Goal: Task Accomplishment & Management: Complete application form

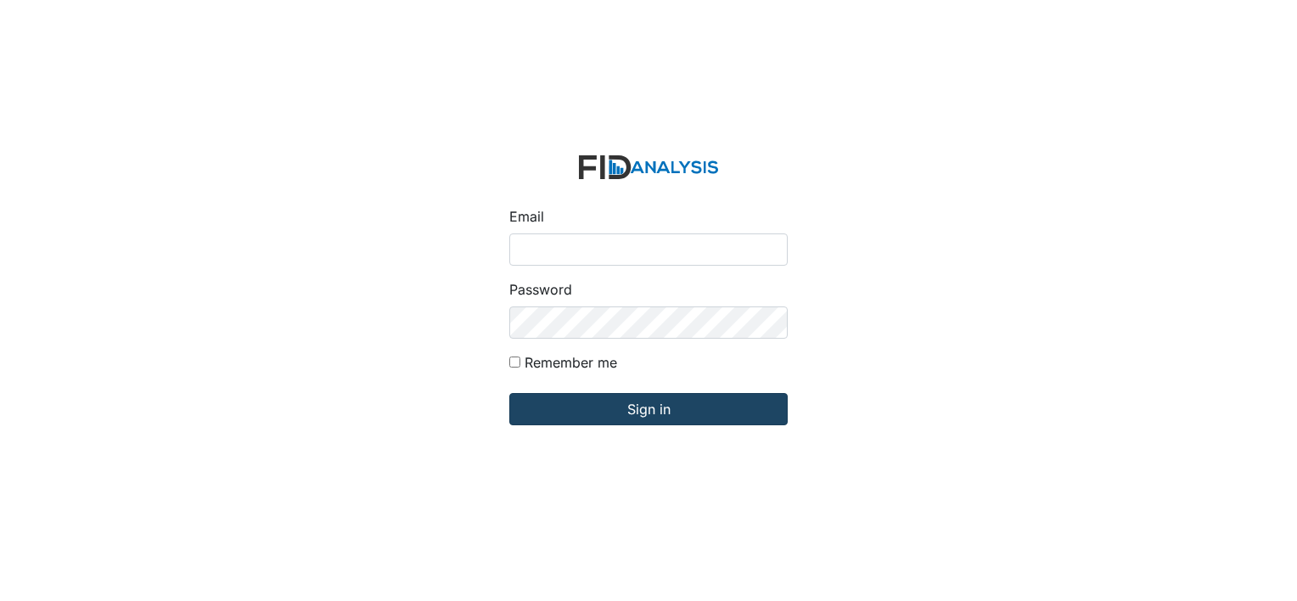
type input "[PERSON_NAME][EMAIL_ADDRESS][DOMAIN_NAME]"
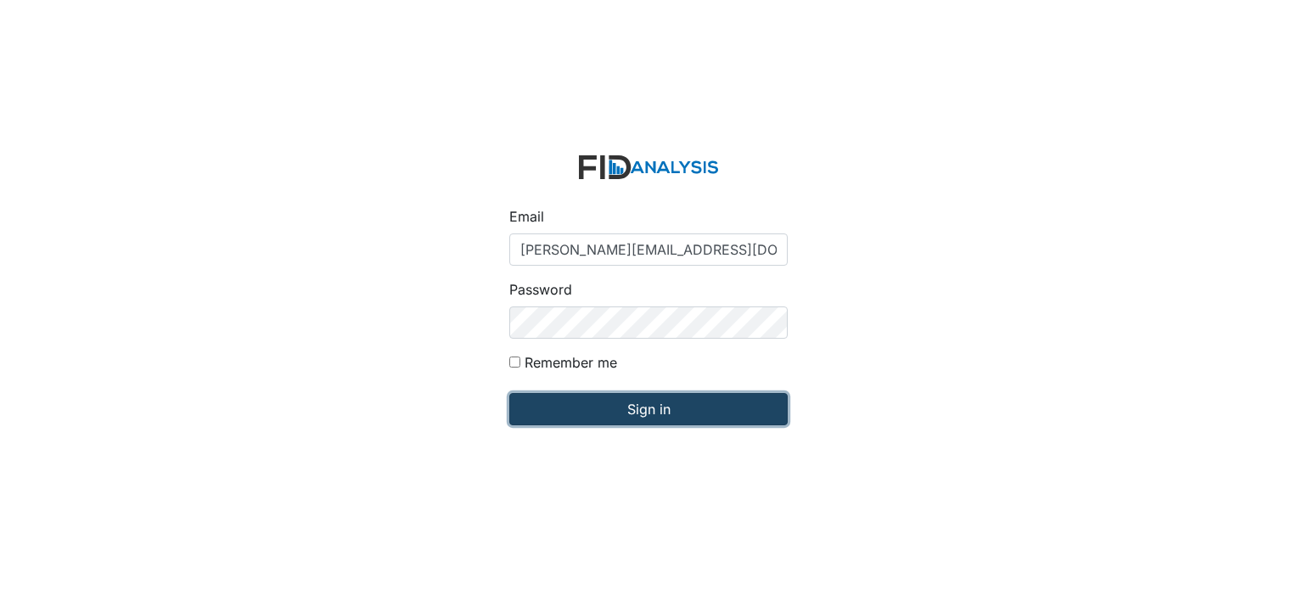
click at [635, 408] on input "Sign in" at bounding box center [648, 409] width 278 height 32
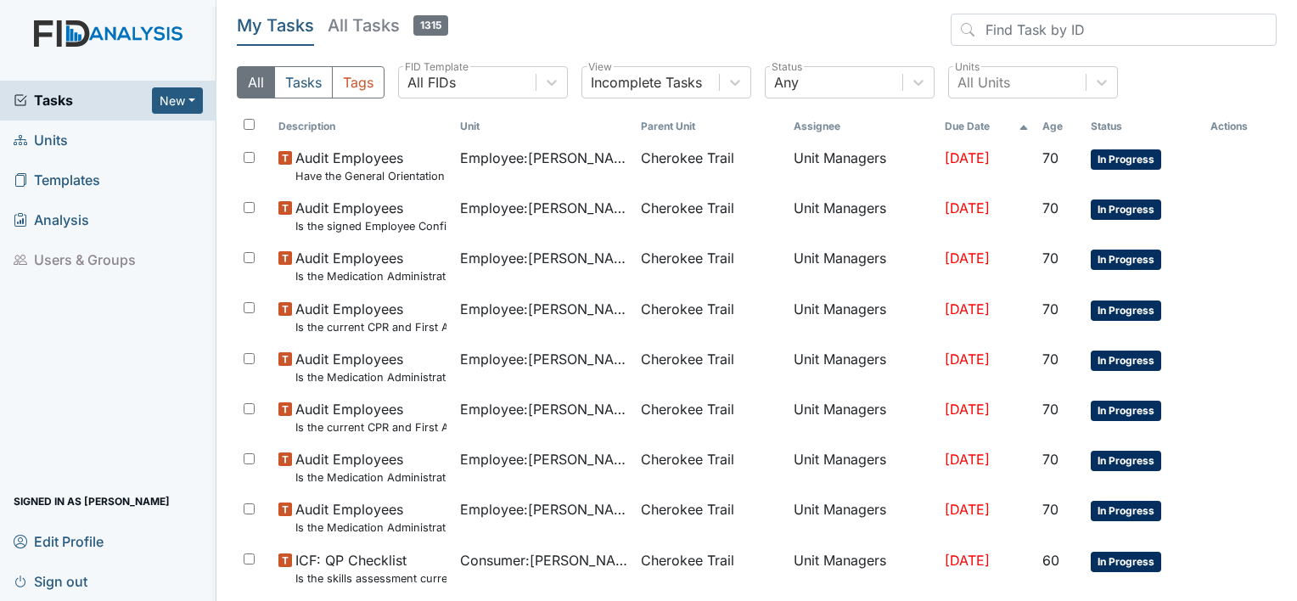
click at [61, 146] on span "Units" at bounding box center [41, 140] width 54 height 26
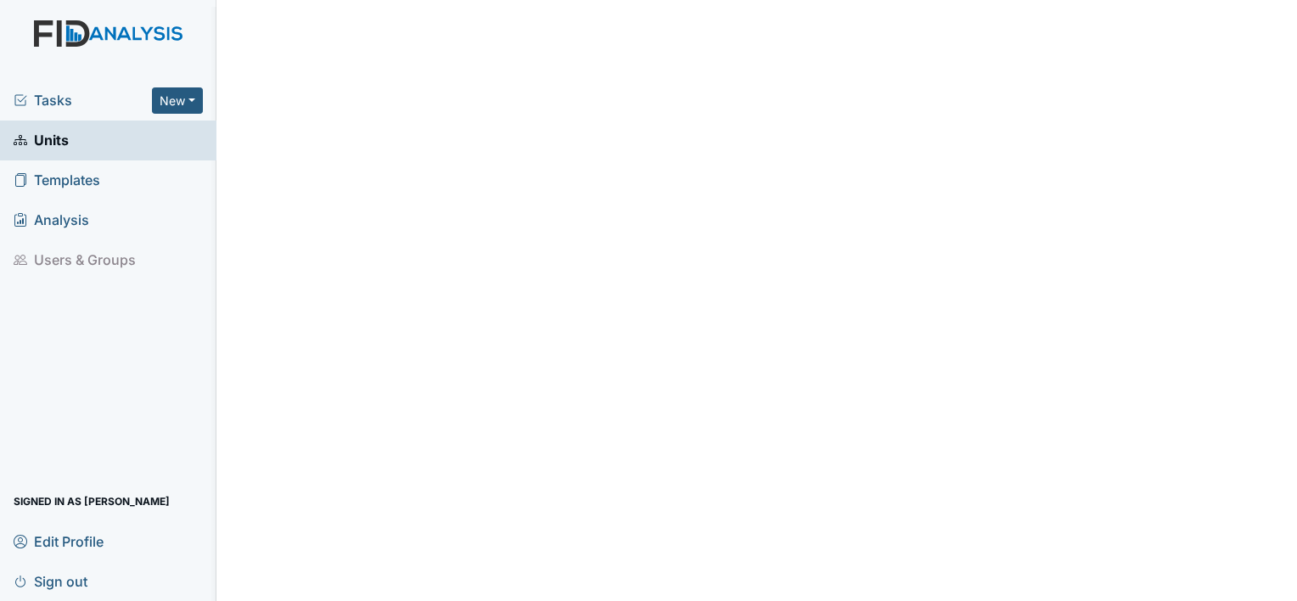
click at [156, 146] on link "Units" at bounding box center [108, 141] width 216 height 40
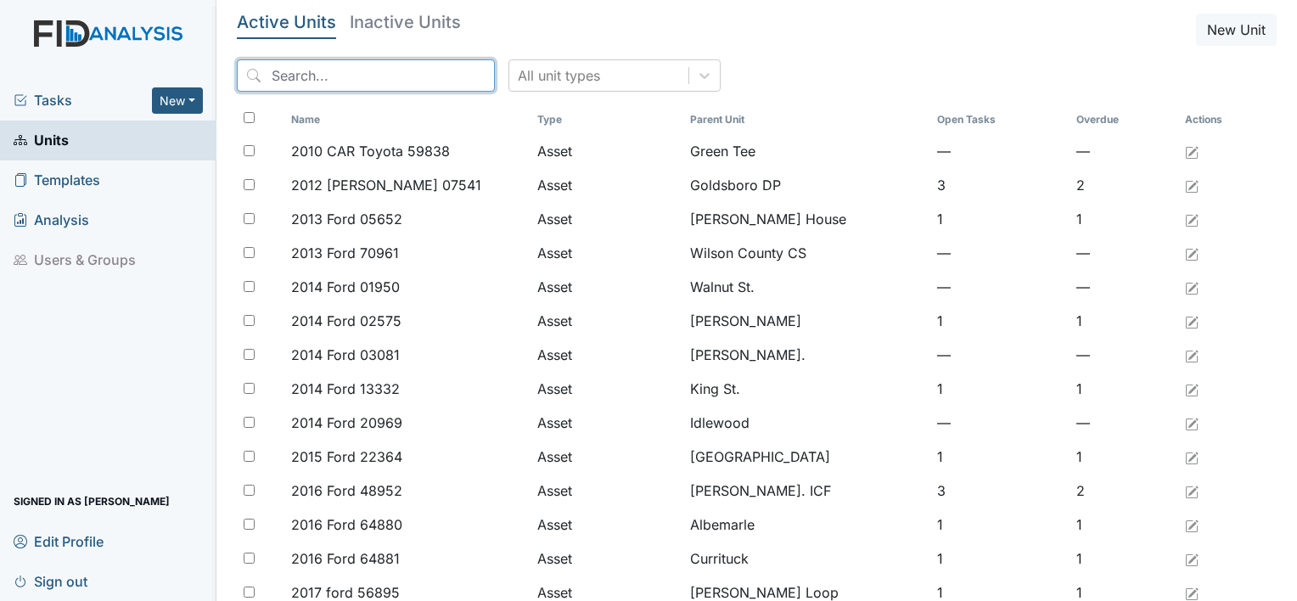
click at [424, 76] on input "search" at bounding box center [366, 75] width 258 height 32
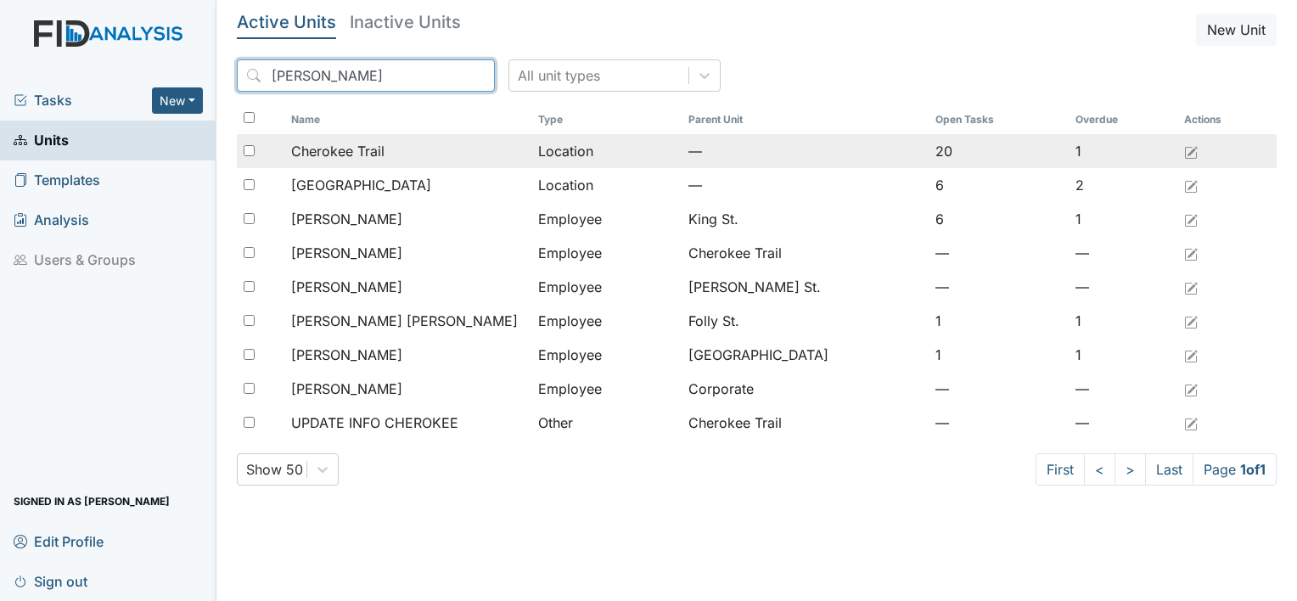
type input "cher"
click at [375, 149] on span "Cherokee Trail" at bounding box center [337, 151] width 93 height 20
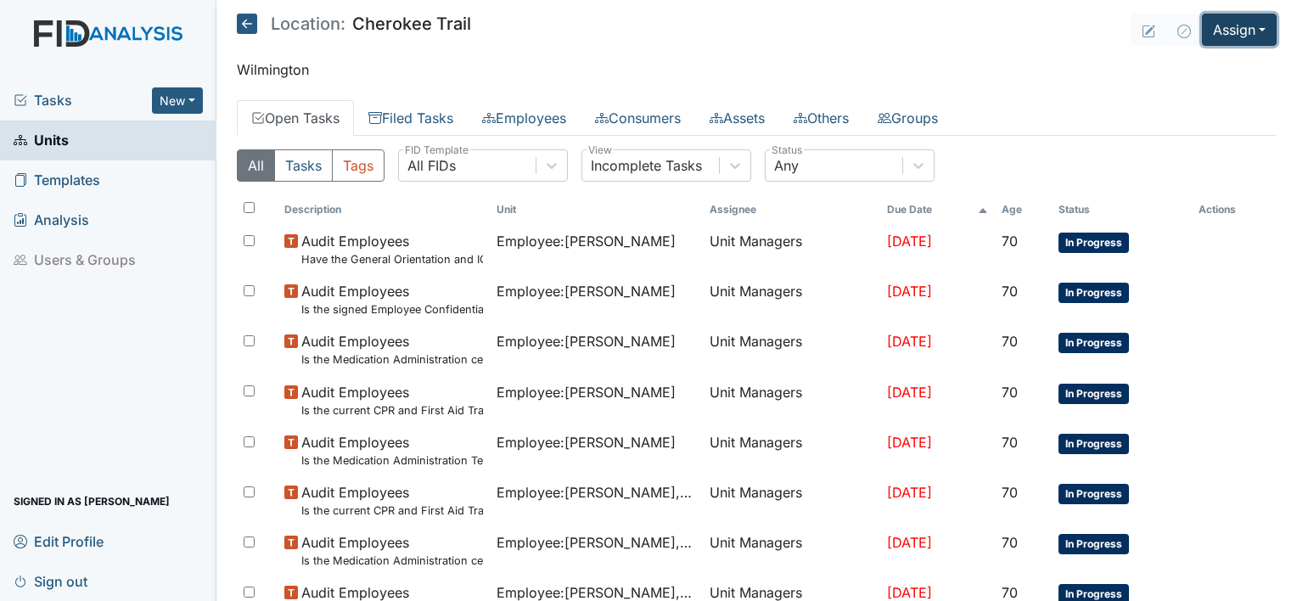
click at [1246, 29] on button "Assign" at bounding box center [1239, 30] width 75 height 32
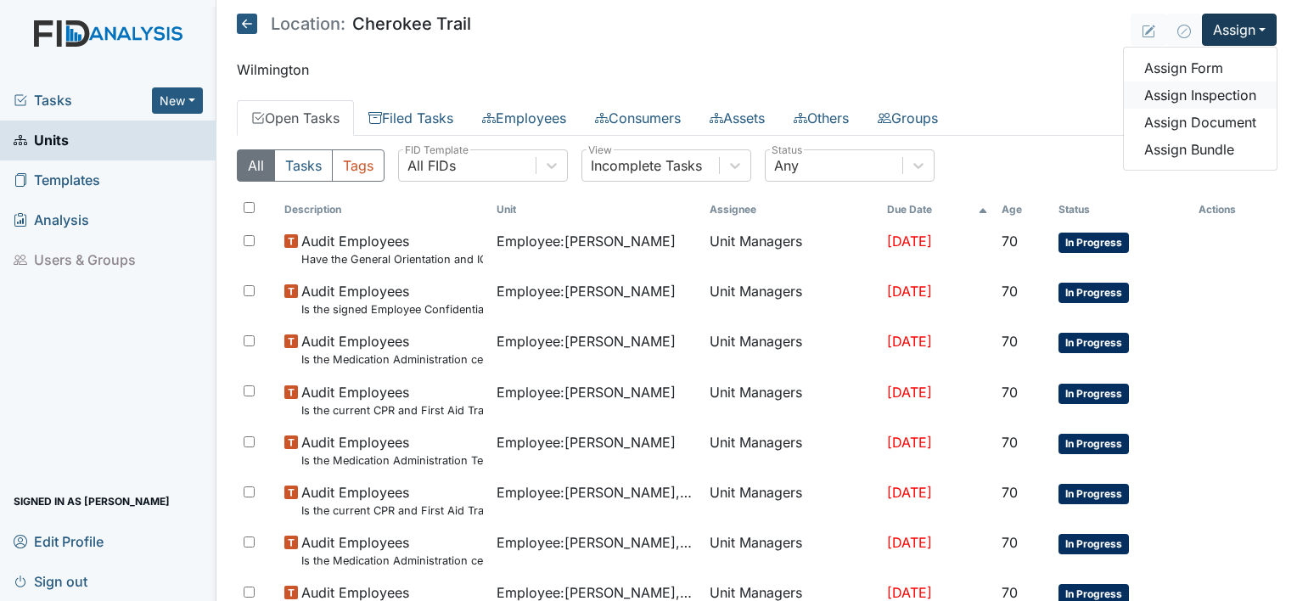
click at [1195, 92] on link "Assign Inspection" at bounding box center [1200, 94] width 153 height 27
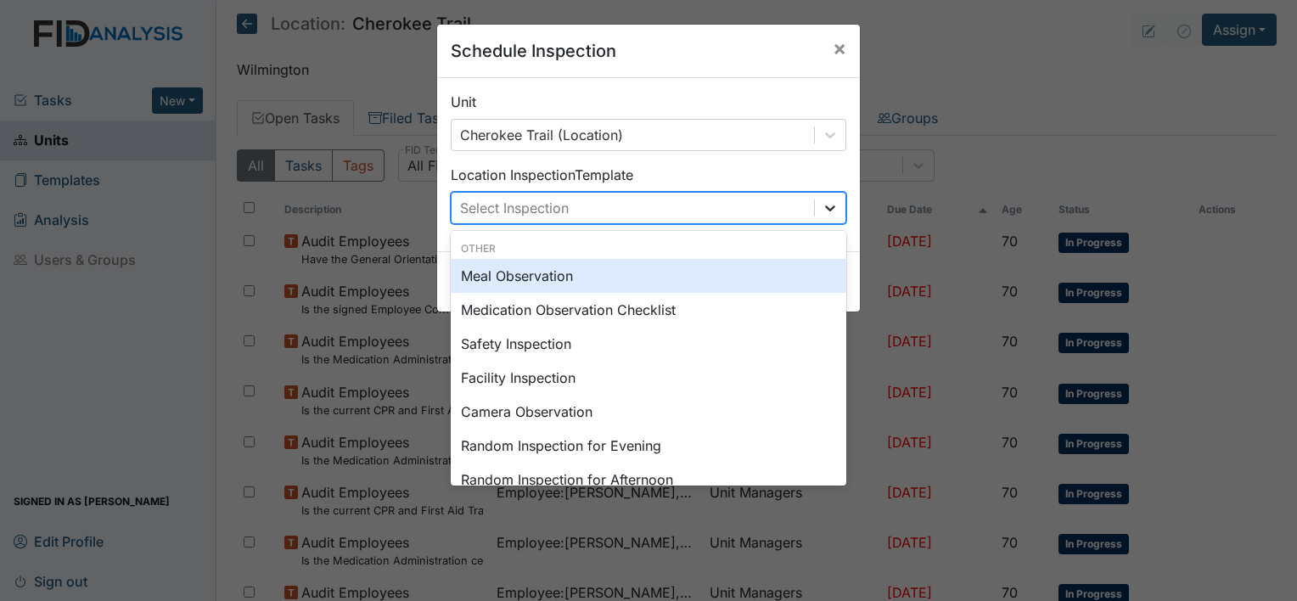
click at [828, 207] on icon at bounding box center [829, 207] width 17 height 17
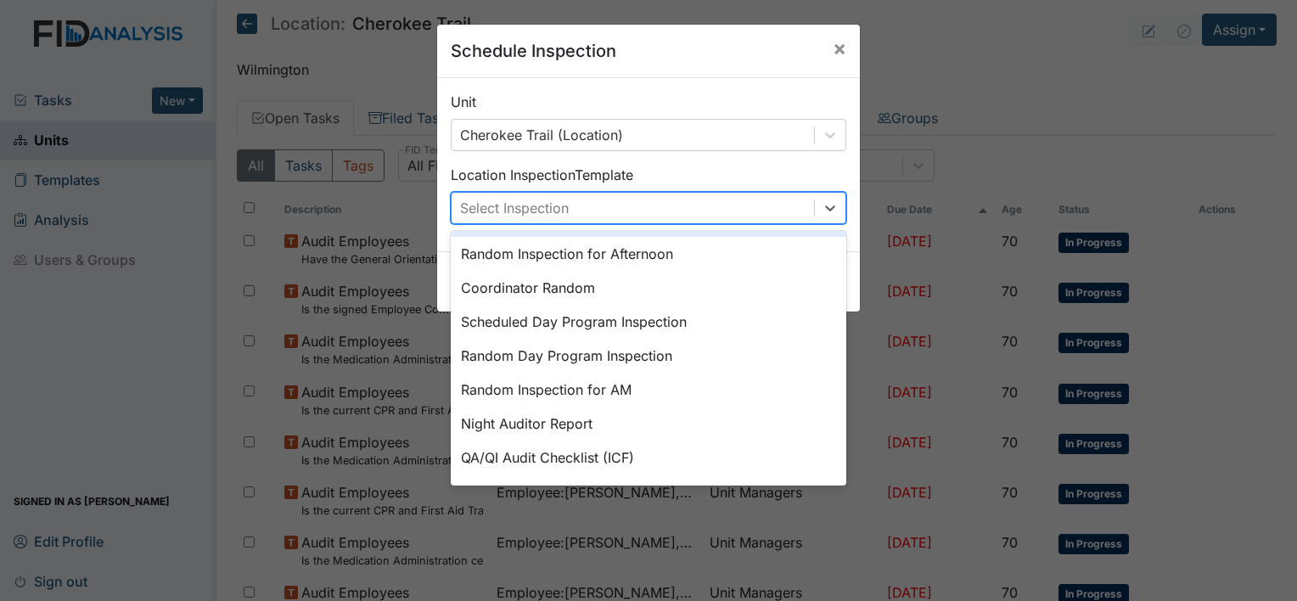
scroll to position [292, 0]
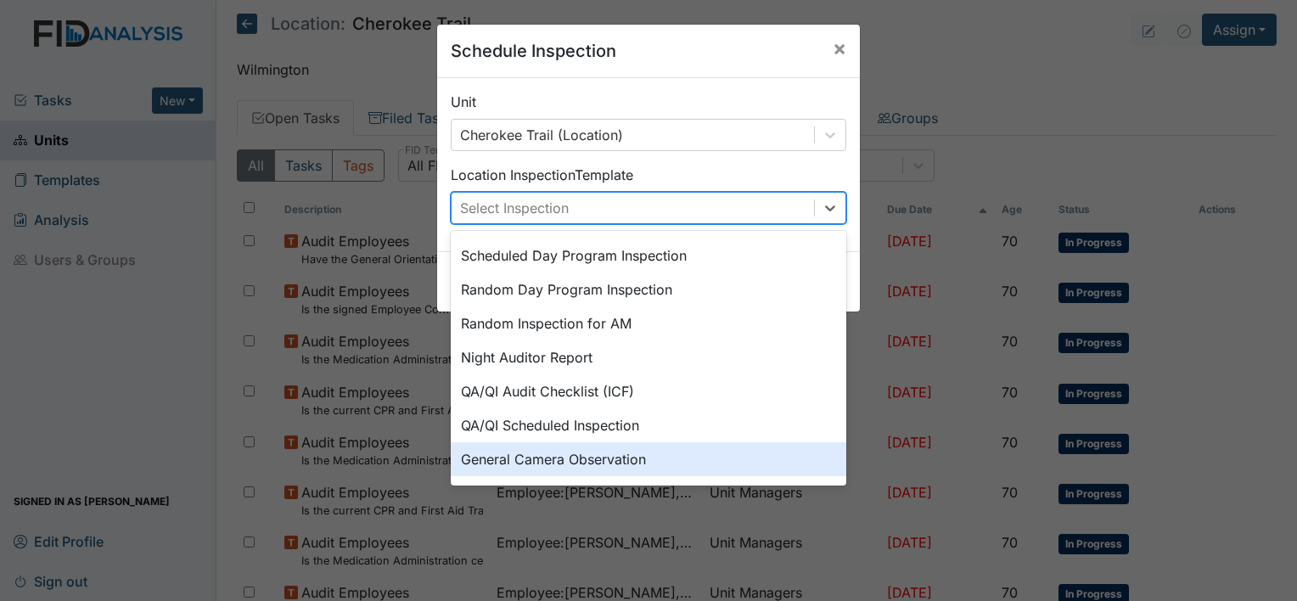
click at [596, 456] on div "General Camera Observation" at bounding box center [648, 459] width 395 height 34
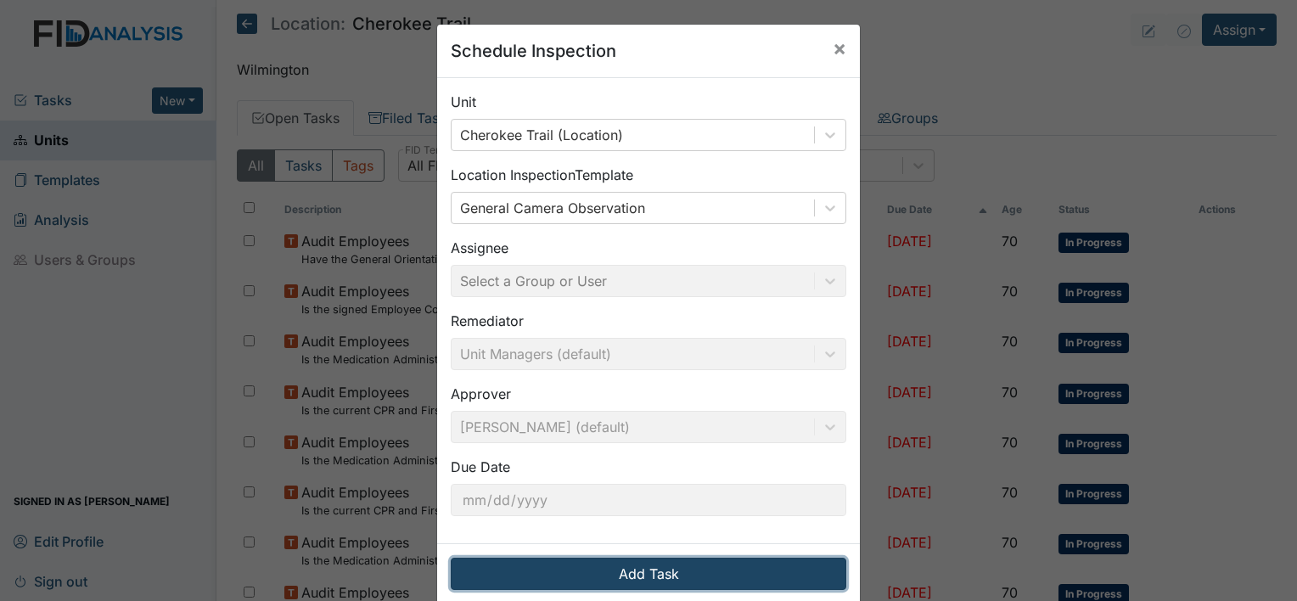
click at [631, 566] on button "Add Task" at bounding box center [648, 574] width 395 height 32
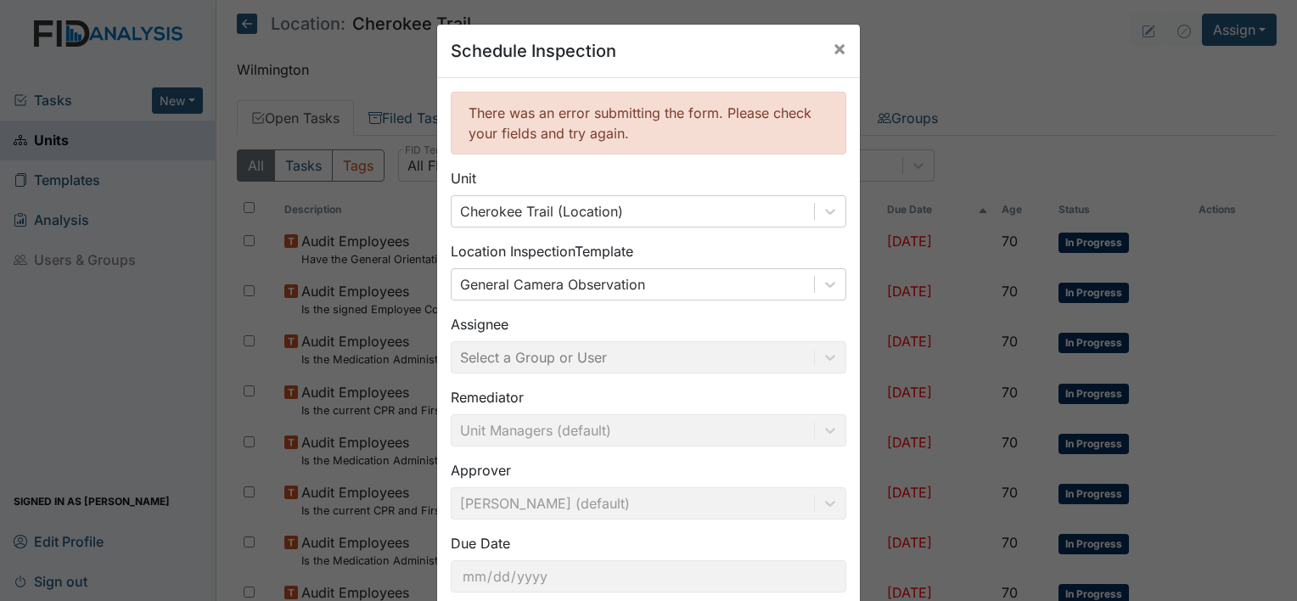
scroll to position [0, 0]
click at [833, 50] on span "×" at bounding box center [840, 48] width 14 height 25
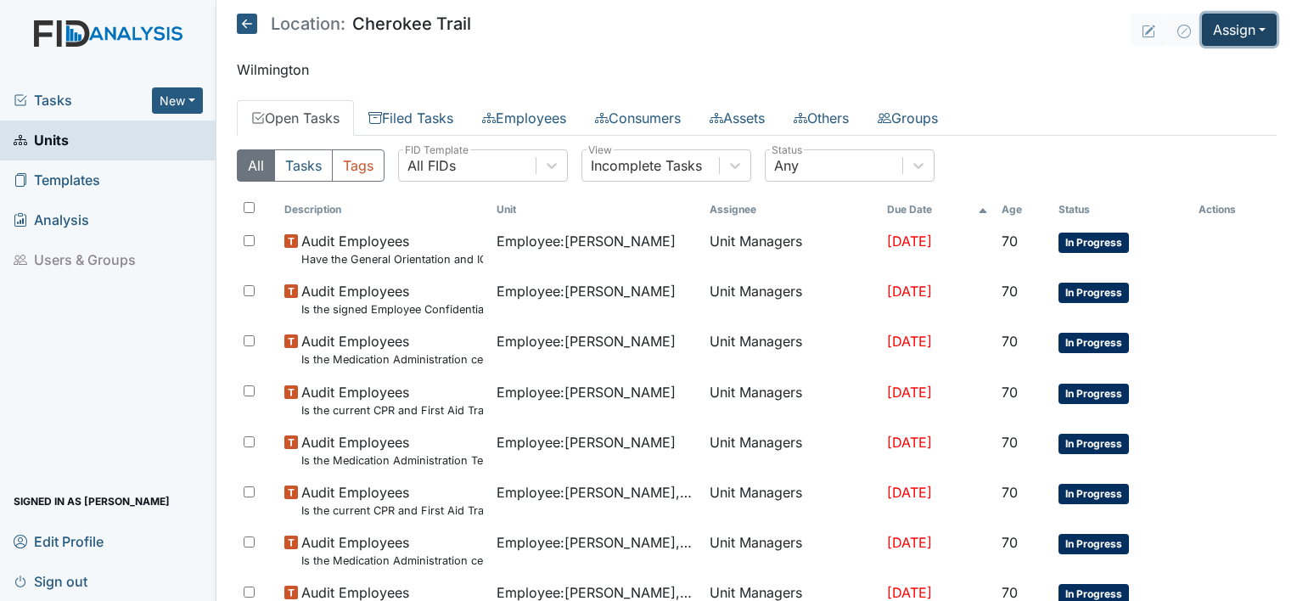
click at [1240, 28] on button "Assign" at bounding box center [1239, 30] width 75 height 32
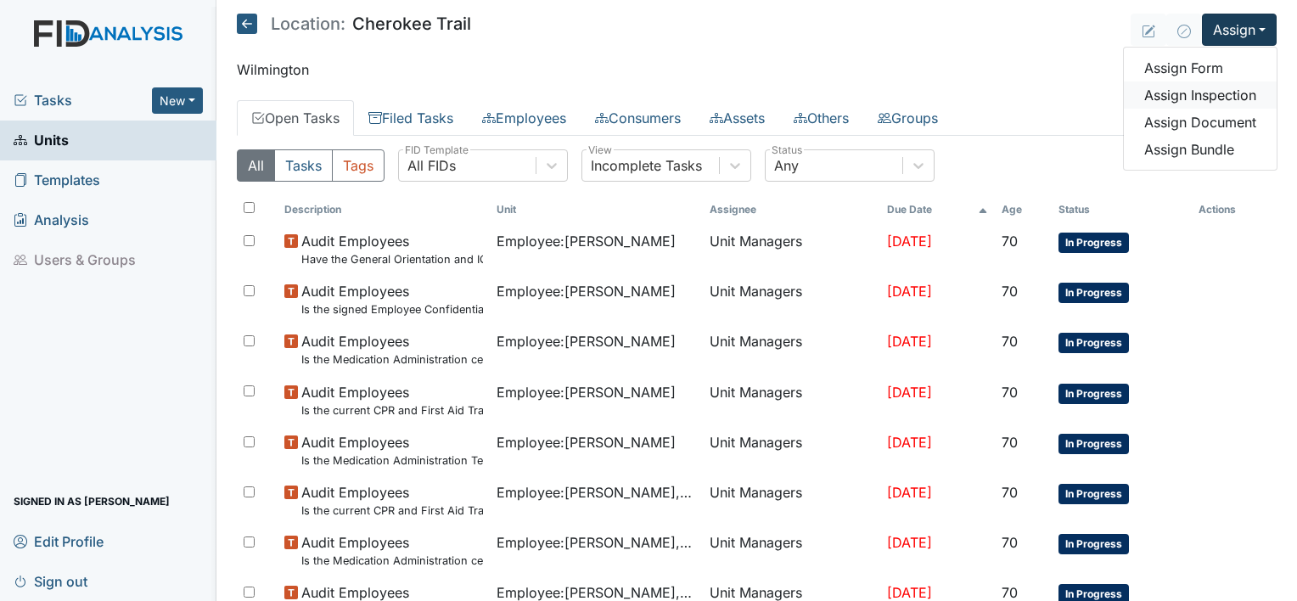
click at [1190, 92] on link "Assign Inspection" at bounding box center [1200, 94] width 153 height 27
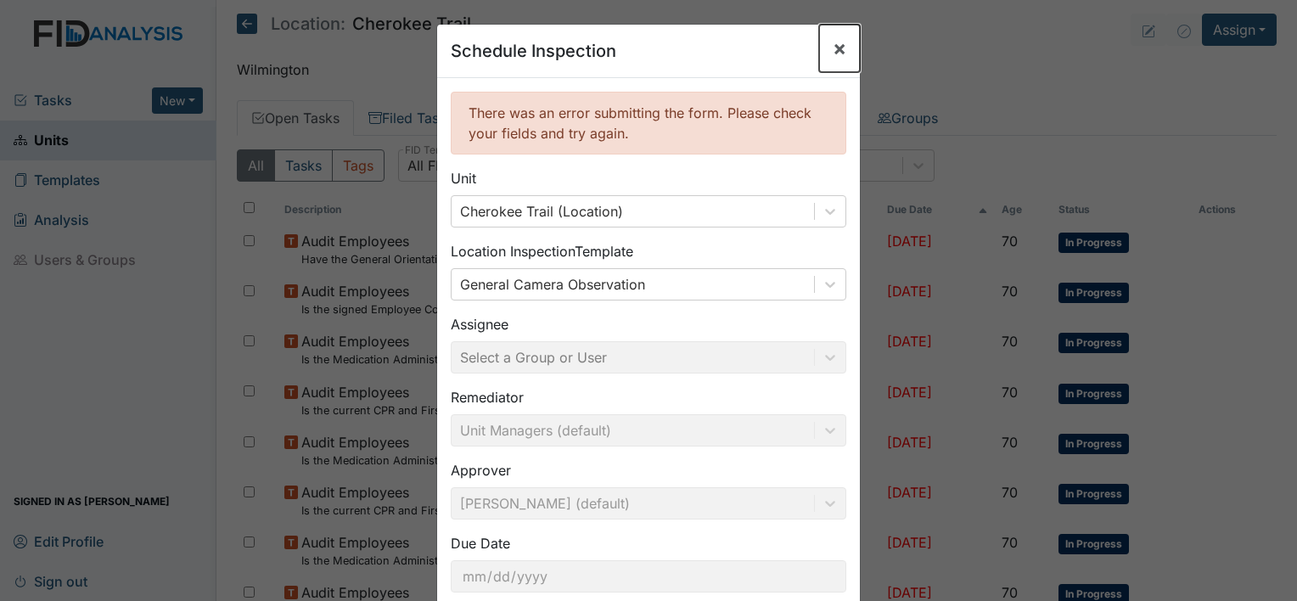
click at [833, 42] on span "×" at bounding box center [840, 48] width 14 height 25
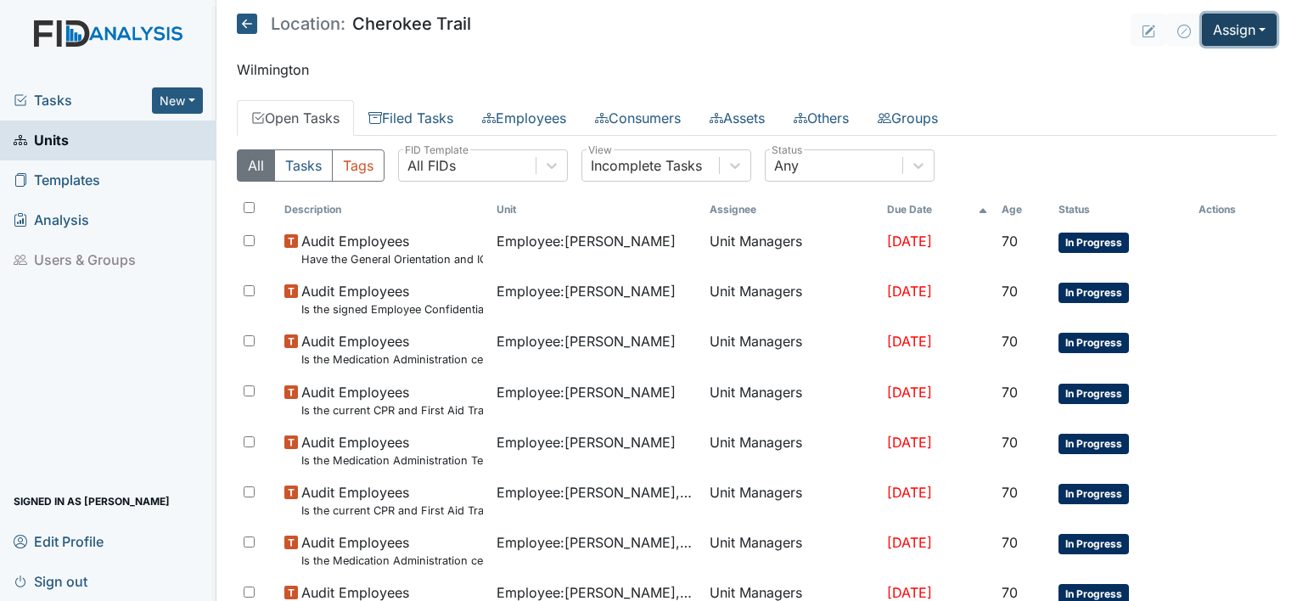
click at [1236, 32] on button "Assign" at bounding box center [1239, 30] width 75 height 32
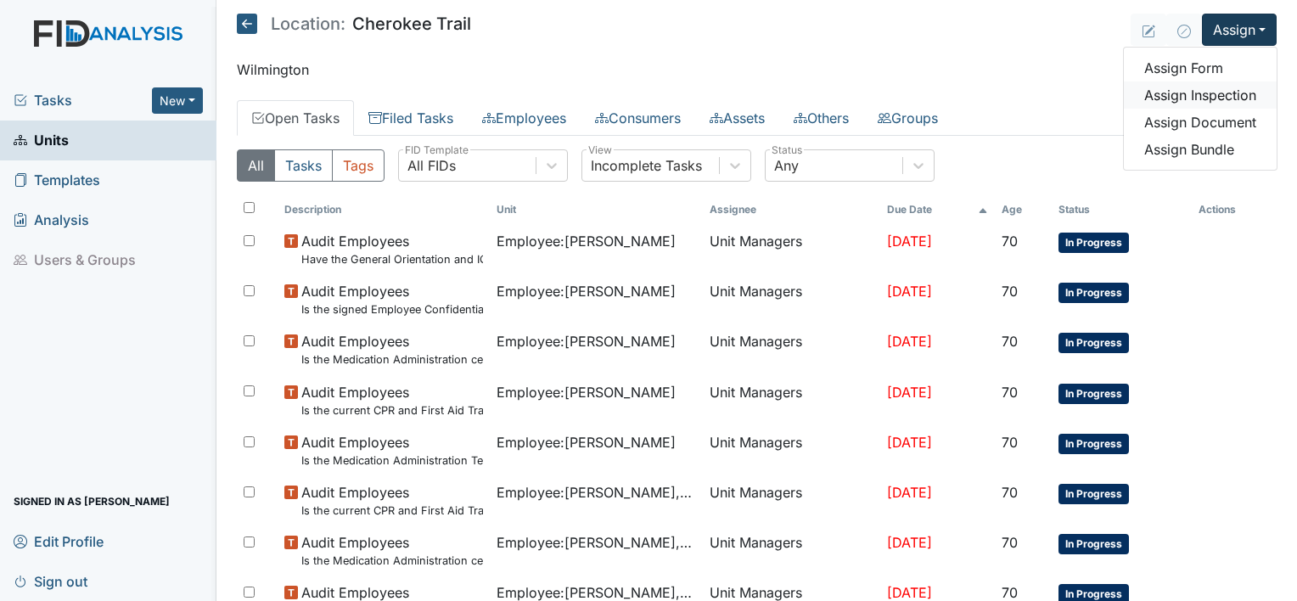
click at [1218, 96] on link "Assign Inspection" at bounding box center [1200, 94] width 153 height 27
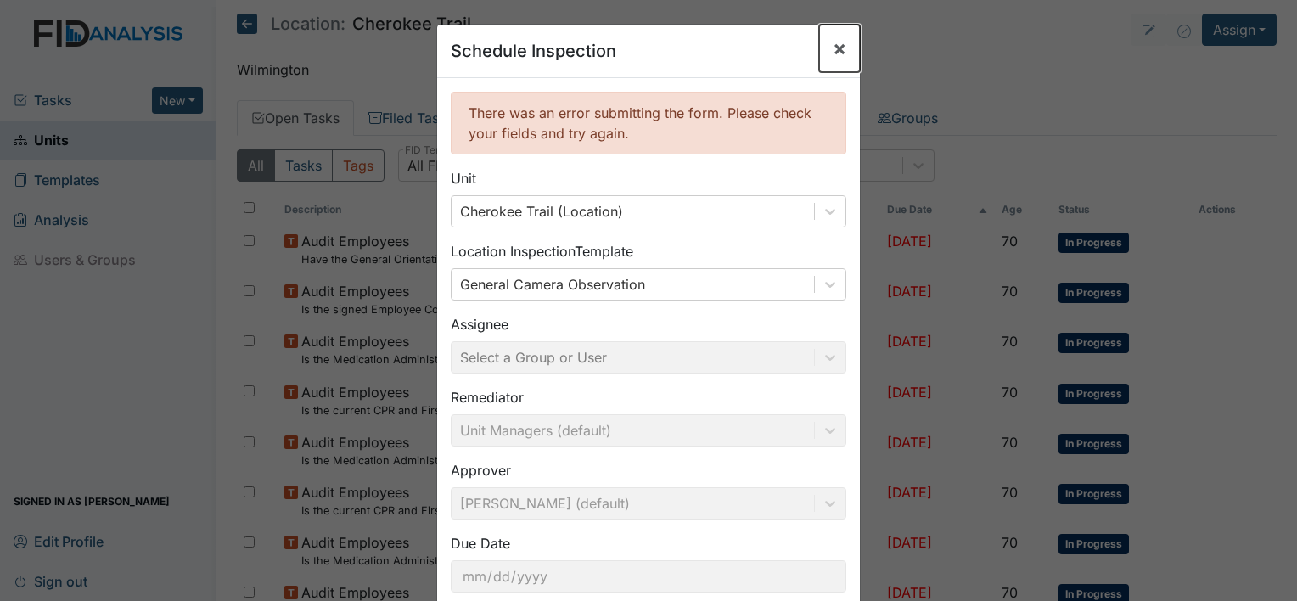
click at [838, 47] on span "×" at bounding box center [840, 48] width 14 height 25
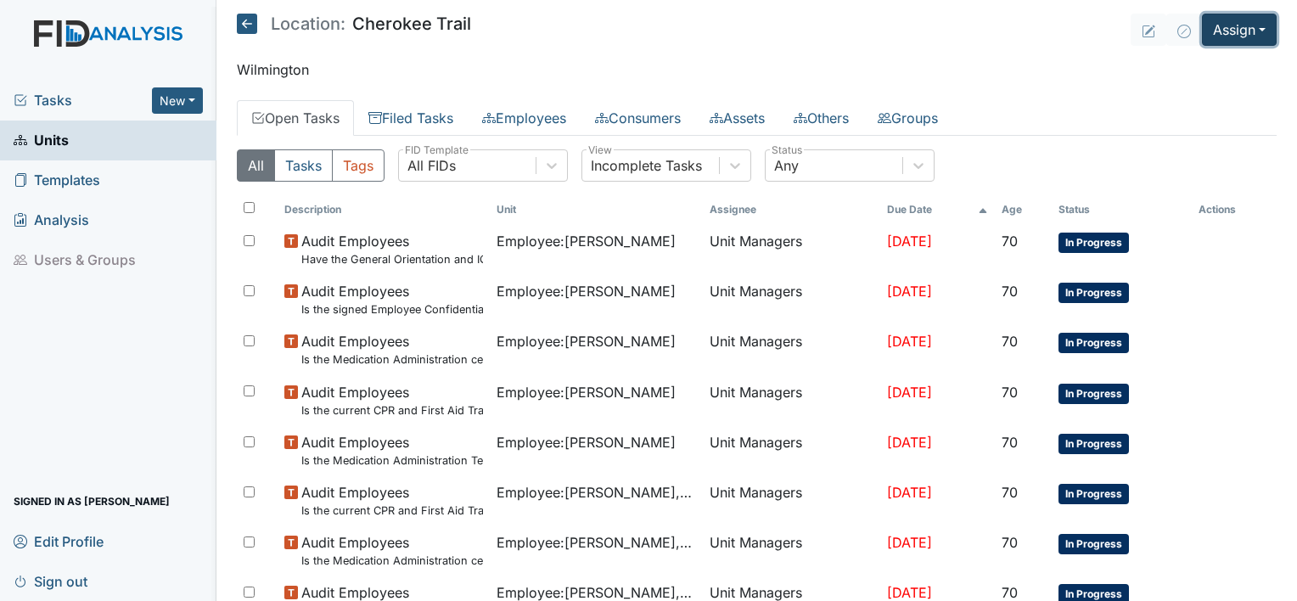
click at [1250, 25] on button "Assign" at bounding box center [1239, 30] width 75 height 32
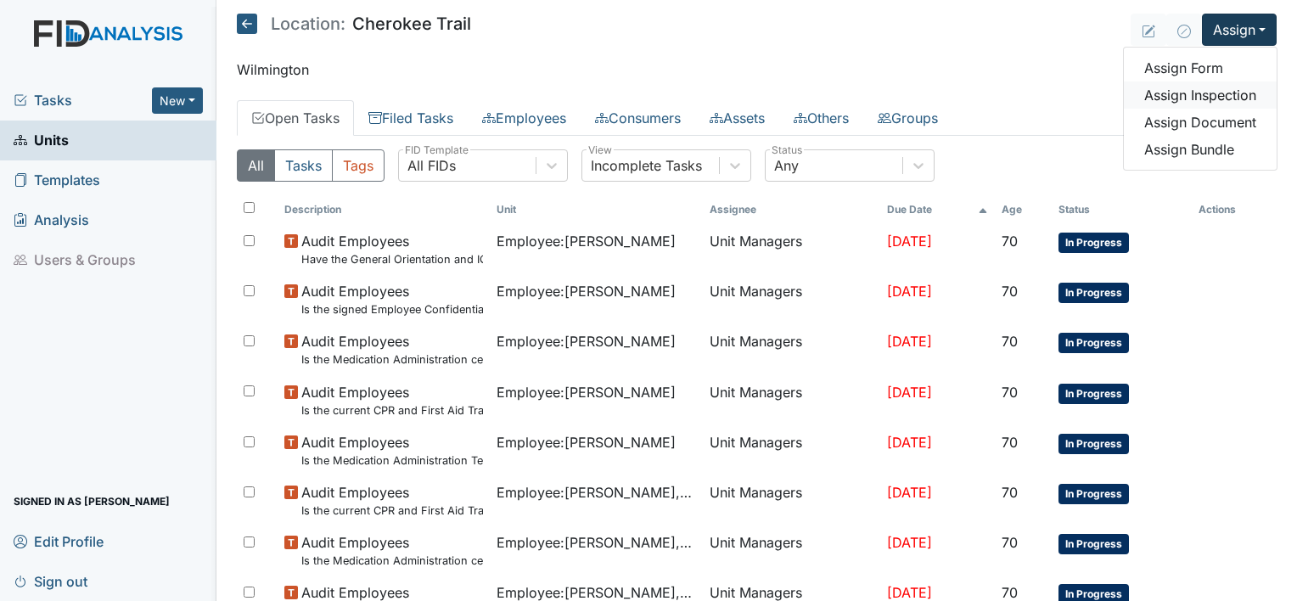
click at [1202, 91] on link "Assign Inspection" at bounding box center [1200, 94] width 153 height 27
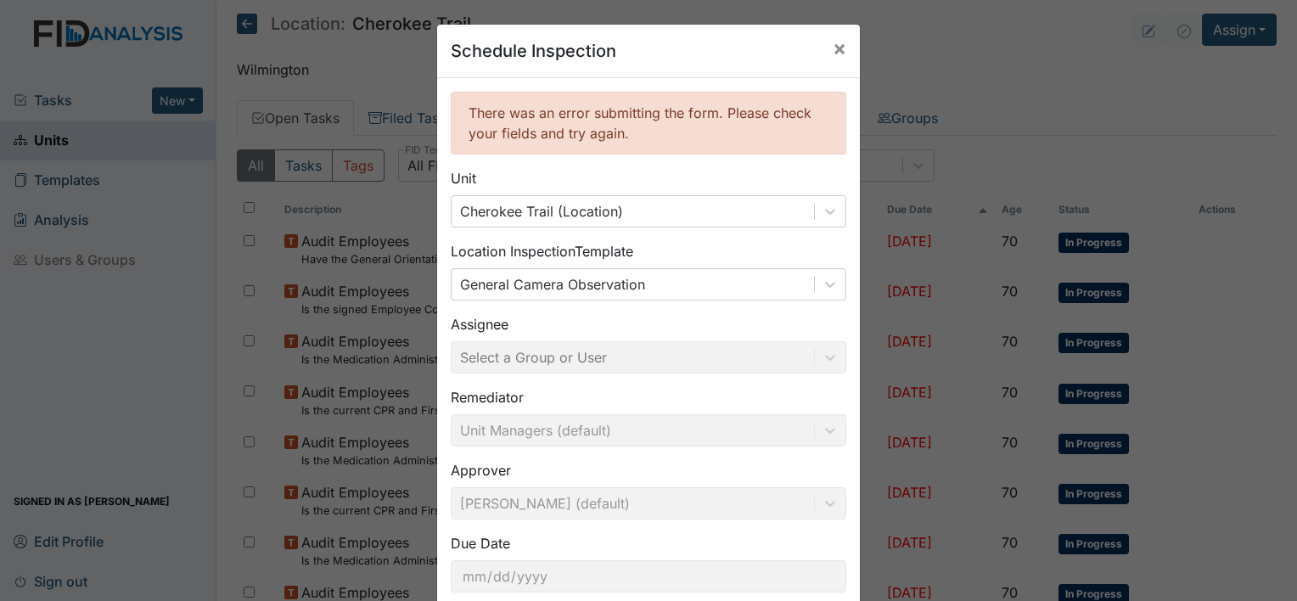
click at [1257, 109] on div "Schedule Inspection × There was an error submitting the form. Please check your…" at bounding box center [648, 300] width 1297 height 601
click at [310, 44] on div "Schedule Inspection × There was an error submitting the form. Please check your…" at bounding box center [648, 300] width 1297 height 601
click at [823, 48] on button "×" at bounding box center [839, 49] width 41 height 48
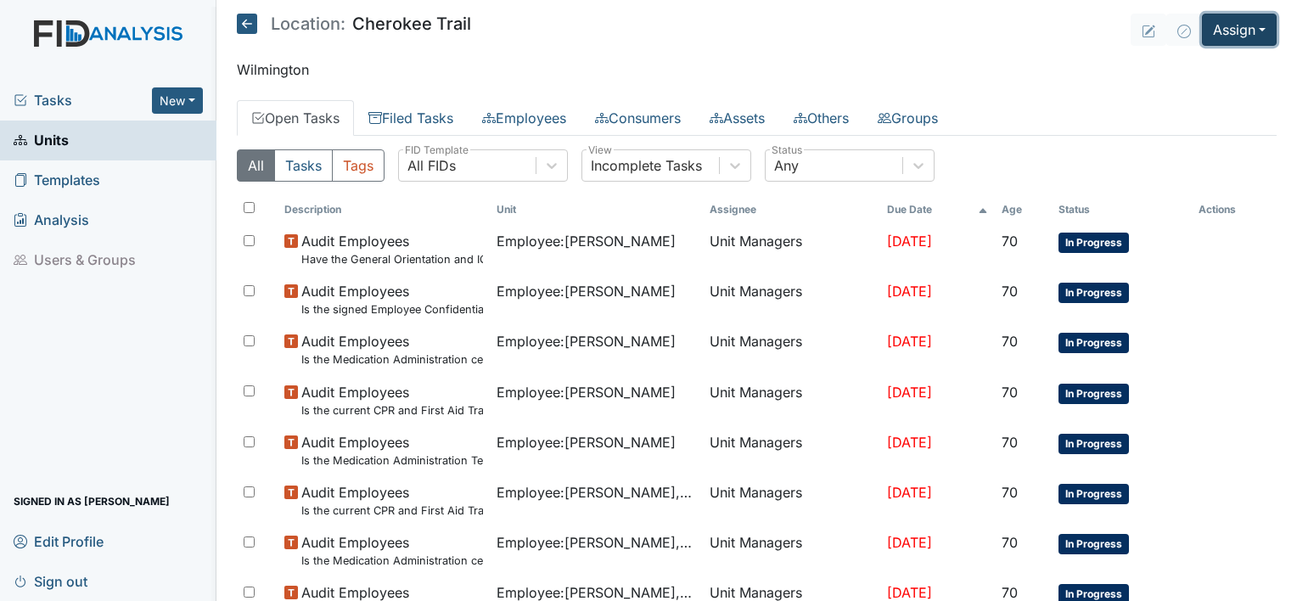
click at [1249, 25] on button "Assign" at bounding box center [1239, 30] width 75 height 32
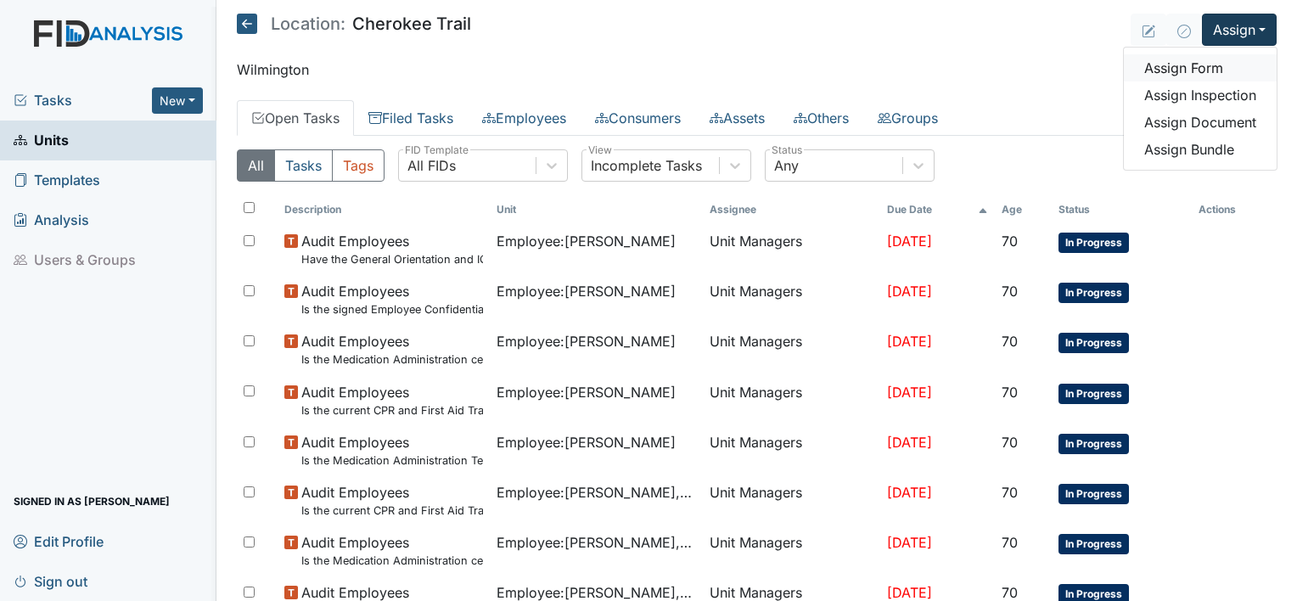
click at [1200, 70] on link "Assign Form" at bounding box center [1200, 67] width 153 height 27
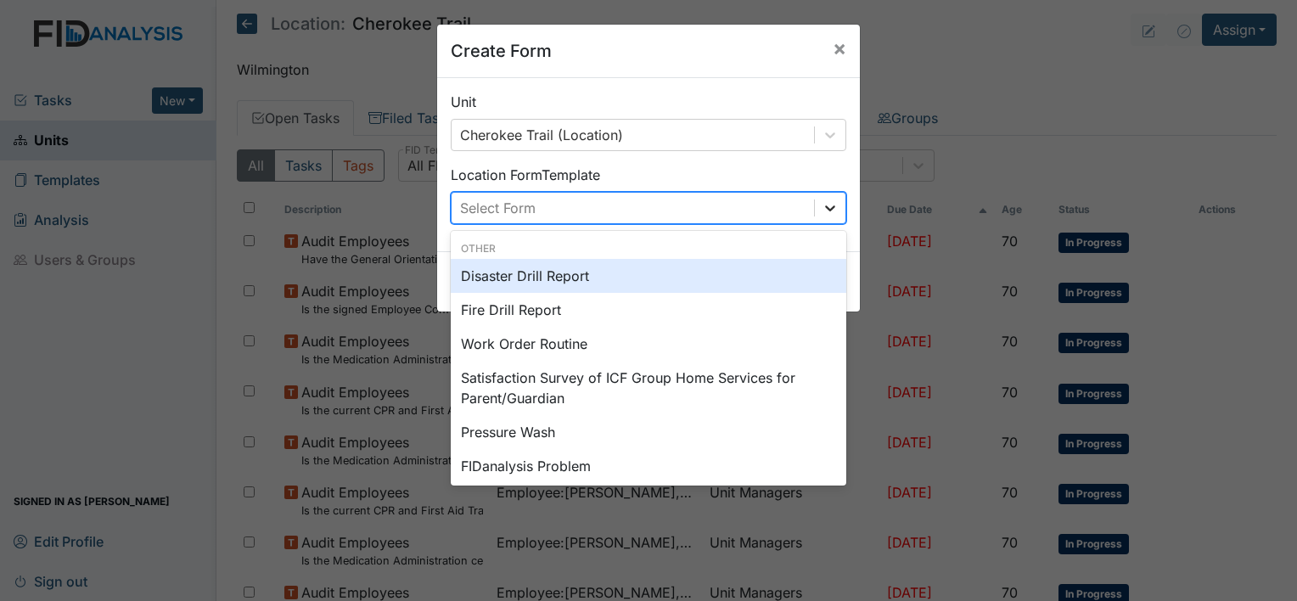
click at [837, 201] on div at bounding box center [830, 208] width 31 height 31
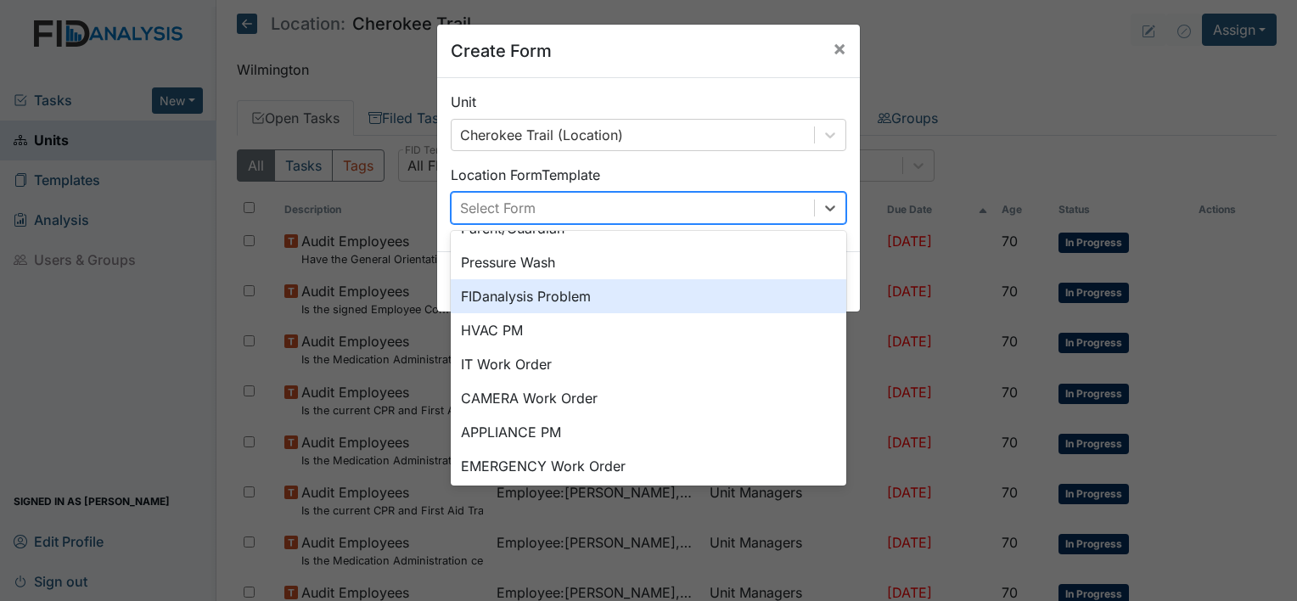
scroll to position [210, 0]
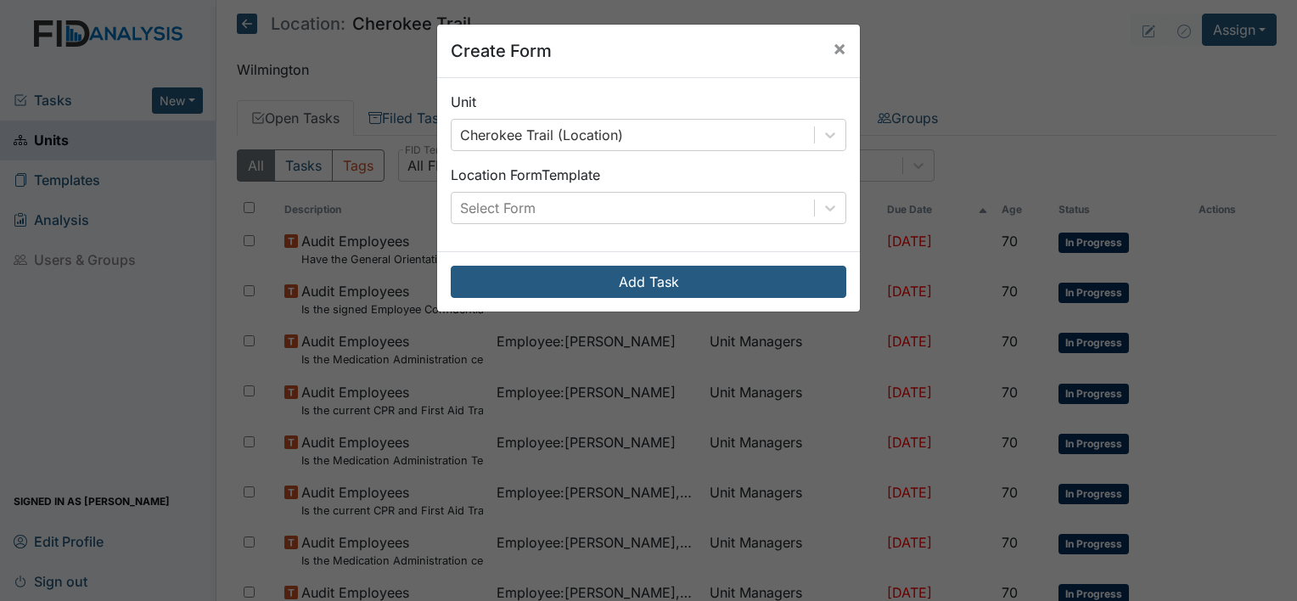
click at [1238, 31] on div "Create Form × Unit Cherokee Trail (Location) Location Form Template Select Form…" at bounding box center [648, 300] width 1297 height 601
click at [1247, 27] on div "Create Form × Unit Cherokee Trail (Location) Location Form Template Select Form…" at bounding box center [648, 300] width 1297 height 601
click at [841, 49] on button "×" at bounding box center [839, 49] width 41 height 48
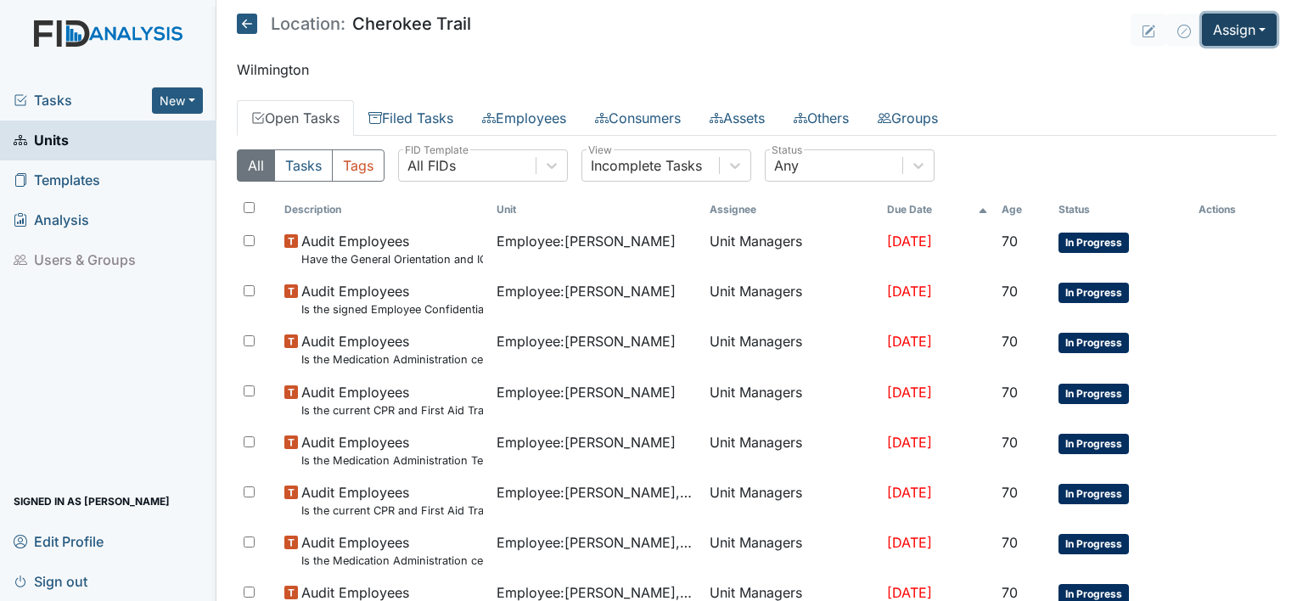
click at [1248, 26] on button "Assign" at bounding box center [1239, 30] width 75 height 32
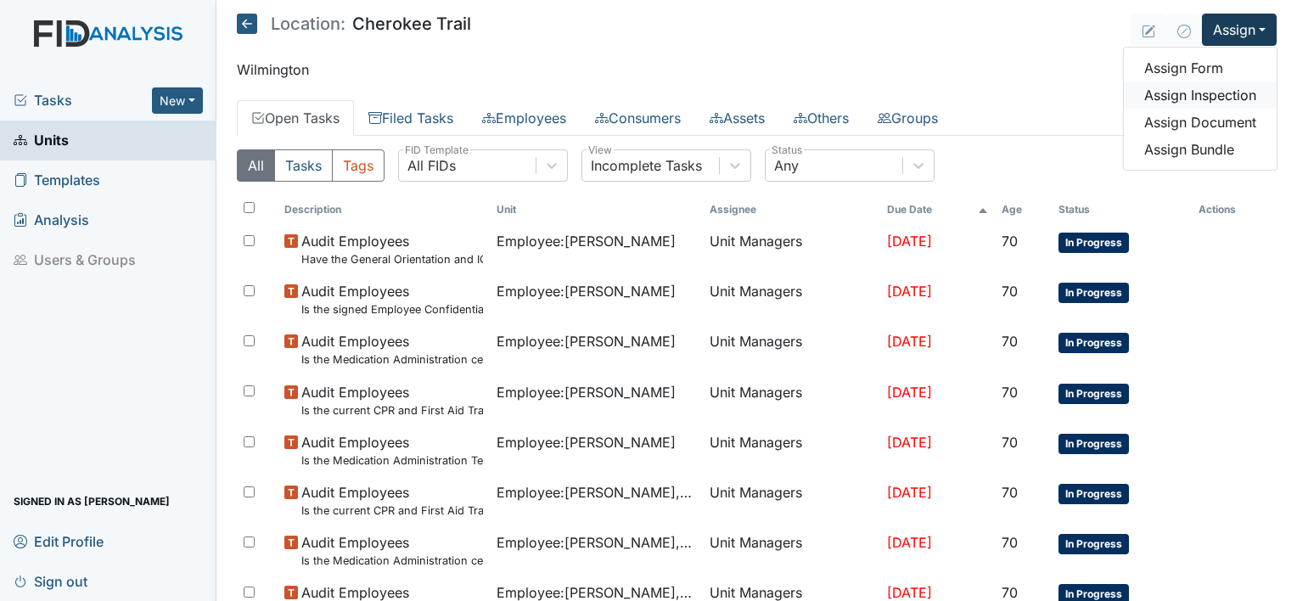
click at [1203, 95] on link "Assign Inspection" at bounding box center [1200, 94] width 153 height 27
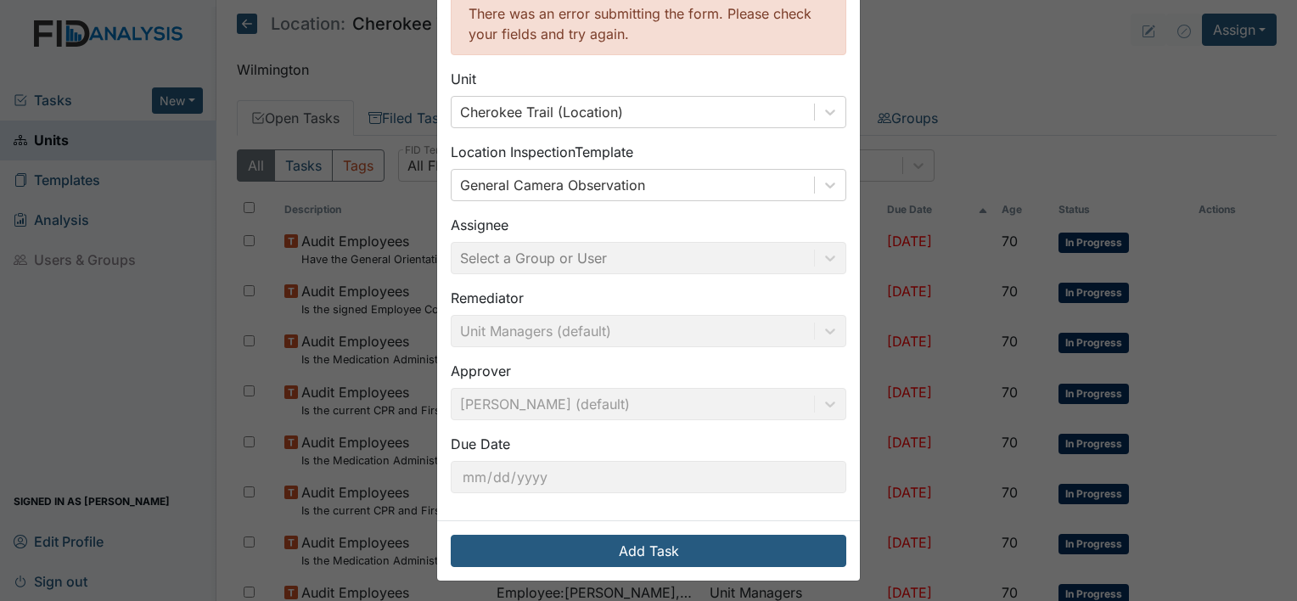
scroll to position [102, 0]
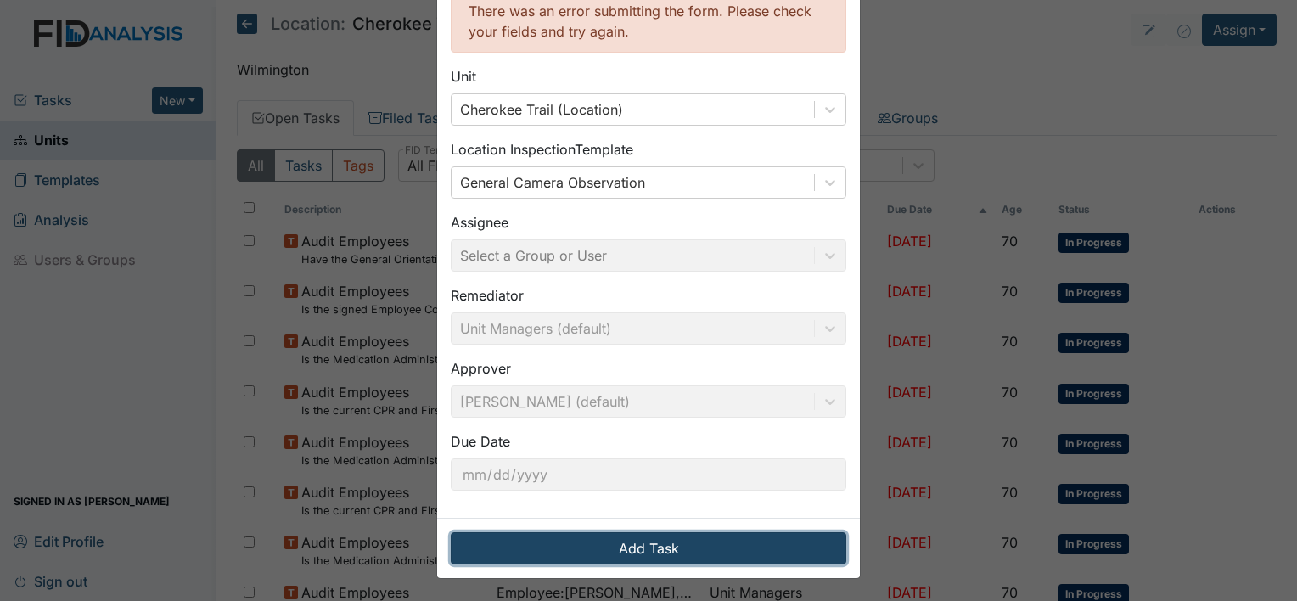
click at [654, 550] on button "Add Task" at bounding box center [648, 548] width 395 height 32
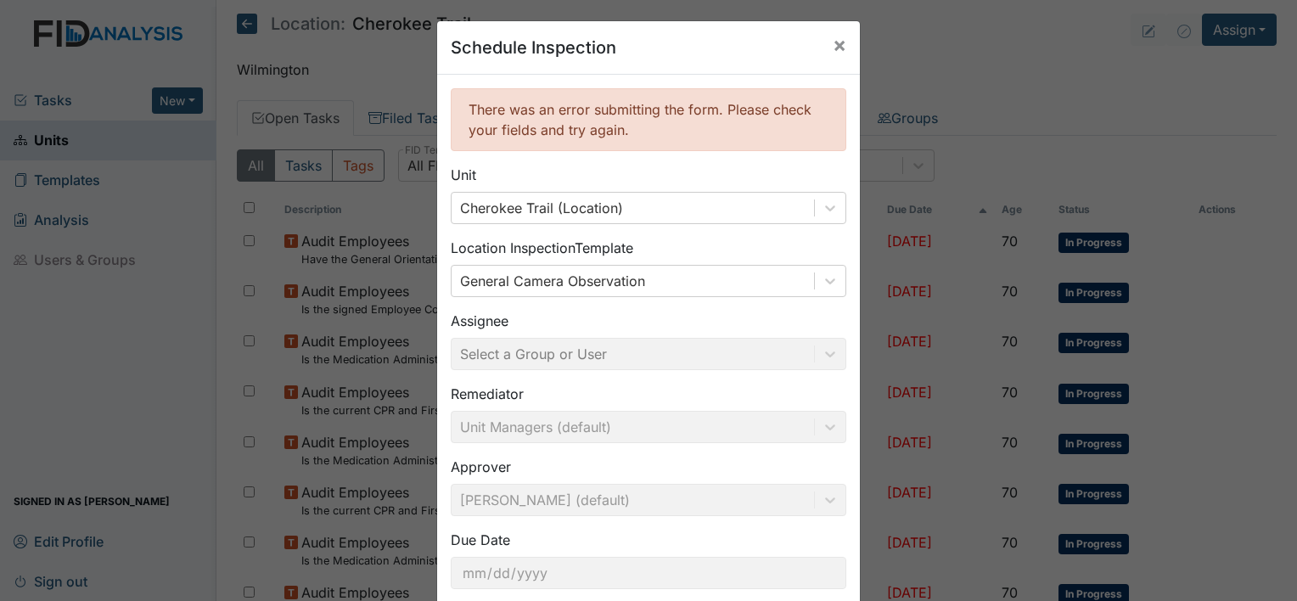
scroll to position [0, 0]
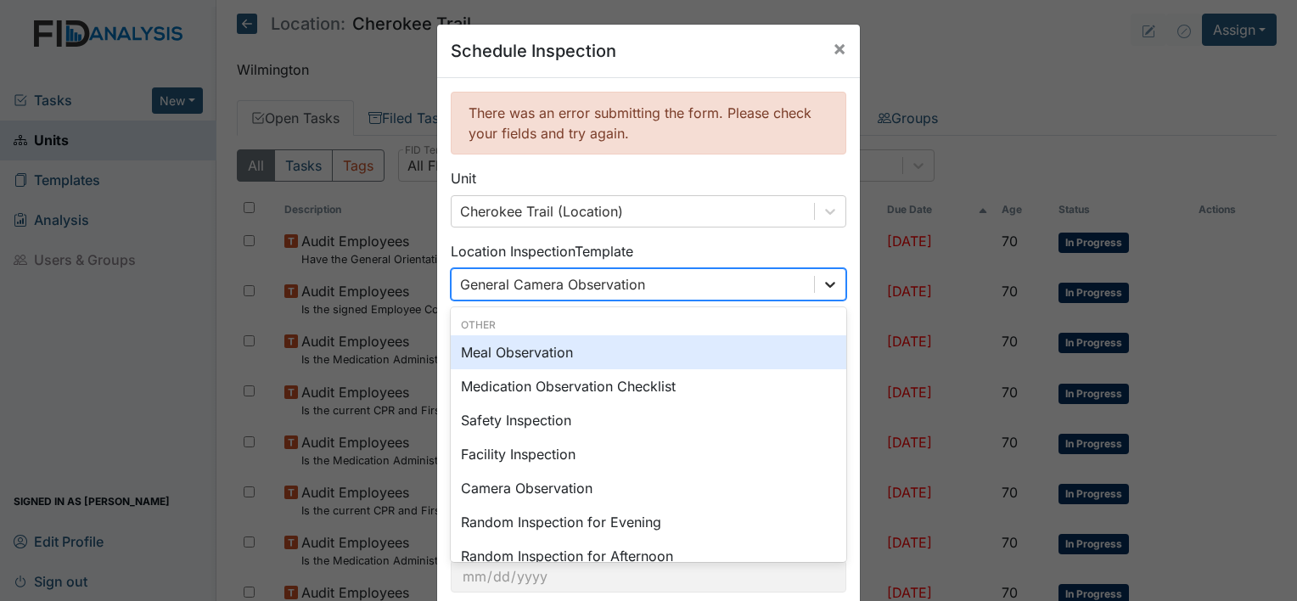
click at [829, 277] on icon at bounding box center [829, 284] width 17 height 17
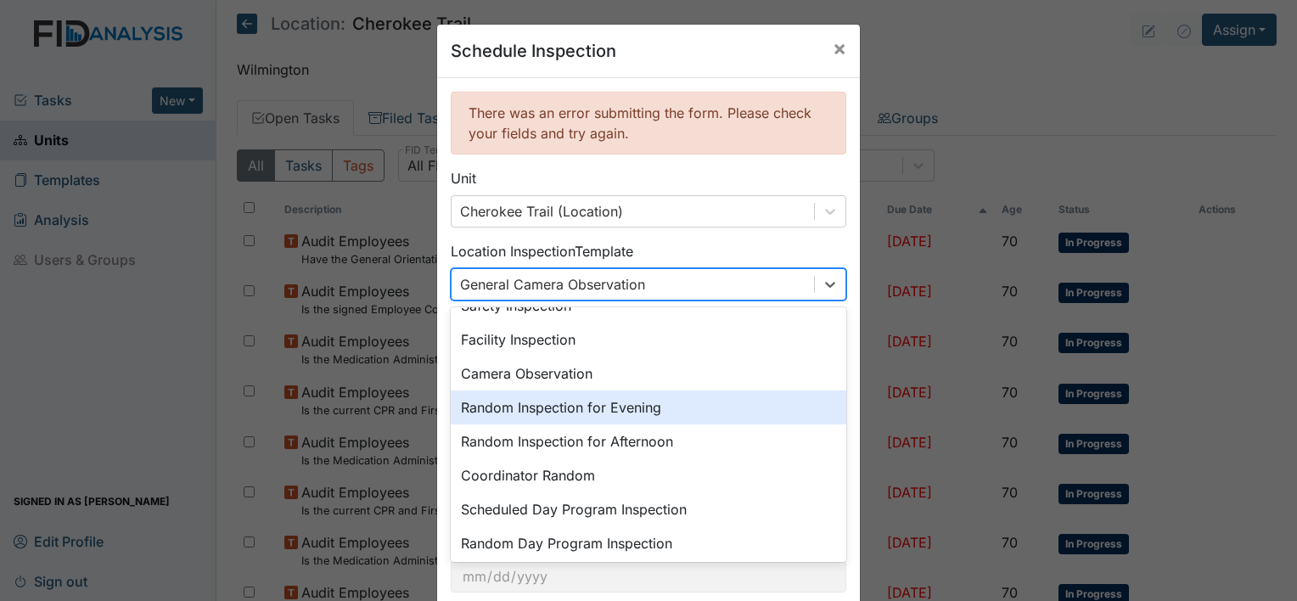
scroll to position [85, 0]
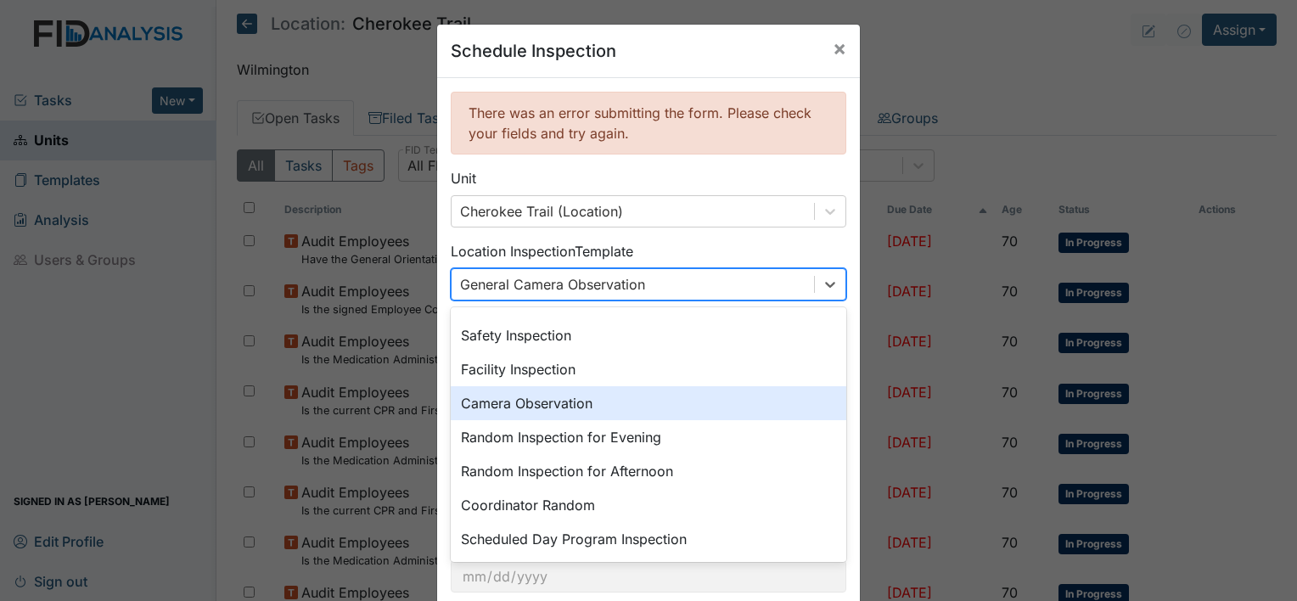
click at [554, 413] on div "Camera Observation" at bounding box center [648, 403] width 395 height 34
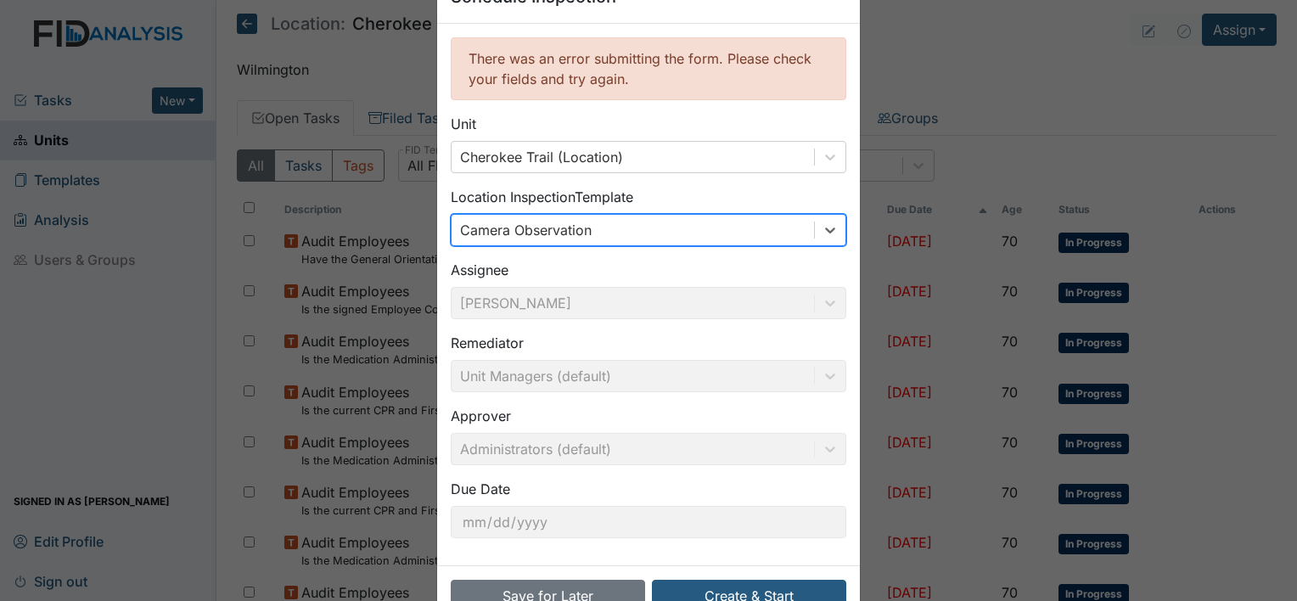
scroll to position [102, 0]
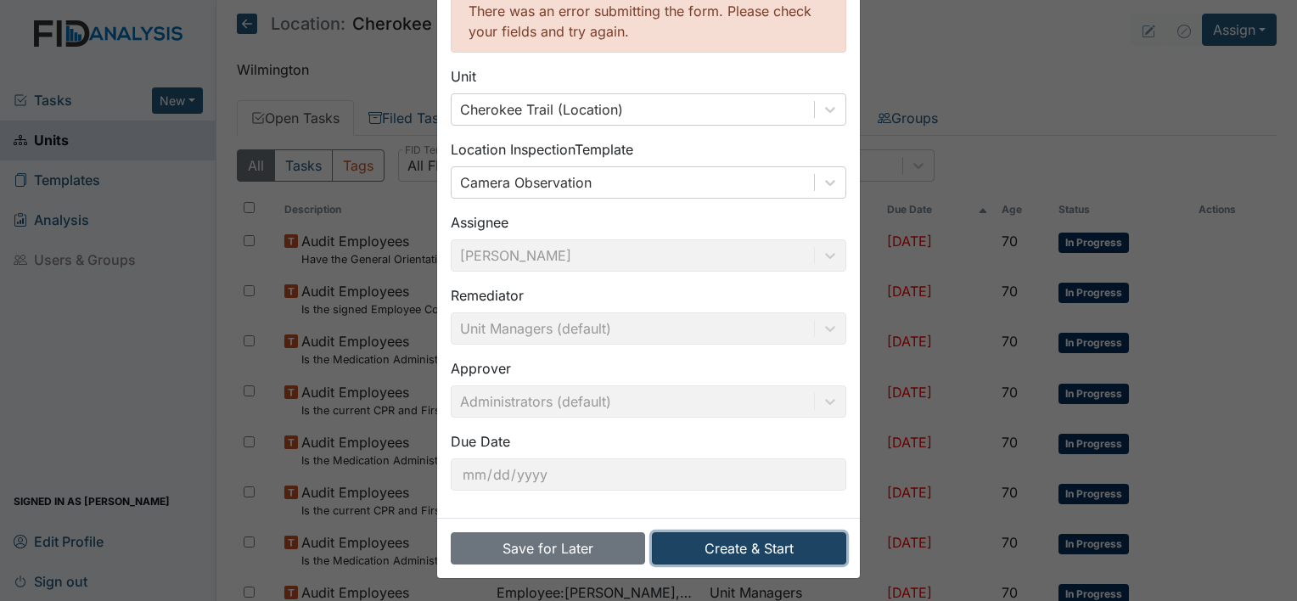
click at [750, 552] on button "Create & Start" at bounding box center [749, 548] width 194 height 32
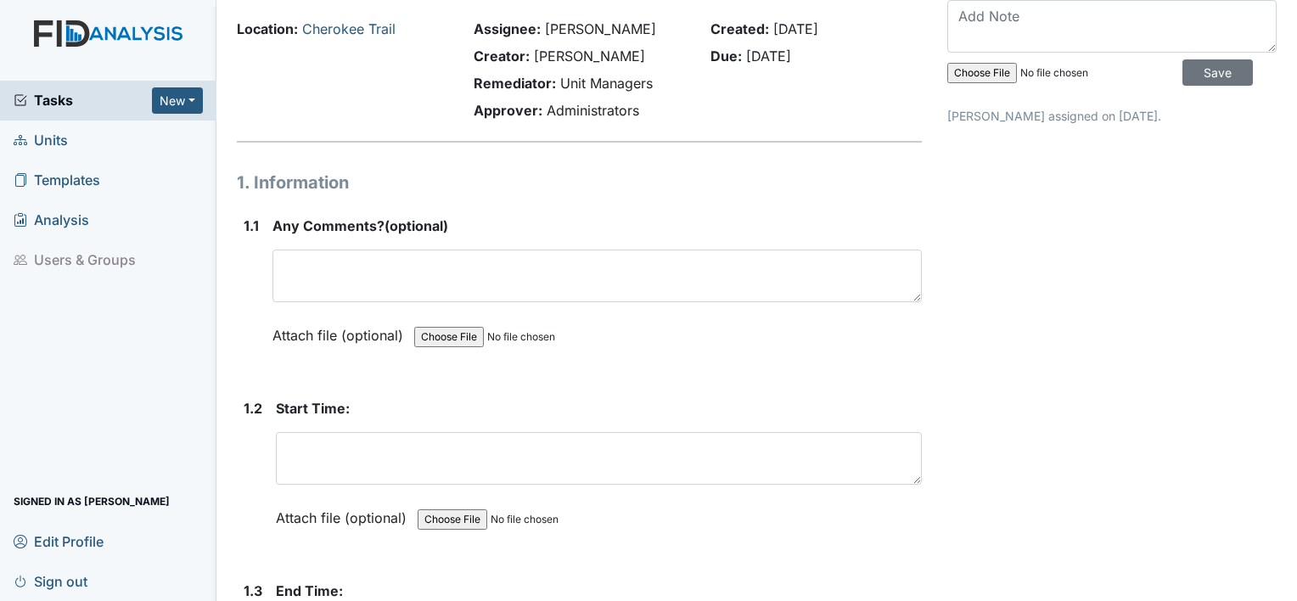
scroll to position [170, 0]
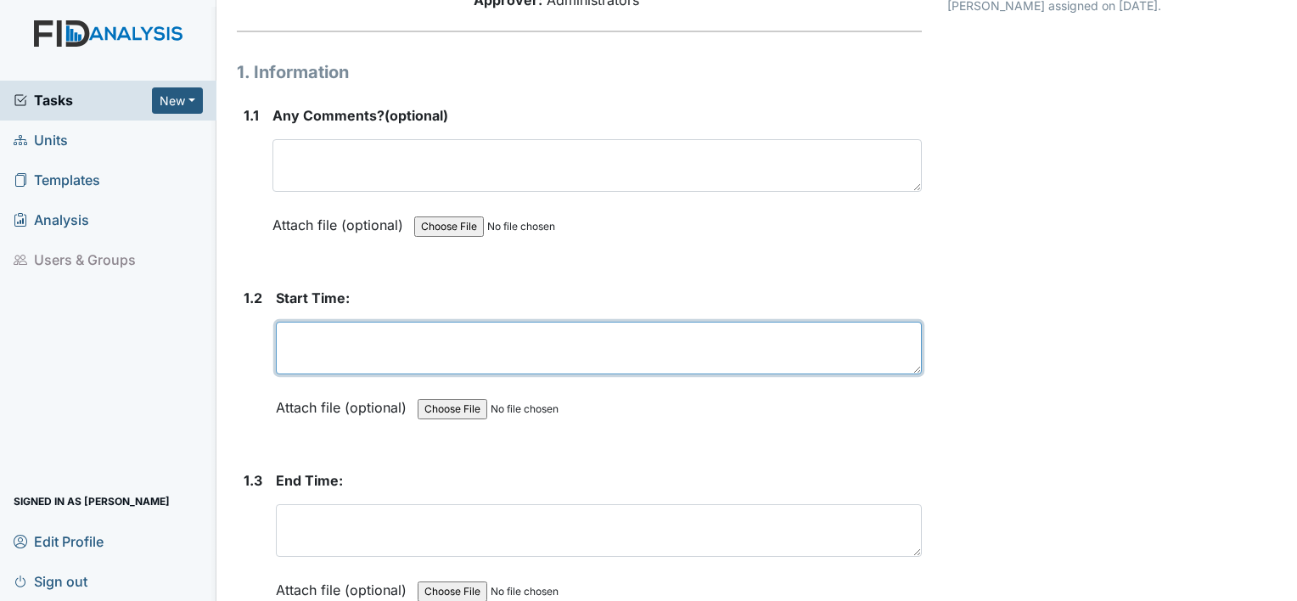
click at [313, 333] on textarea at bounding box center [599, 348] width 646 height 53
click at [352, 323] on textarea "8" at bounding box center [599, 348] width 646 height 53
type textarea ":"
type textarea "8:00am"
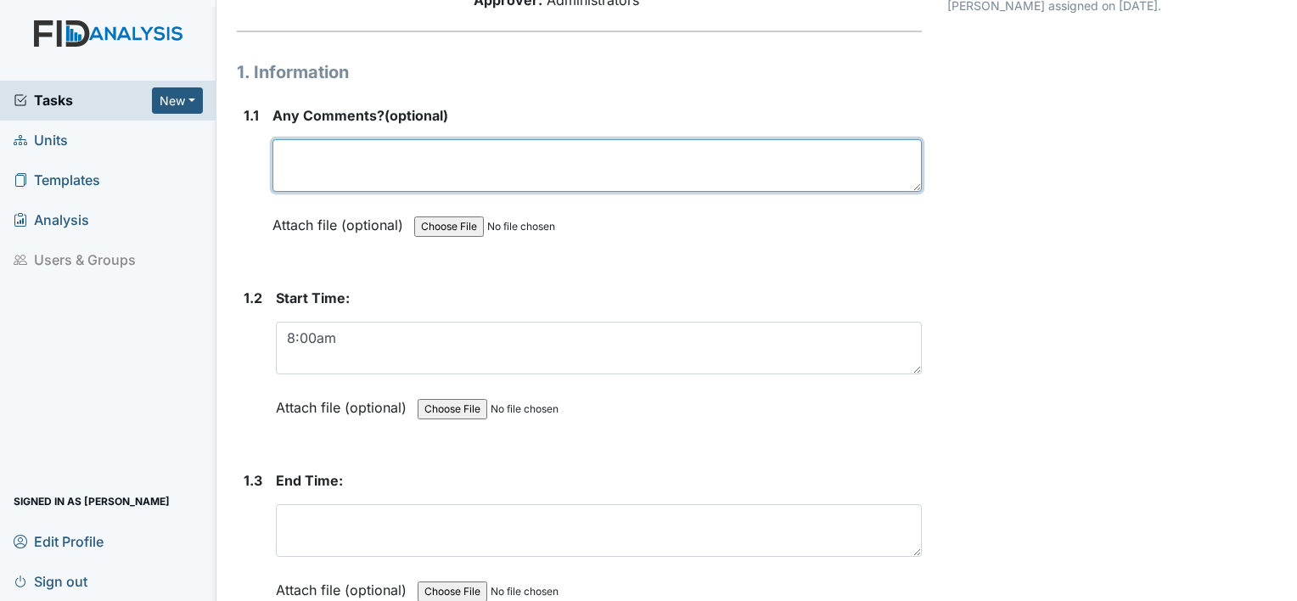
click at [381, 165] on textarea at bounding box center [596, 165] width 649 height 53
type textarea "n"
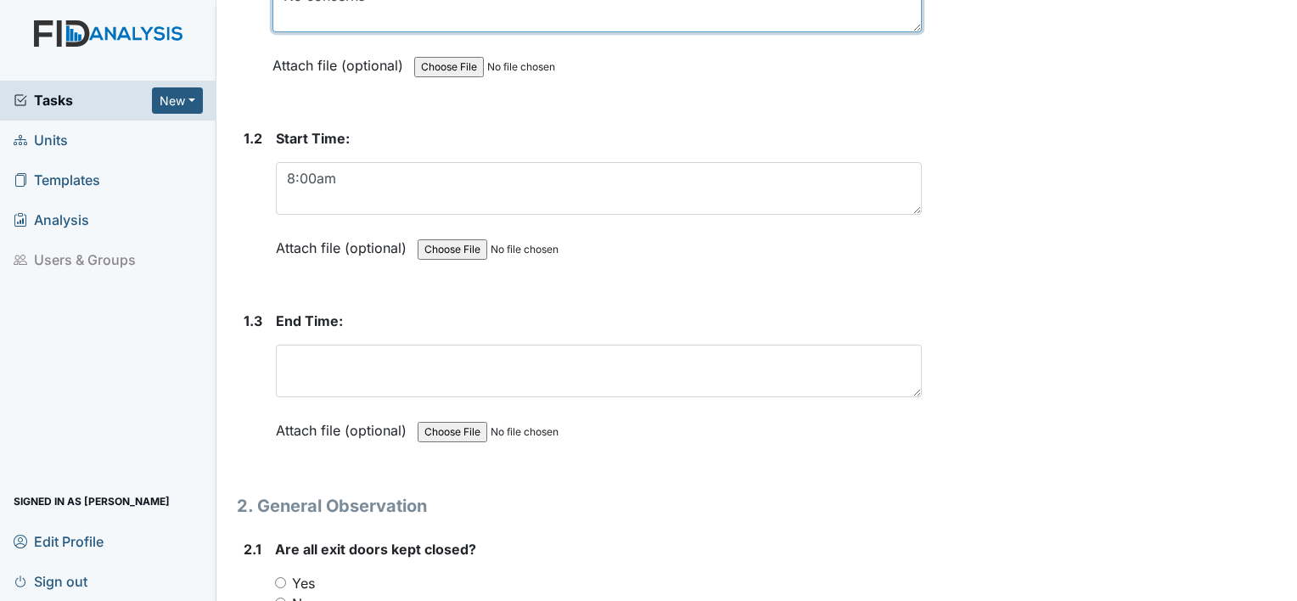
scroll to position [339, 0]
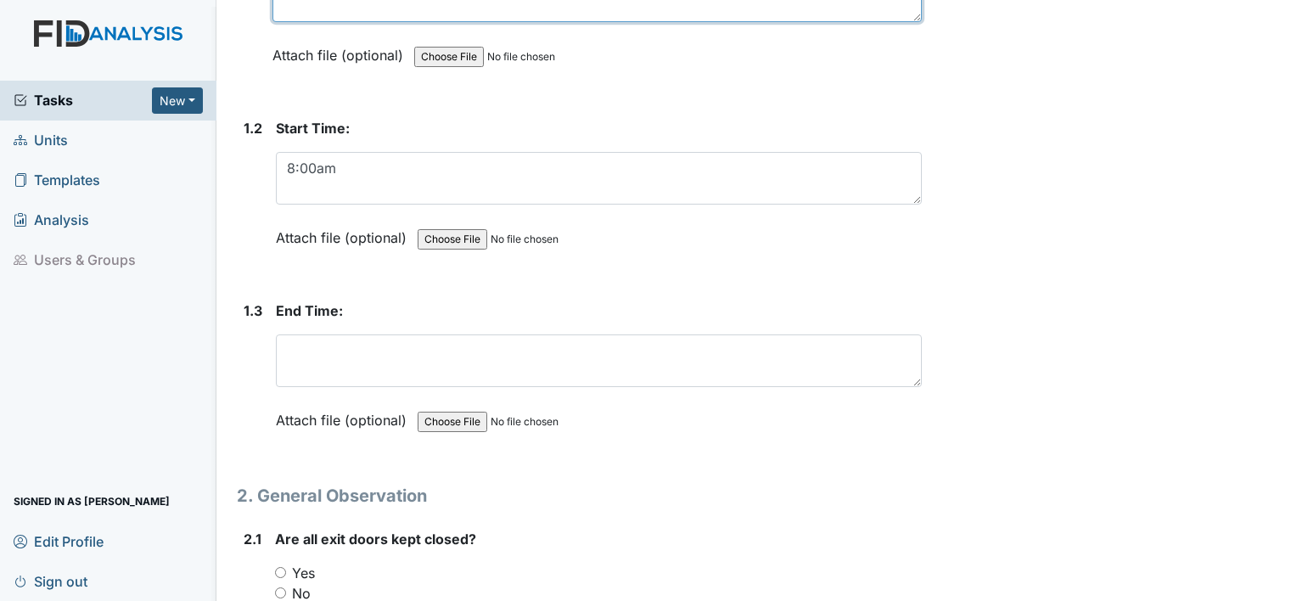
type textarea "No concerns"
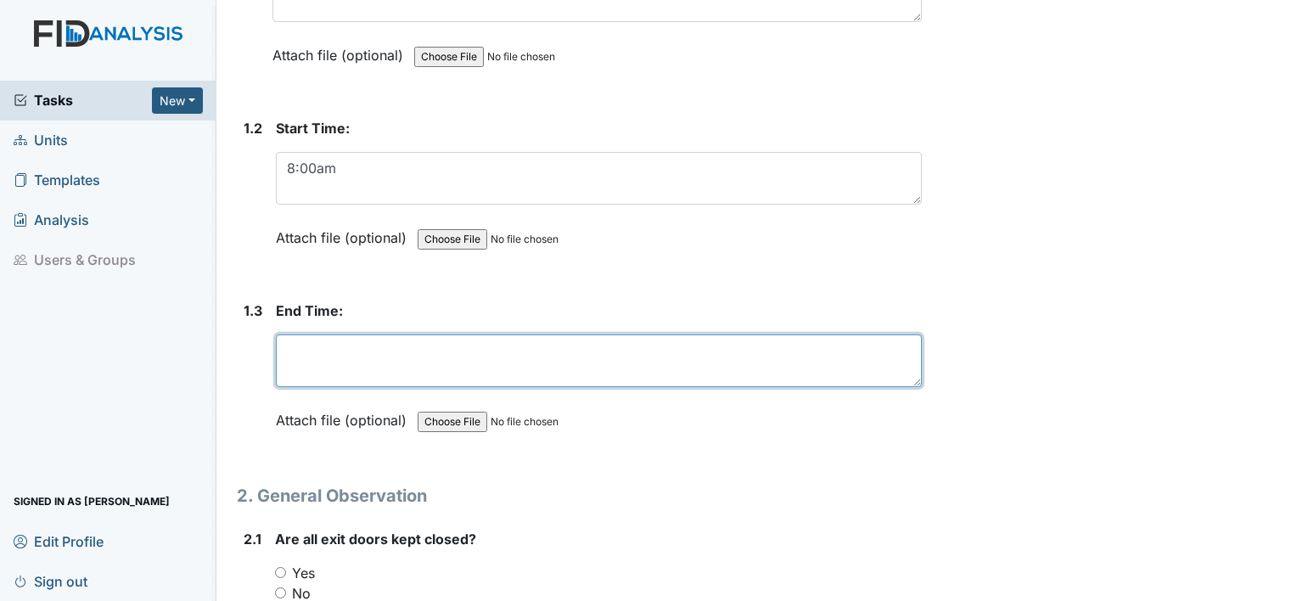
click at [345, 362] on textarea at bounding box center [599, 360] width 646 height 53
click at [347, 364] on textarea "8" at bounding box center [599, 360] width 646 height 53
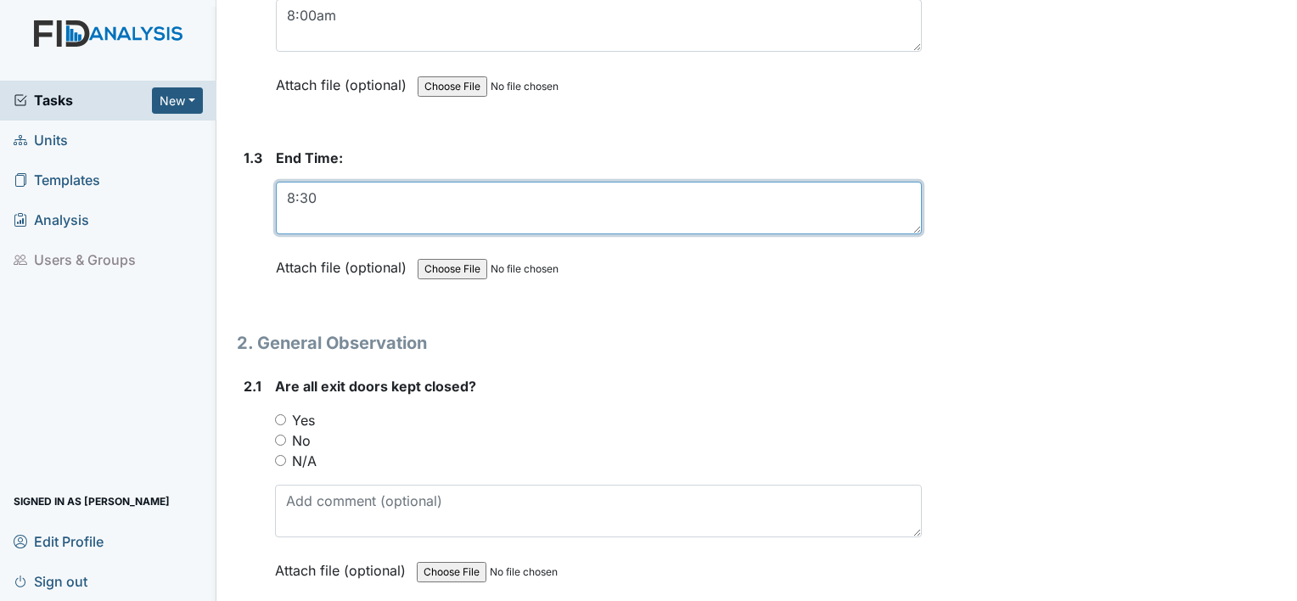
scroll to position [509, 0]
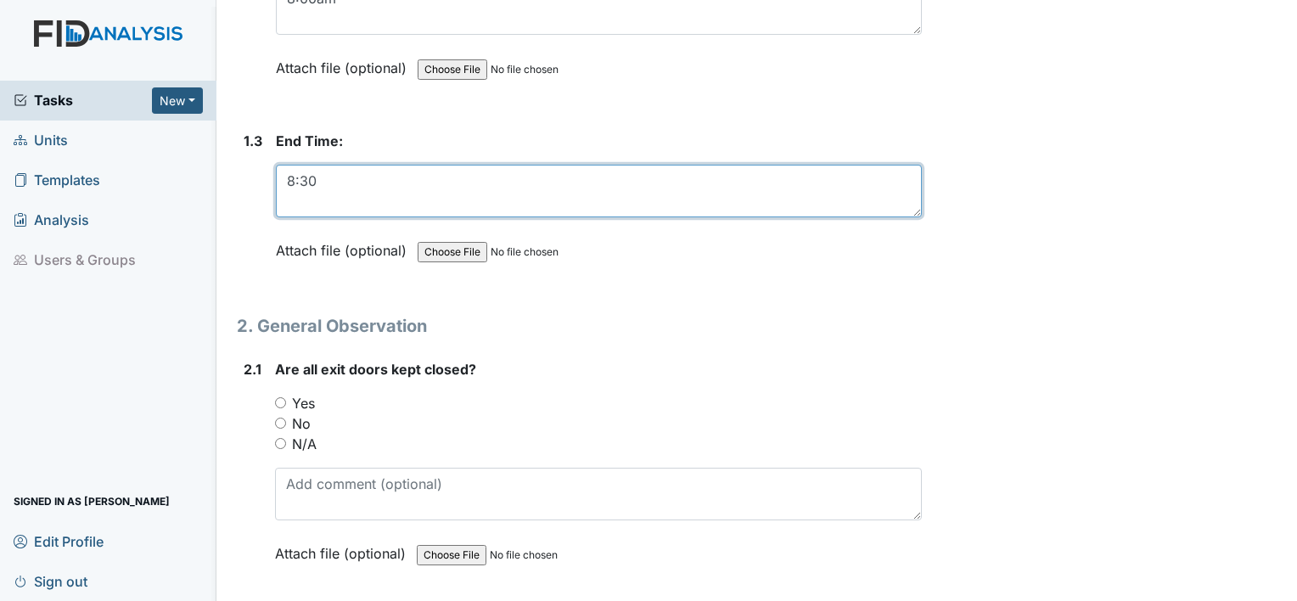
type textarea "8:30"
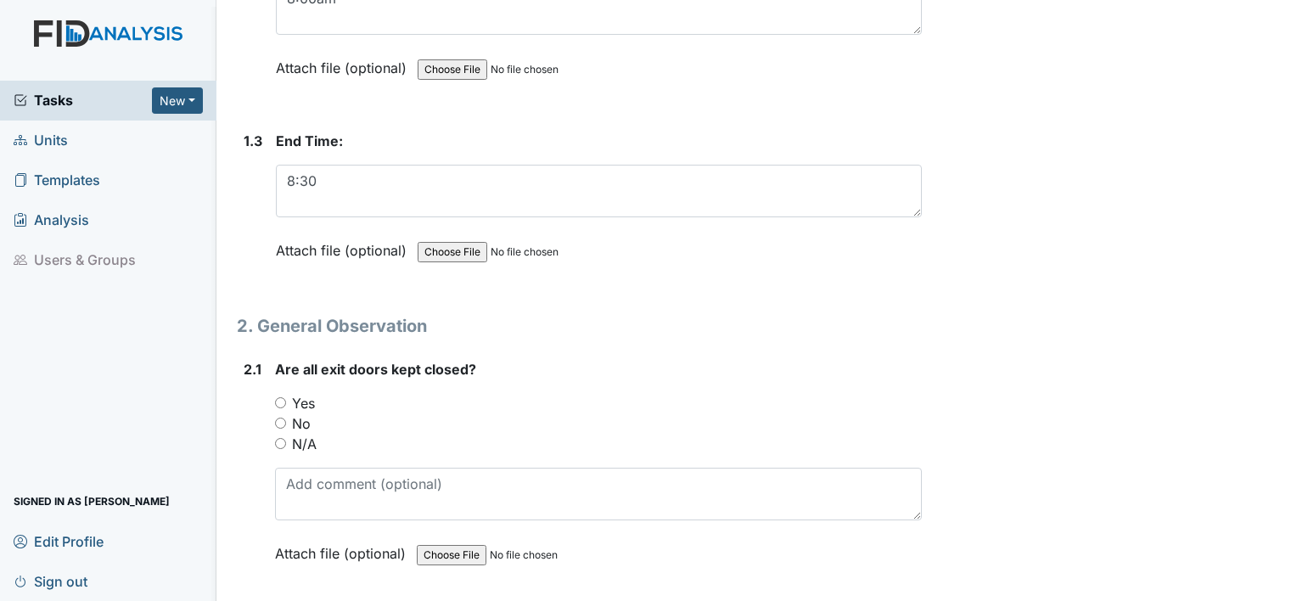
click at [267, 397] on div "2.1 Are all exit doors kept closed? You must select one of the below options. Y…" at bounding box center [579, 474] width 685 height 230
drag, startPoint x: 267, startPoint y: 397, endPoint x: 283, endPoint y: 399, distance: 15.4
click at [283, 399] on input "Yes" at bounding box center [280, 402] width 11 height 11
radio input "true"
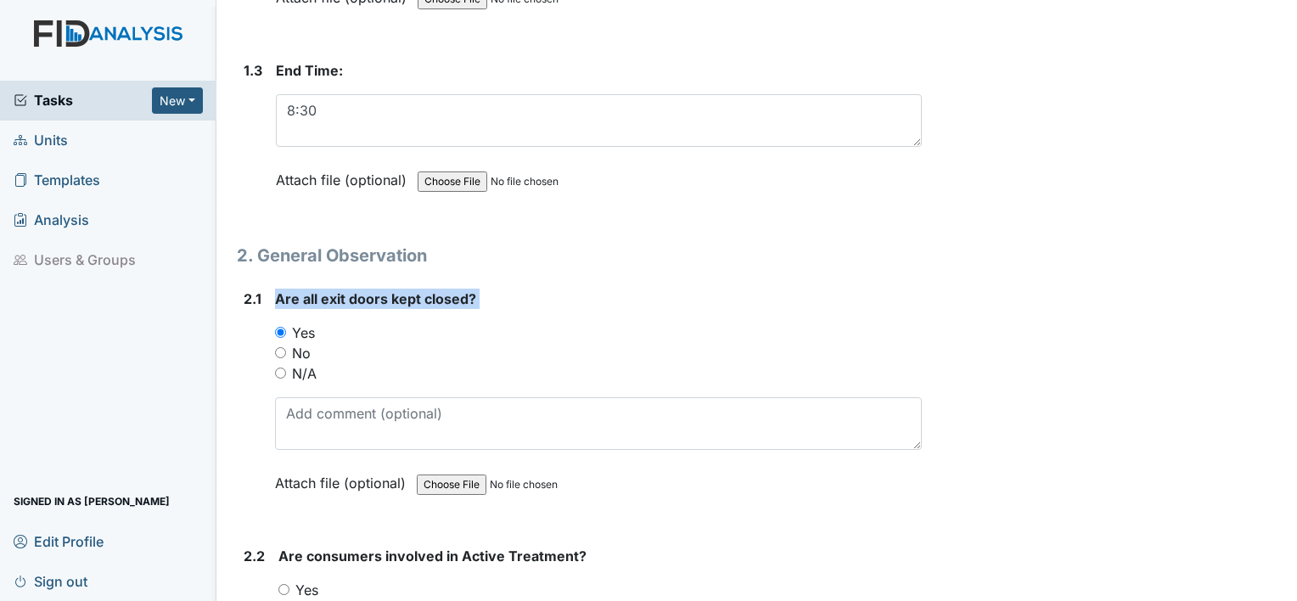
scroll to position [679, 0]
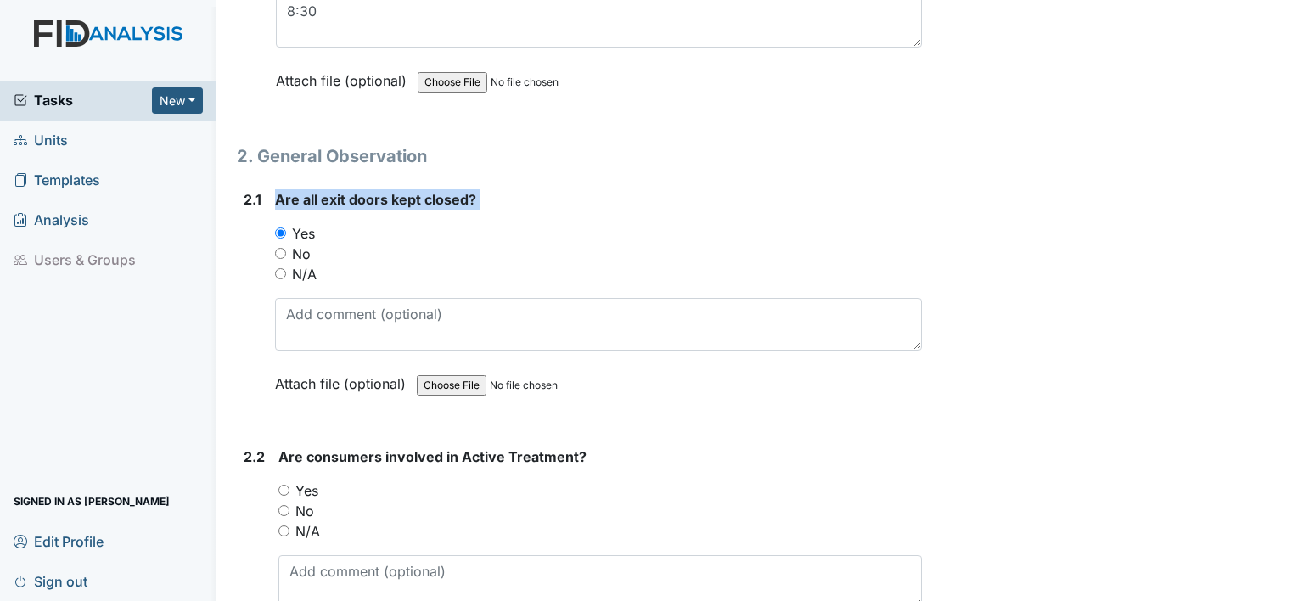
click at [283, 485] on input "Yes" at bounding box center [283, 490] width 11 height 11
radio input "true"
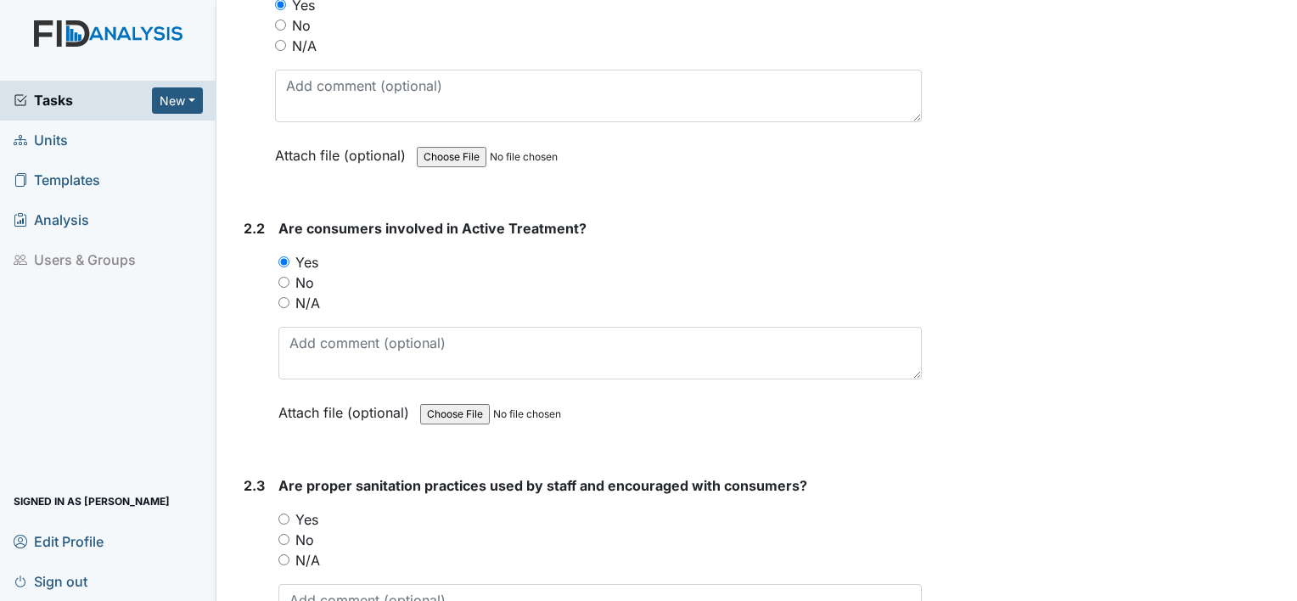
scroll to position [934, 0]
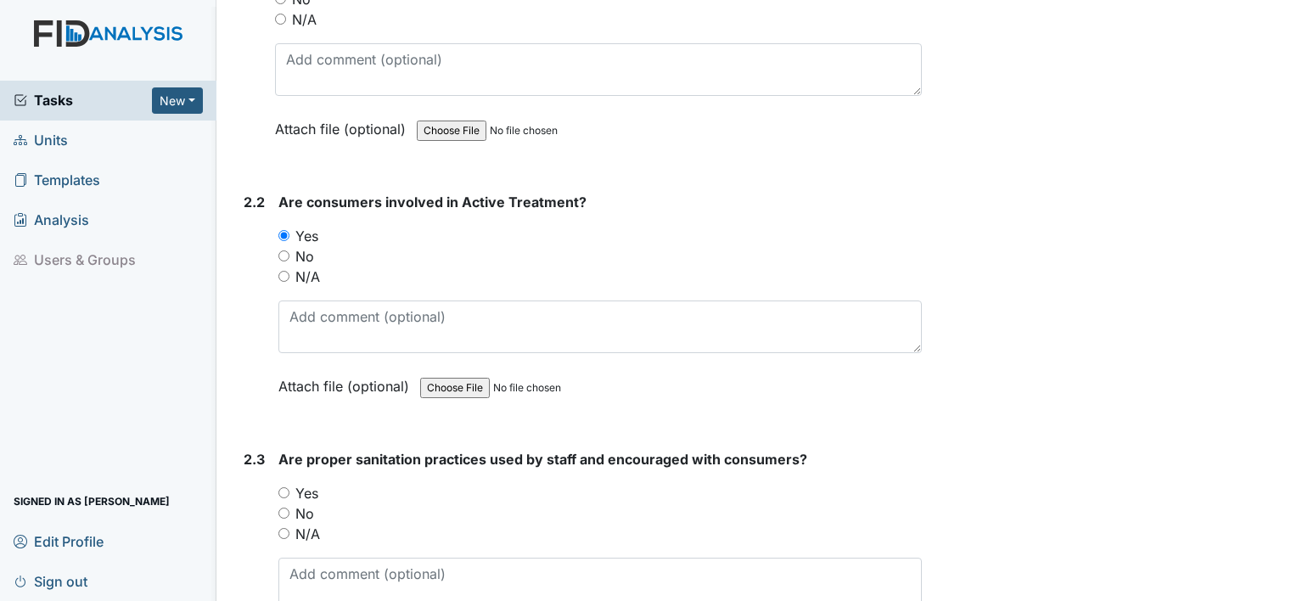
click at [283, 487] on input "Yes" at bounding box center [283, 492] width 11 height 11
radio input "true"
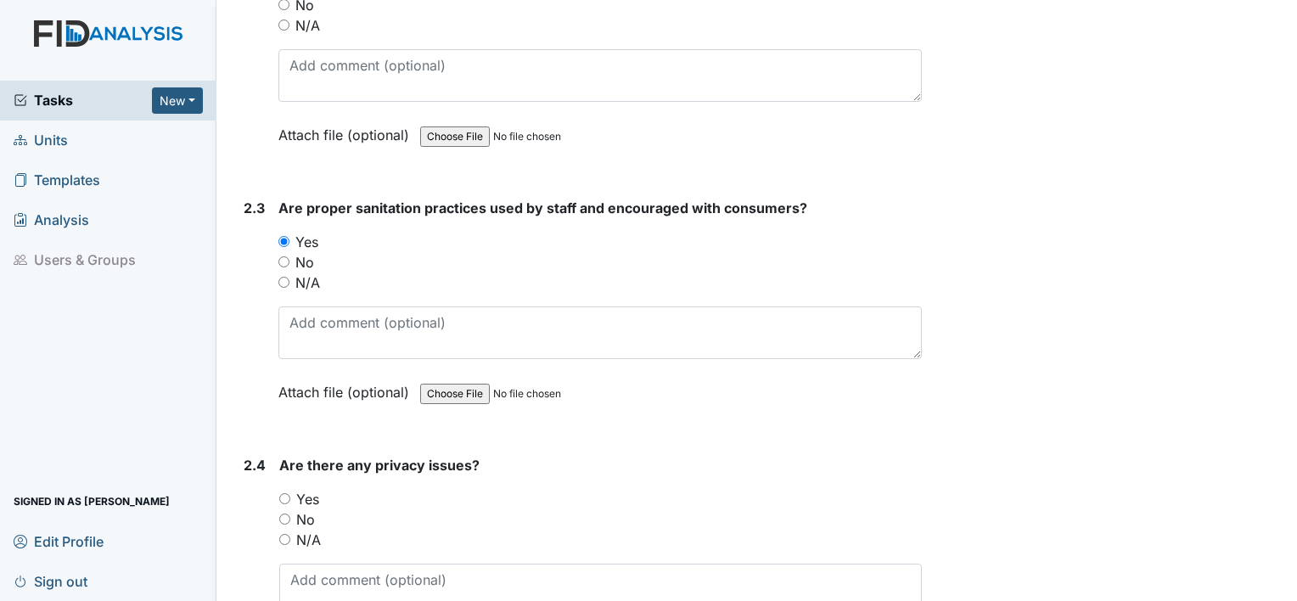
scroll to position [1188, 0]
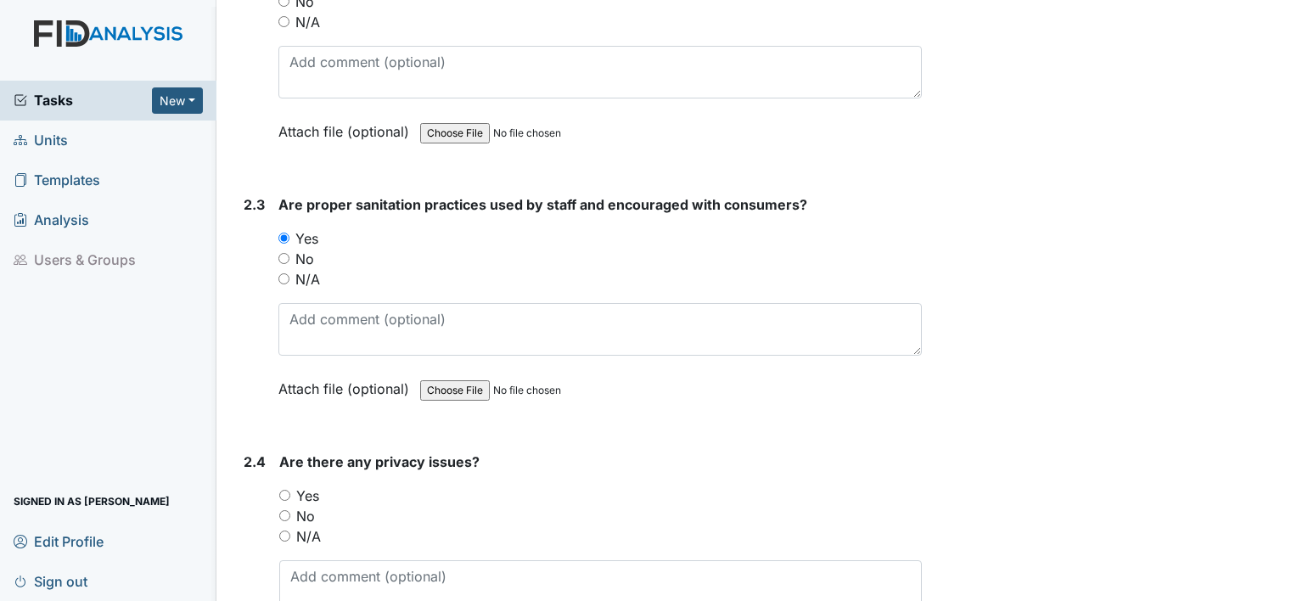
click at [289, 510] on input "No" at bounding box center [284, 515] width 11 height 11
radio input "true"
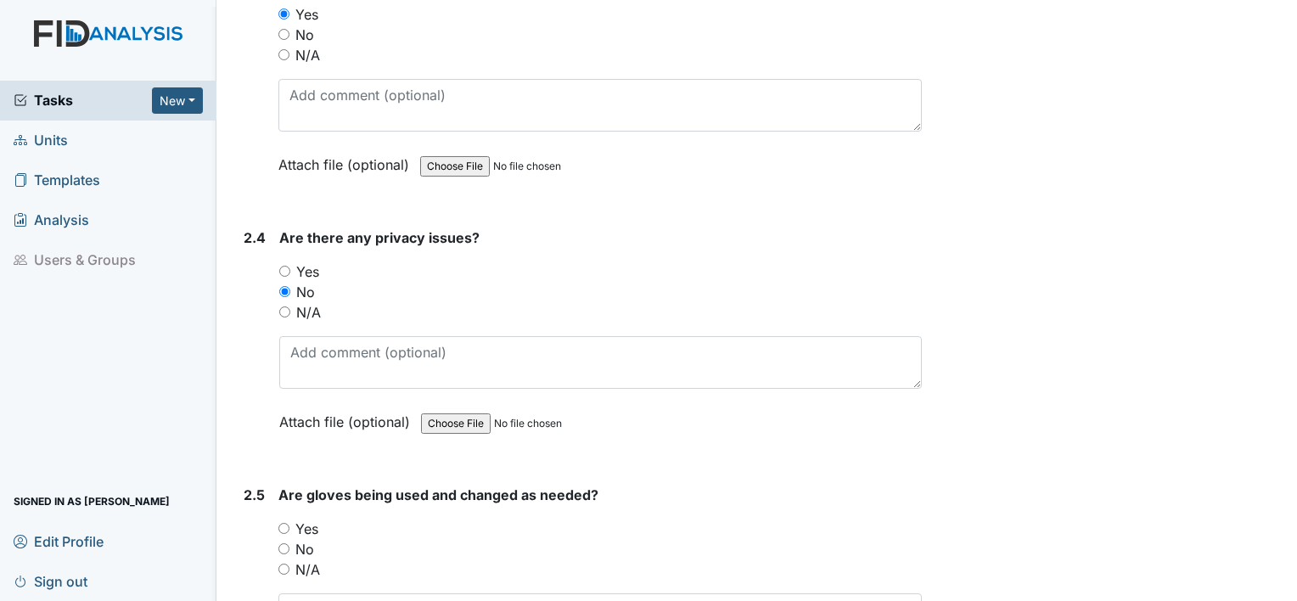
scroll to position [1443, 0]
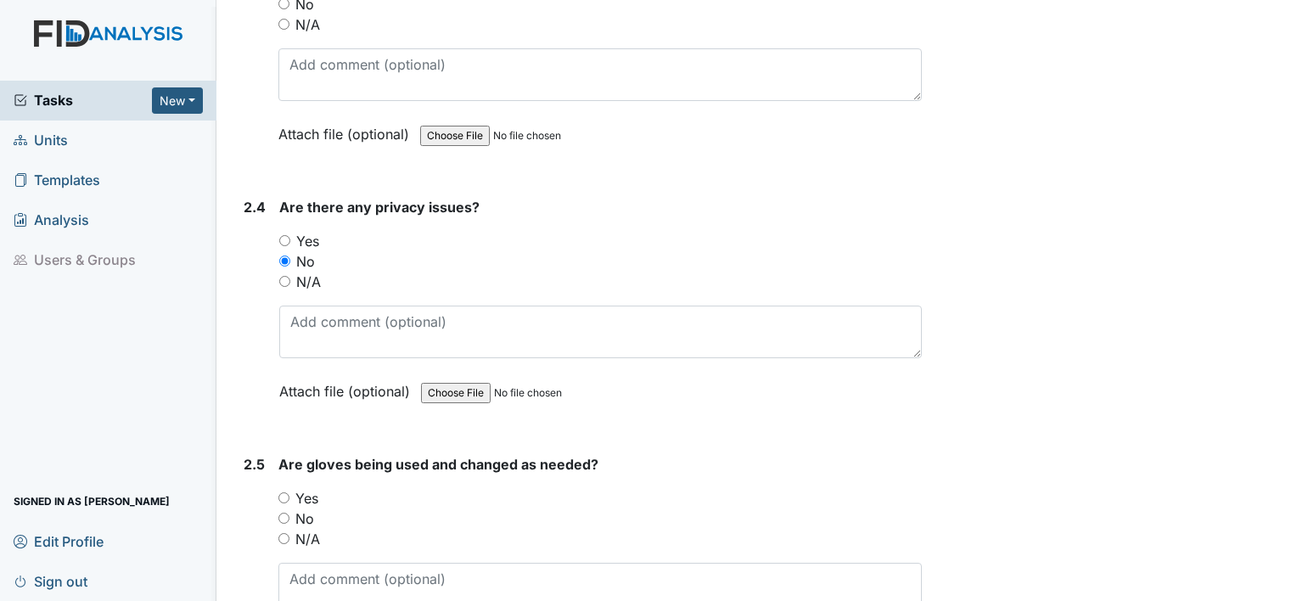
click at [289, 493] on input "Yes" at bounding box center [283, 497] width 11 height 11
radio input "true"
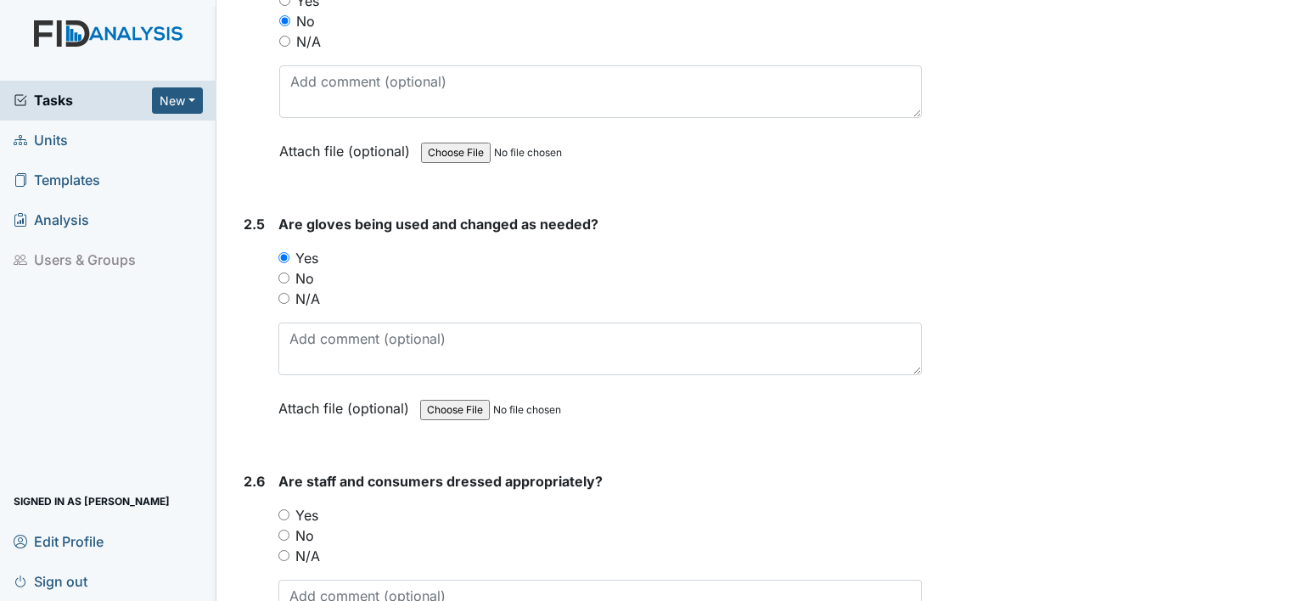
scroll to position [1697, 0]
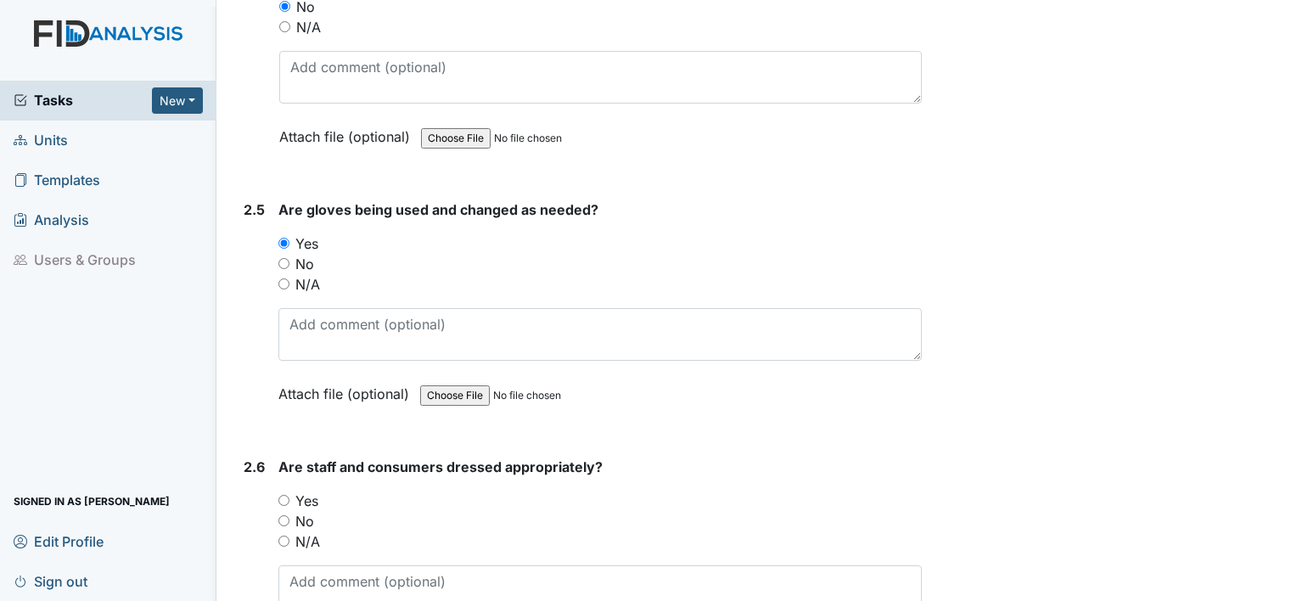
click at [289, 496] on input "Yes" at bounding box center [283, 500] width 11 height 11
radio input "true"
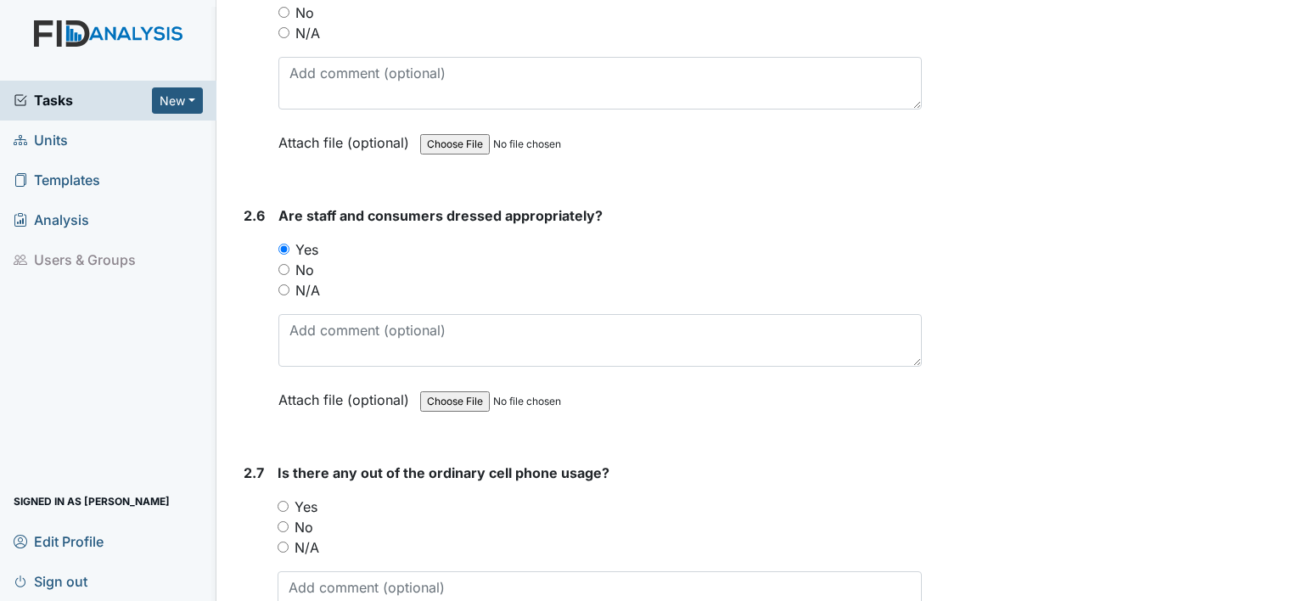
scroll to position [2037, 0]
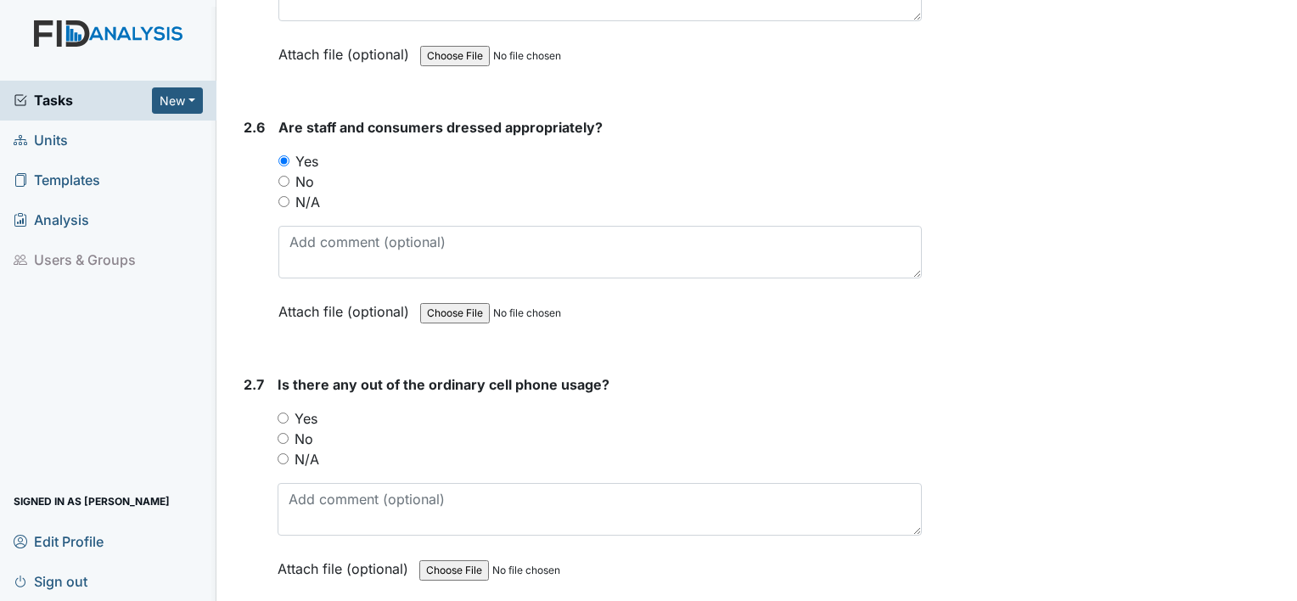
click at [290, 408] on div "Yes" at bounding box center [600, 418] width 644 height 20
click at [278, 413] on input "Yes" at bounding box center [283, 417] width 11 height 11
radio input "true"
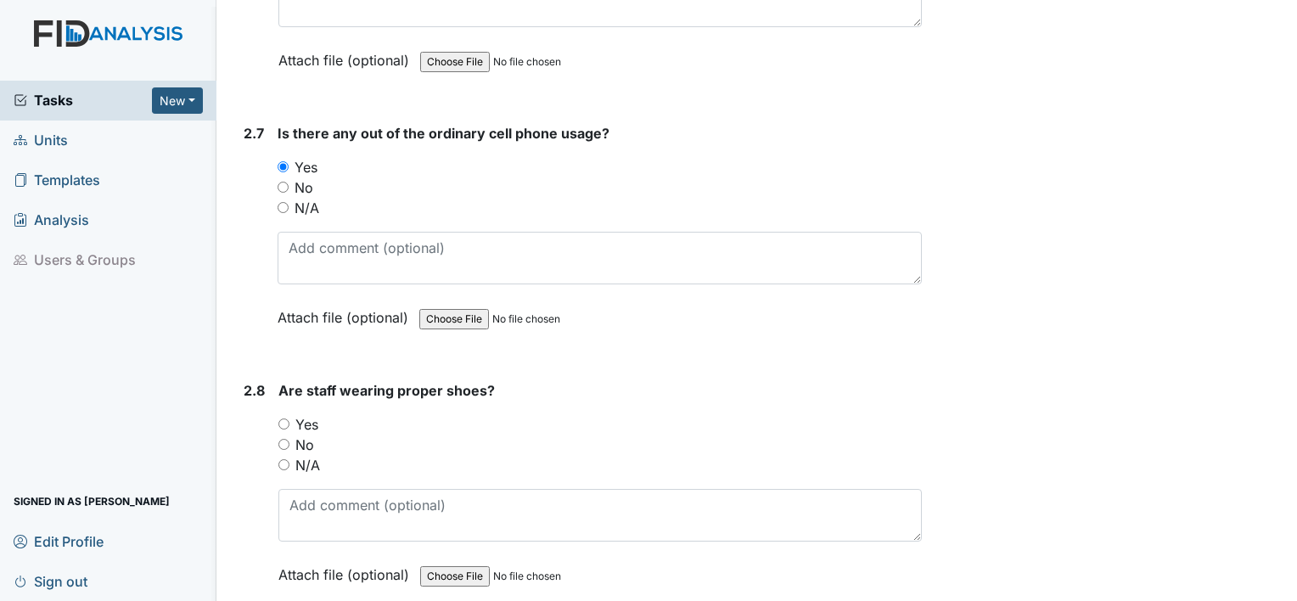
scroll to position [2291, 0]
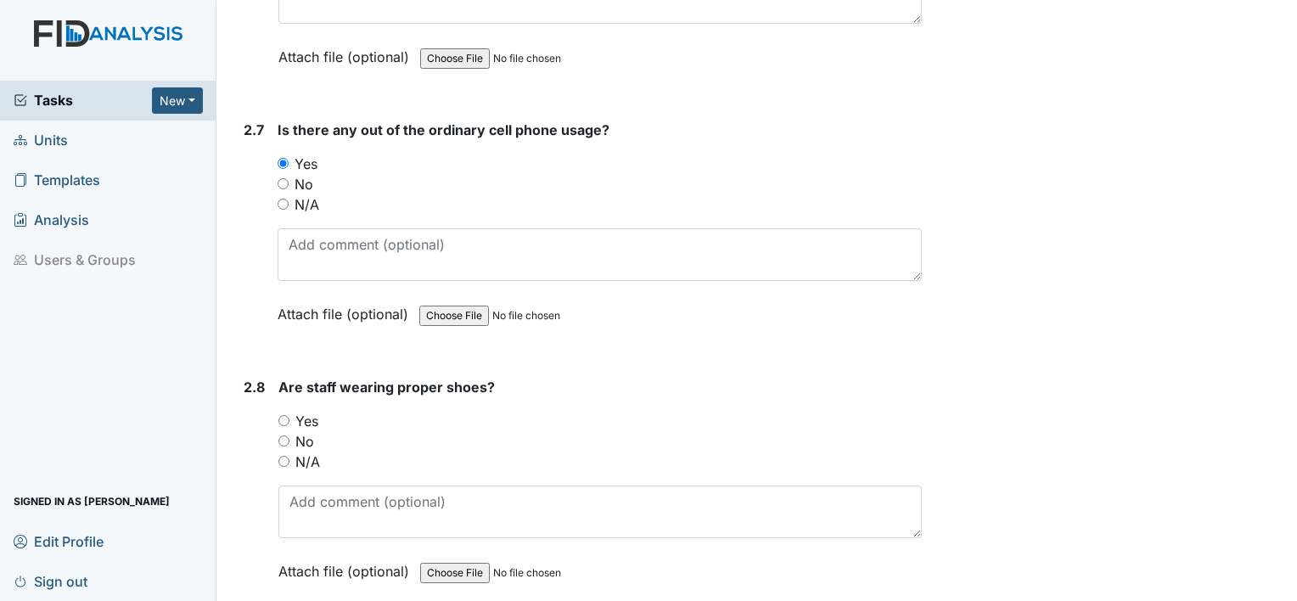
click at [288, 415] on input "Yes" at bounding box center [283, 420] width 11 height 11
radio input "true"
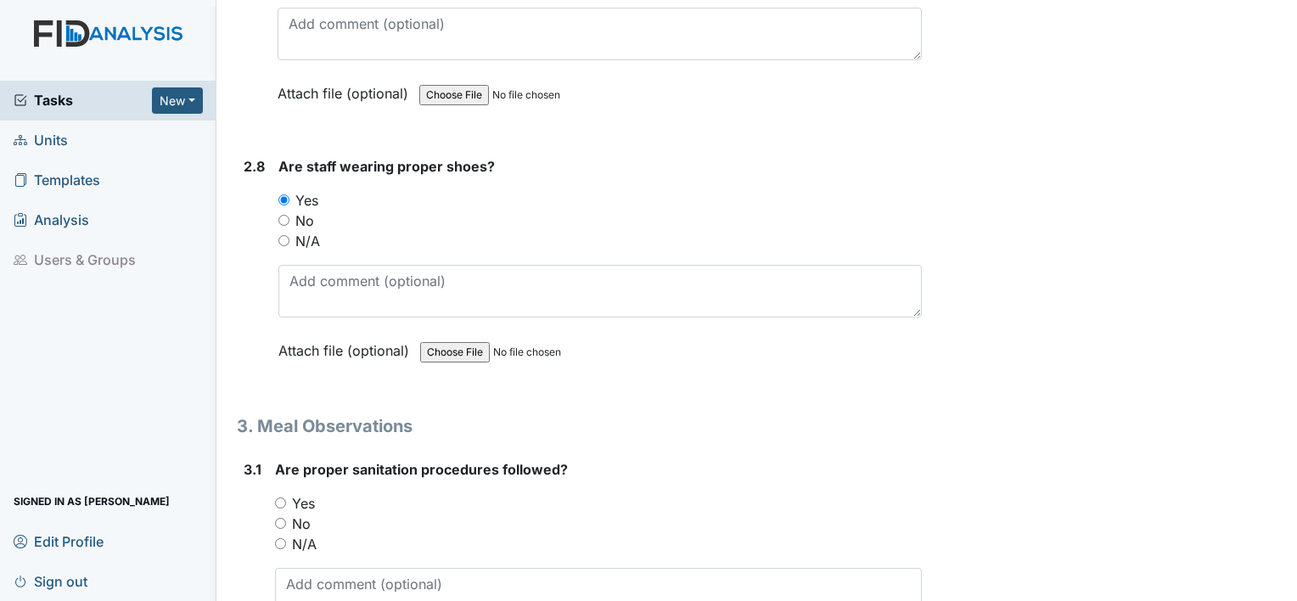
scroll to position [2546, 0]
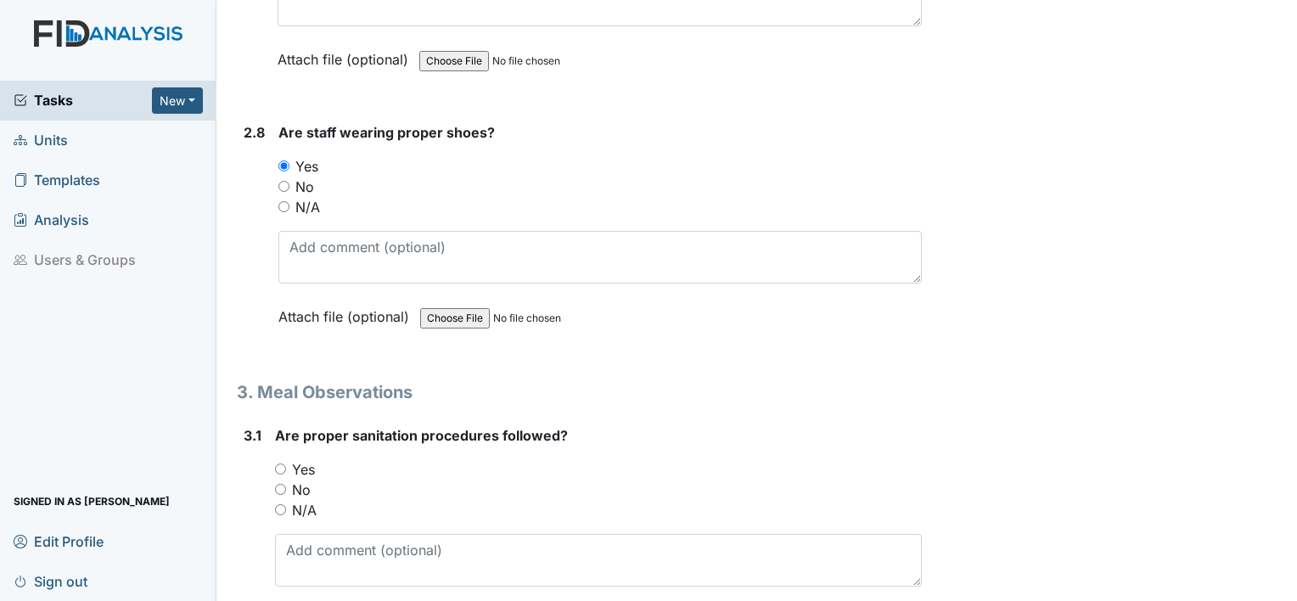
click at [281, 463] on input "Yes" at bounding box center [280, 468] width 11 height 11
radio input "true"
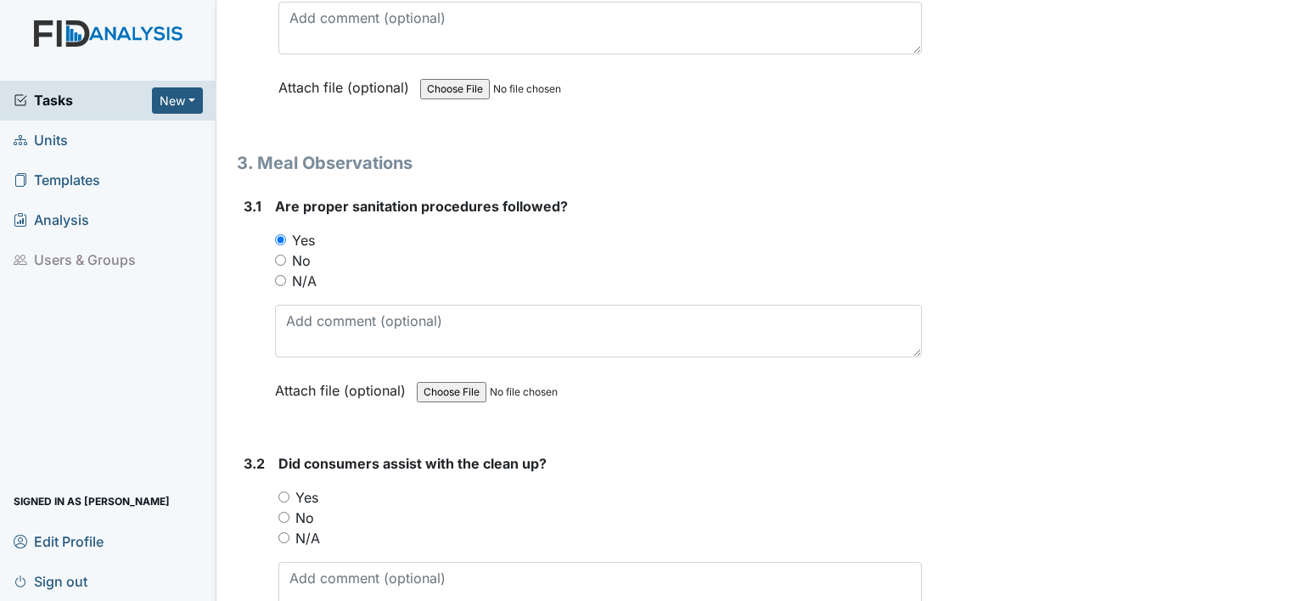
scroll to position [2801, 0]
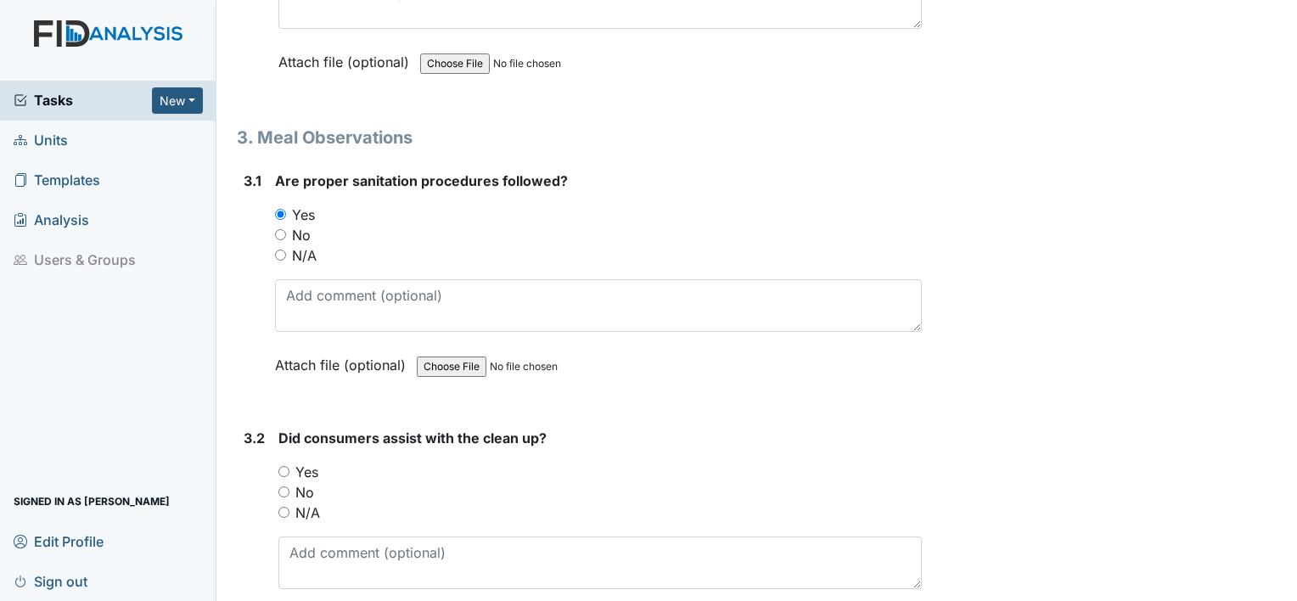
click at [287, 466] on input "Yes" at bounding box center [283, 471] width 11 height 11
radio input "true"
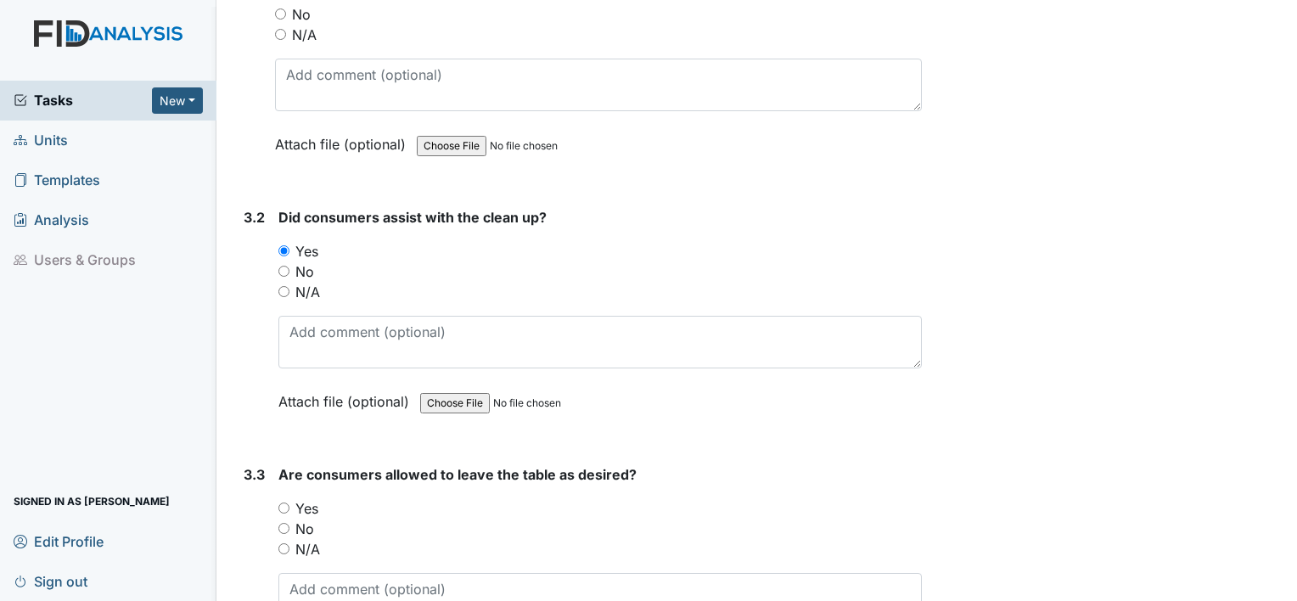
scroll to position [3055, 0]
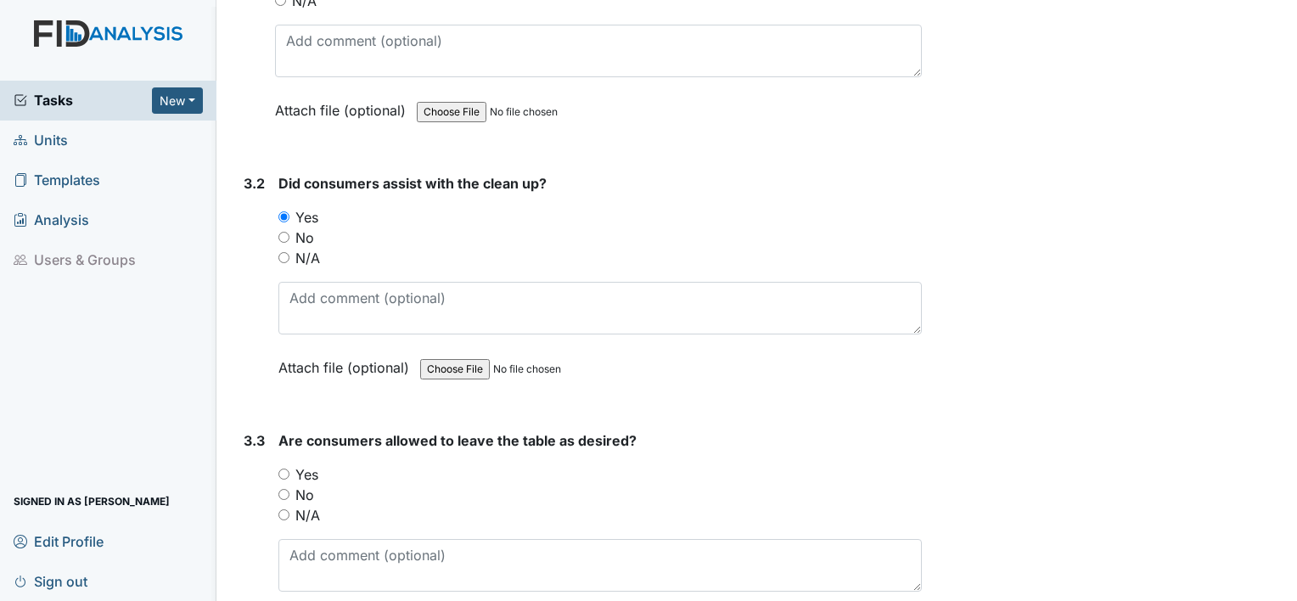
click at [284, 468] on input "Yes" at bounding box center [283, 473] width 11 height 11
radio input "true"
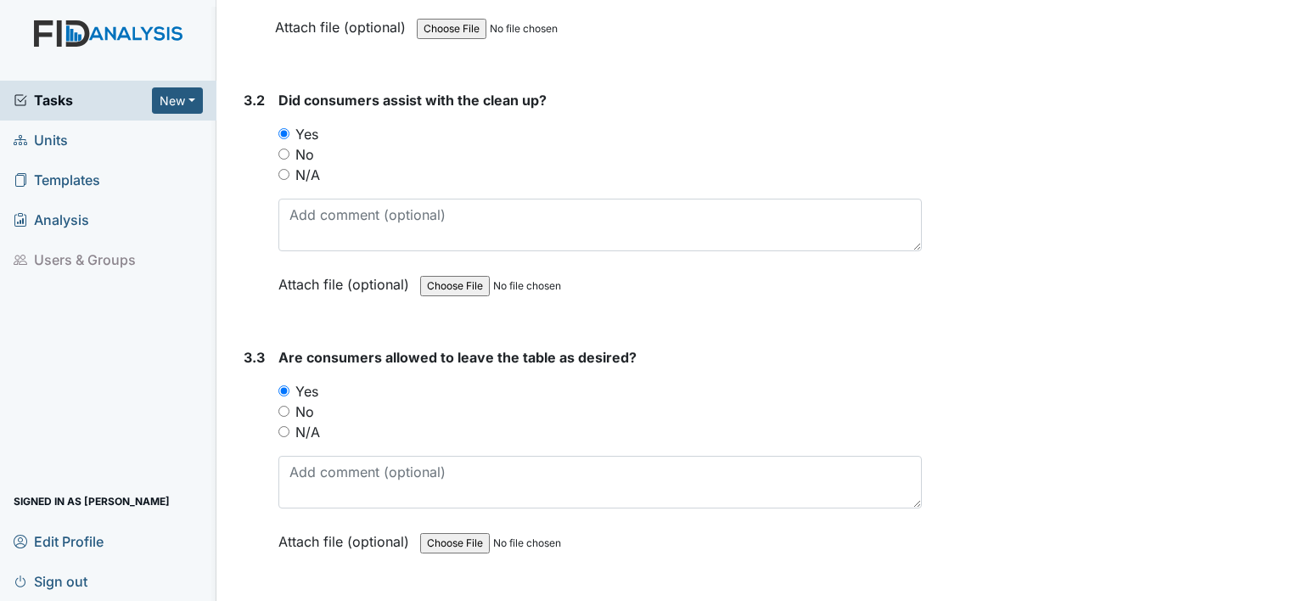
scroll to position [3310, 0]
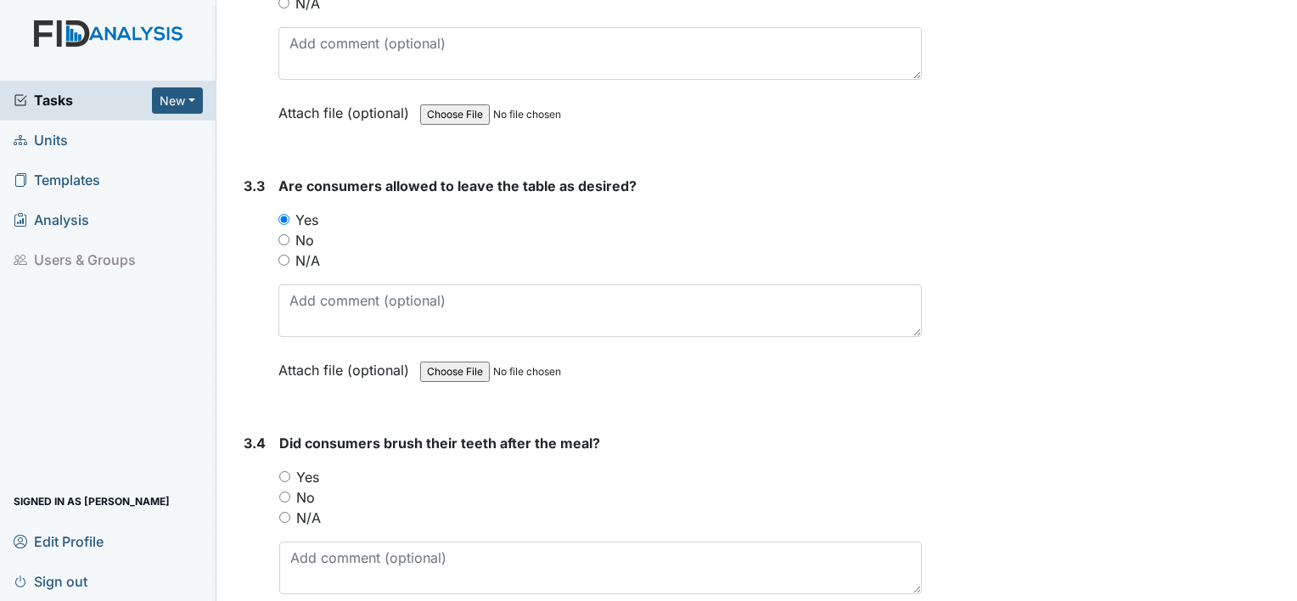
click at [288, 471] on input "Yes" at bounding box center [284, 476] width 11 height 11
radio input "true"
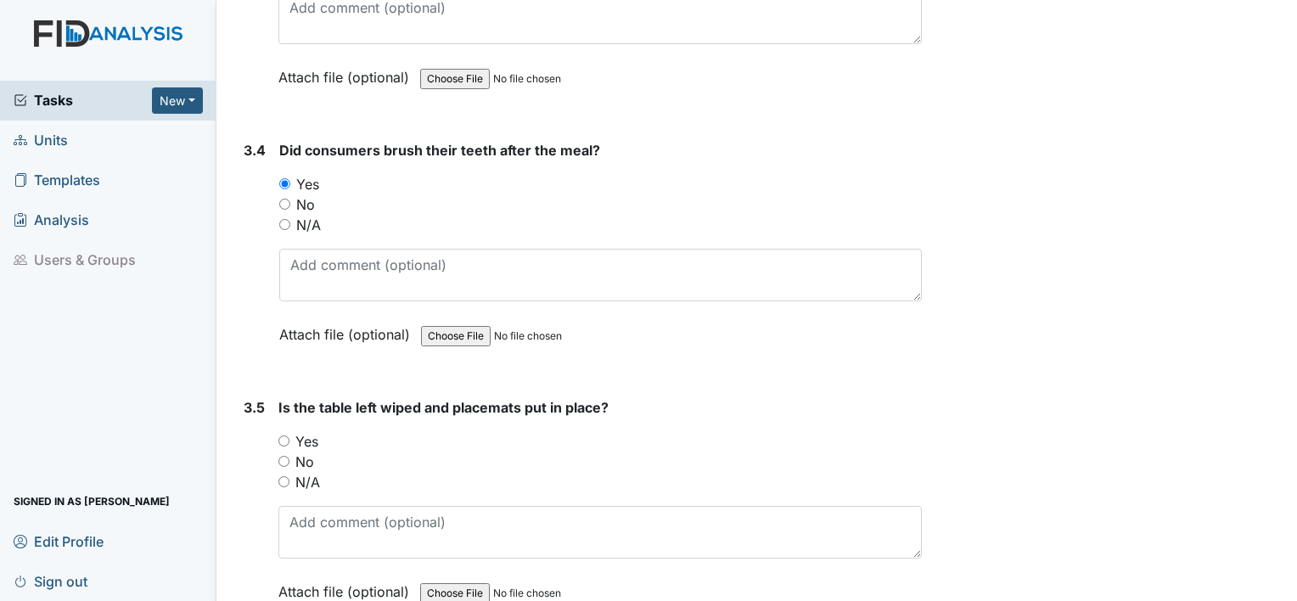
scroll to position [3649, 0]
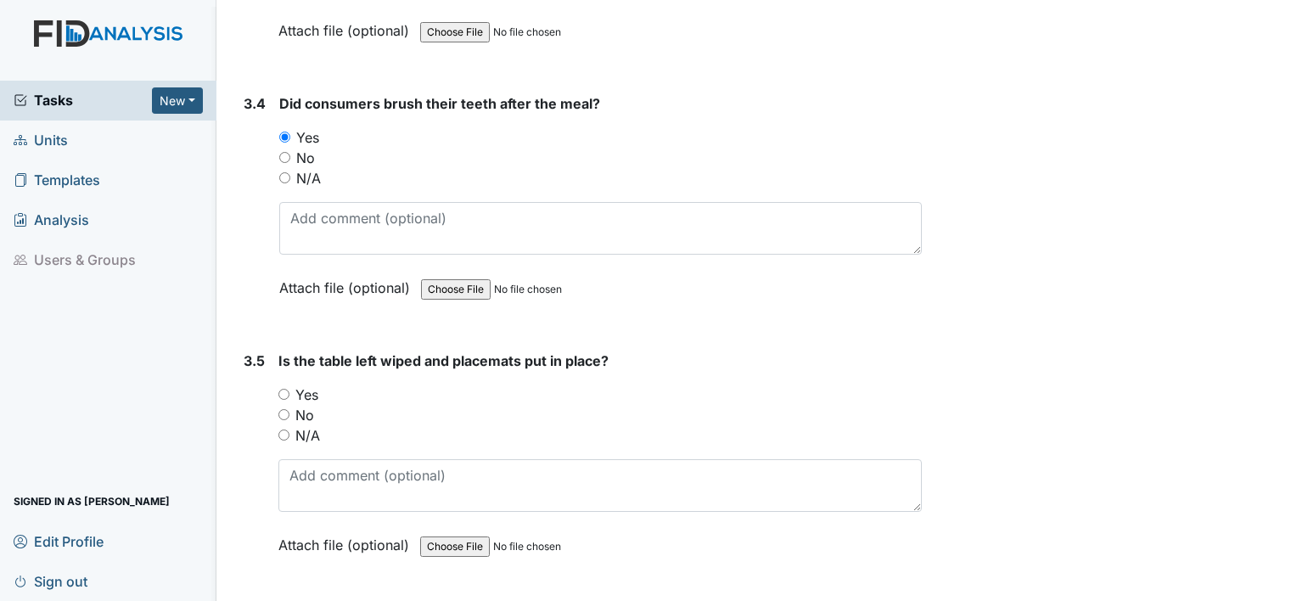
click at [282, 389] on input "Yes" at bounding box center [283, 394] width 11 height 11
radio input "true"
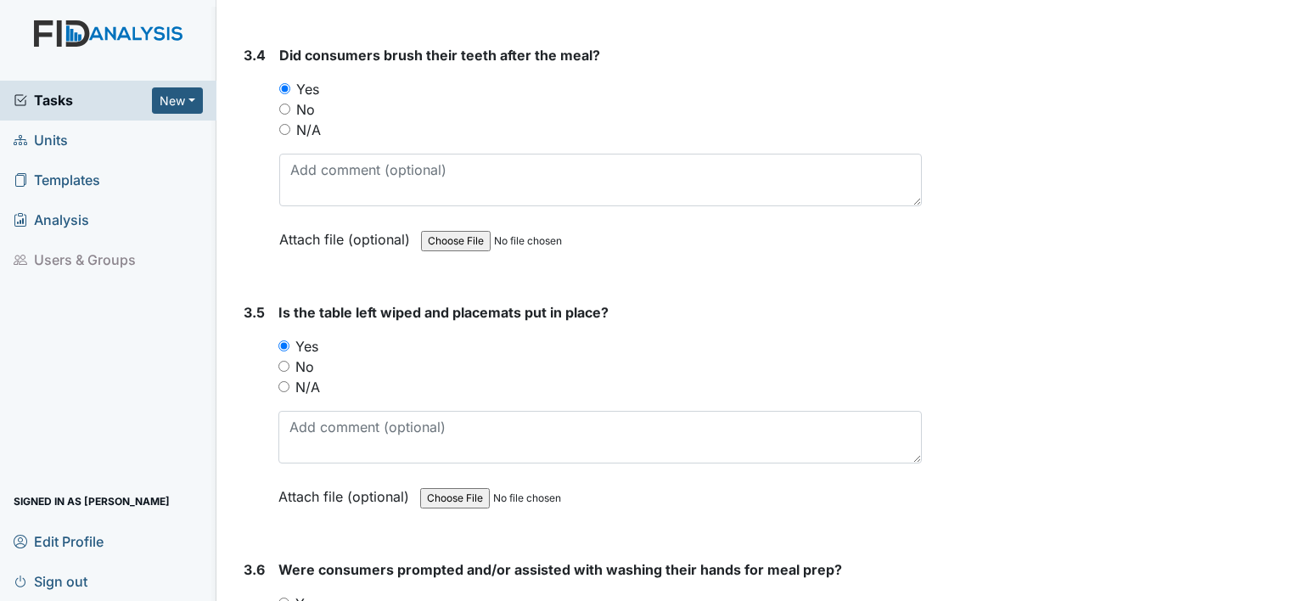
scroll to position [3819, 0]
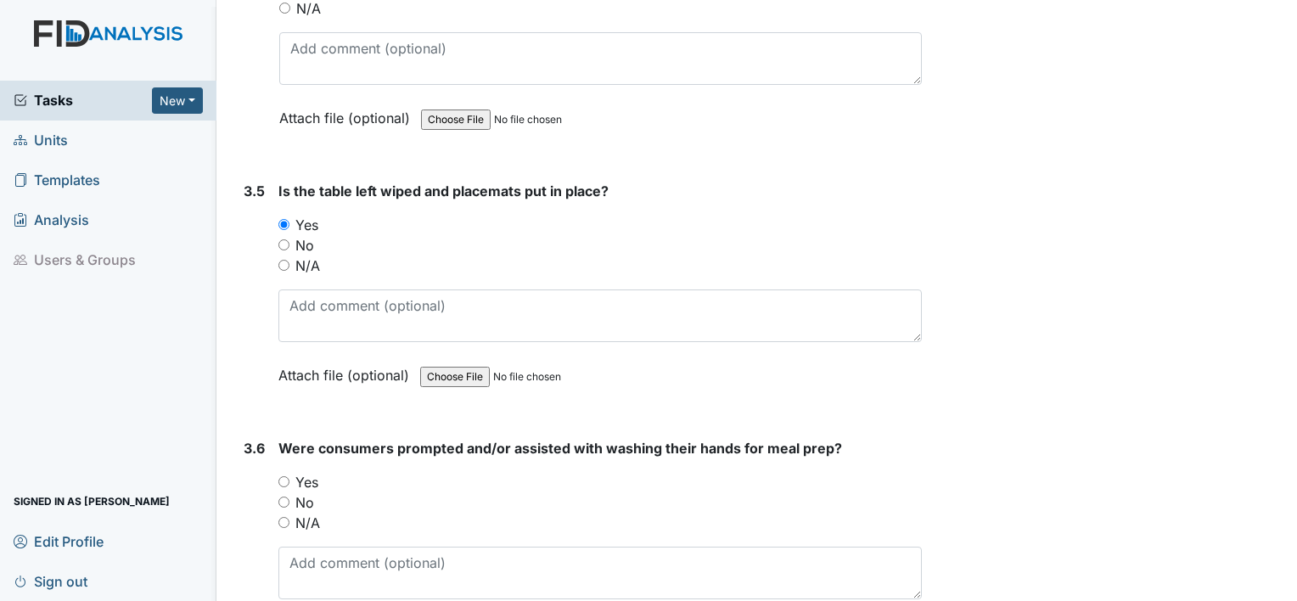
click at [283, 476] on input "Yes" at bounding box center [283, 481] width 11 height 11
radio input "true"
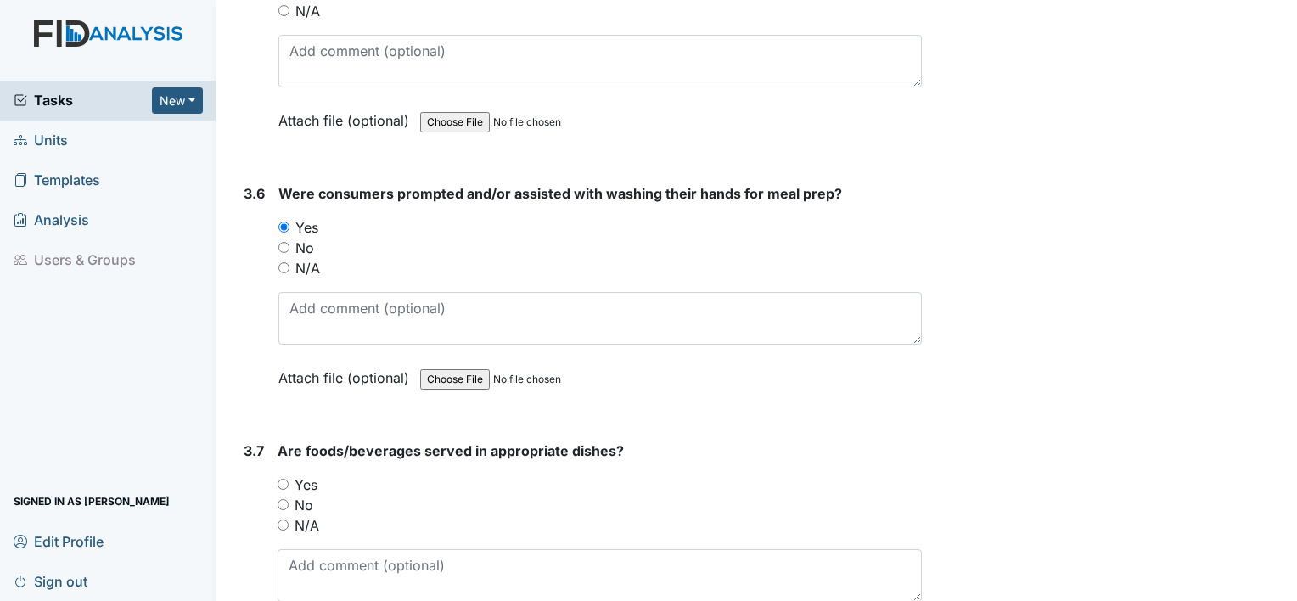
click at [281, 479] on input "Yes" at bounding box center [283, 484] width 11 height 11
radio input "true"
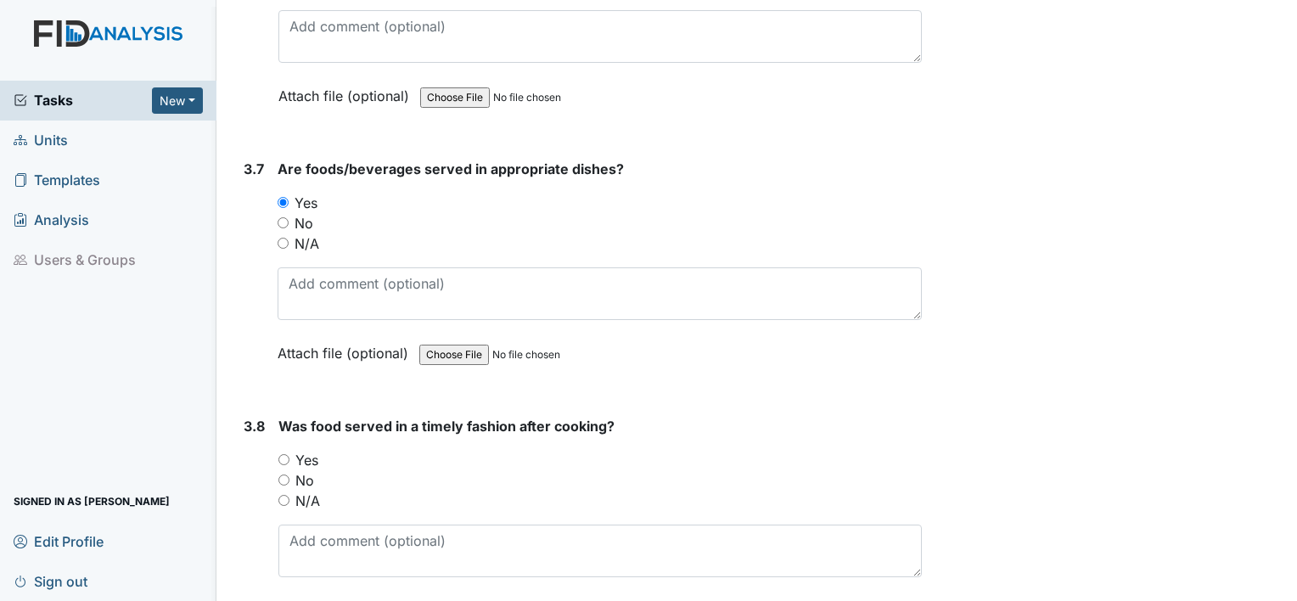
scroll to position [4413, 0]
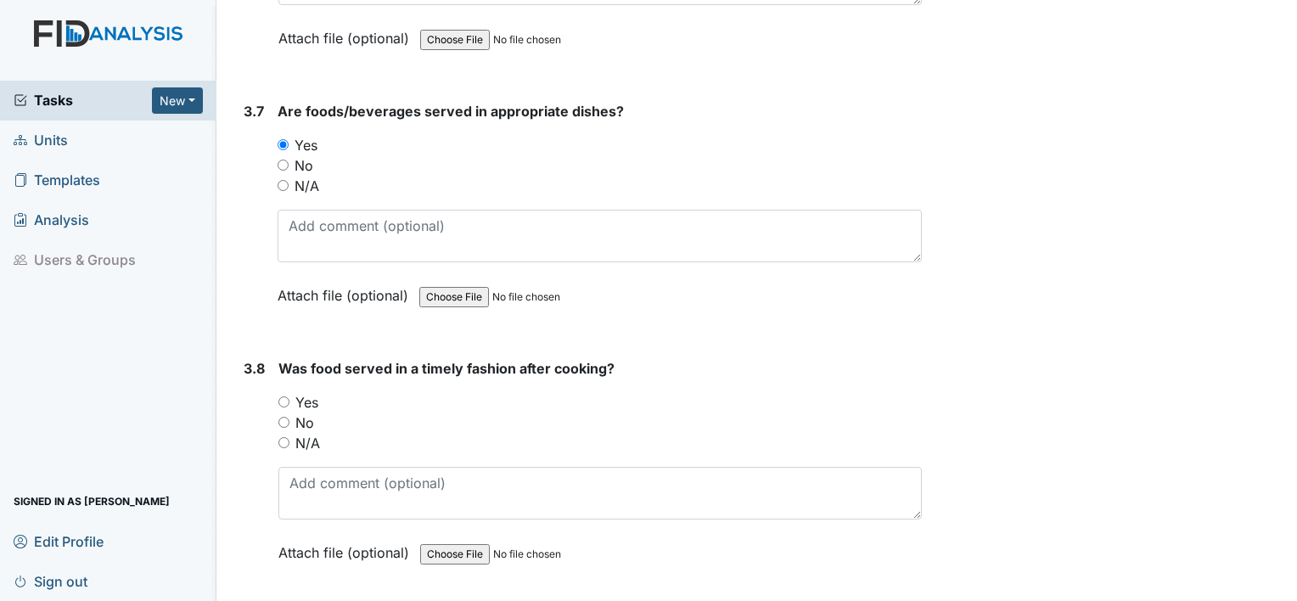
click at [280, 396] on input "Yes" at bounding box center [283, 401] width 11 height 11
radio input "true"
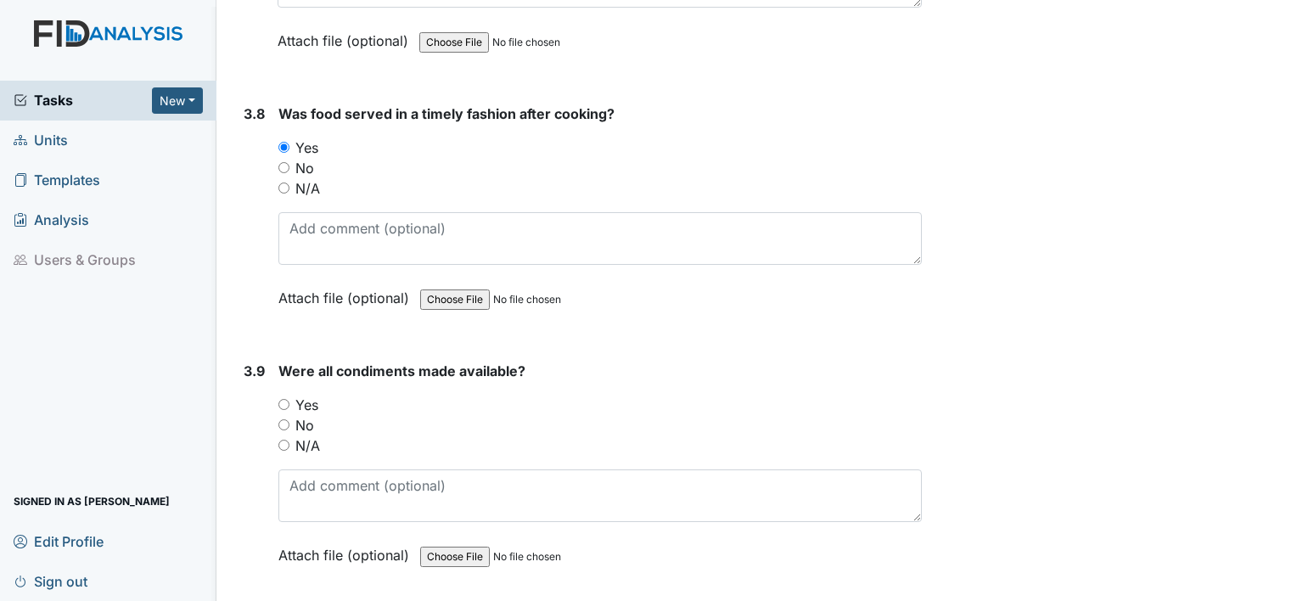
scroll to position [4752, 0]
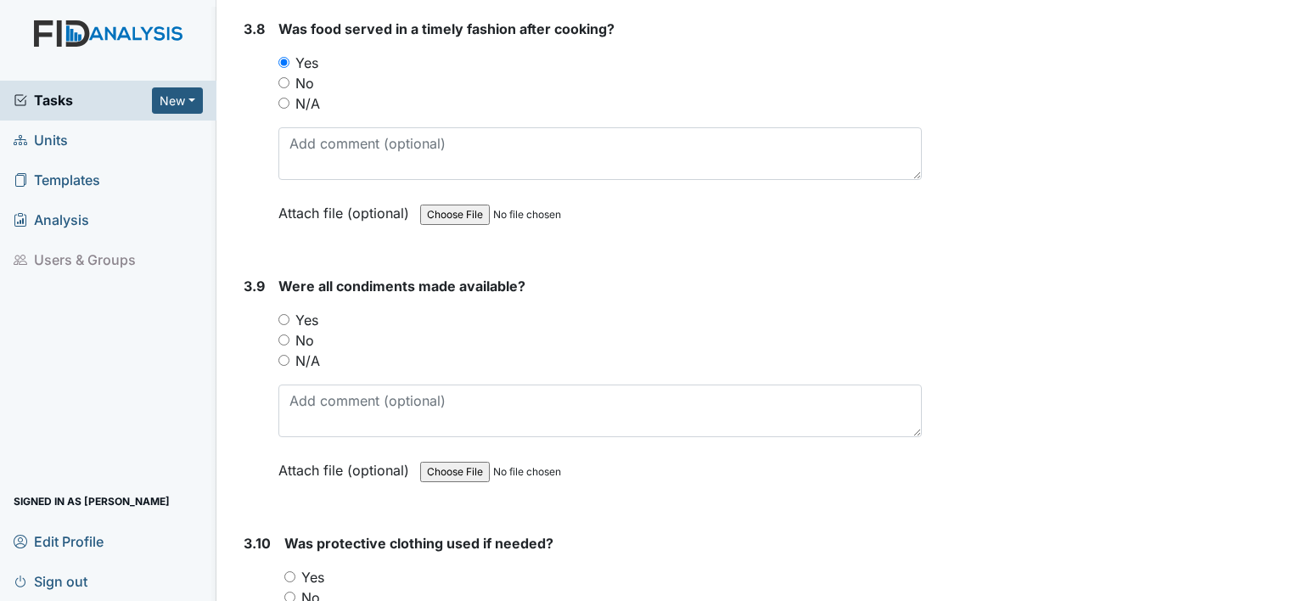
click at [287, 314] on input "Yes" at bounding box center [283, 319] width 11 height 11
radio input "true"
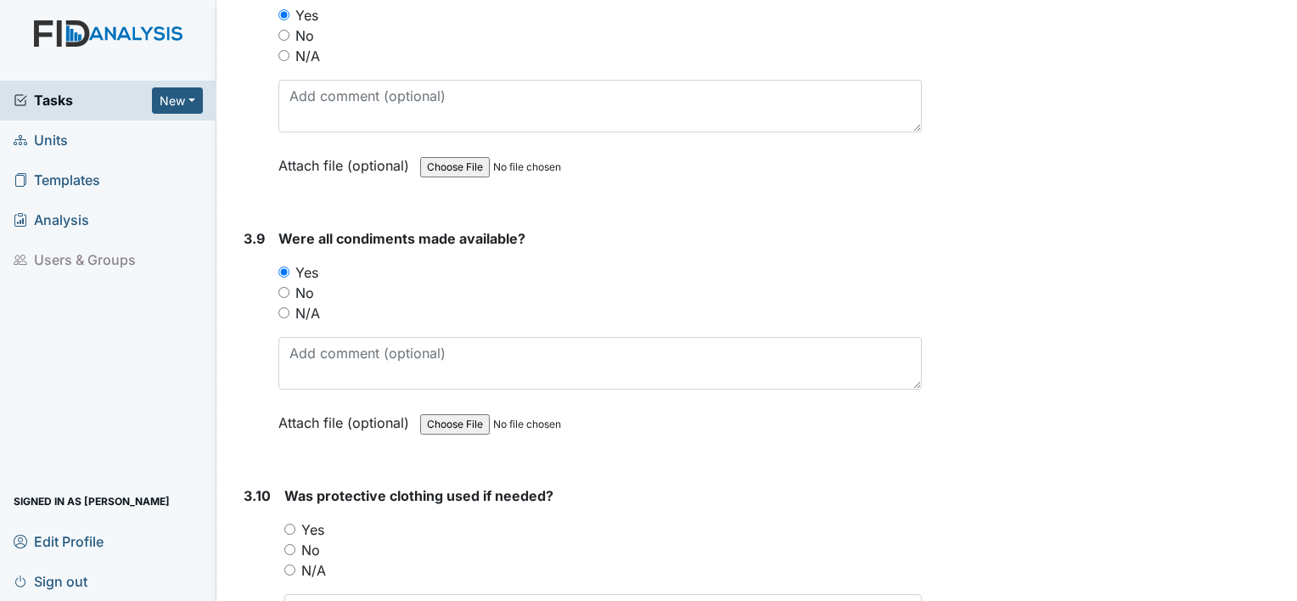
scroll to position [4922, 0]
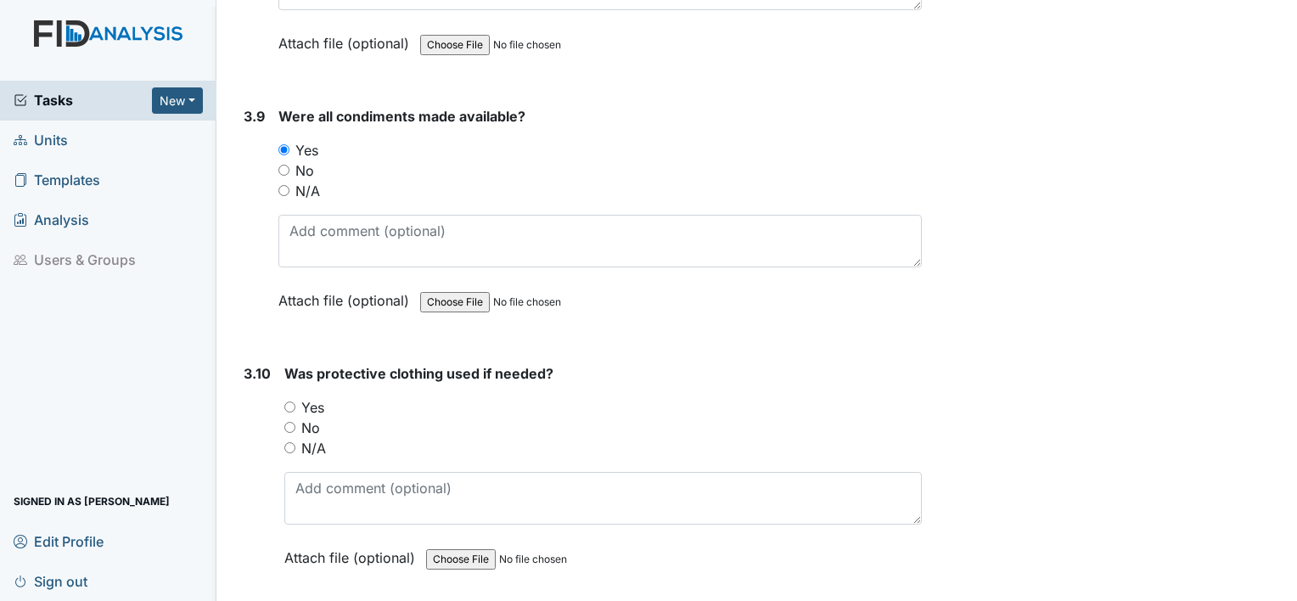
click at [294, 401] on input "Yes" at bounding box center [289, 406] width 11 height 11
radio input "true"
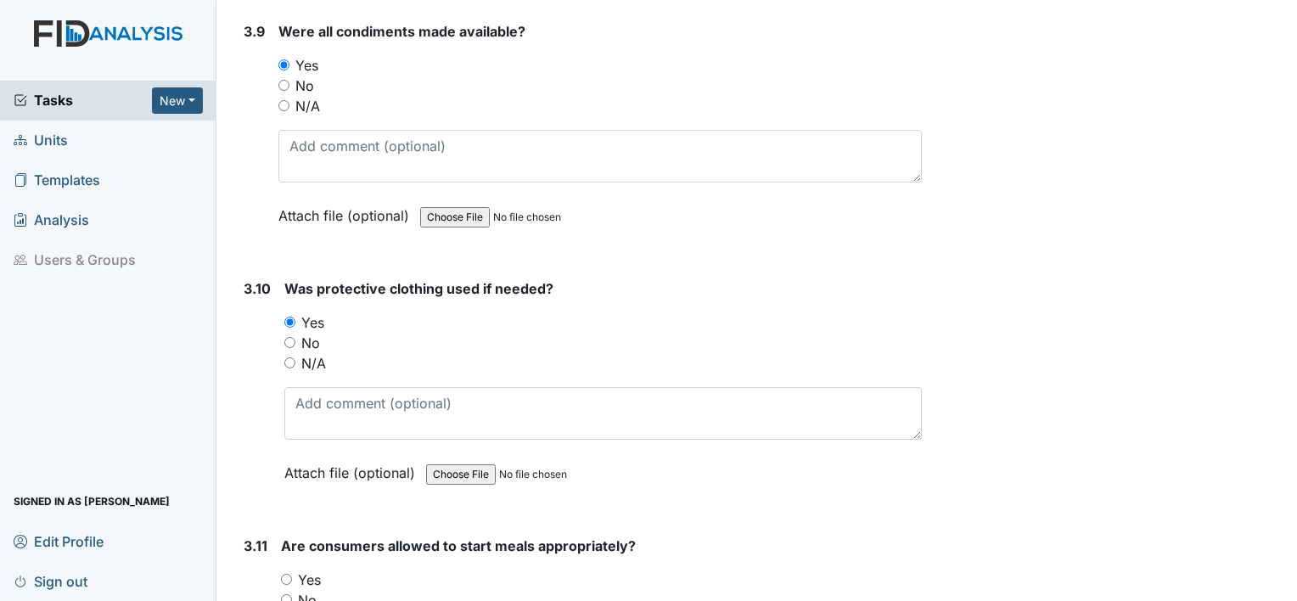
scroll to position [5177, 0]
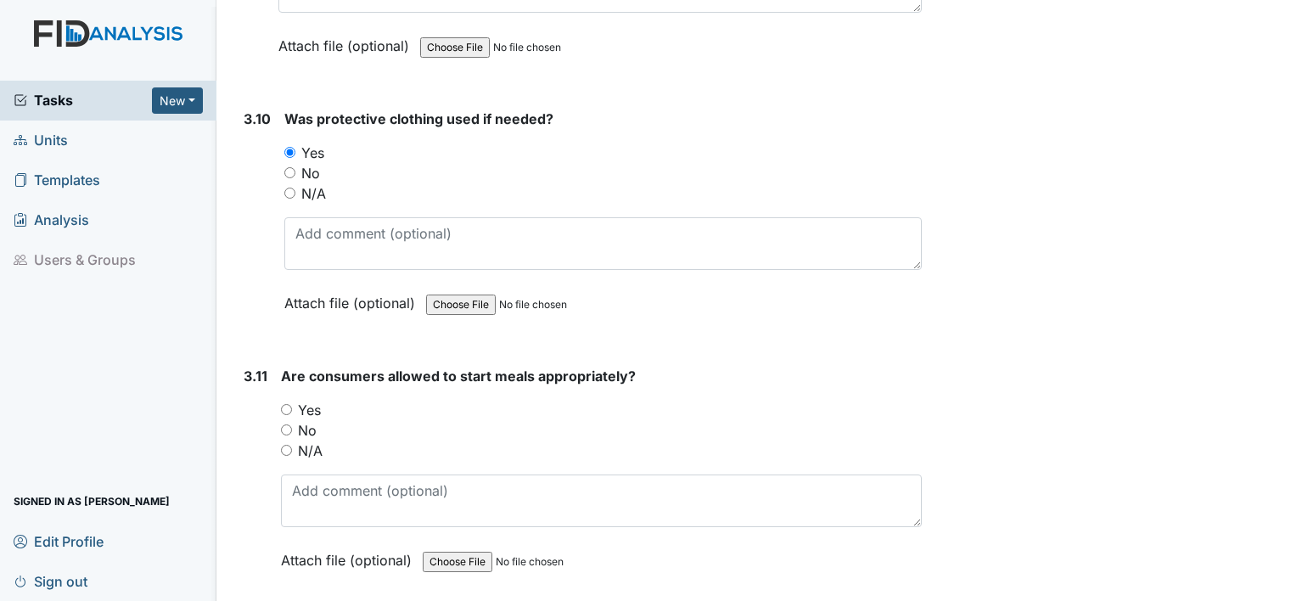
click at [285, 404] on input "Yes" at bounding box center [286, 409] width 11 height 11
radio input "true"
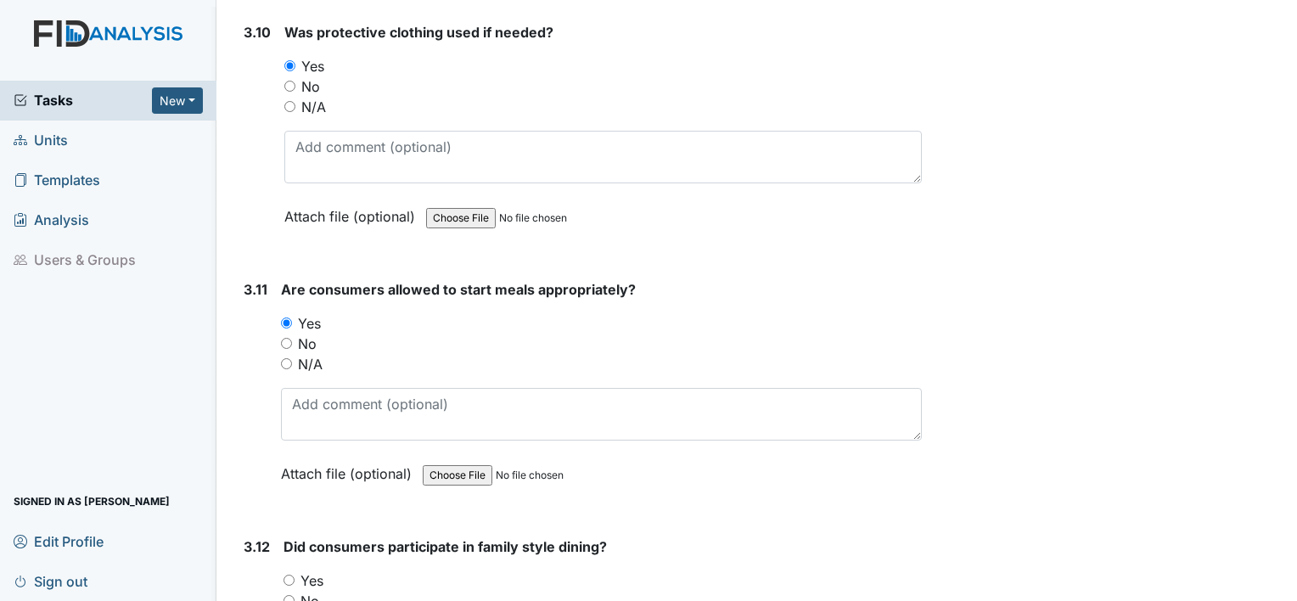
scroll to position [5431, 0]
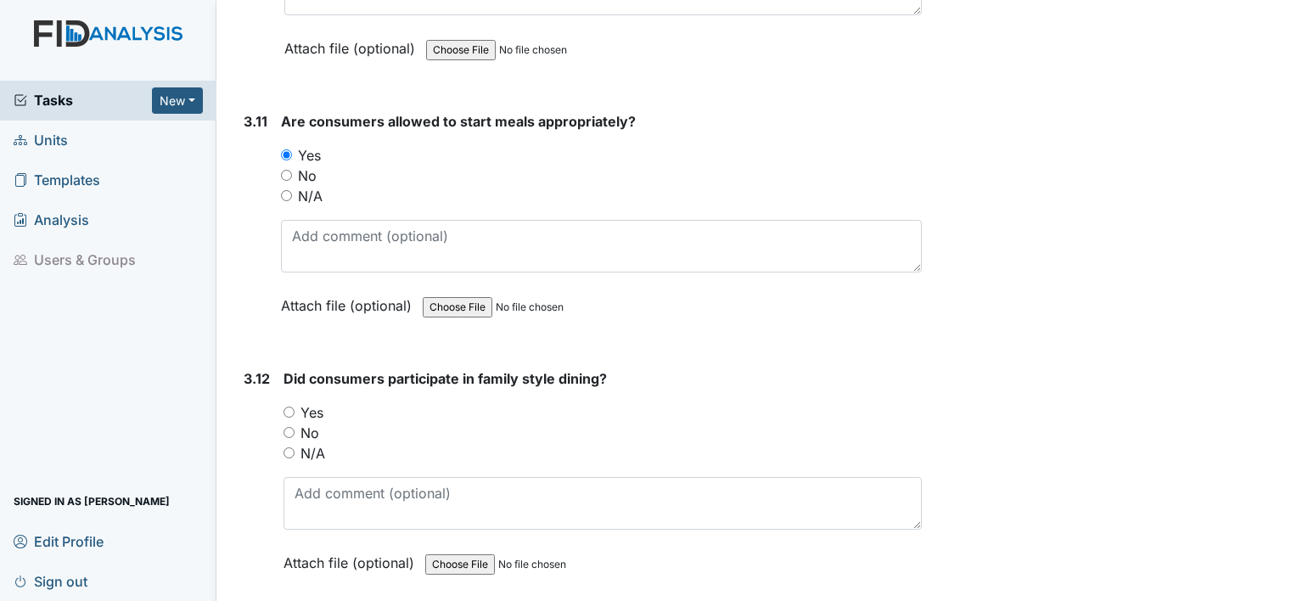
click at [292, 406] on input "Yes" at bounding box center [288, 411] width 11 height 11
radio input "true"
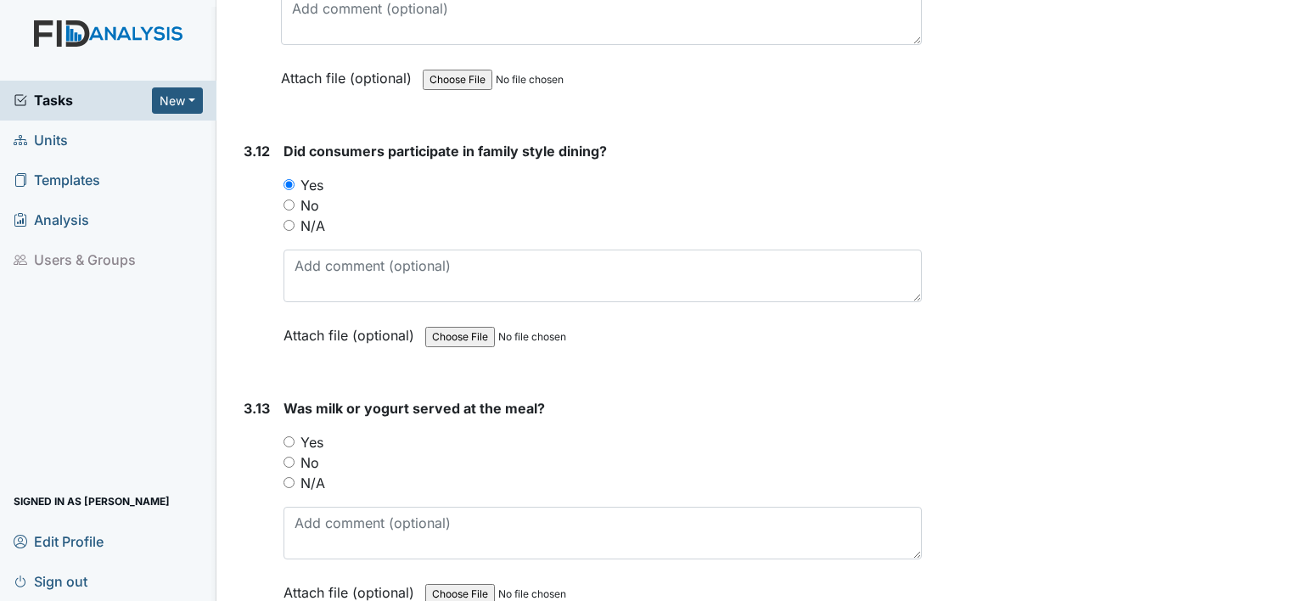
scroll to position [5686, 0]
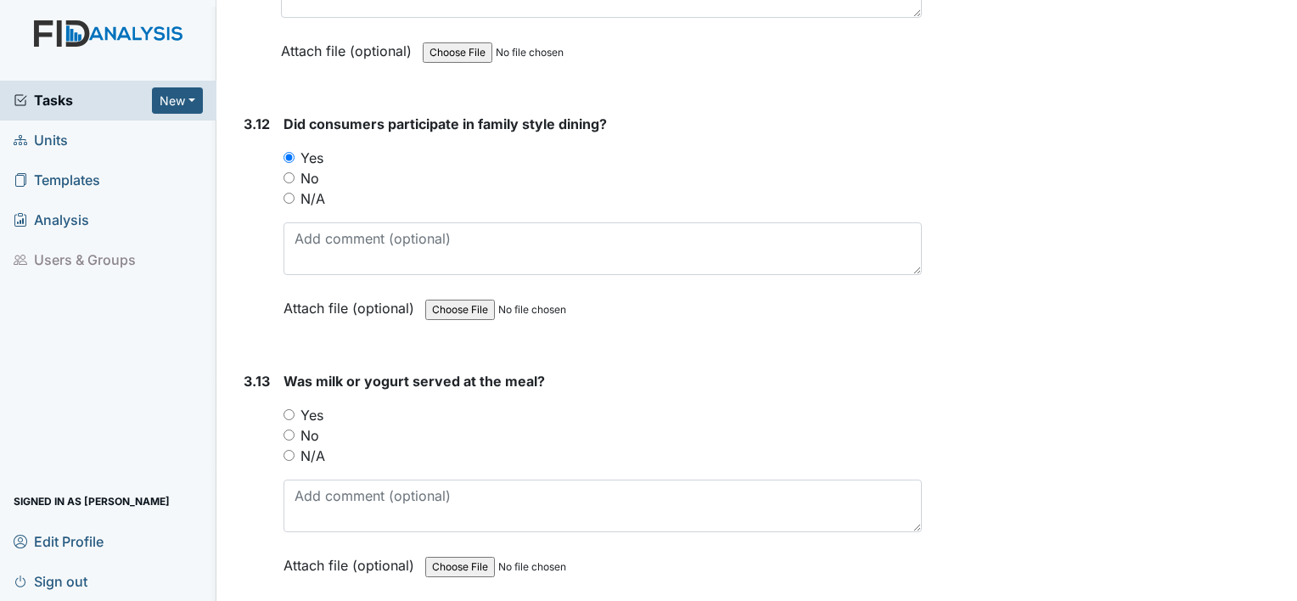
click at [292, 409] on input "Yes" at bounding box center [288, 414] width 11 height 11
radio input "true"
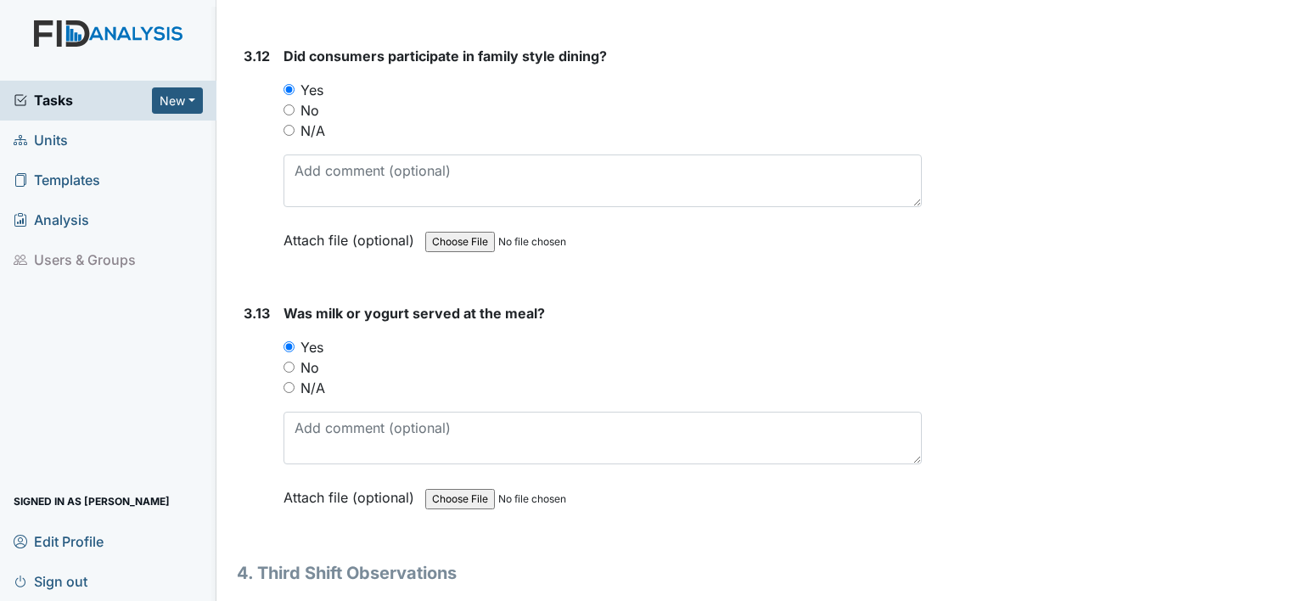
scroll to position [5940, 0]
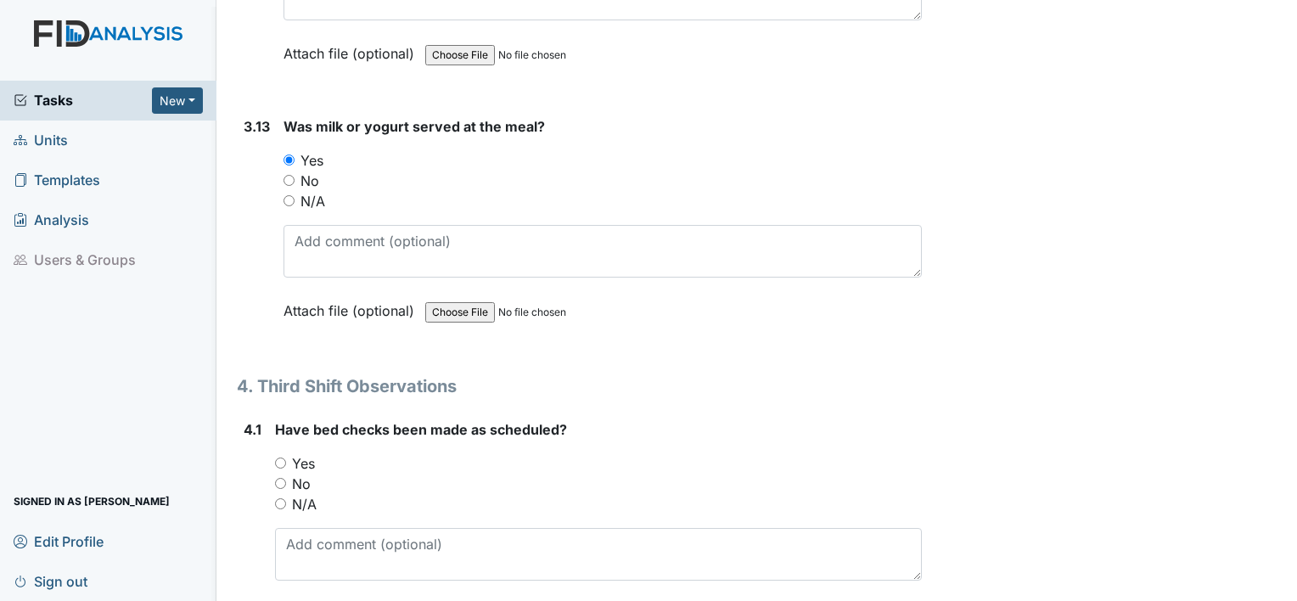
click at [280, 457] on input "Yes" at bounding box center [280, 462] width 11 height 11
radio input "true"
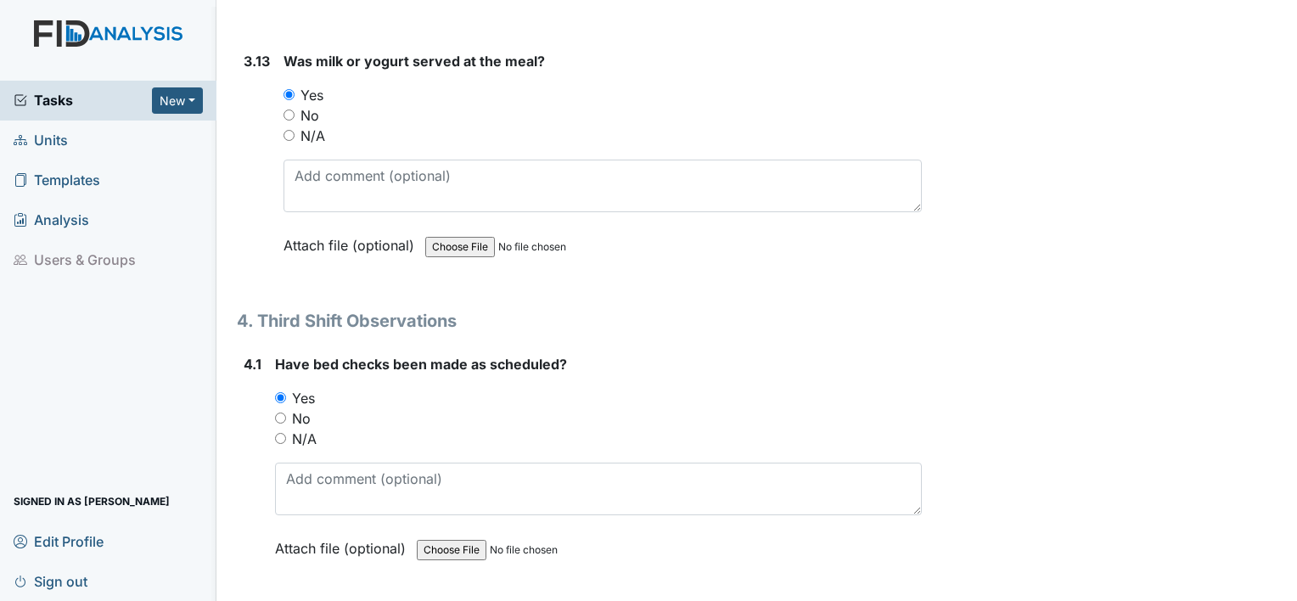
scroll to position [6195, 0]
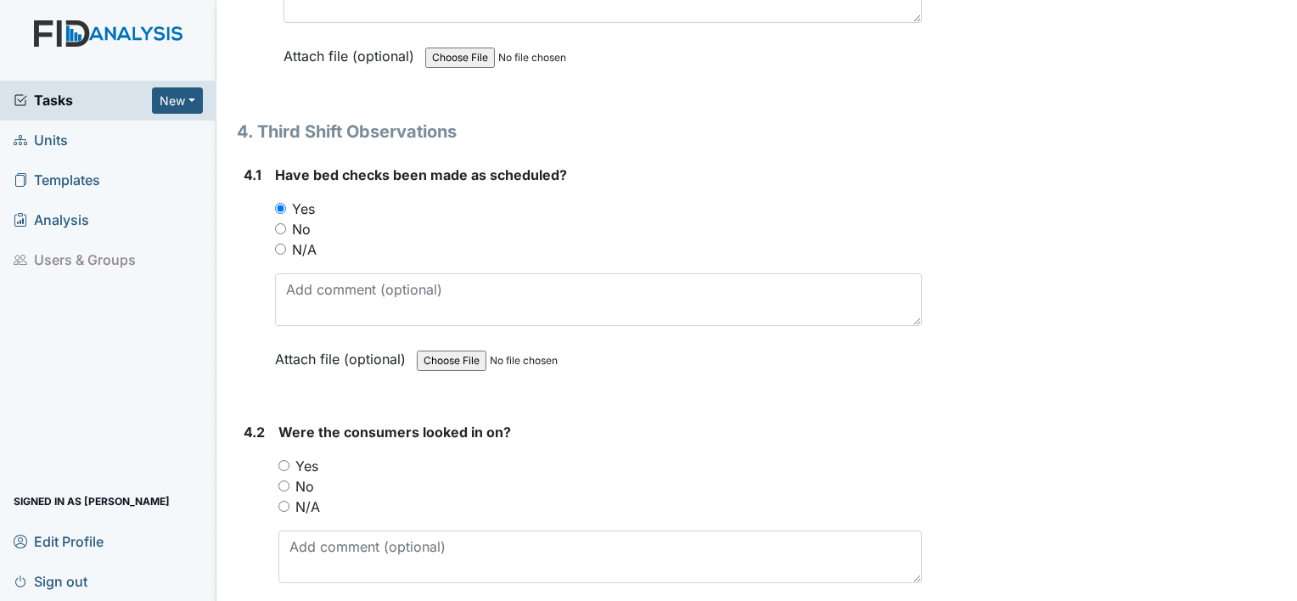
click at [289, 460] on input "Yes" at bounding box center [283, 465] width 11 height 11
radio input "true"
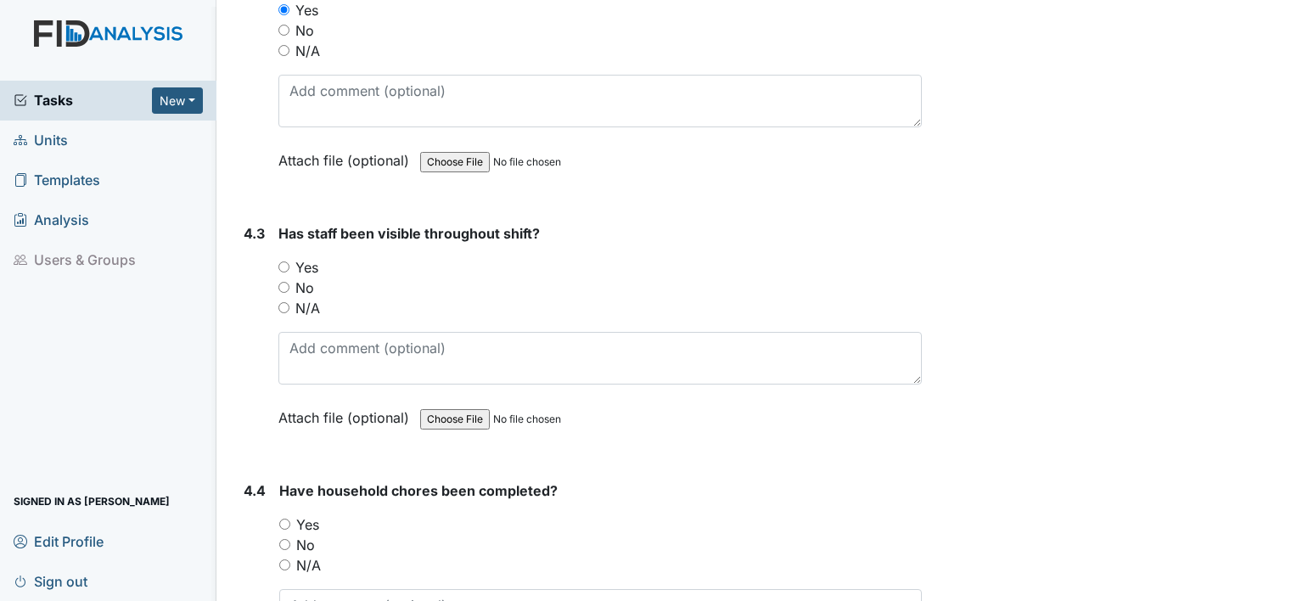
scroll to position [6704, 0]
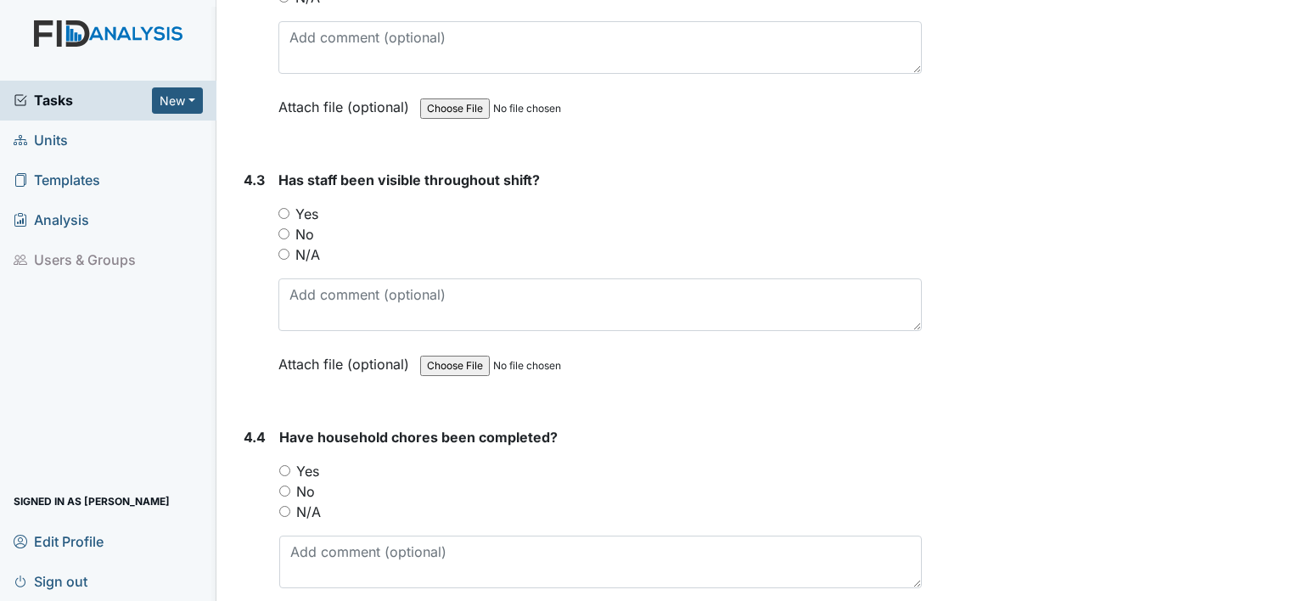
click at [285, 208] on input "Yes" at bounding box center [283, 213] width 11 height 11
radio input "true"
click at [284, 465] on input "Yes" at bounding box center [284, 470] width 11 height 11
radio input "true"
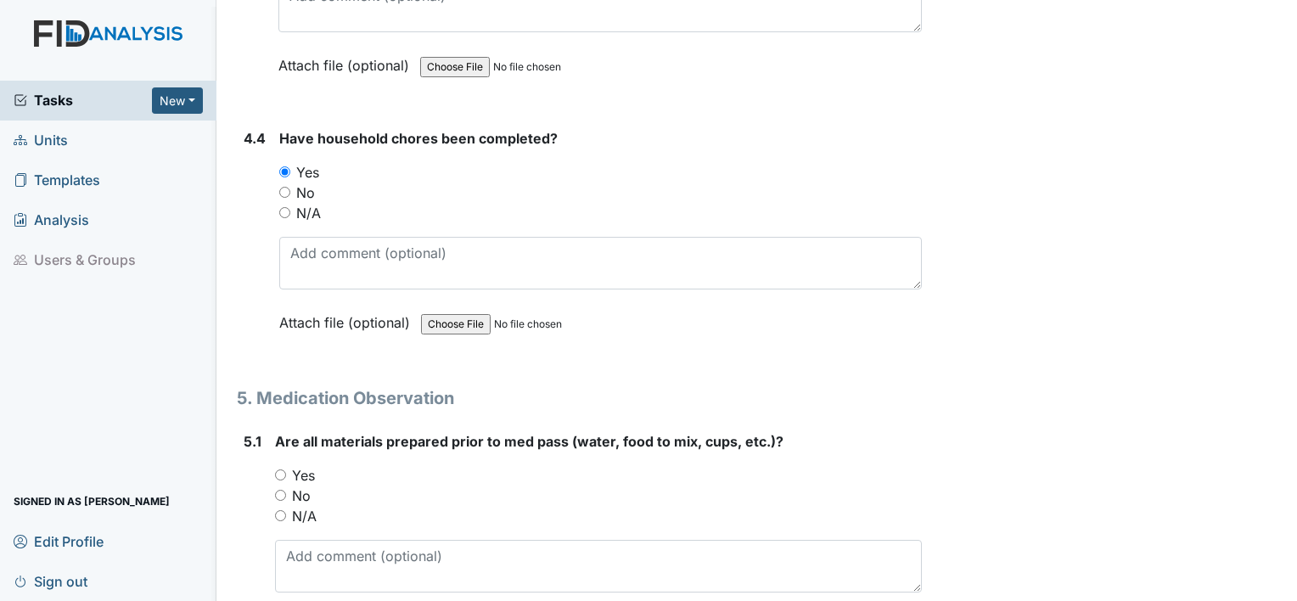
scroll to position [7129, 0]
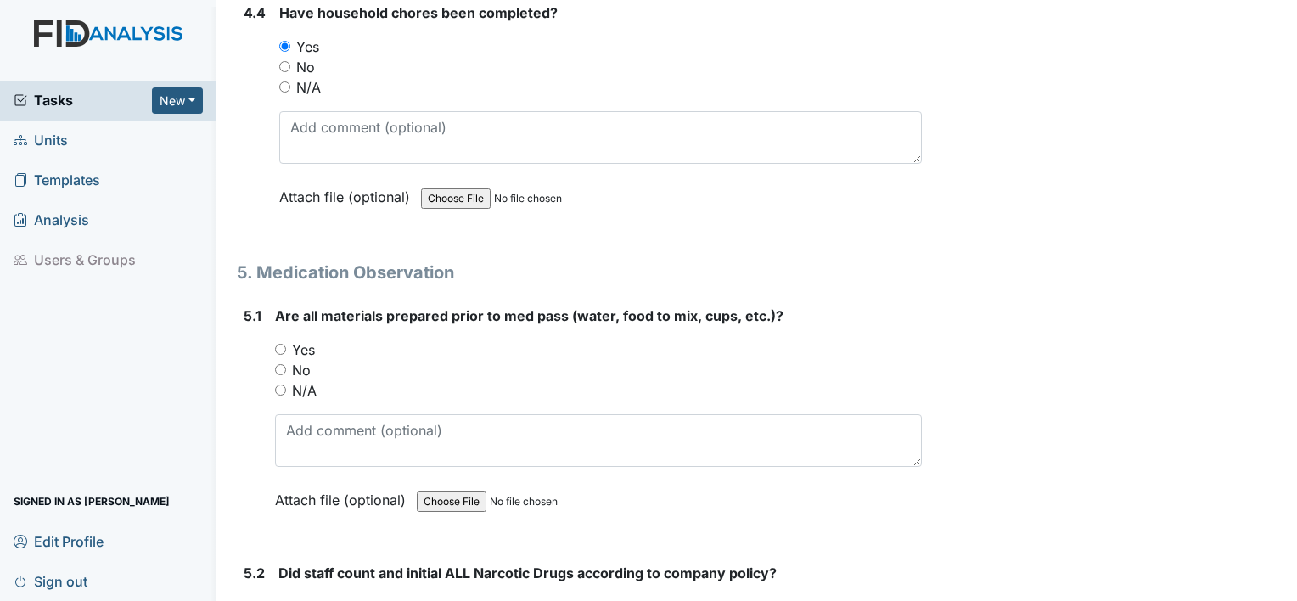
click at [278, 344] on input "Yes" at bounding box center [280, 349] width 11 height 11
radio input "true"
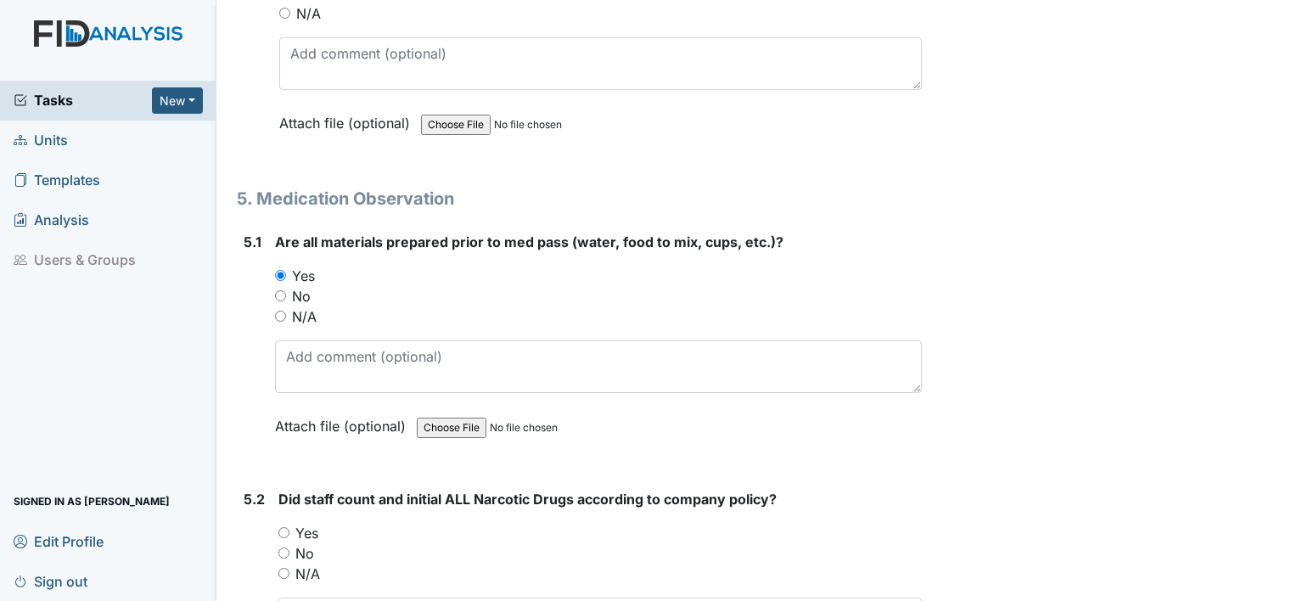
scroll to position [7383, 0]
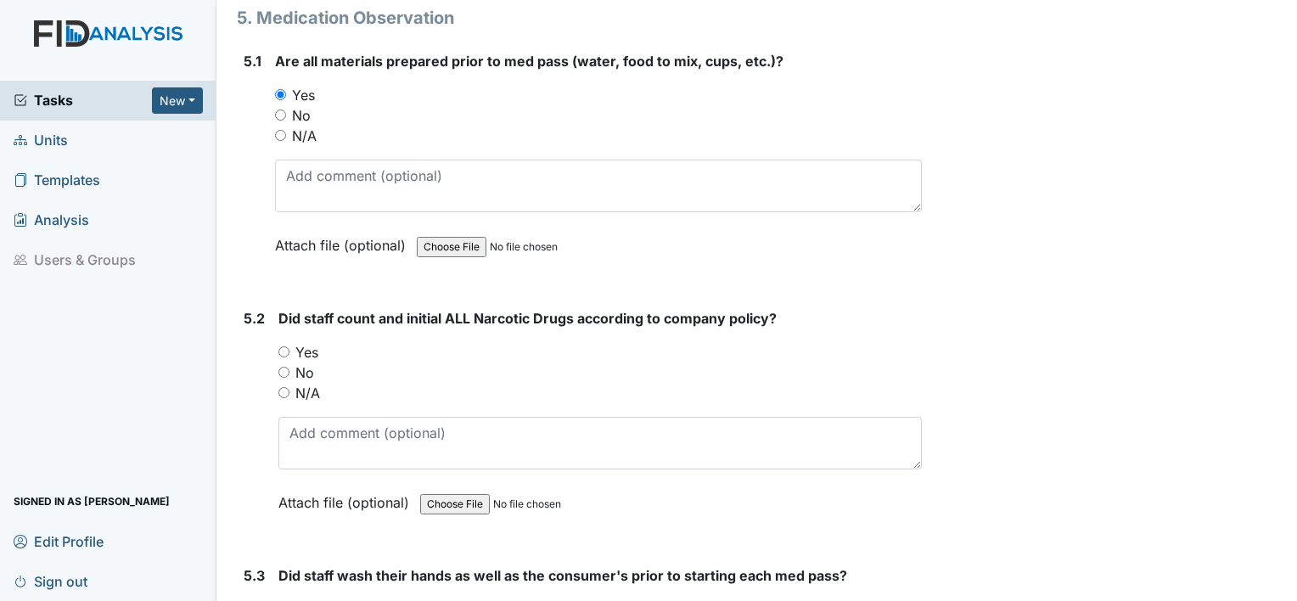
click at [285, 346] on input "Yes" at bounding box center [283, 351] width 11 height 11
radio input "true"
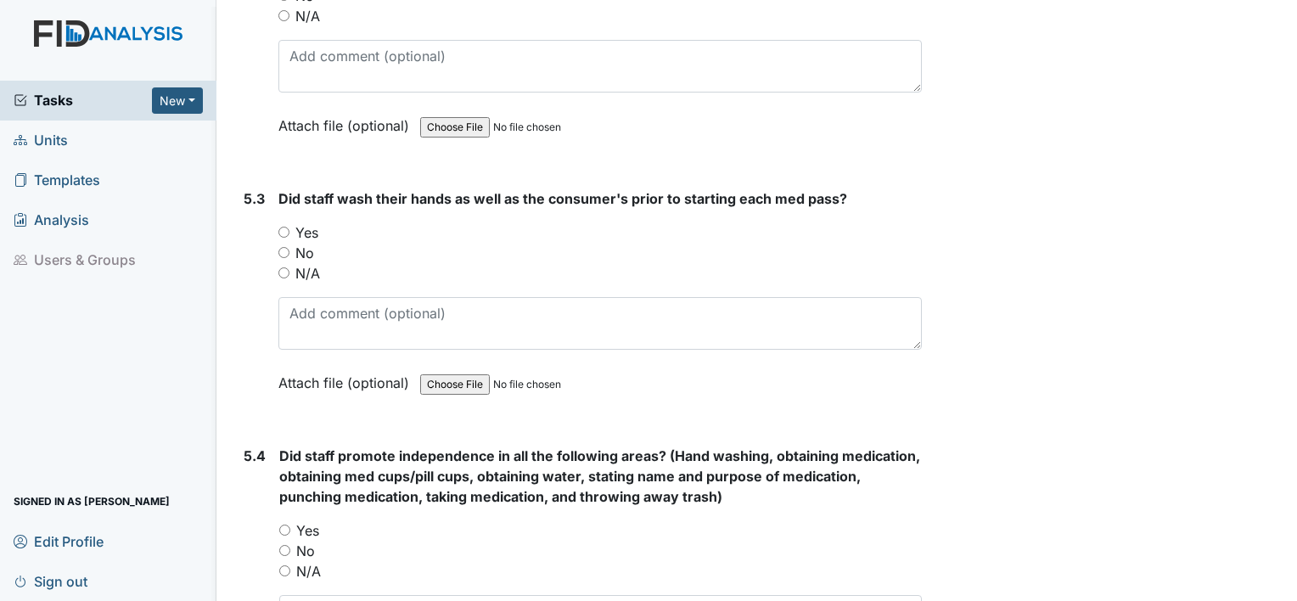
scroll to position [7807, 0]
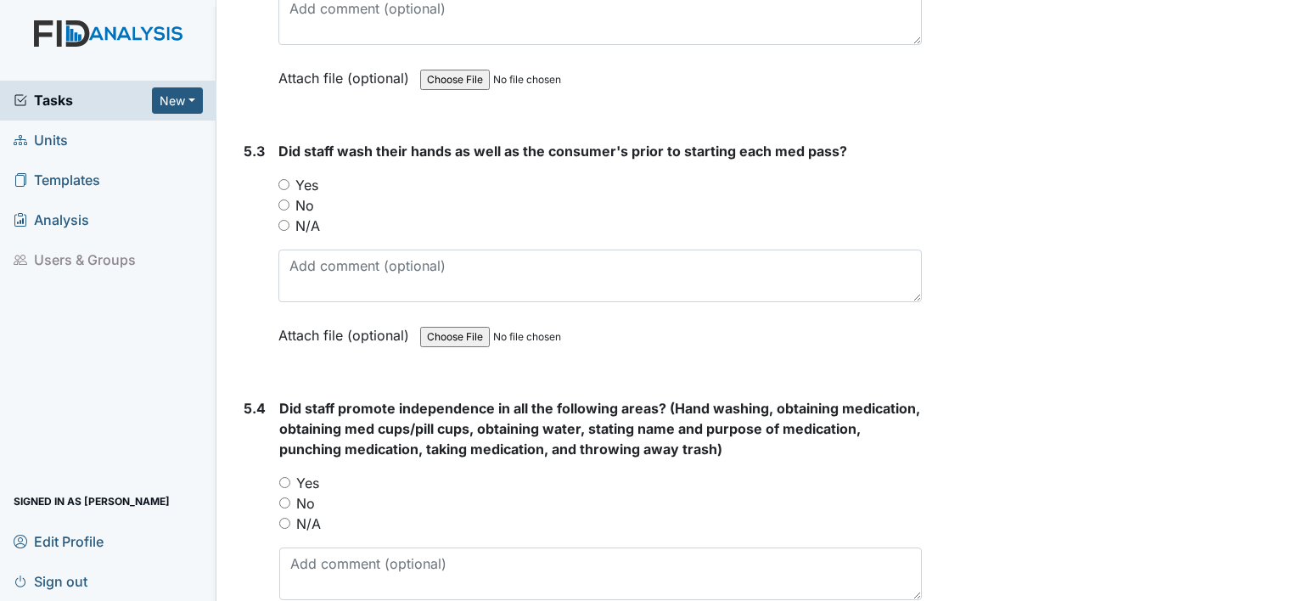
click at [292, 473] on div "Yes" at bounding box center [600, 483] width 642 height 20
click at [290, 473] on div "Yes" at bounding box center [600, 483] width 642 height 20
click at [285, 477] on input "Yes" at bounding box center [284, 482] width 11 height 11
radio input "true"
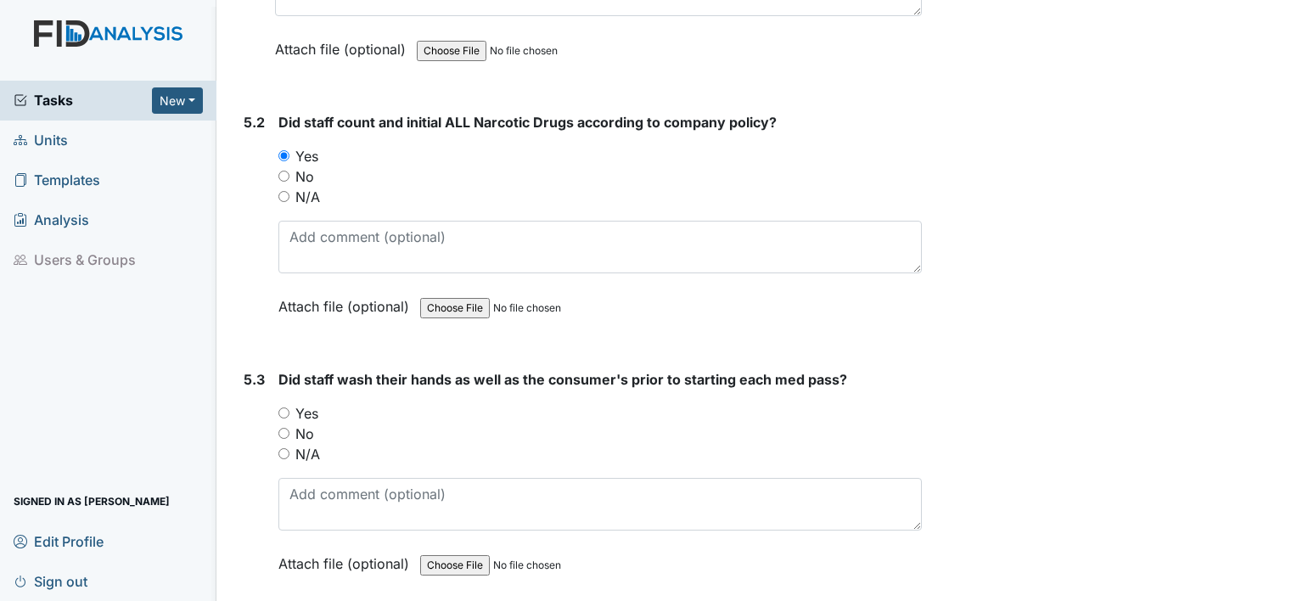
scroll to position [7553, 0]
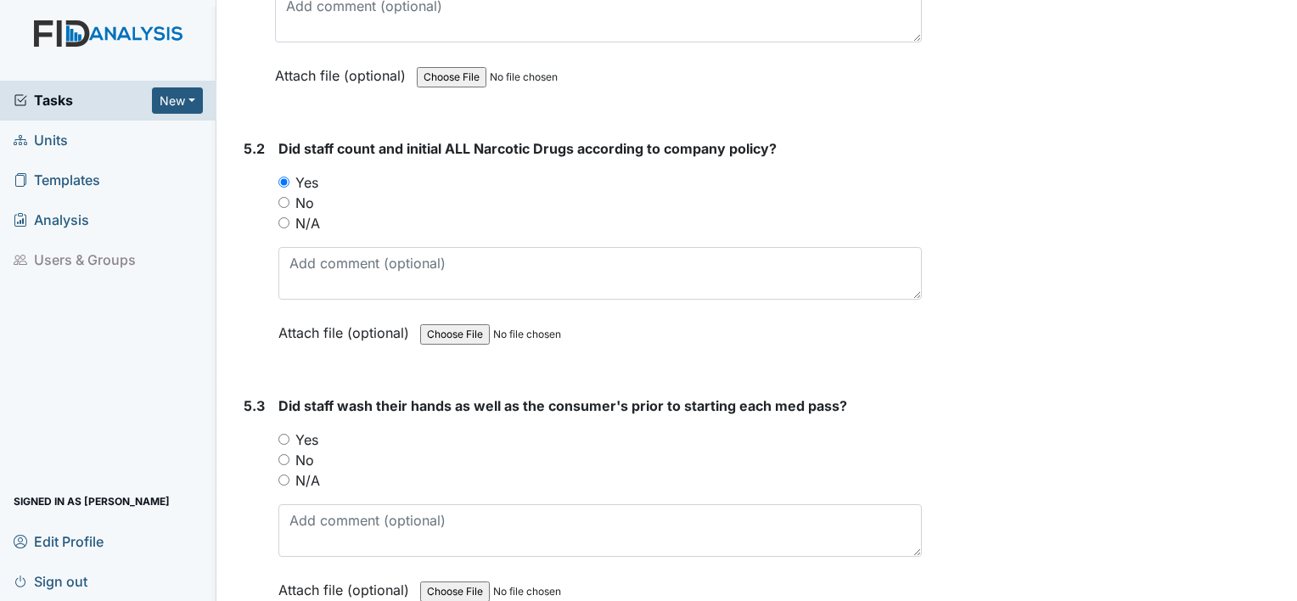
click at [289, 429] on div "Yes" at bounding box center [599, 439] width 643 height 20
click at [278, 434] on input "Yes" at bounding box center [283, 439] width 11 height 11
radio input "true"
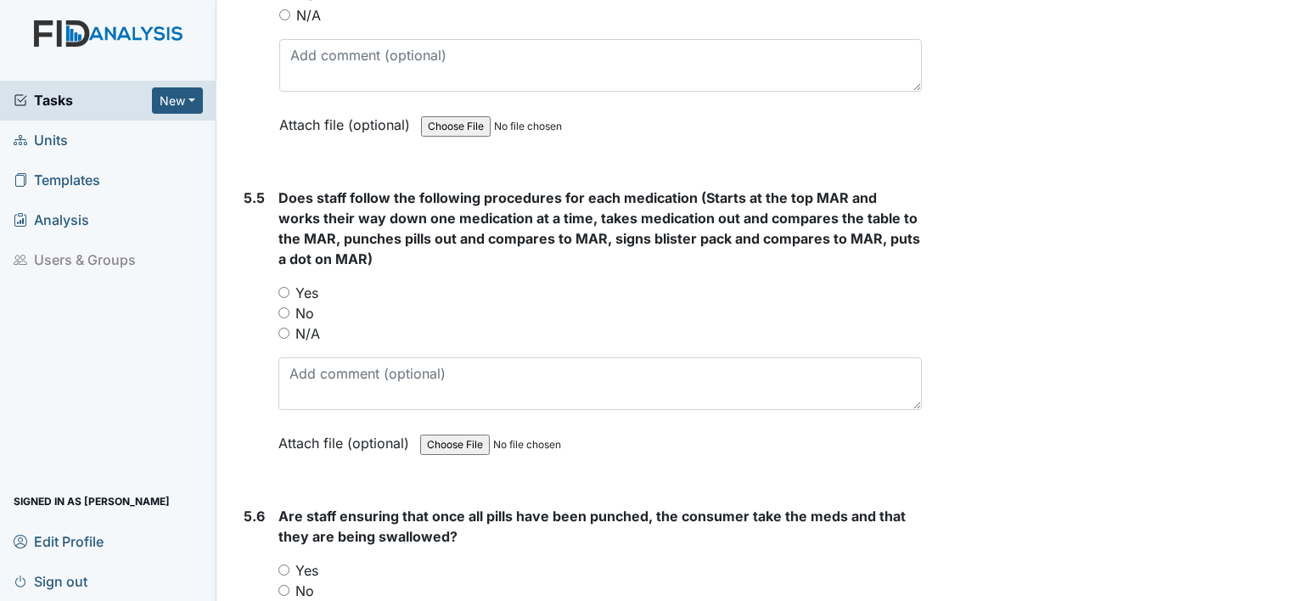
scroll to position [8317, 0]
click at [285, 286] on input "Yes" at bounding box center [283, 291] width 11 height 11
radio input "true"
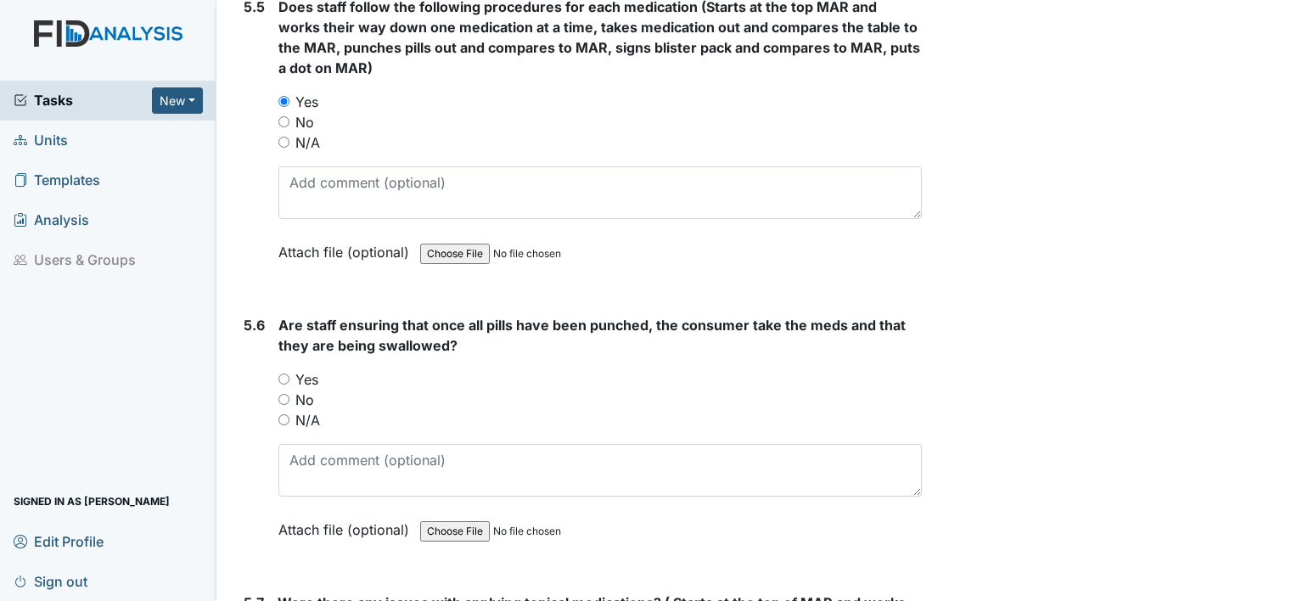
scroll to position [8571, 0]
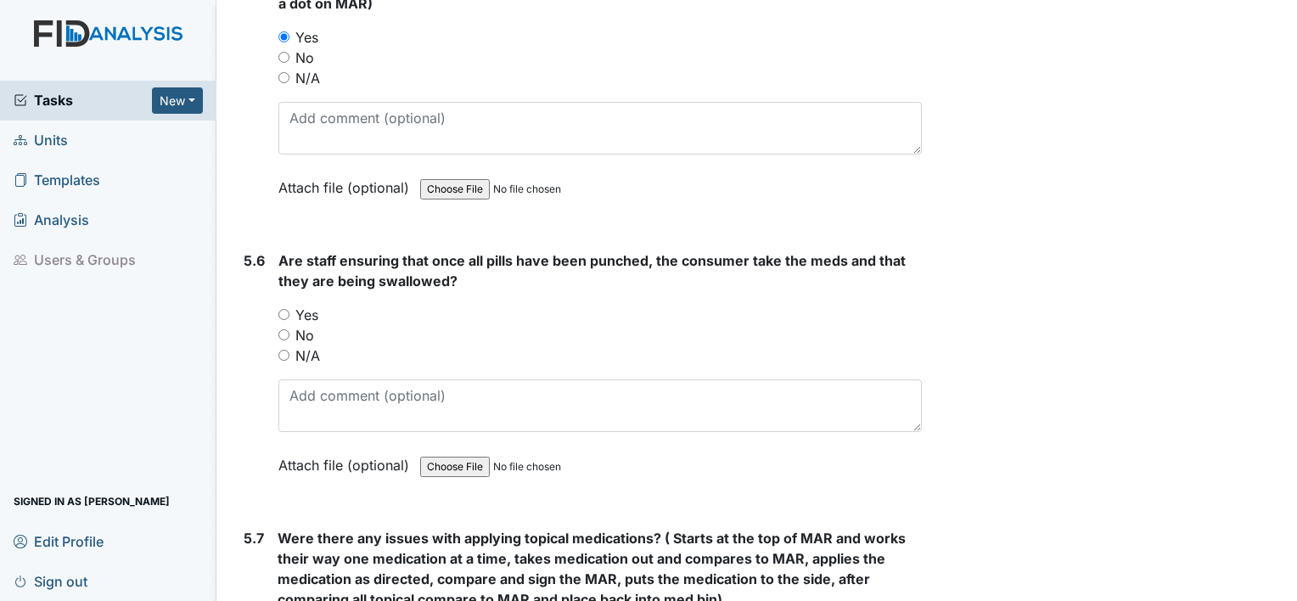
click at [283, 309] on input "Yes" at bounding box center [283, 314] width 11 height 11
radio input "true"
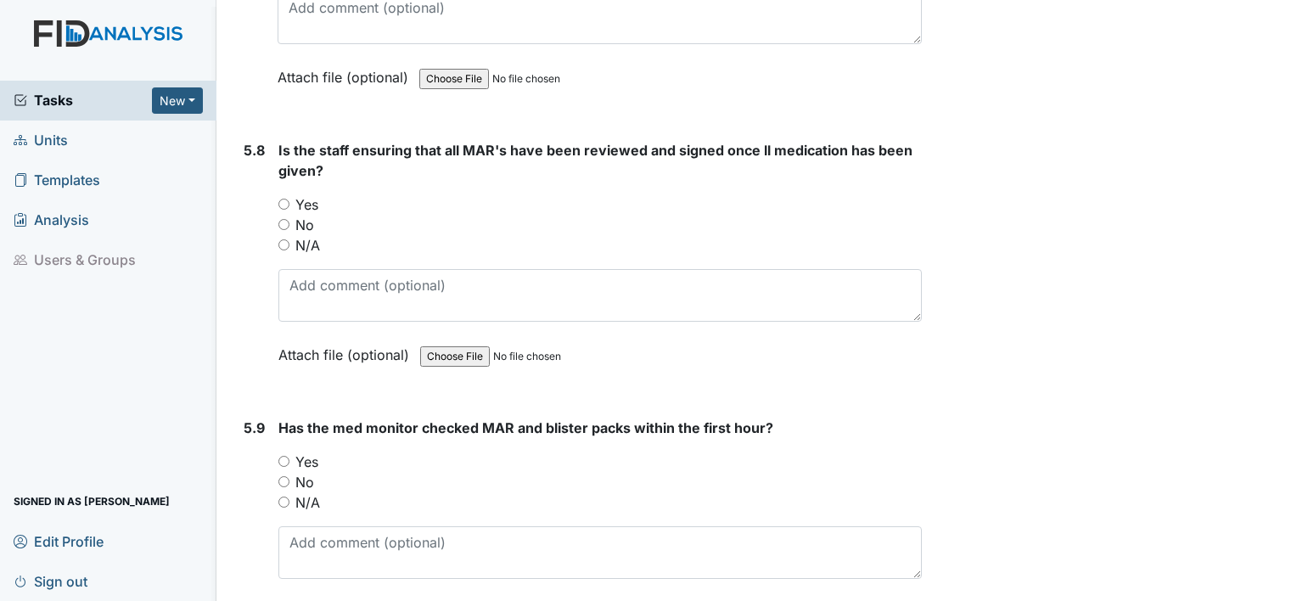
scroll to position [9365, 0]
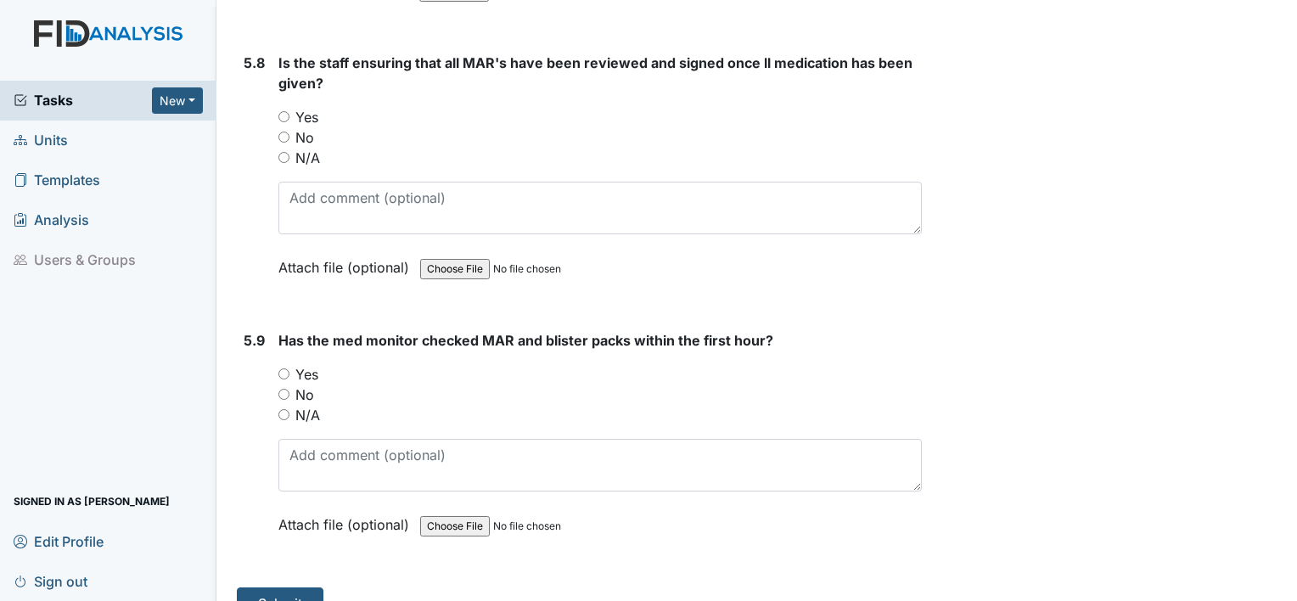
click at [285, 368] on input "Yes" at bounding box center [283, 373] width 11 height 11
radio input "true"
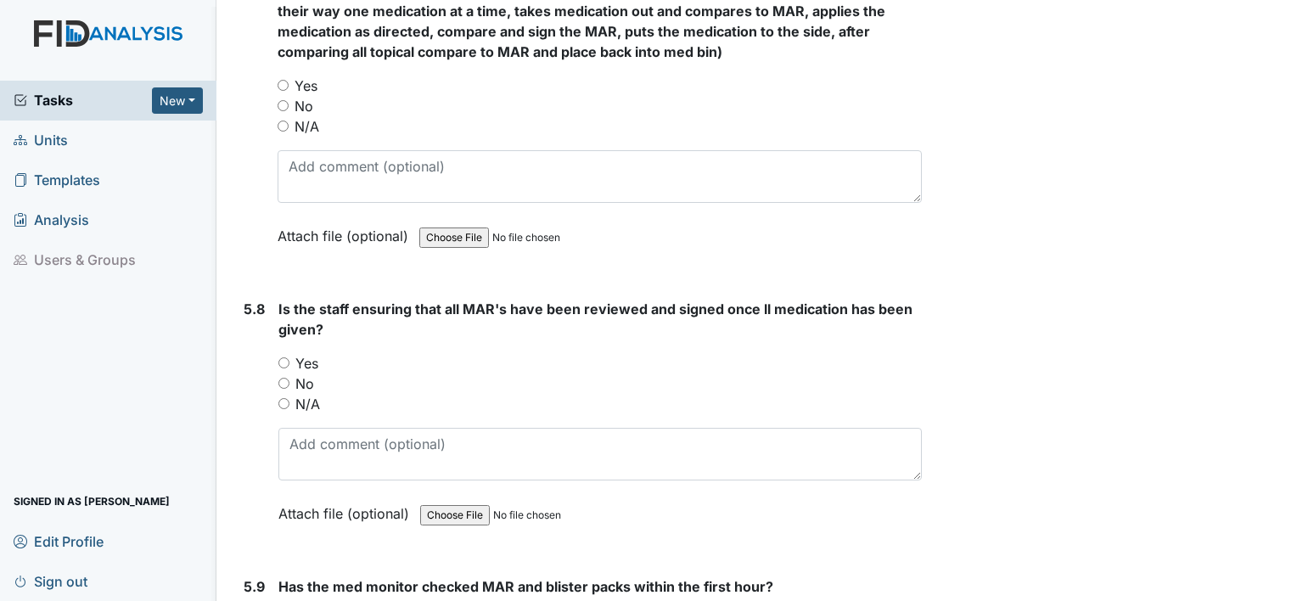
scroll to position [9110, 0]
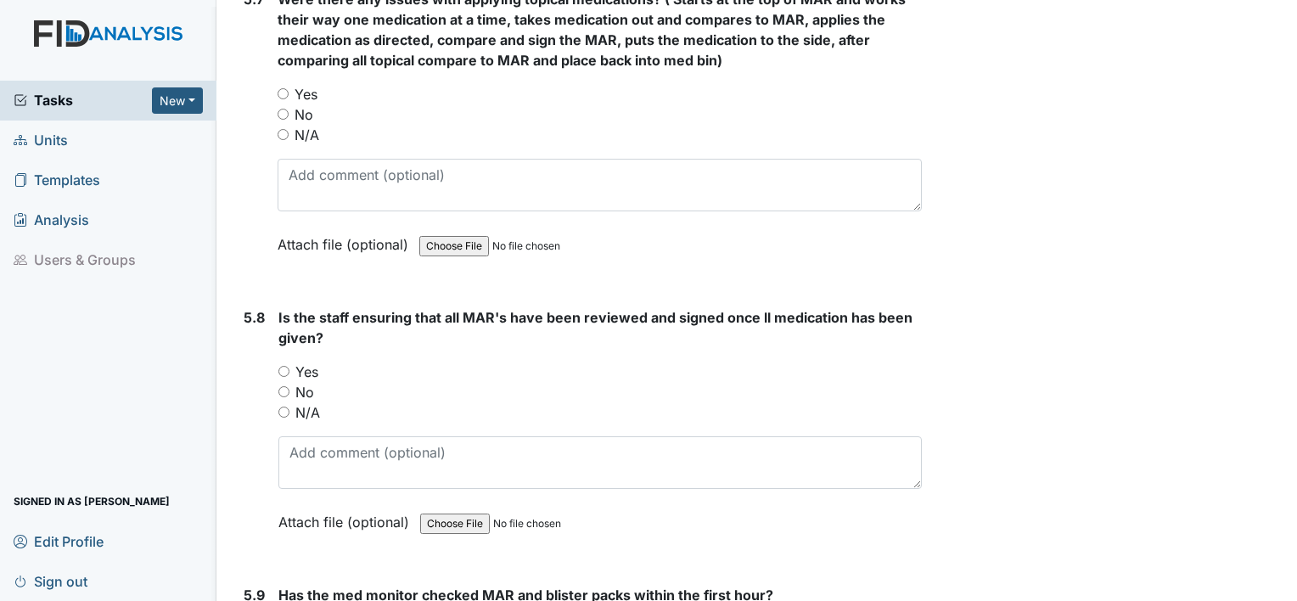
click at [283, 366] on input "Yes" at bounding box center [283, 371] width 11 height 11
radio input "true"
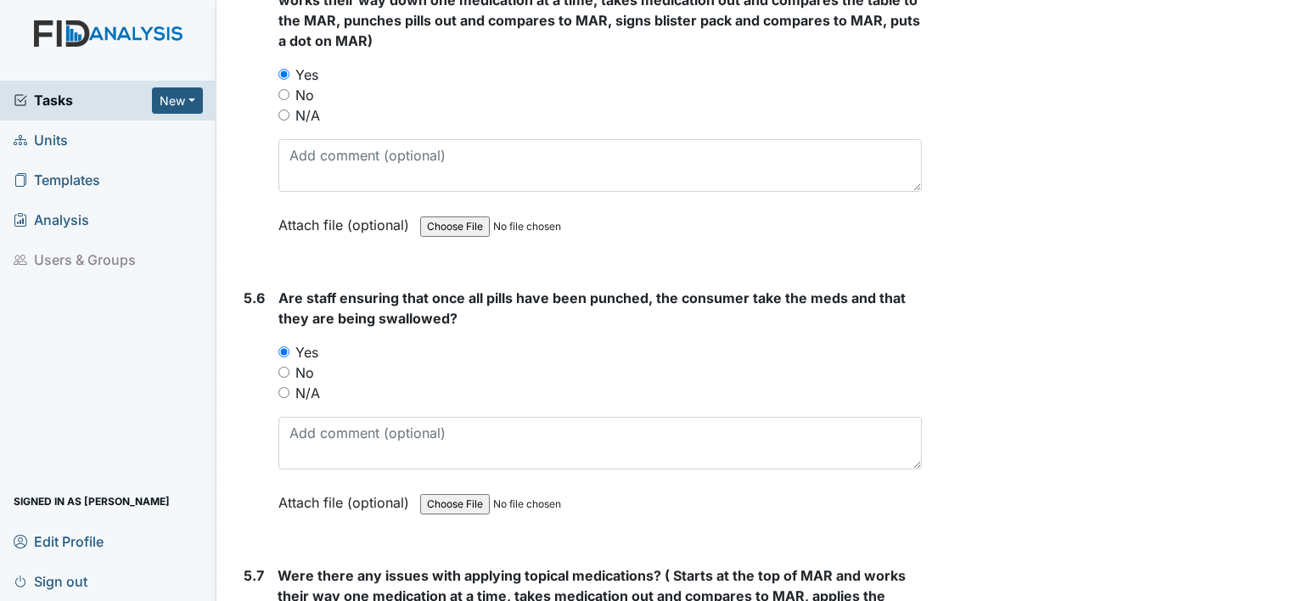
scroll to position [8686, 0]
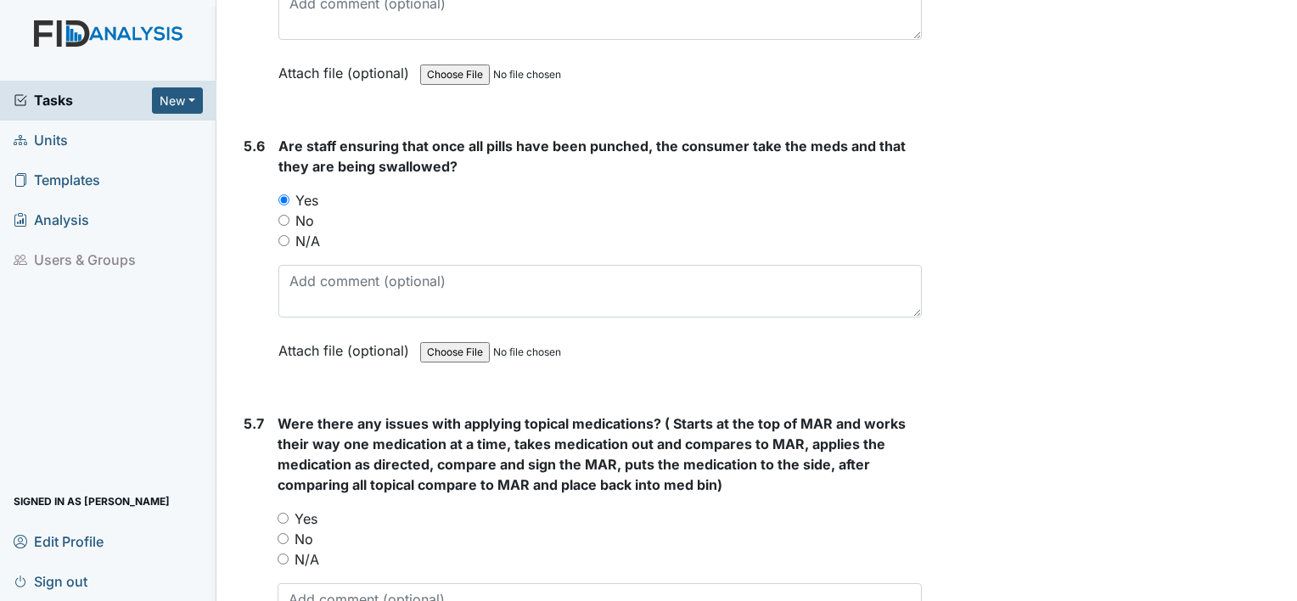
click at [282, 533] on input "No" at bounding box center [283, 538] width 11 height 11
radio input "true"
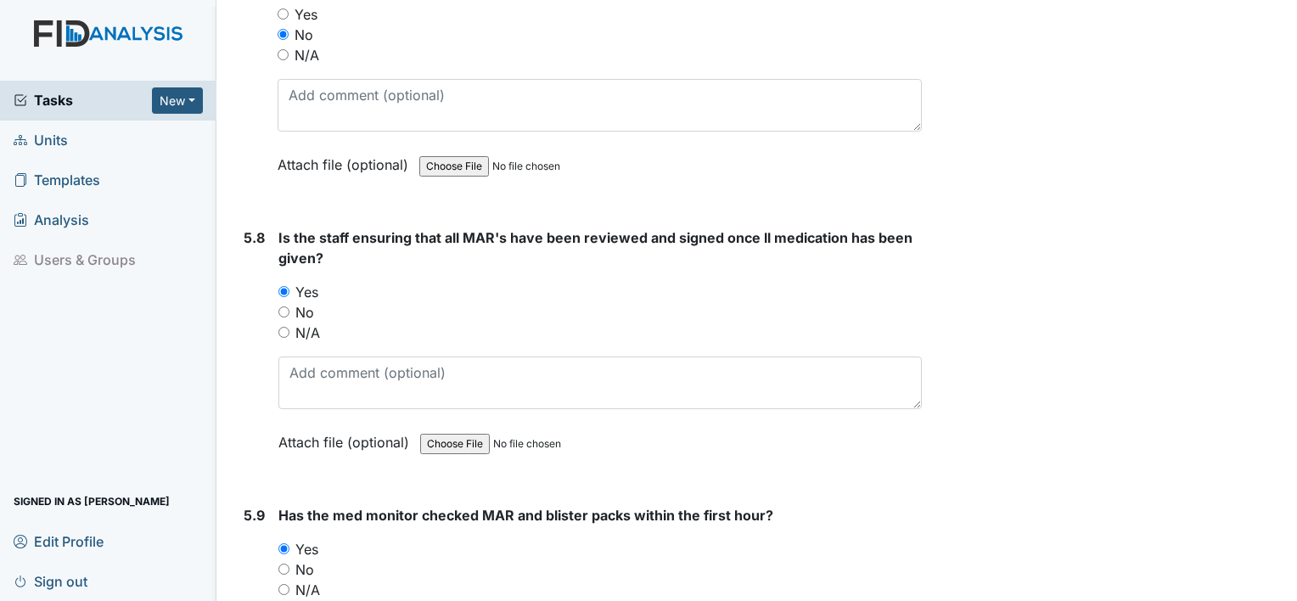
scroll to position [9365, 0]
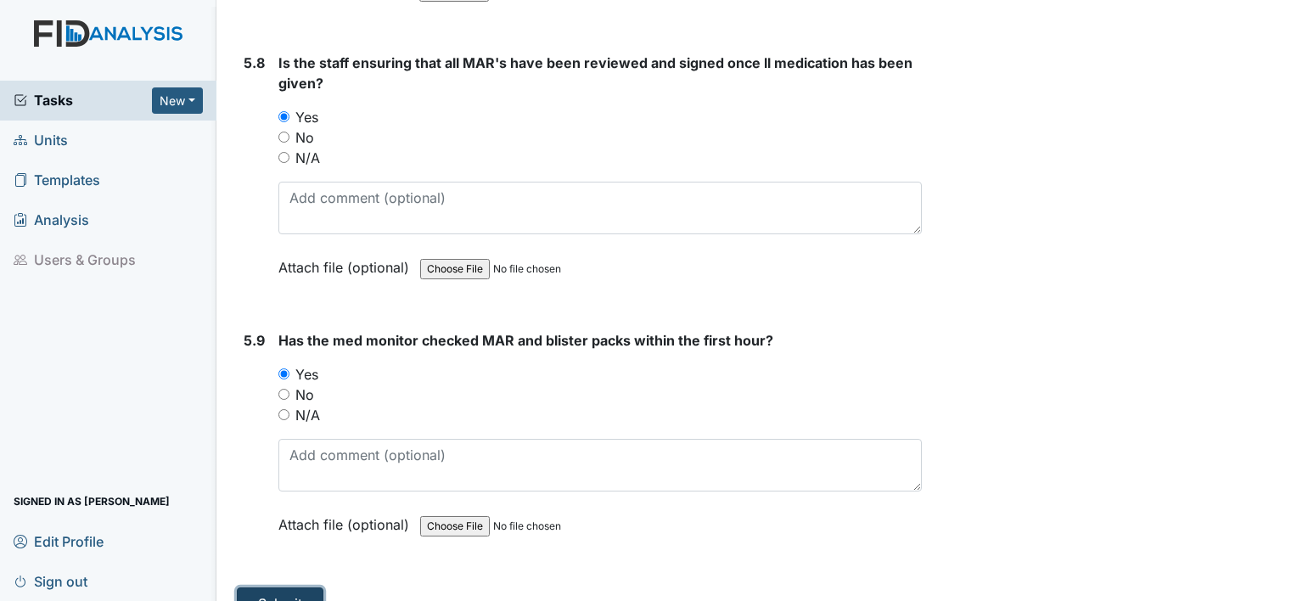
click at [283, 587] on button "Submit" at bounding box center [280, 603] width 87 height 32
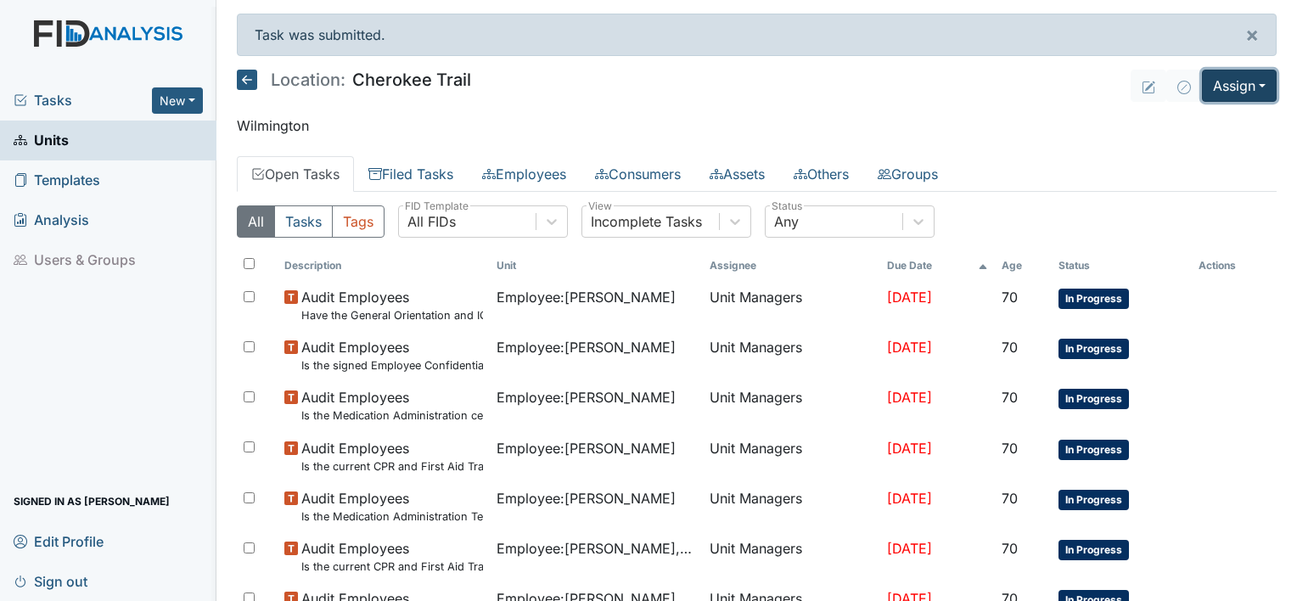
click at [1243, 84] on button "Assign" at bounding box center [1239, 86] width 75 height 32
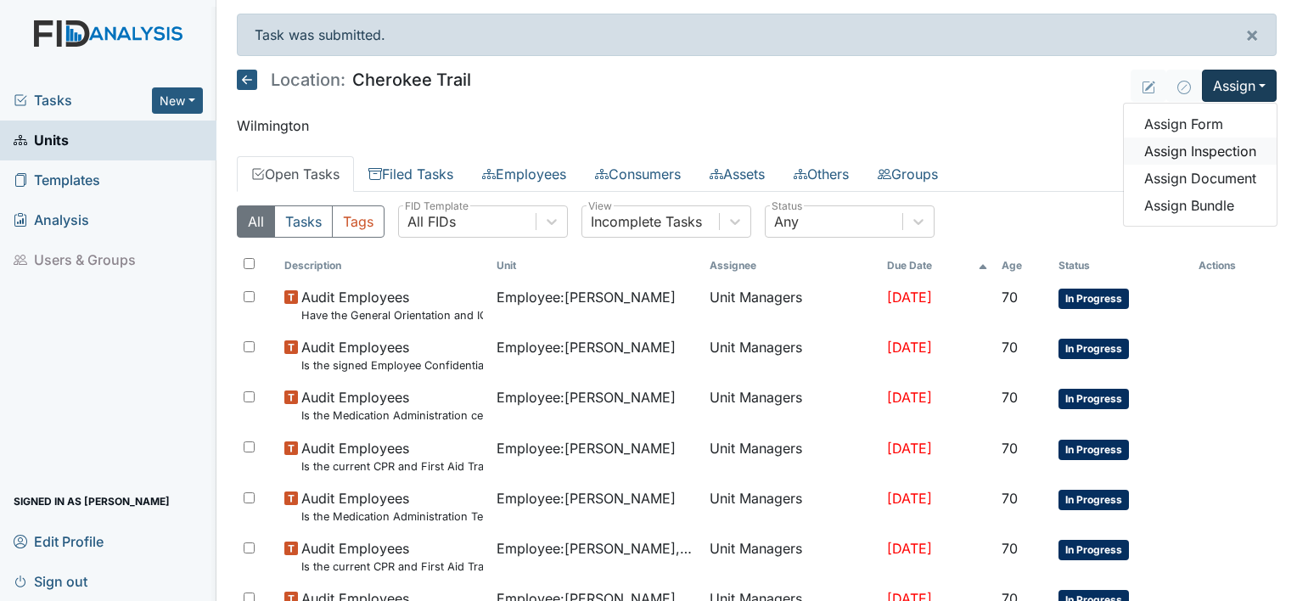
click at [1188, 149] on link "Assign Inspection" at bounding box center [1200, 150] width 153 height 27
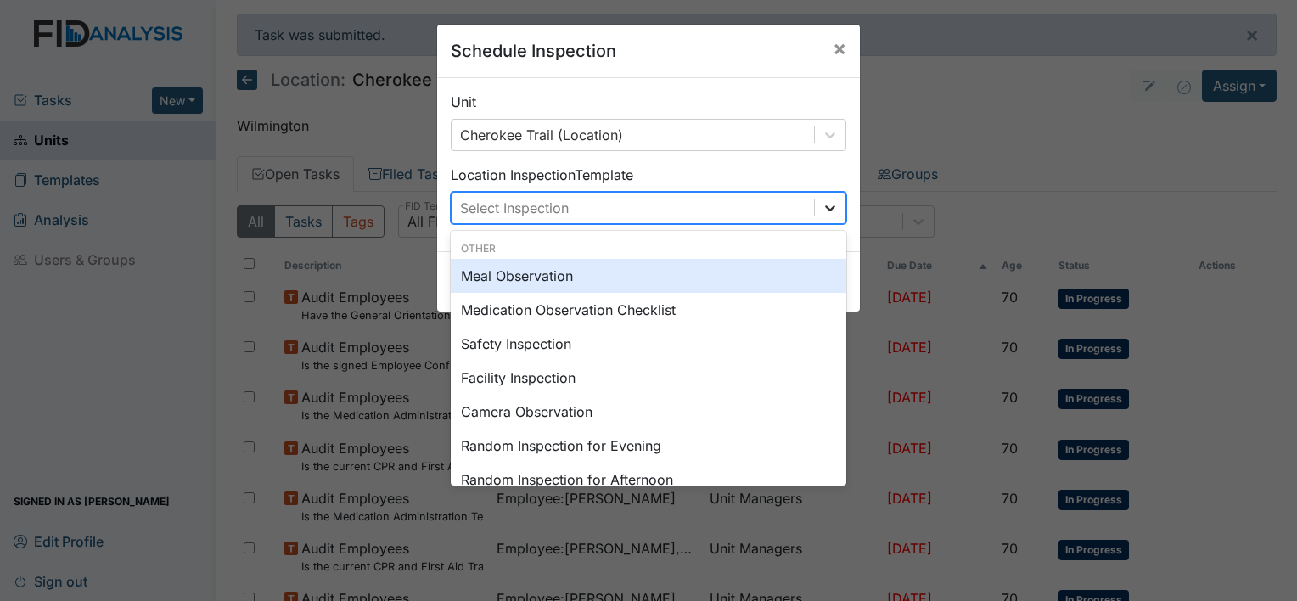
click at [823, 204] on icon at bounding box center [829, 207] width 17 height 17
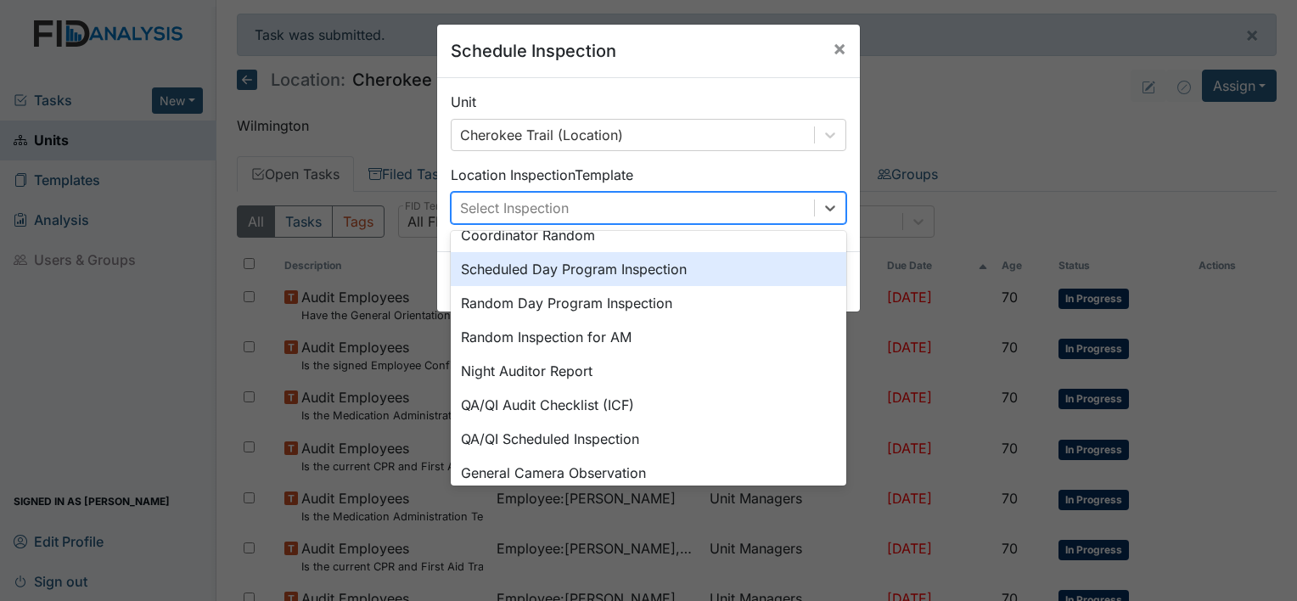
scroll to position [292, 0]
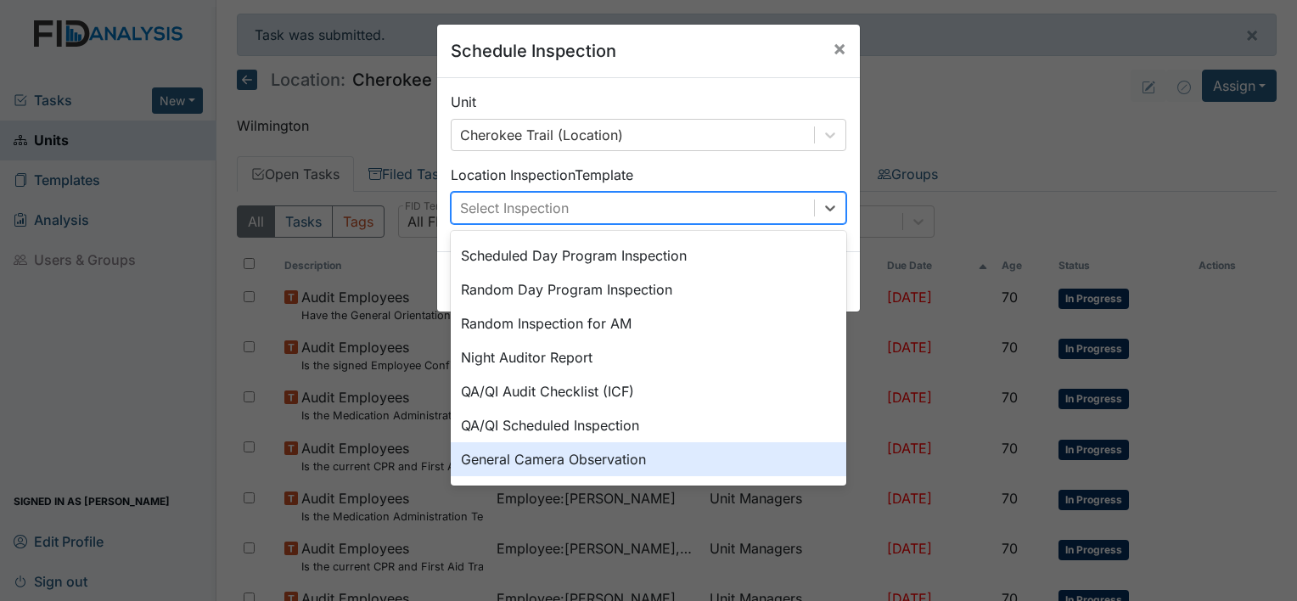
click at [564, 451] on div "General Camera Observation" at bounding box center [648, 459] width 395 height 34
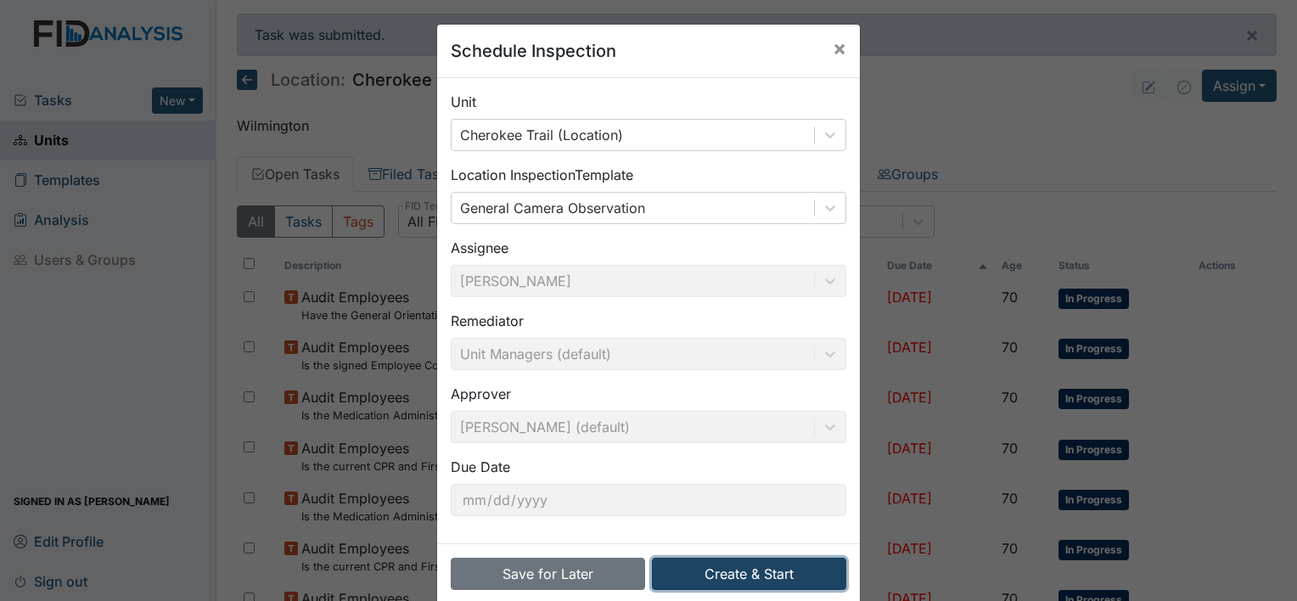
click at [732, 574] on button "Create & Start" at bounding box center [749, 574] width 194 height 32
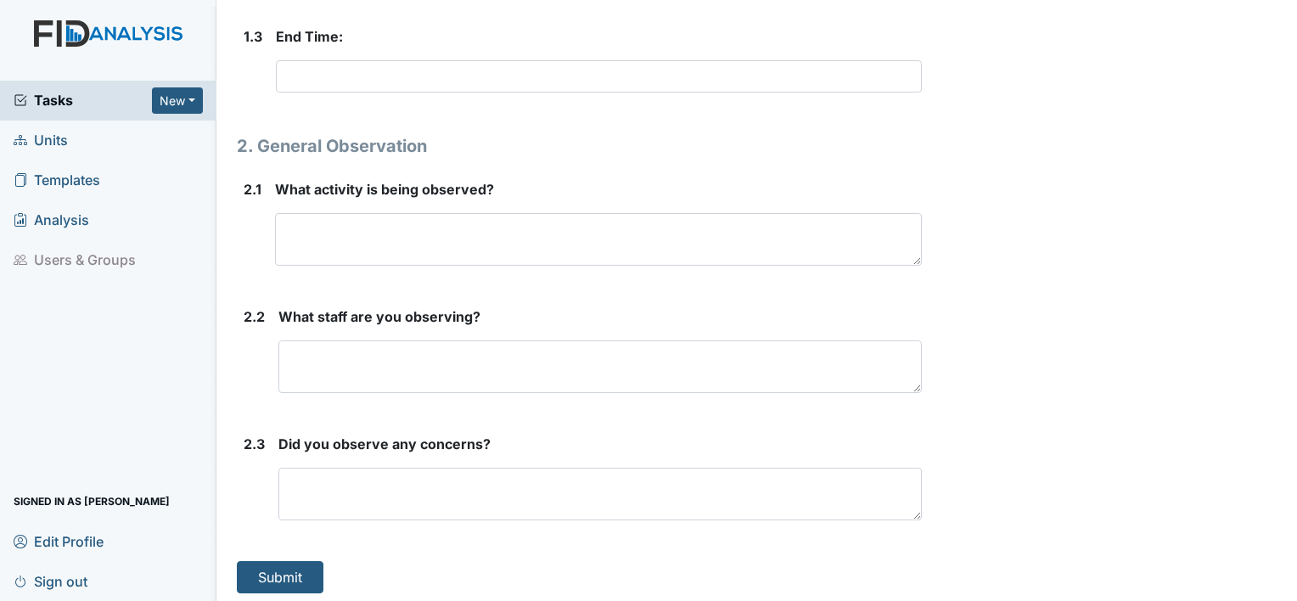
scroll to position [608, 0]
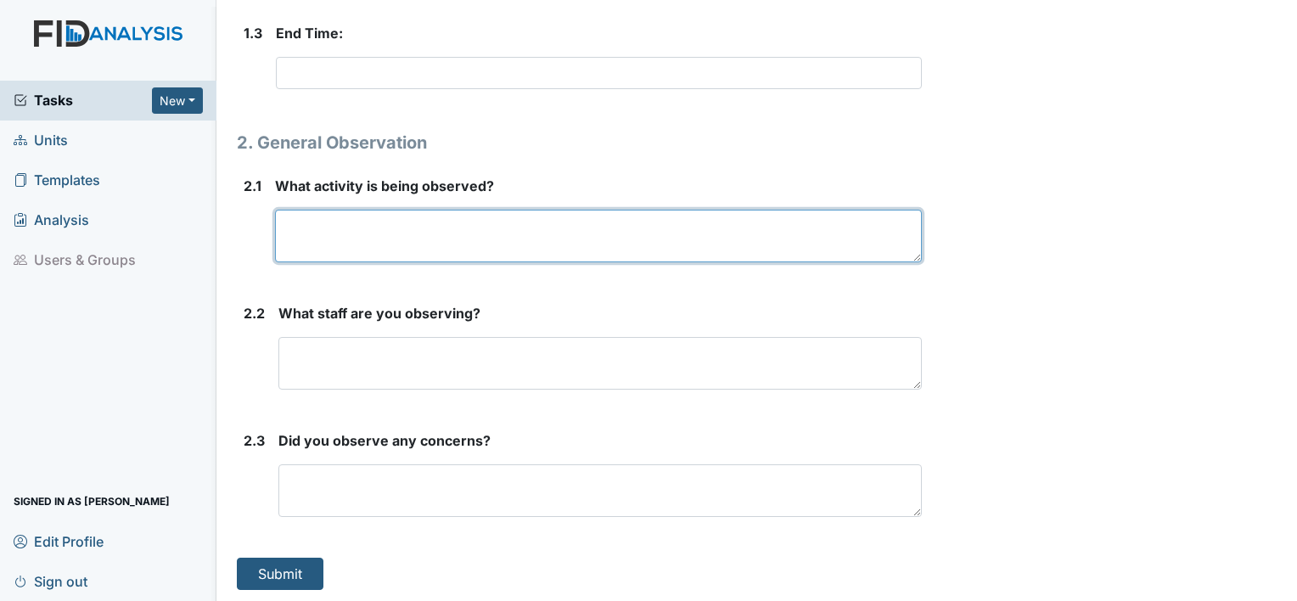
click at [362, 238] on textarea at bounding box center [598, 236] width 647 height 53
type textarea "Active treatment"
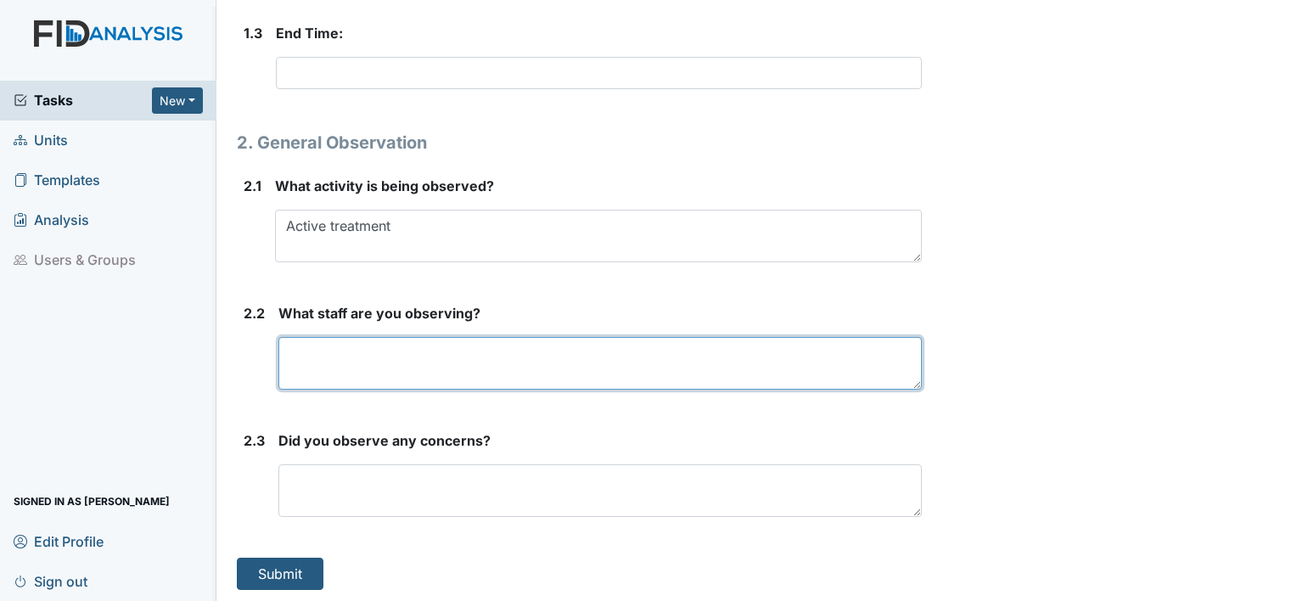
click at [379, 356] on textarea at bounding box center [599, 363] width 643 height 53
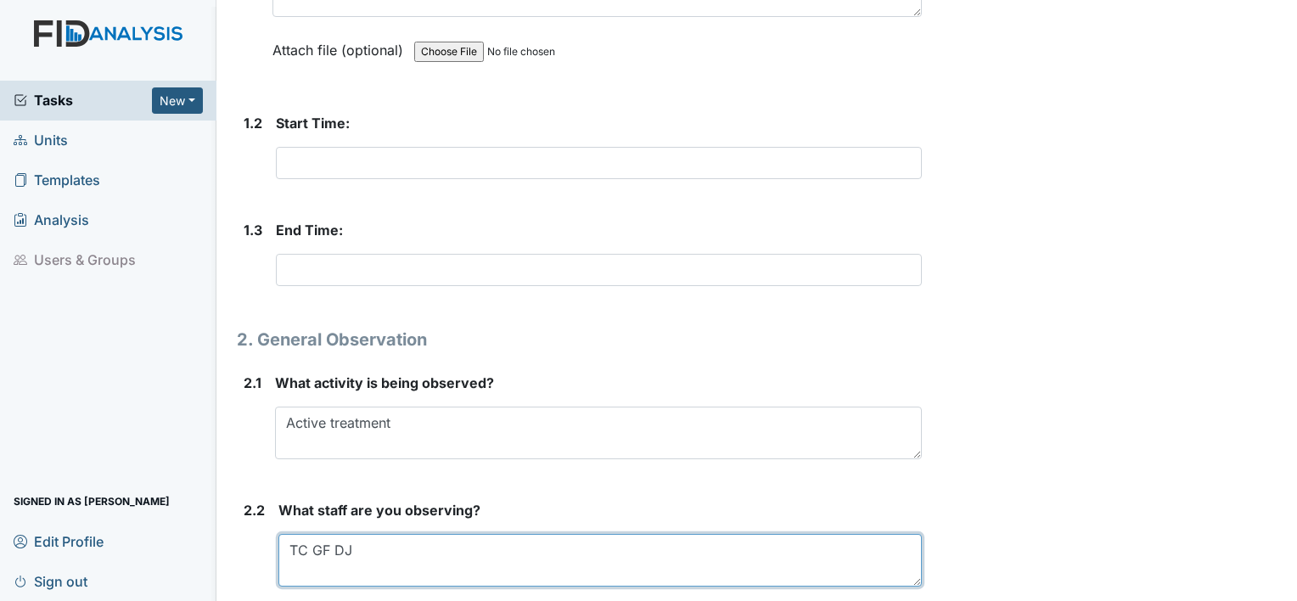
scroll to position [353, 0]
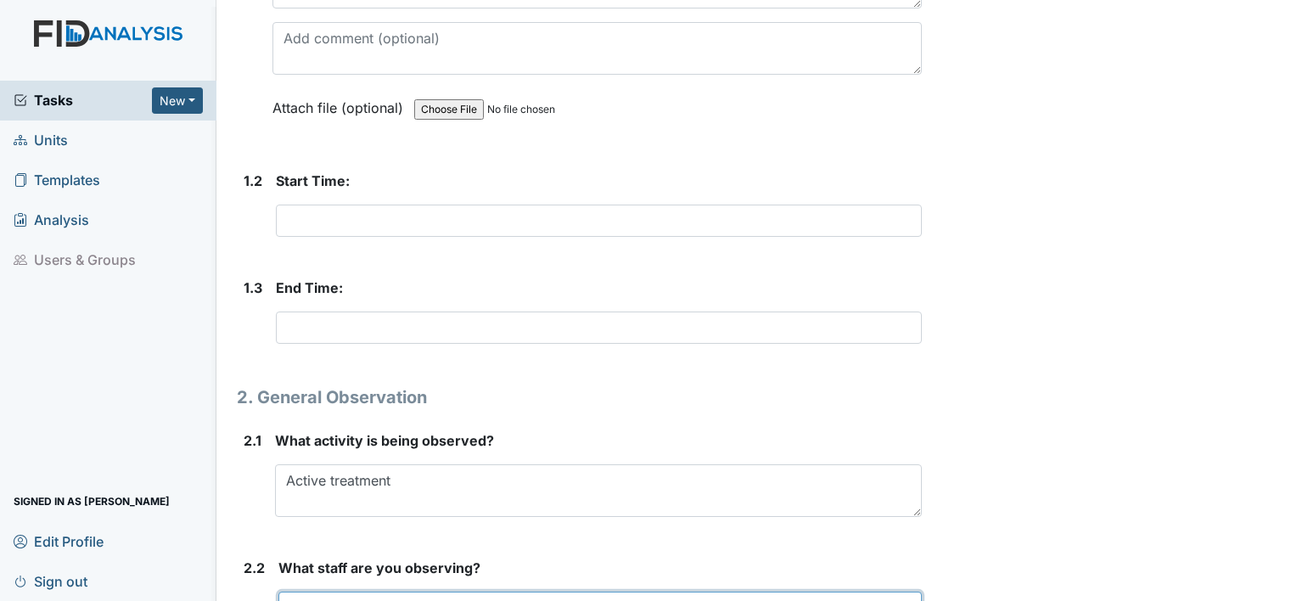
type textarea "TC GF DJ"
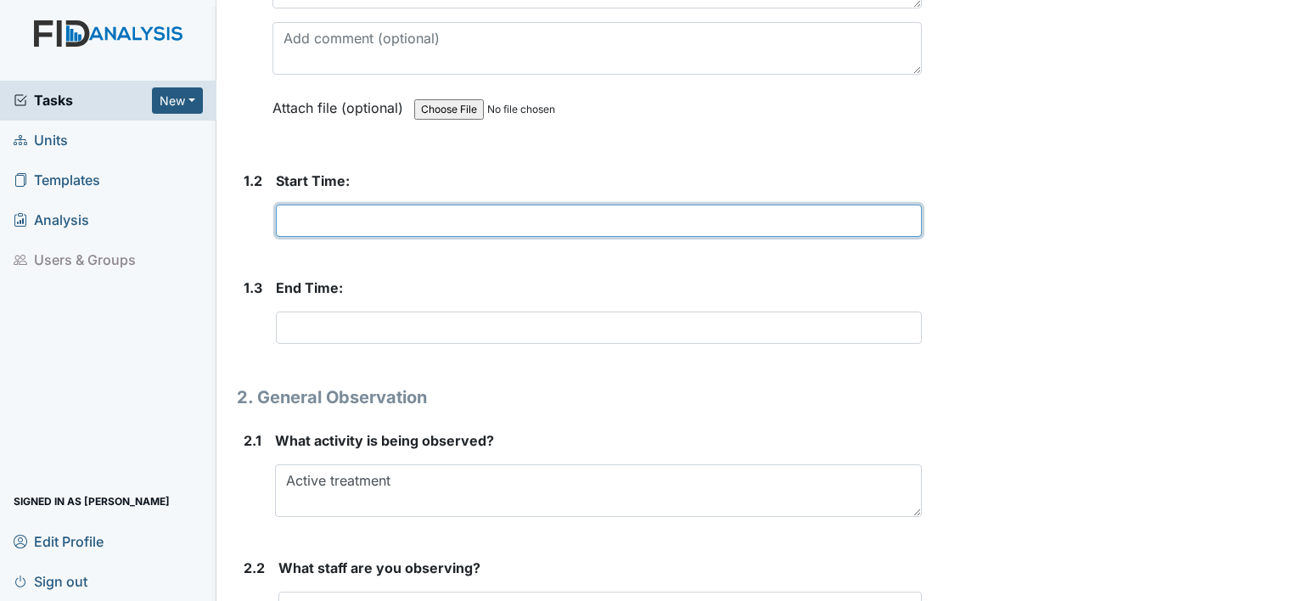
click at [314, 216] on input "text" at bounding box center [599, 221] width 646 height 32
type input "8:00AM"
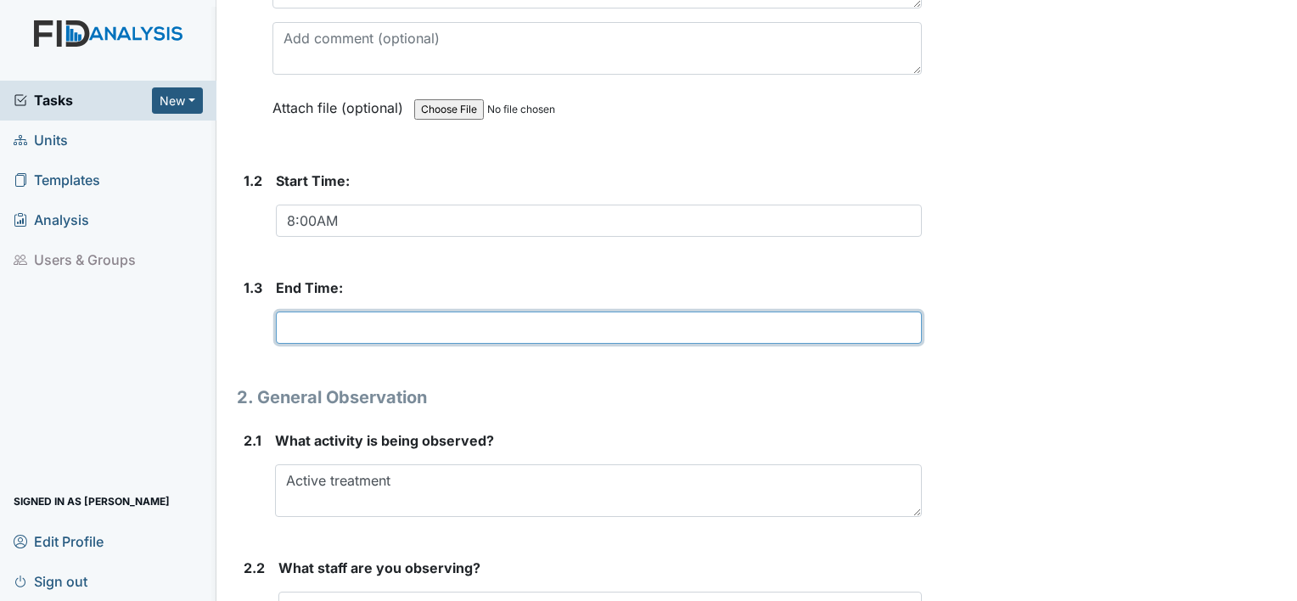
click at [300, 317] on input "text" at bounding box center [599, 327] width 646 height 32
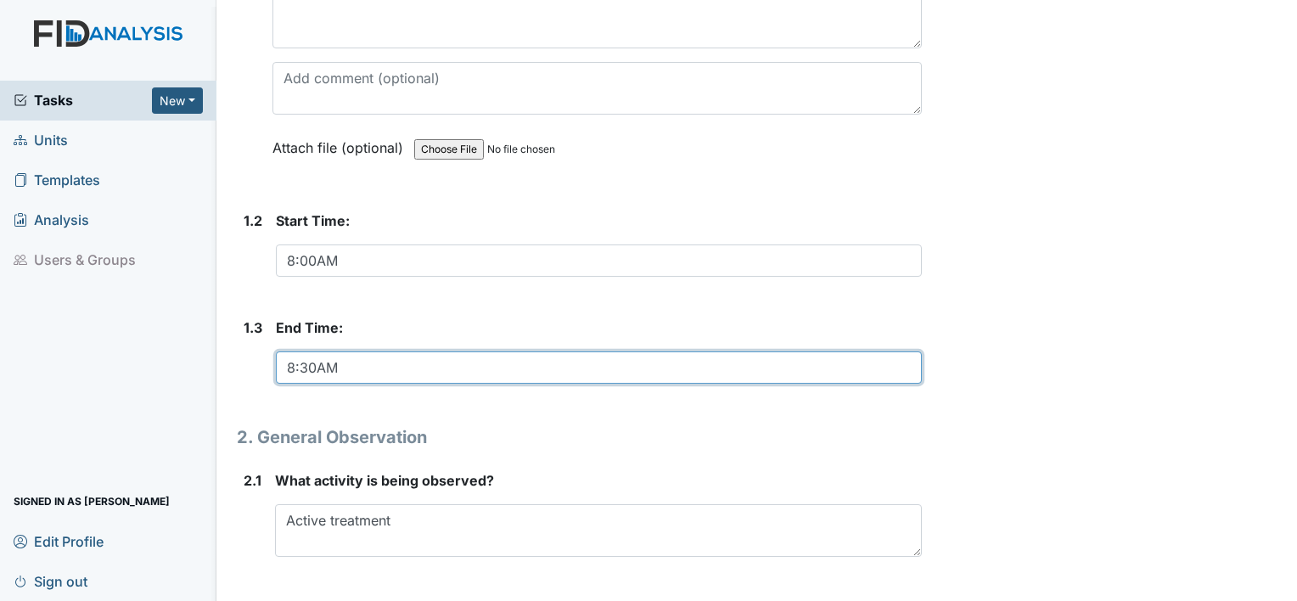
scroll to position [183, 0]
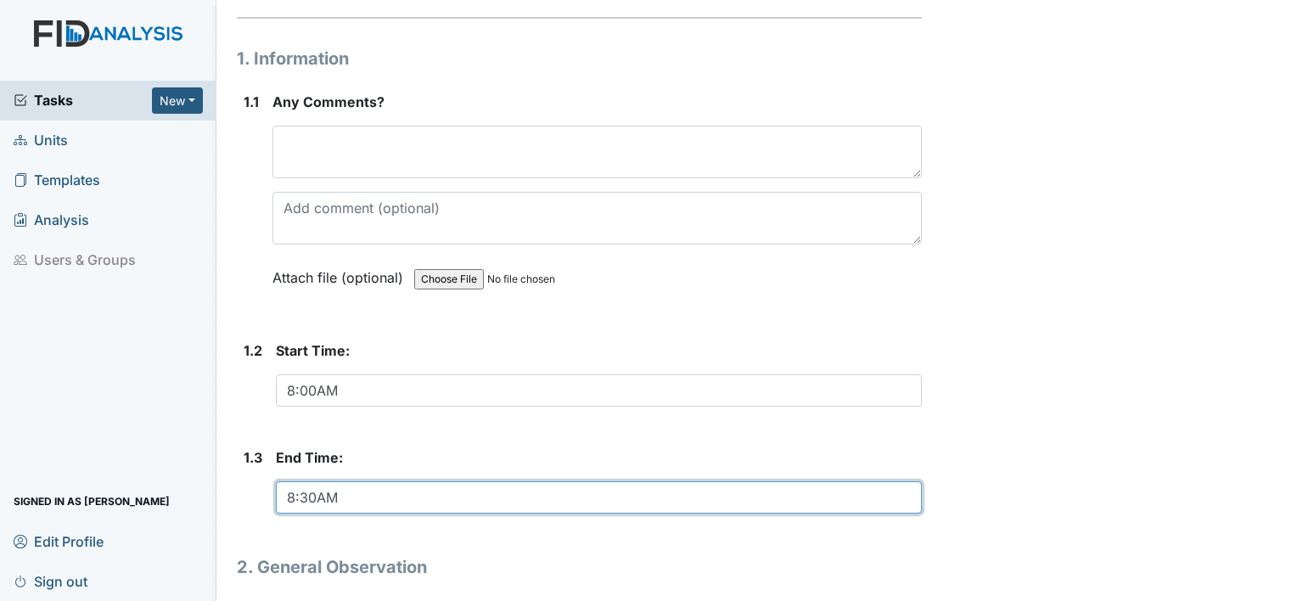
type input "8:30AM"
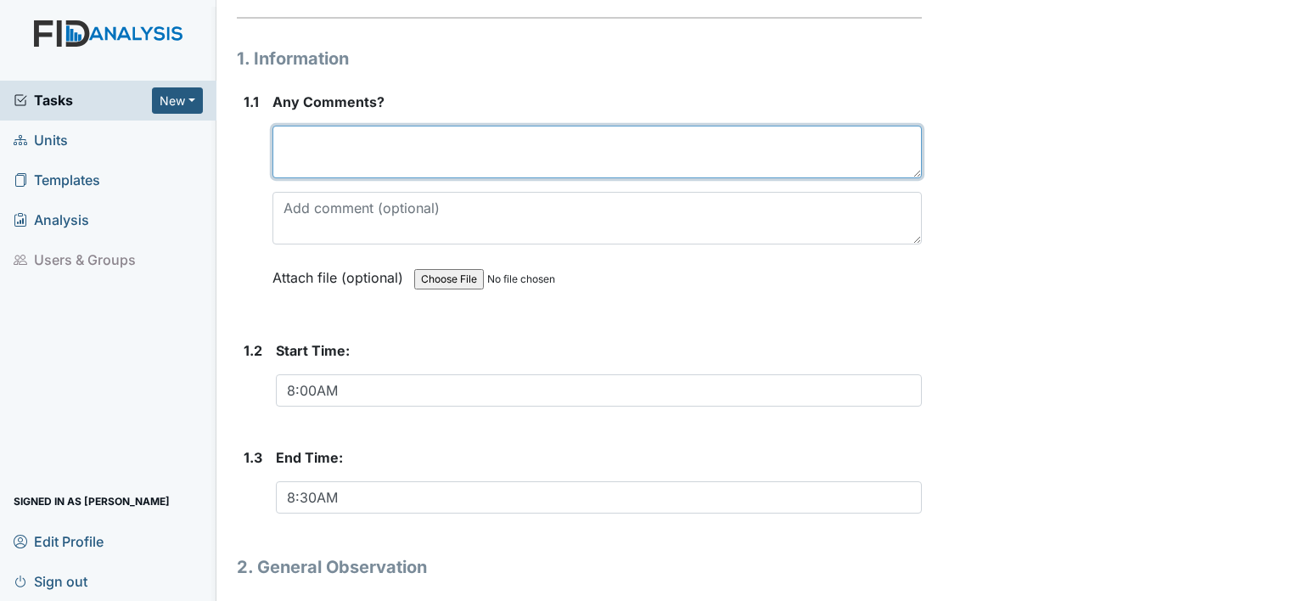
click at [357, 145] on textarea at bounding box center [596, 152] width 649 height 53
click at [429, 136] on textarea "Yes phone useage" at bounding box center [596, 152] width 649 height 53
click at [422, 142] on textarea "Yes phone useage" at bounding box center [596, 152] width 649 height 53
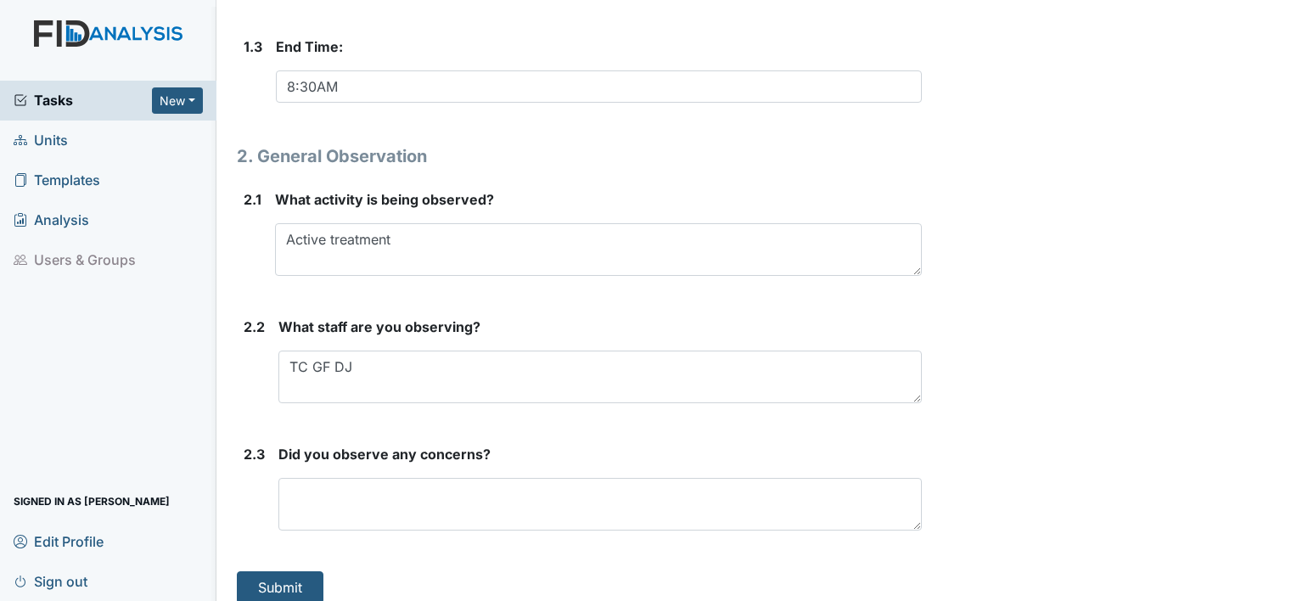
scroll to position [608, 0]
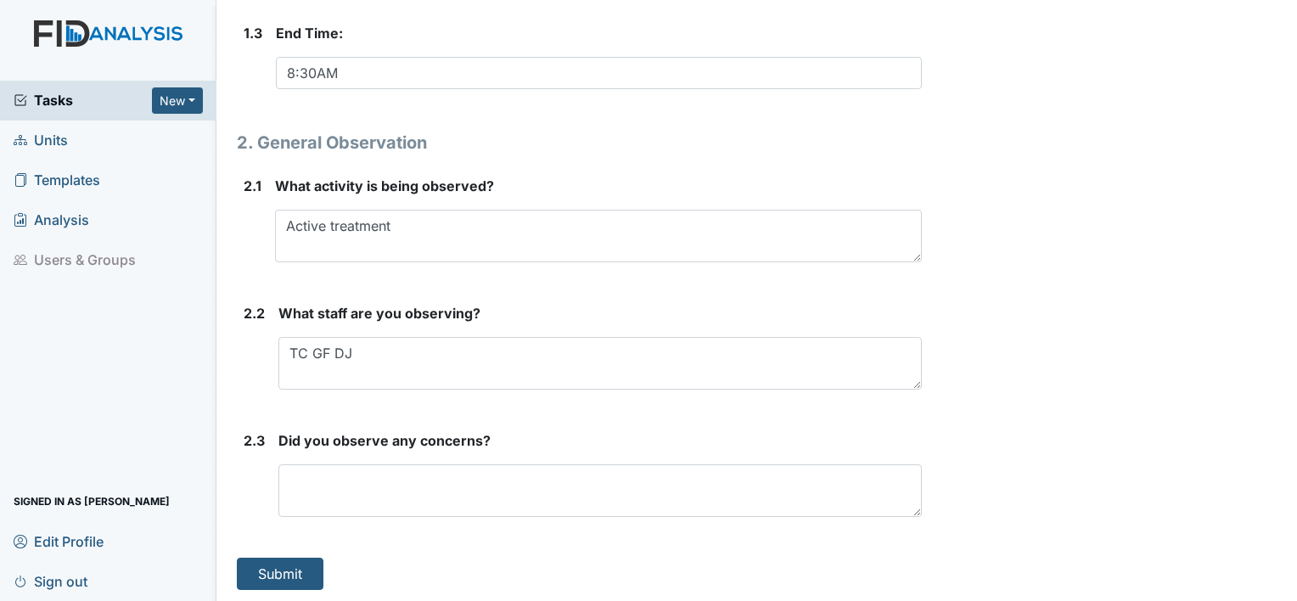
type textarea "Yes cell phones"
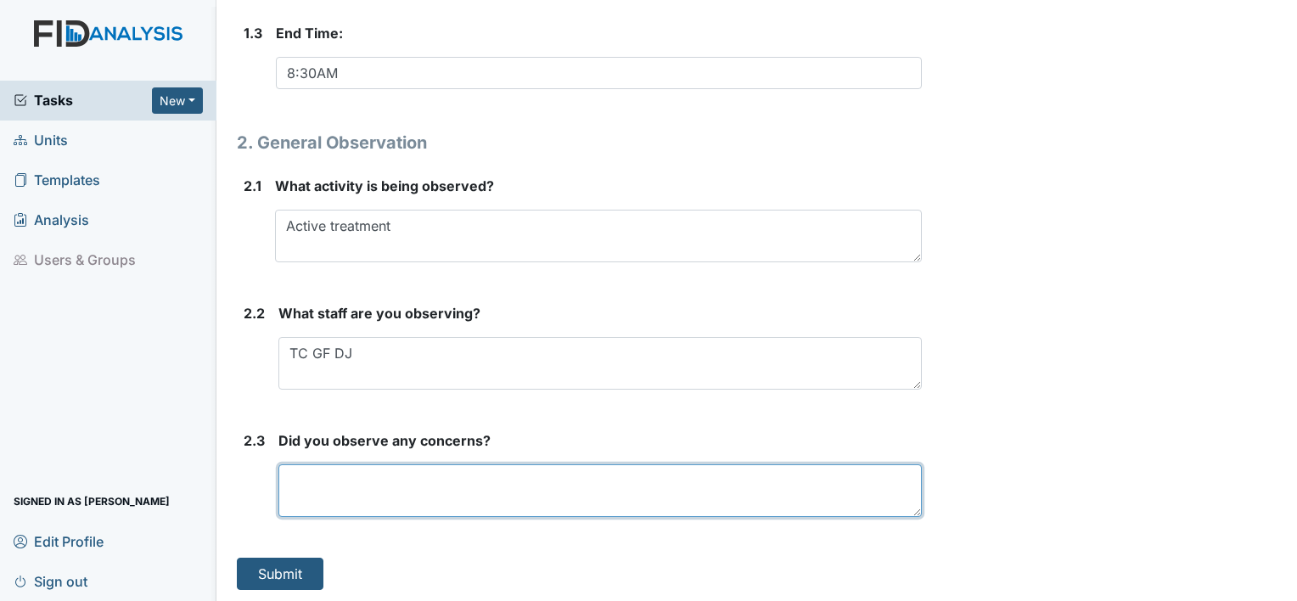
click at [336, 471] on textarea at bounding box center [599, 490] width 643 height 53
type textarea "Staff sitting on their phones"
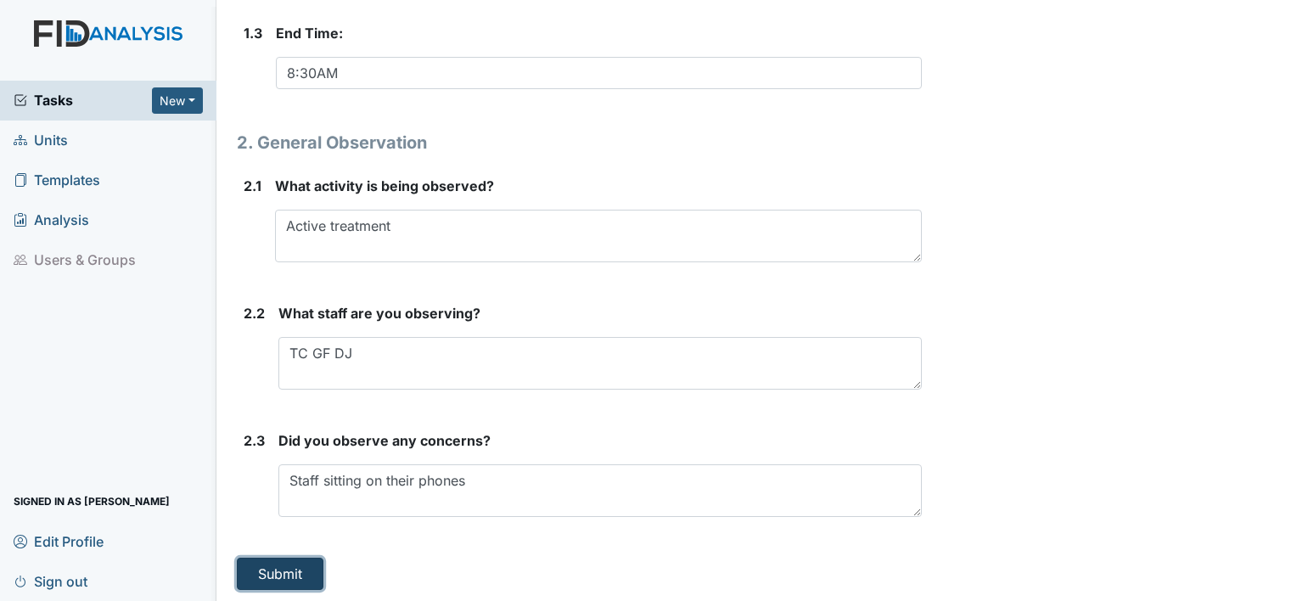
click at [259, 576] on button "Submit" at bounding box center [280, 574] width 87 height 32
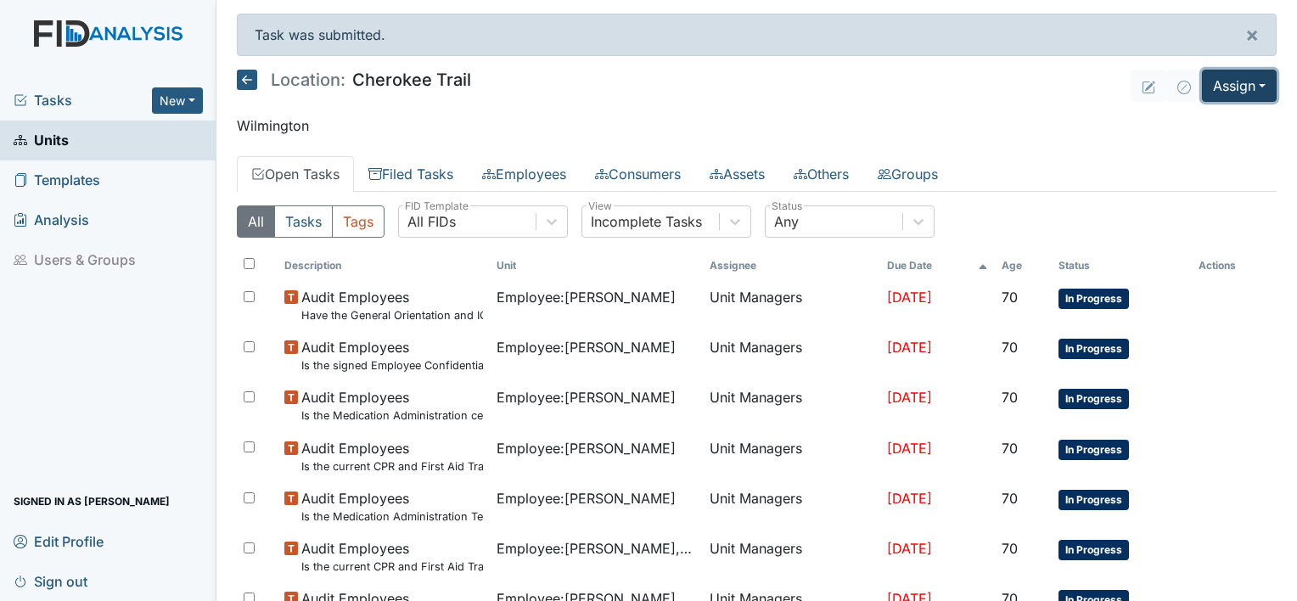
click at [1249, 81] on button "Assign" at bounding box center [1239, 86] width 75 height 32
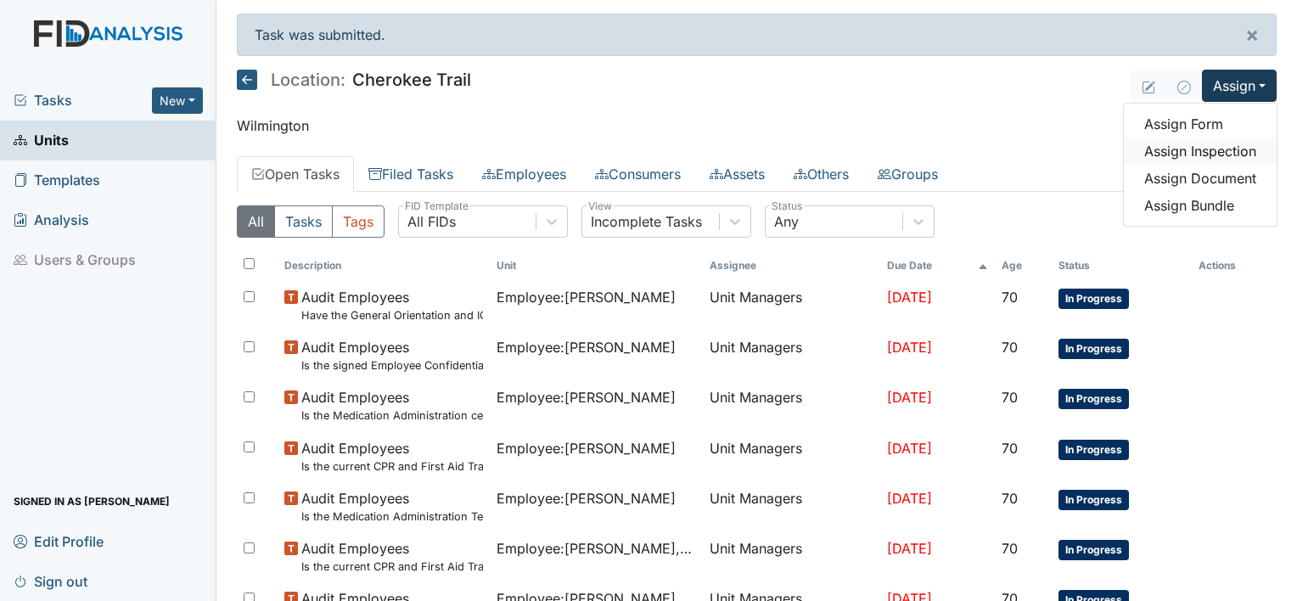
click at [1224, 149] on link "Assign Inspection" at bounding box center [1200, 150] width 153 height 27
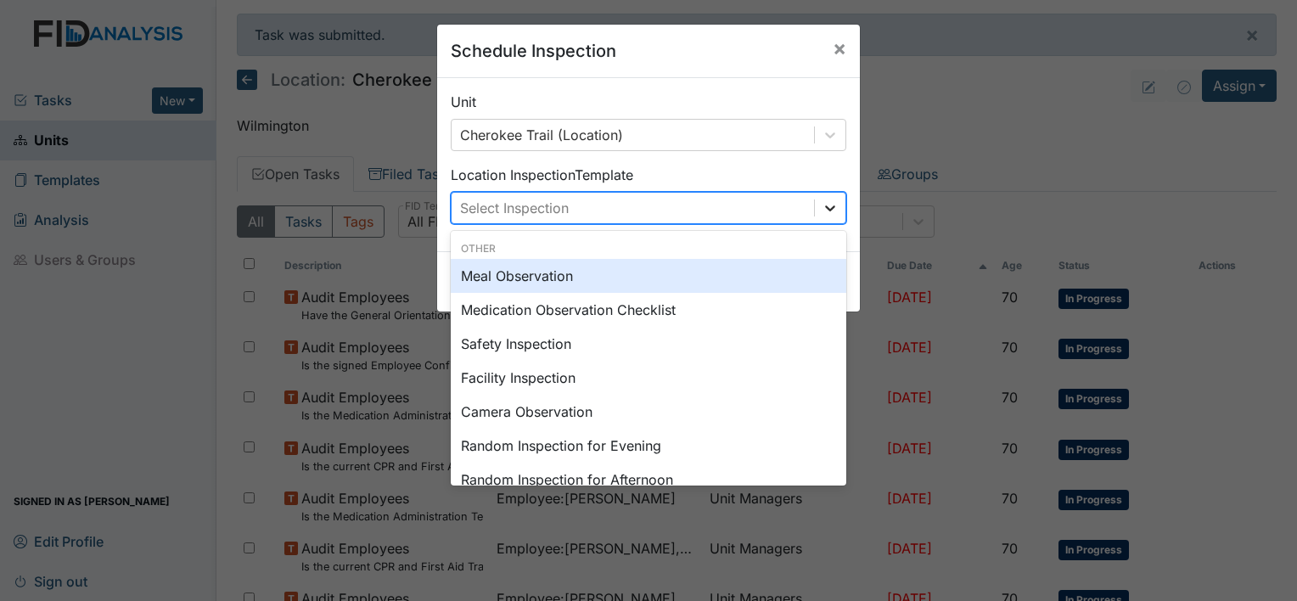
click at [828, 212] on icon at bounding box center [829, 207] width 17 height 17
click at [543, 278] on div "Meal Observation" at bounding box center [648, 276] width 395 height 34
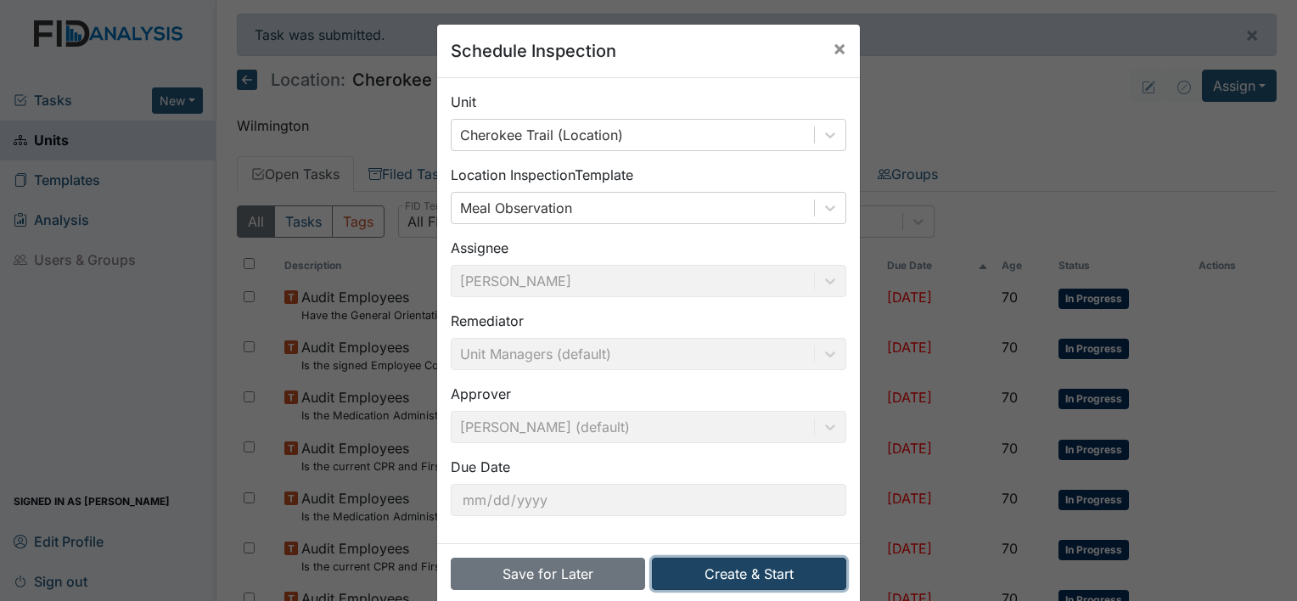
click at [763, 577] on button "Create & Start" at bounding box center [749, 574] width 194 height 32
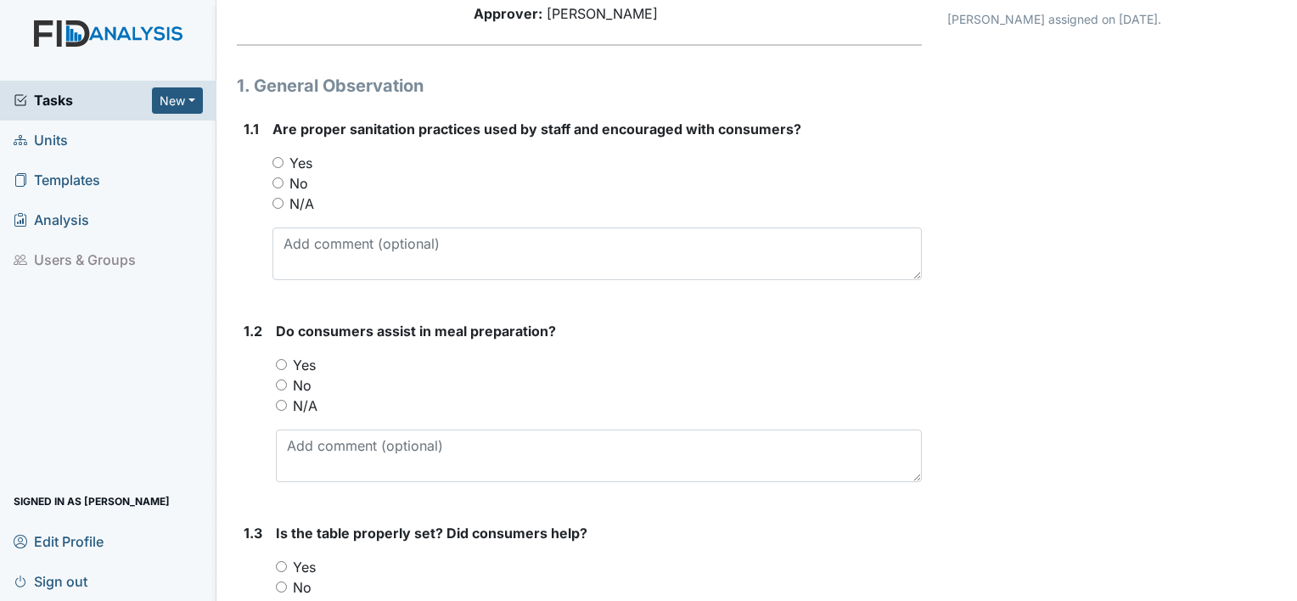
scroll to position [170, 0]
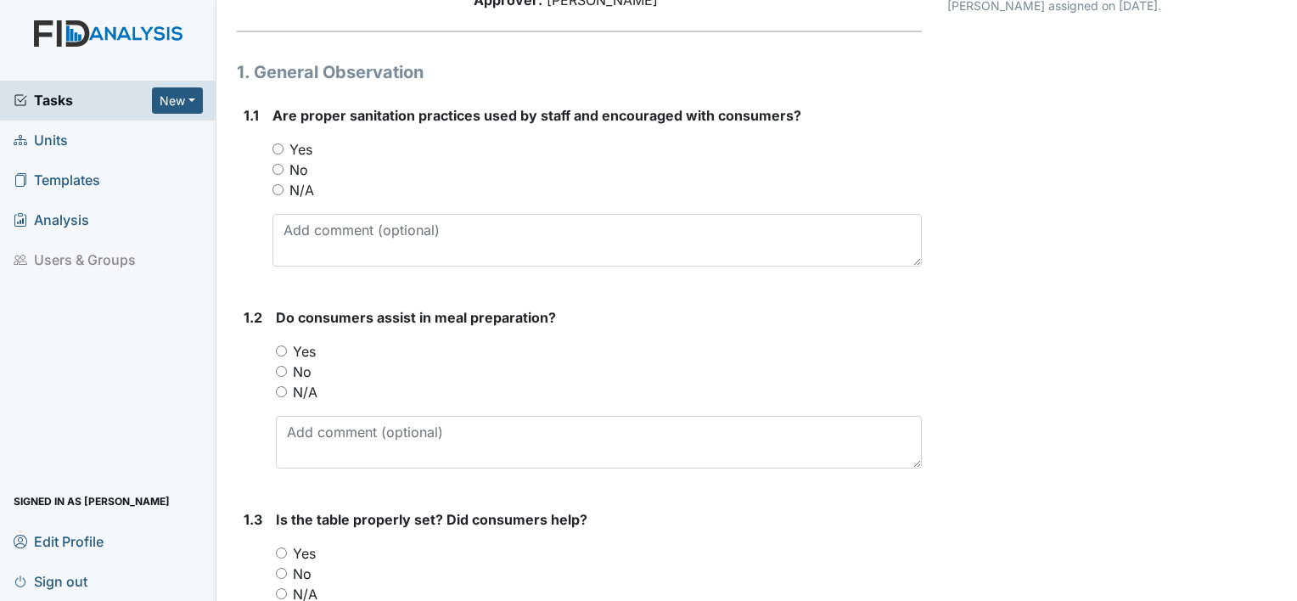
click at [280, 150] on input "Yes" at bounding box center [277, 148] width 11 height 11
radio input "true"
click at [283, 368] on input "No" at bounding box center [281, 371] width 11 height 11
radio input "true"
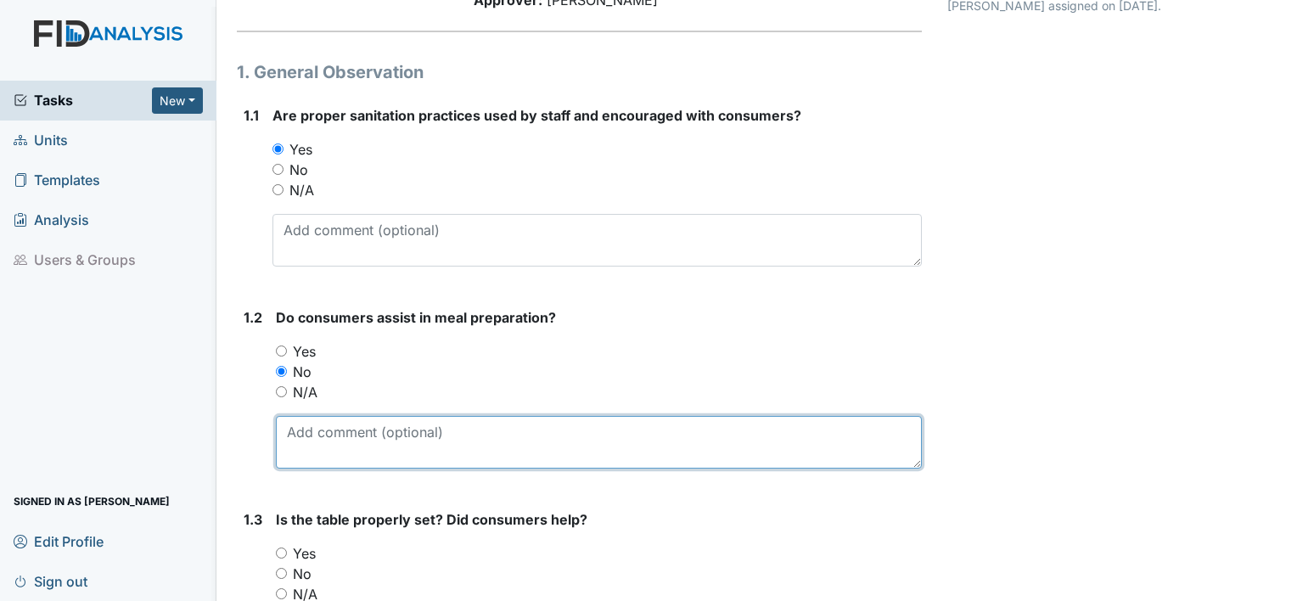
click at [318, 446] on textarea at bounding box center [599, 442] width 646 height 53
type textarea "t"
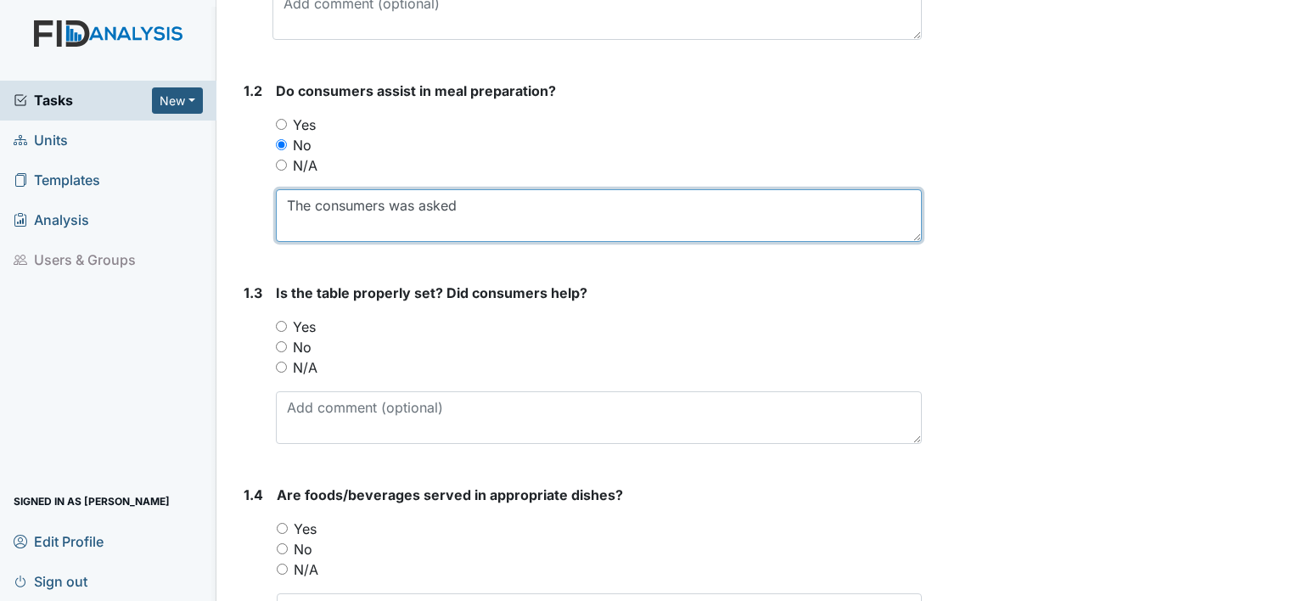
scroll to position [424, 0]
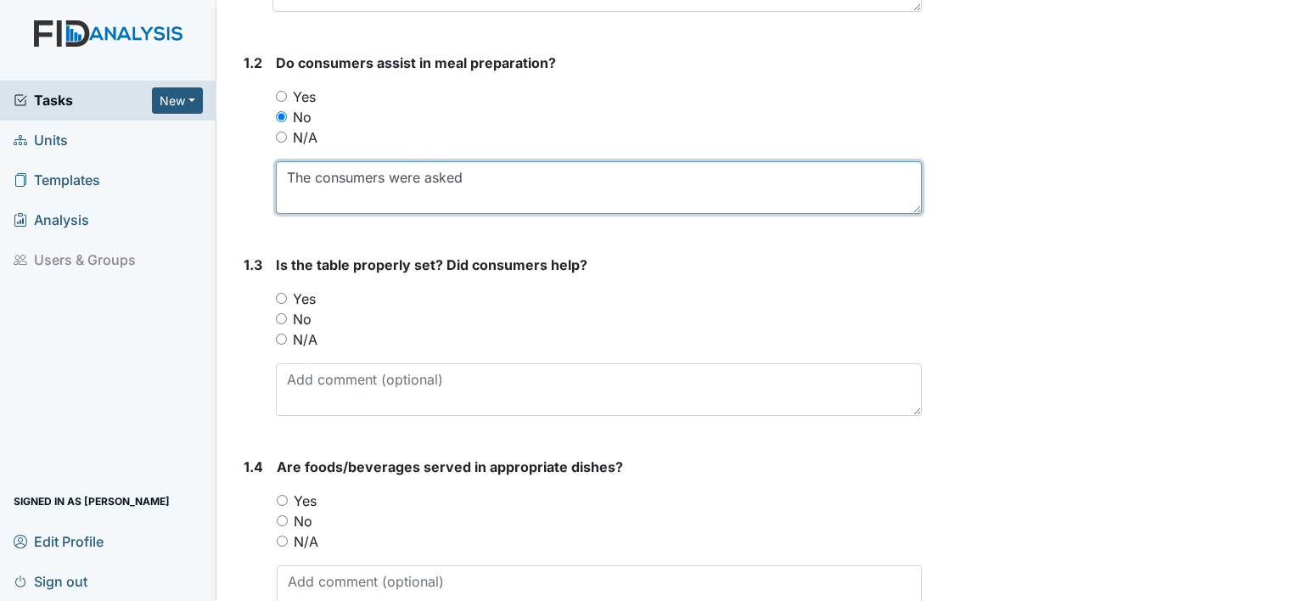
click at [471, 169] on textarea "The consumers were asked" at bounding box center [599, 187] width 646 height 53
type textarea "The consumers were asked and refused"
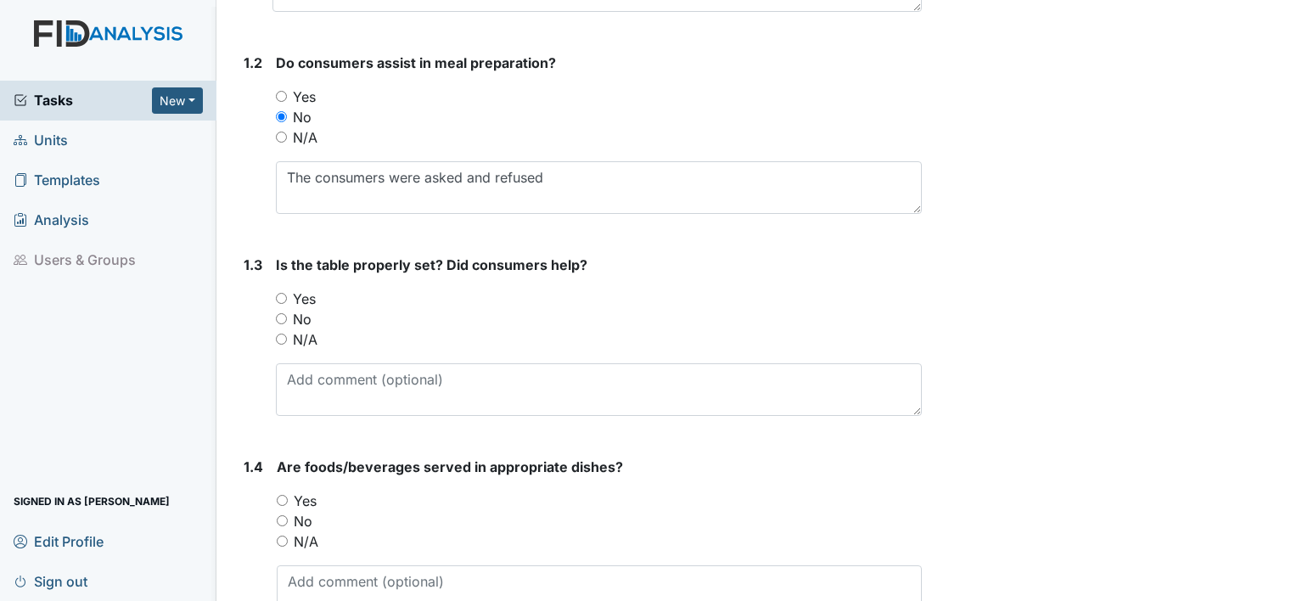
click at [282, 297] on input "Yes" at bounding box center [281, 298] width 11 height 11
radio input "true"
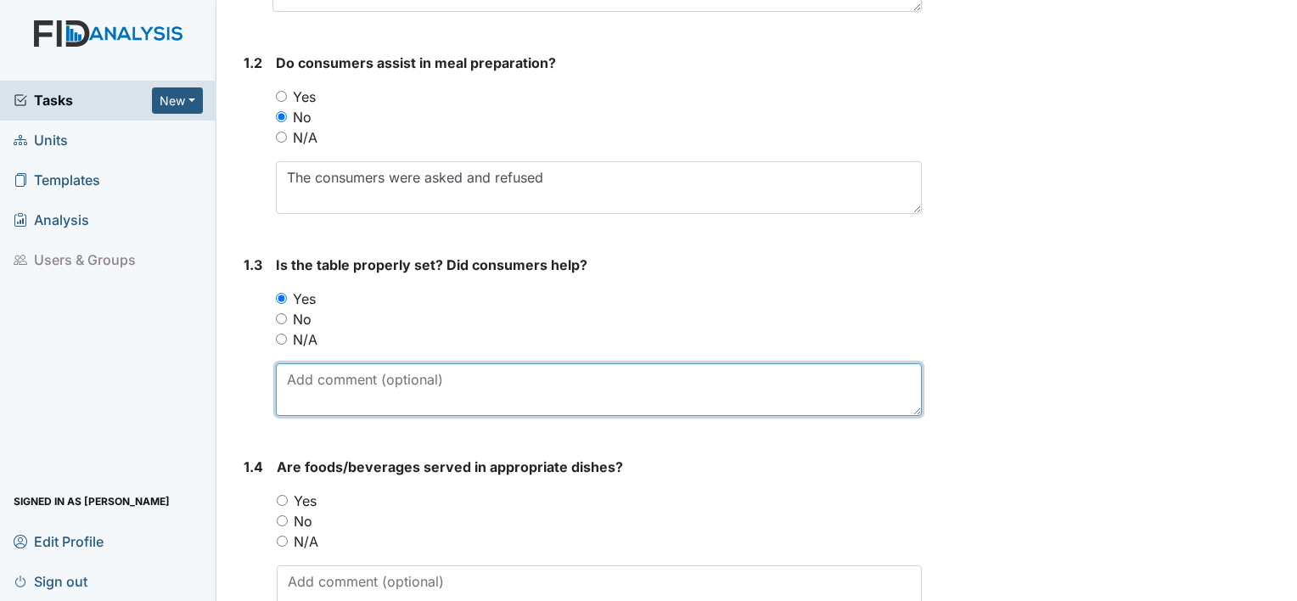
click at [363, 384] on textarea at bounding box center [599, 389] width 646 height 53
type textarea "t"
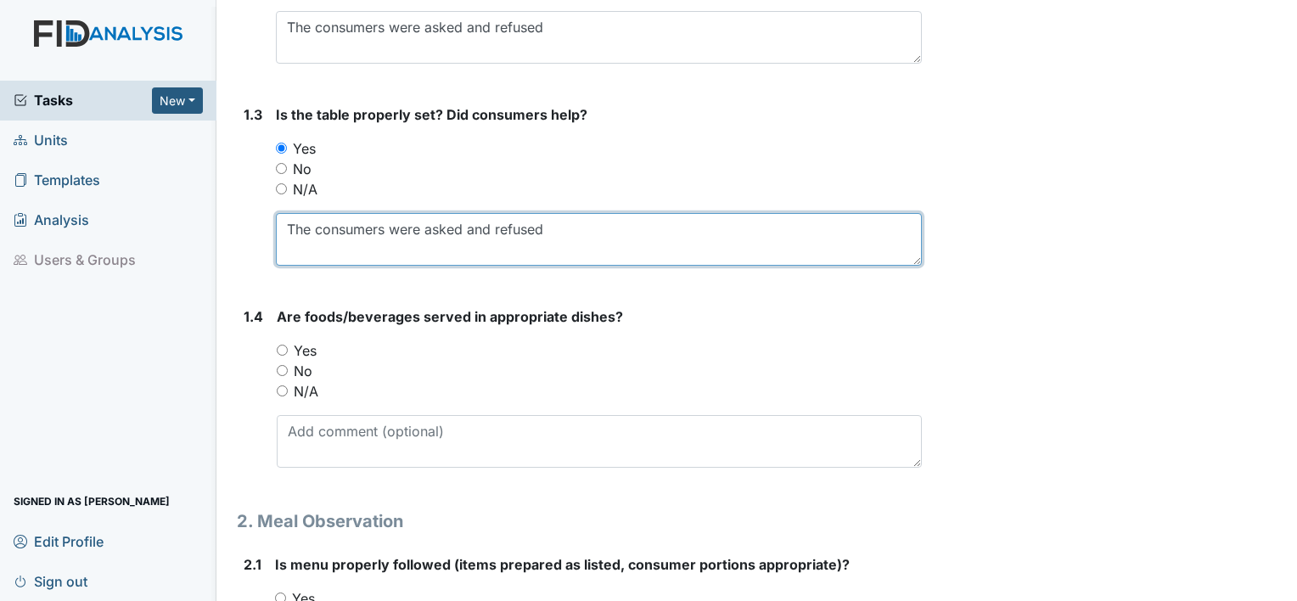
scroll to position [594, 0]
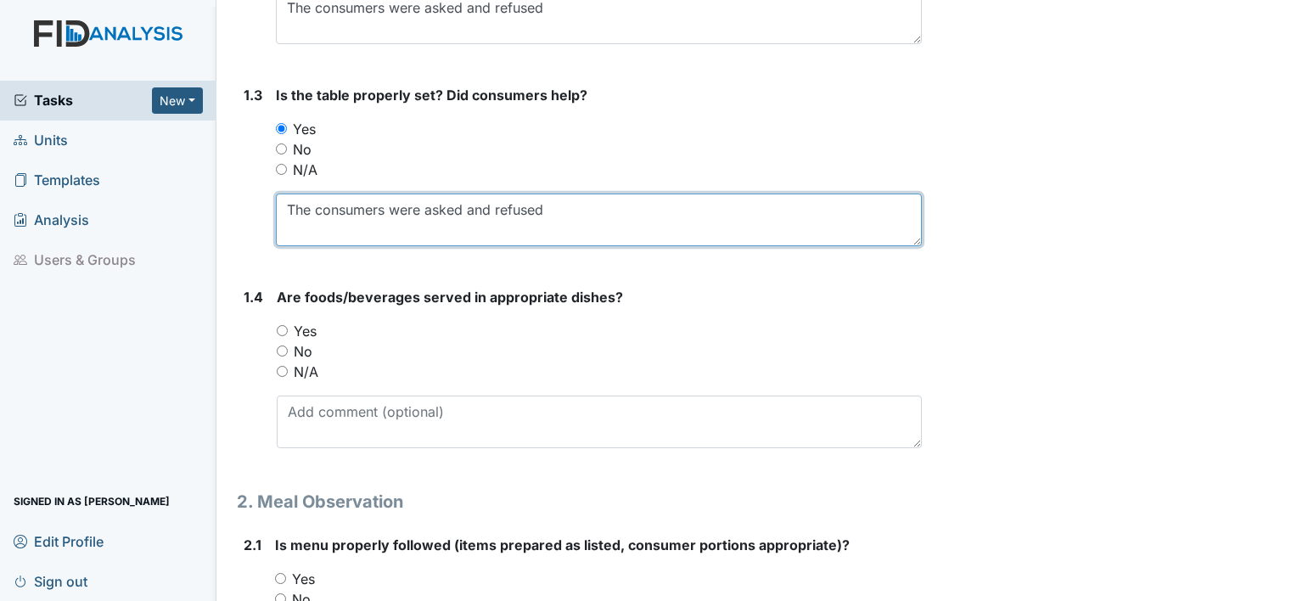
type textarea "The consumers were asked and refused"
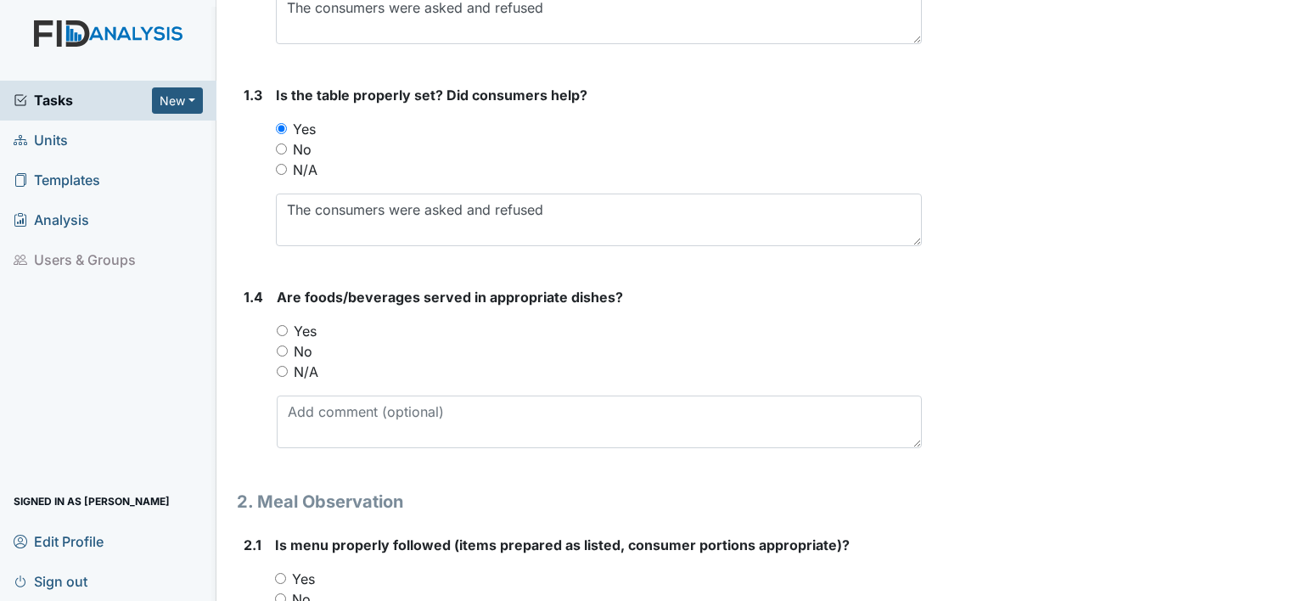
click at [283, 333] on input "Yes" at bounding box center [282, 330] width 11 height 11
radio input "true"
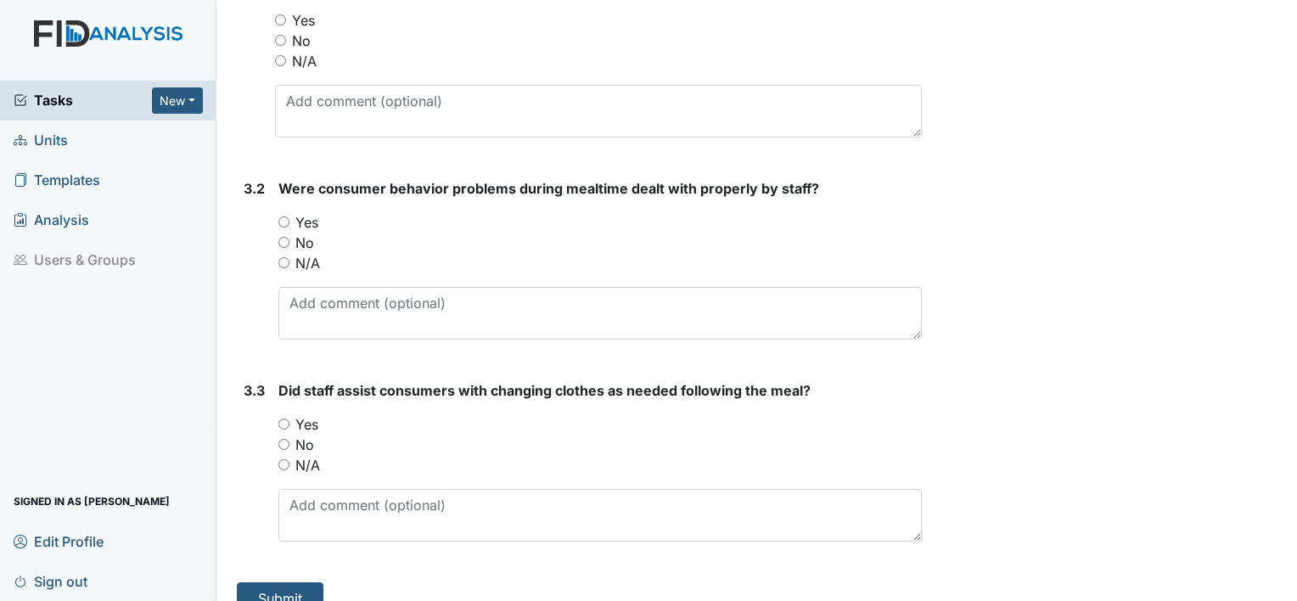
scroll to position [5096, 0]
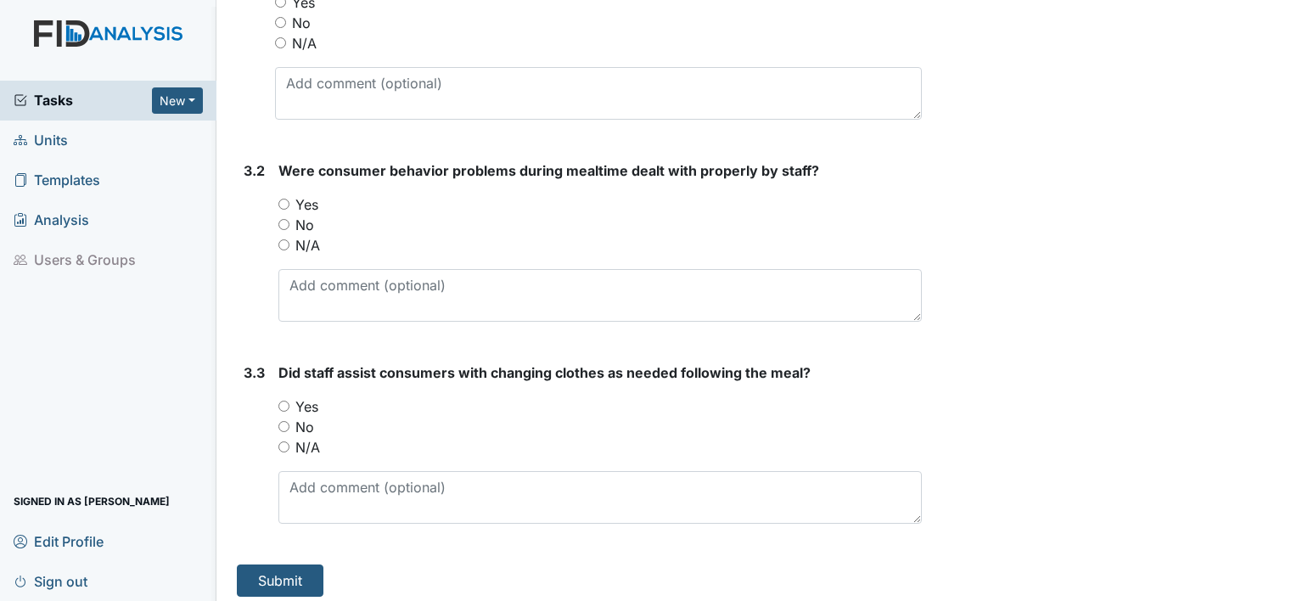
click at [285, 401] on input "Yes" at bounding box center [283, 406] width 11 height 11
radio input "true"
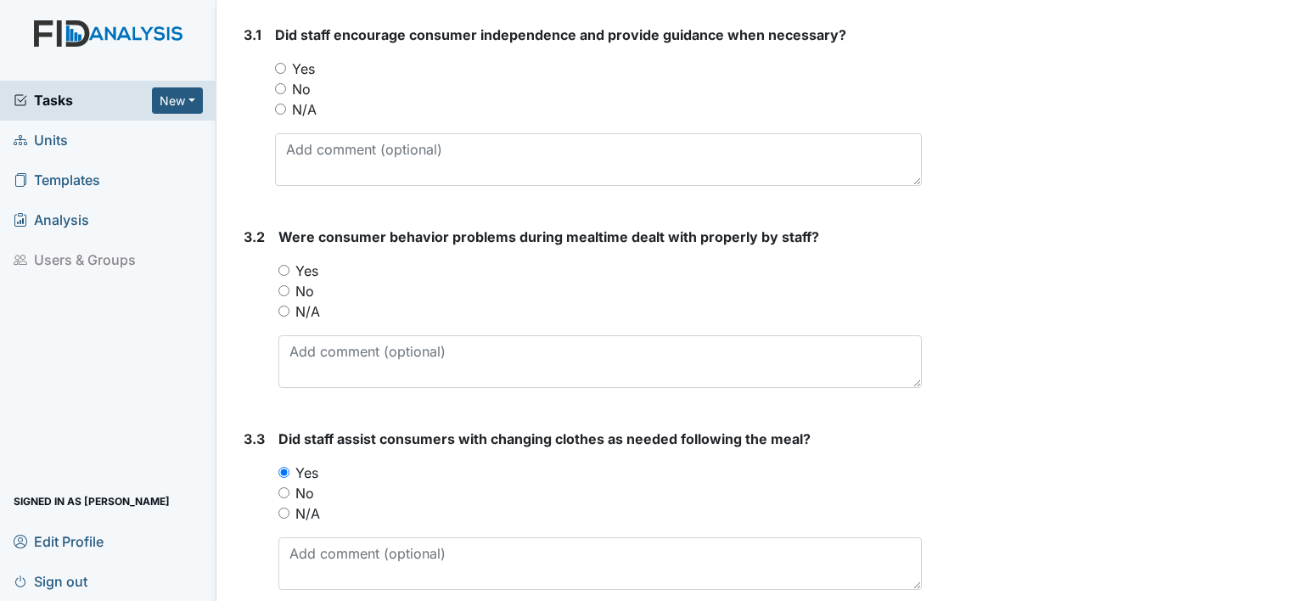
scroll to position [4926, 0]
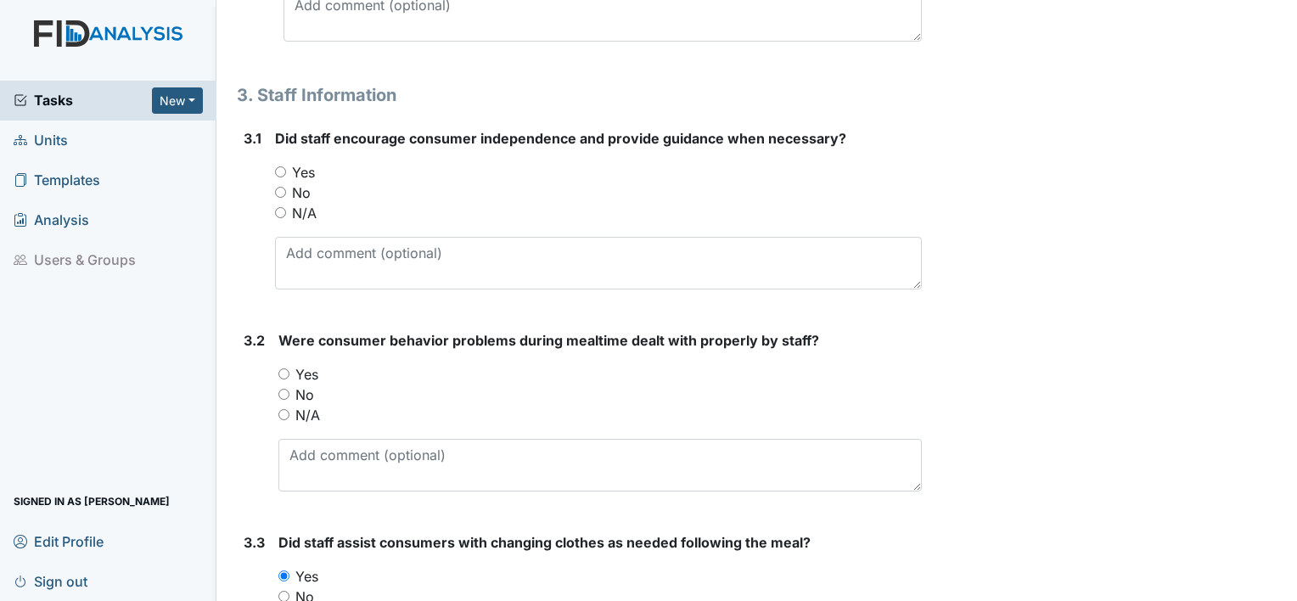
click at [281, 166] on input "Yes" at bounding box center [280, 171] width 11 height 11
radio input "true"
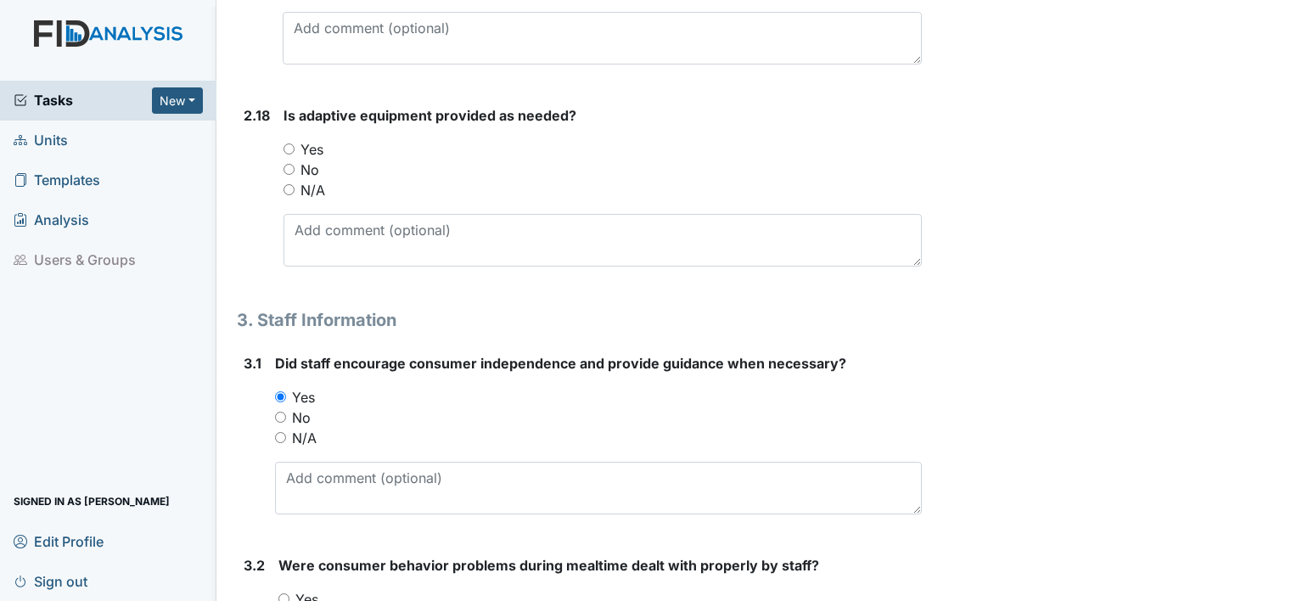
scroll to position [4587, 0]
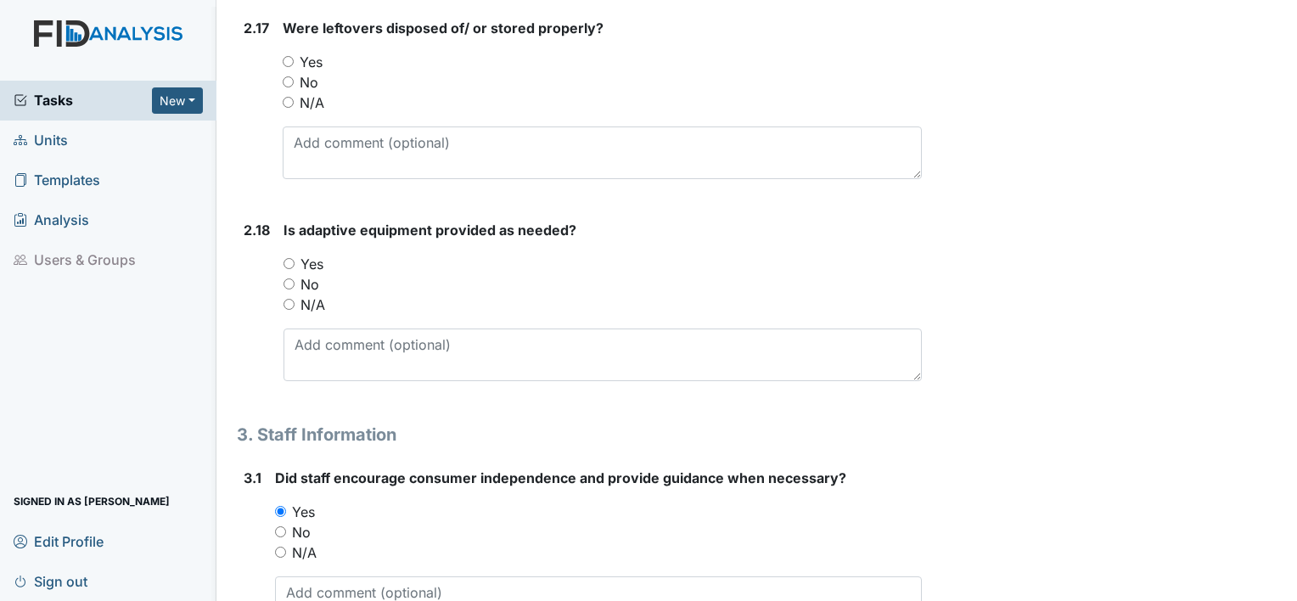
click at [281, 250] on div "2.18 Is adaptive equipment provided as needed? You must select one of the below…" at bounding box center [579, 307] width 685 height 175
click at [289, 258] on input "Yes" at bounding box center [288, 263] width 11 height 11
radio input "true"
click at [289, 56] on input "Yes" at bounding box center [288, 61] width 11 height 11
radio input "true"
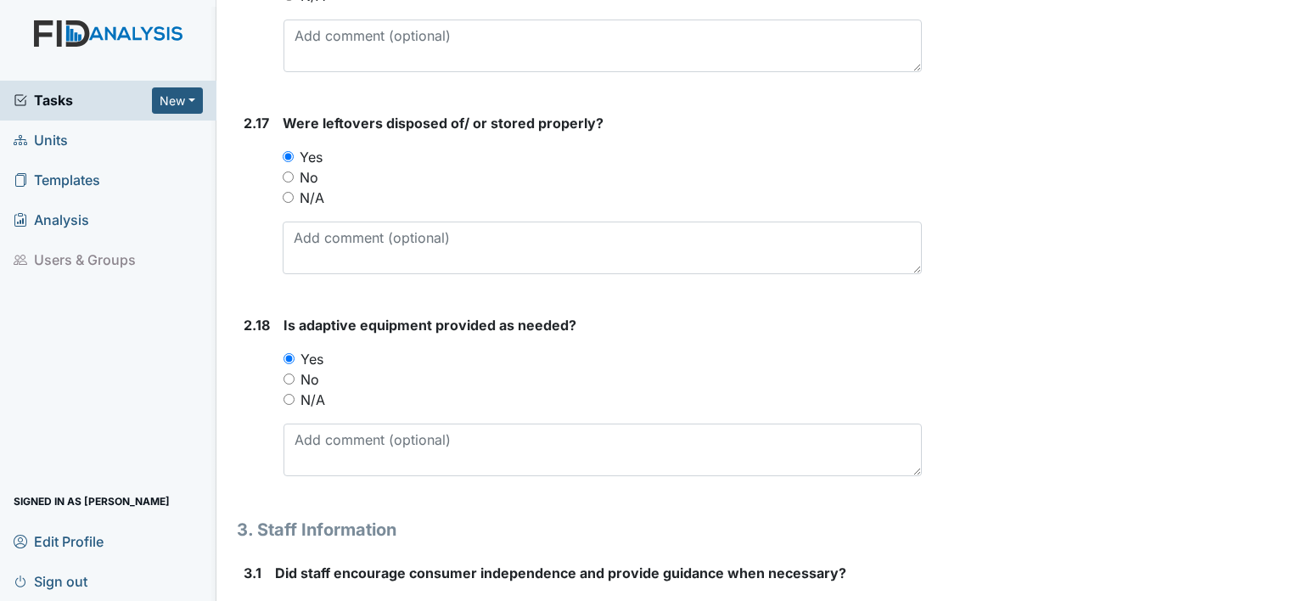
scroll to position [4247, 0]
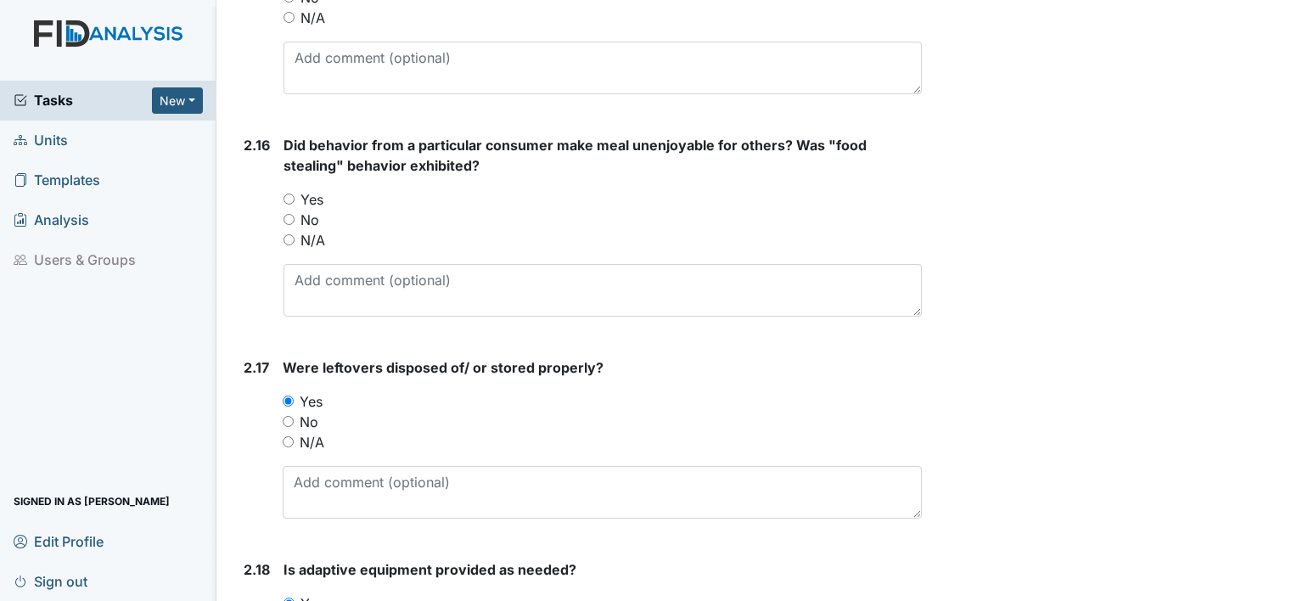
click at [292, 195] on input "Yes" at bounding box center [288, 198] width 11 height 11
radio input "true"
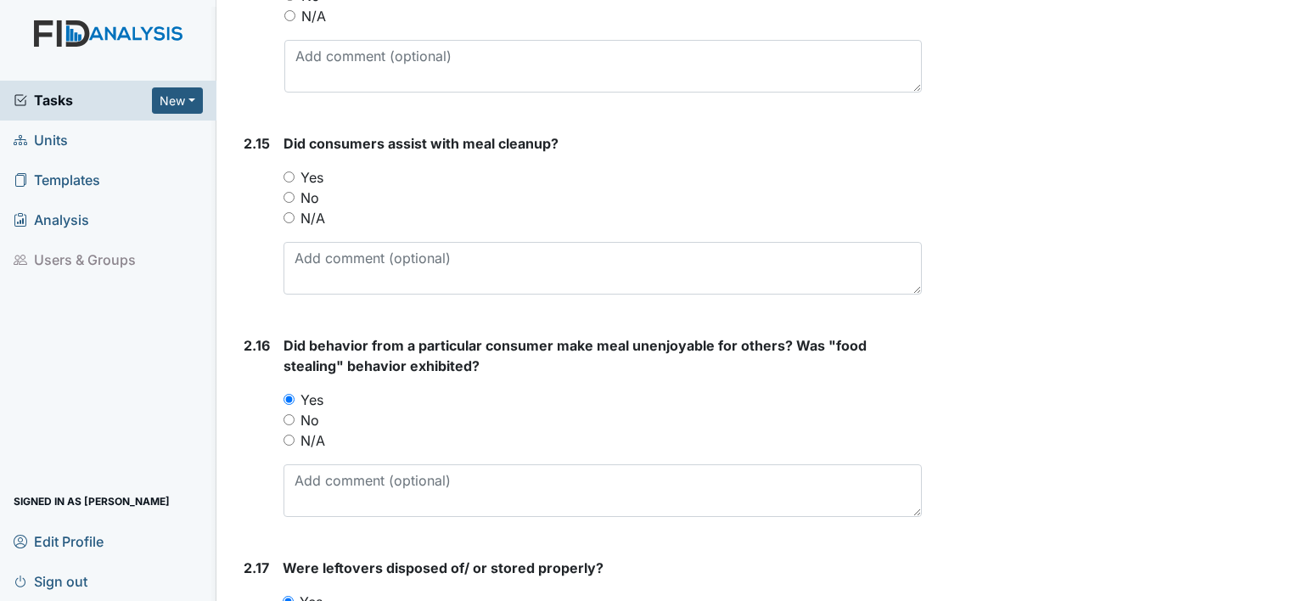
scroll to position [3993, 0]
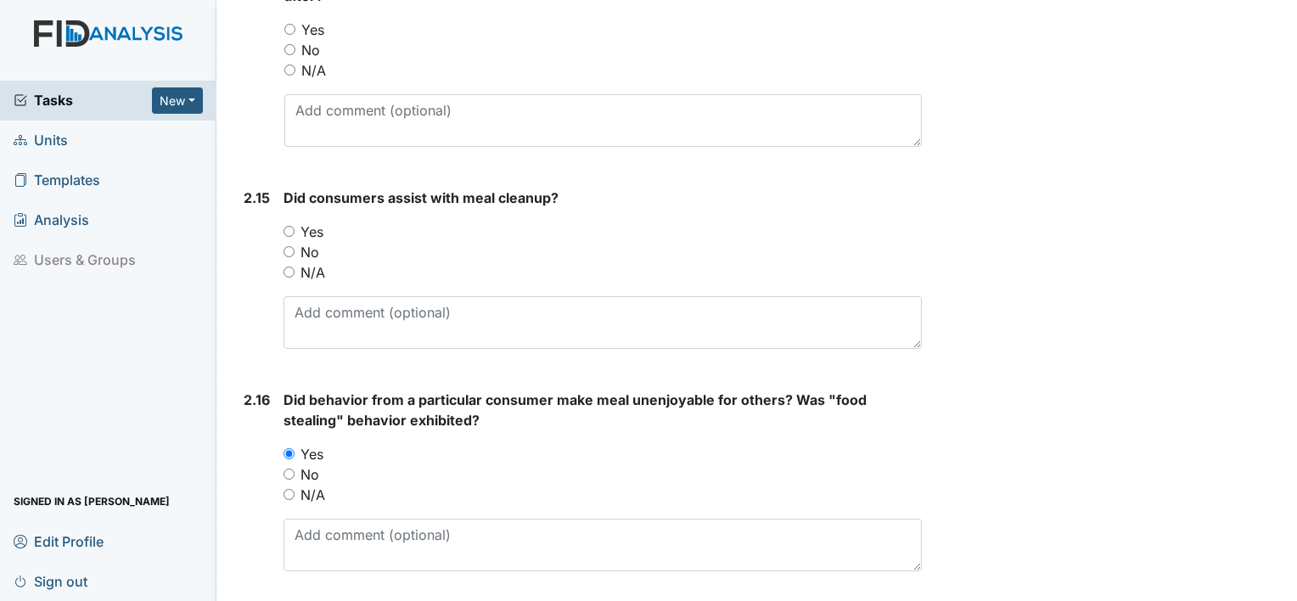
click at [283, 226] on input "Yes" at bounding box center [288, 231] width 11 height 11
radio input "true"
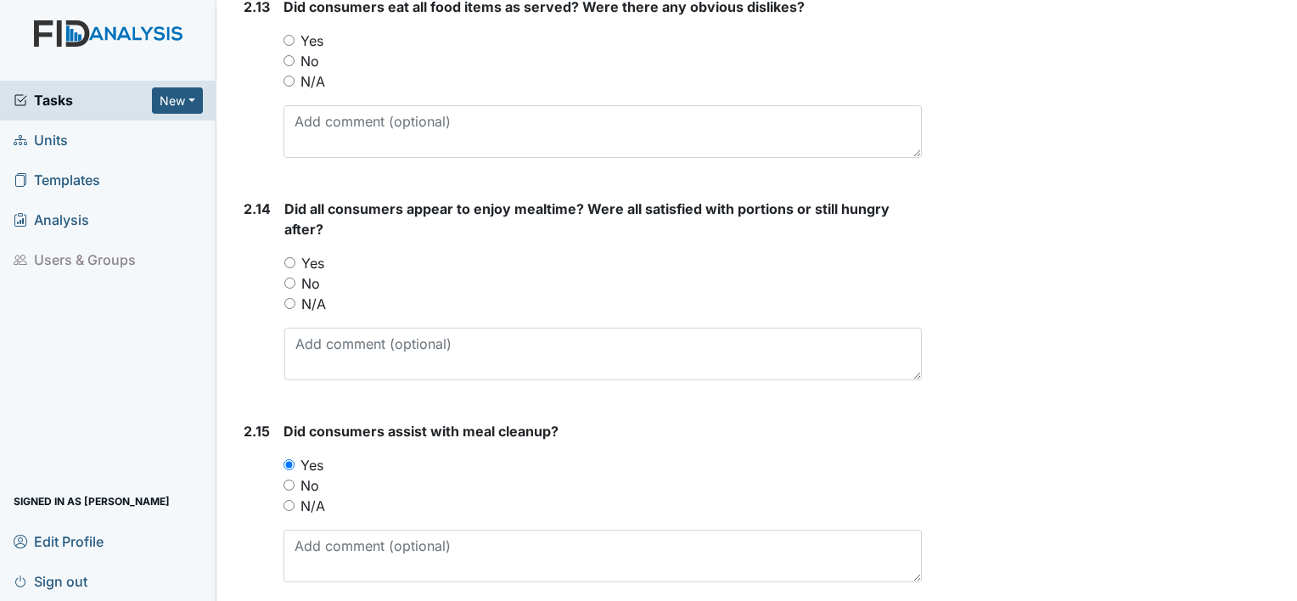
scroll to position [3738, 0]
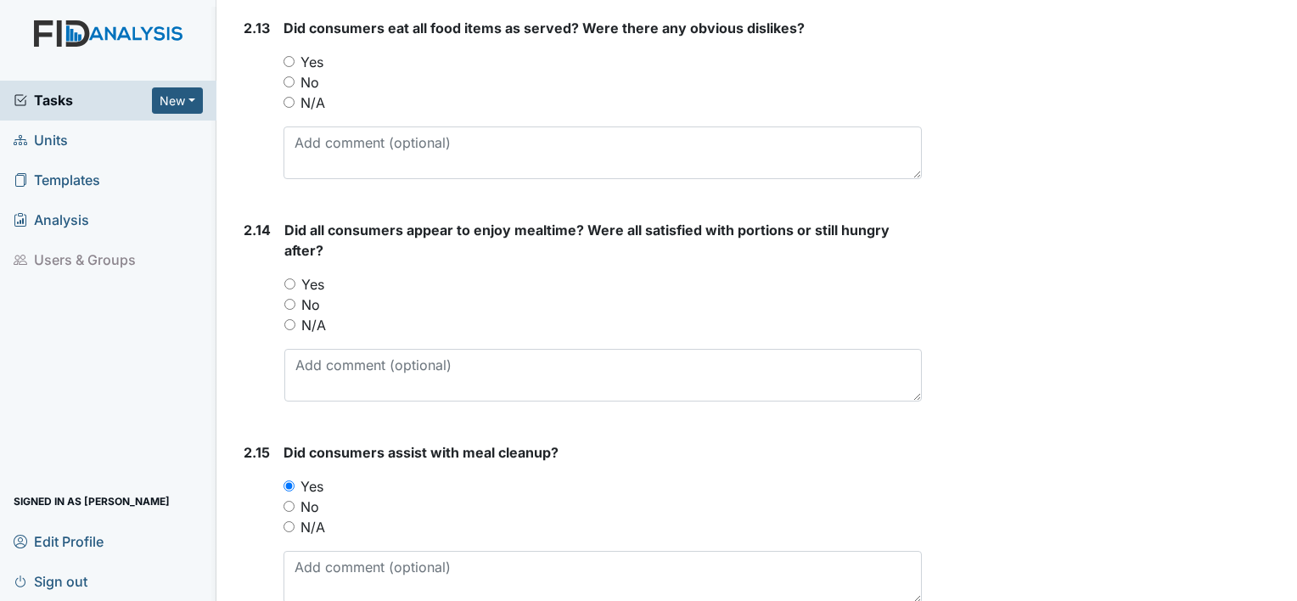
drag, startPoint x: 290, startPoint y: 277, endPoint x: 301, endPoint y: 272, distance: 11.8
click at [297, 274] on div "Yes" at bounding box center [602, 284] width 637 height 20
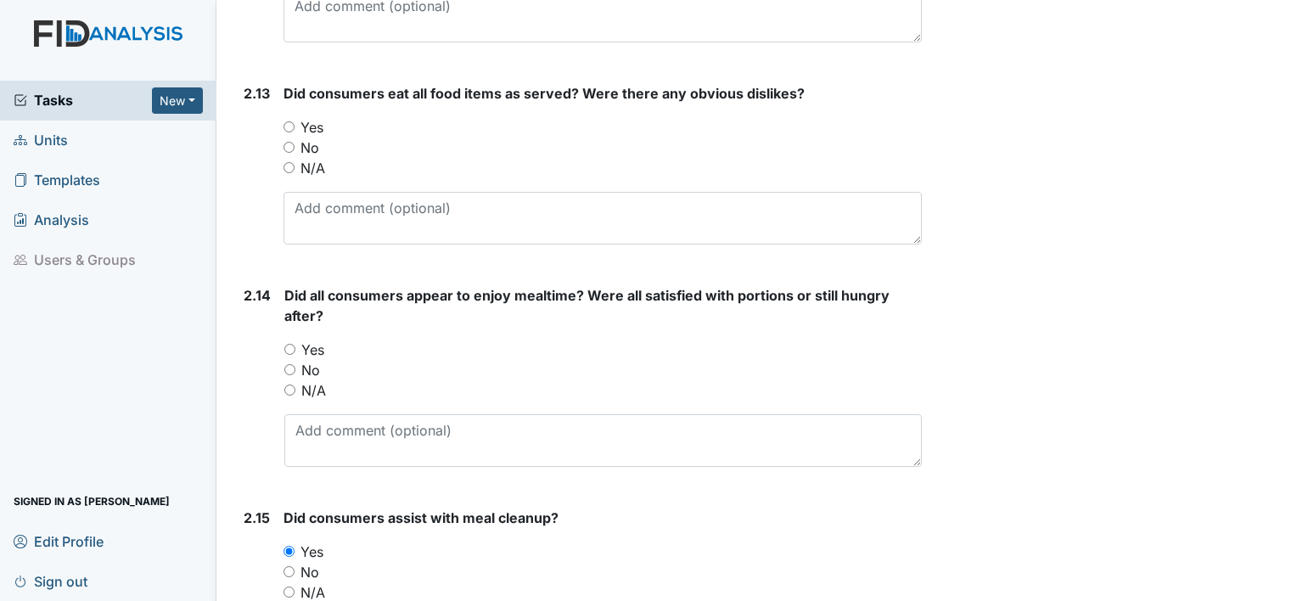
scroll to position [3569, 0]
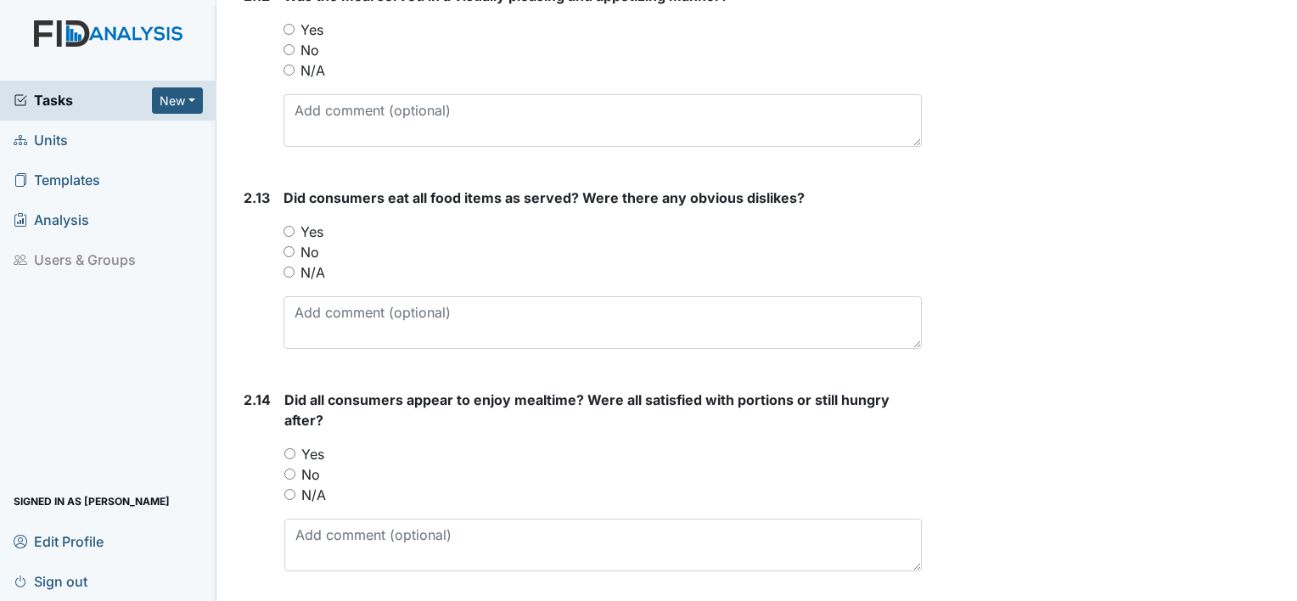
click at [286, 226] on input "Yes" at bounding box center [288, 231] width 11 height 11
radio input "true"
click at [288, 451] on input "Yes" at bounding box center [289, 453] width 11 height 11
radio input "true"
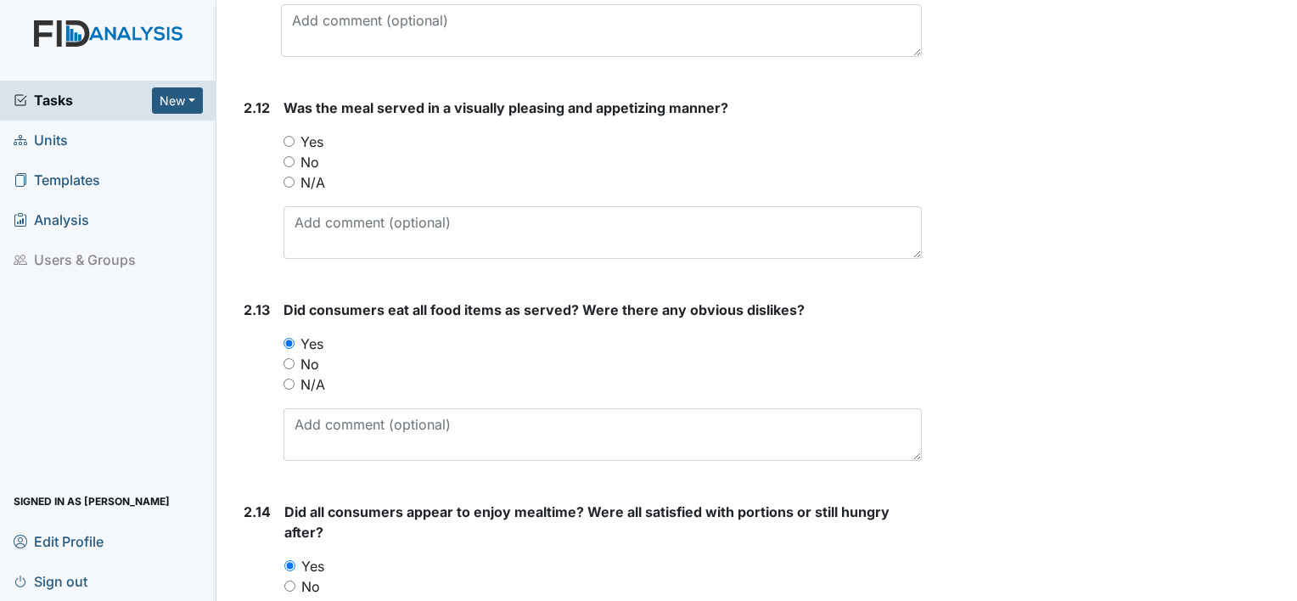
scroll to position [3314, 0]
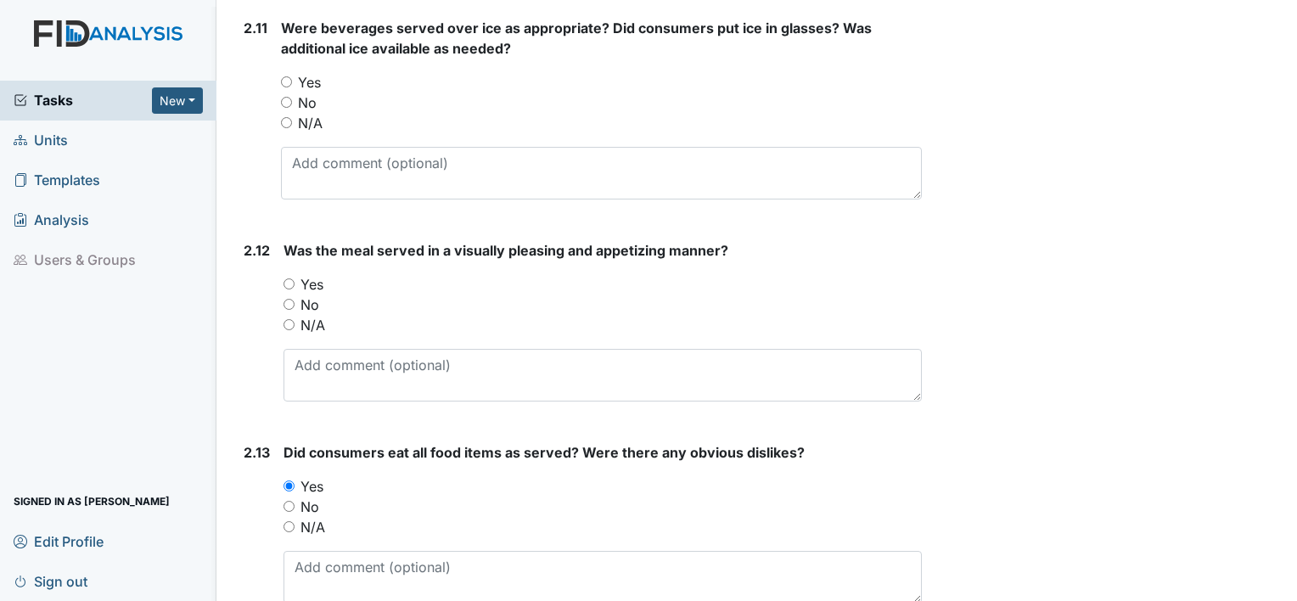
click at [285, 278] on input "Yes" at bounding box center [288, 283] width 11 height 11
radio input "true"
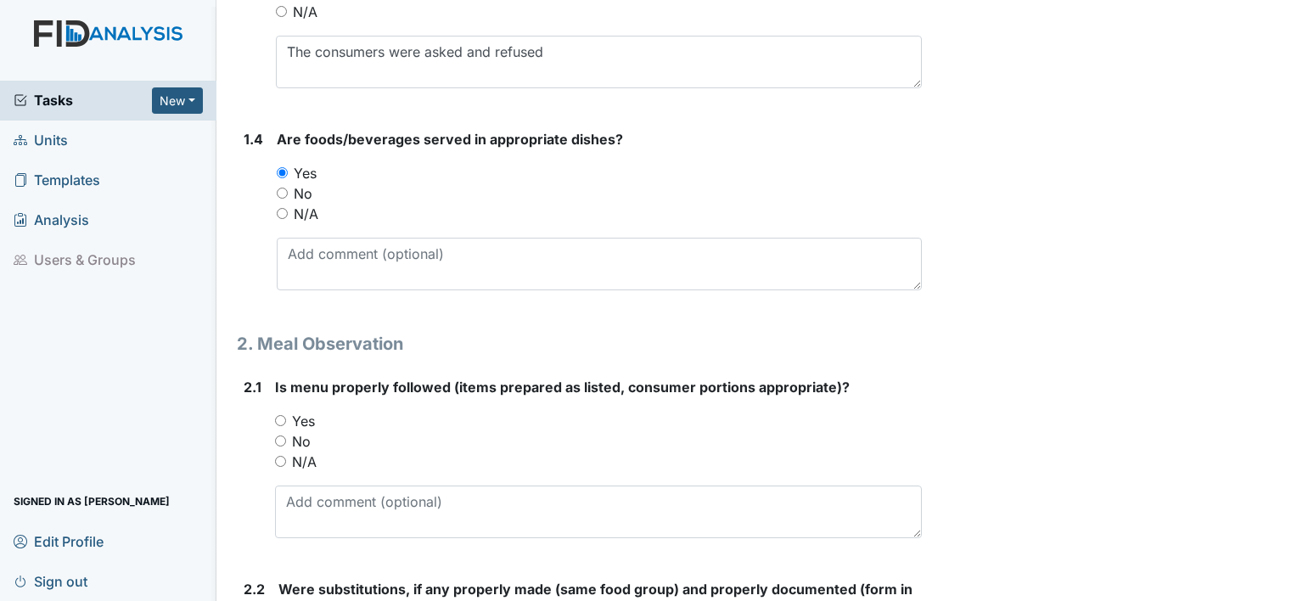
scroll to position [853, 0]
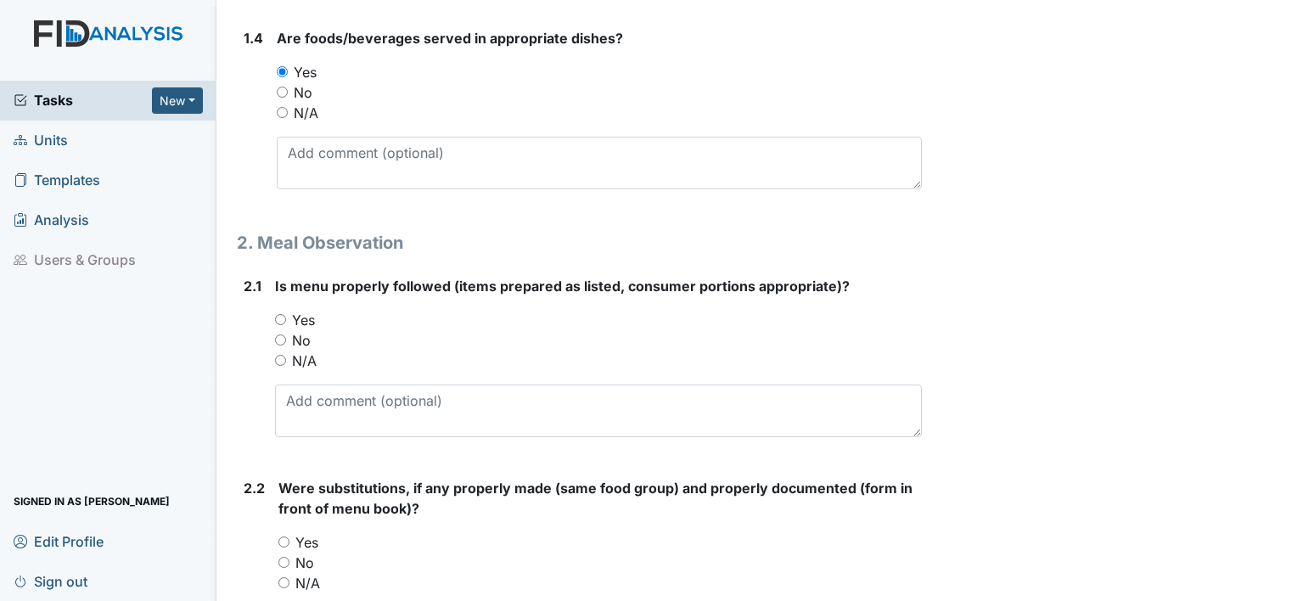
click at [283, 318] on input "Yes" at bounding box center [280, 319] width 11 height 11
radio input "true"
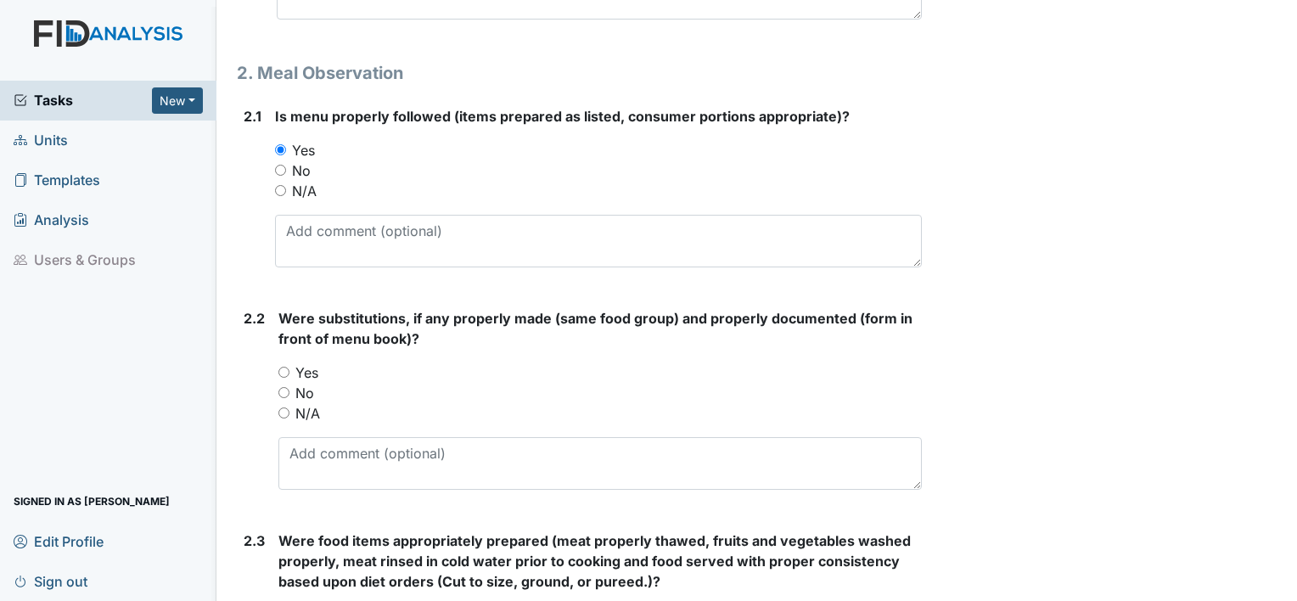
click at [285, 367] on input "Yes" at bounding box center [283, 372] width 11 height 11
radio input "true"
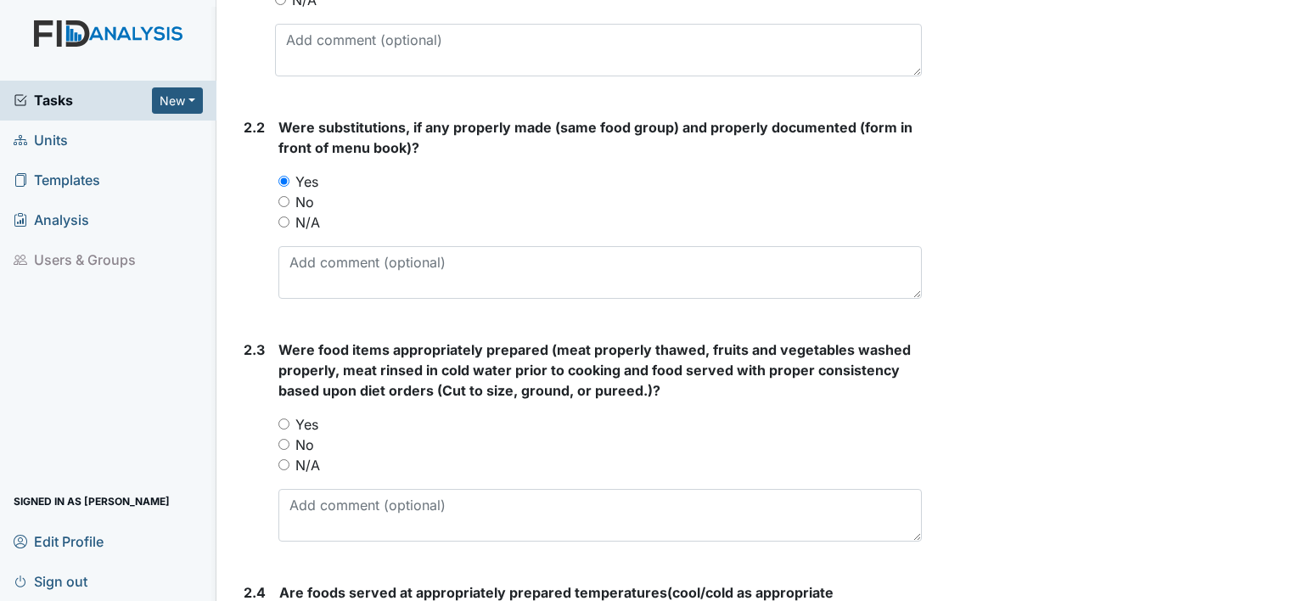
scroll to position [1277, 0]
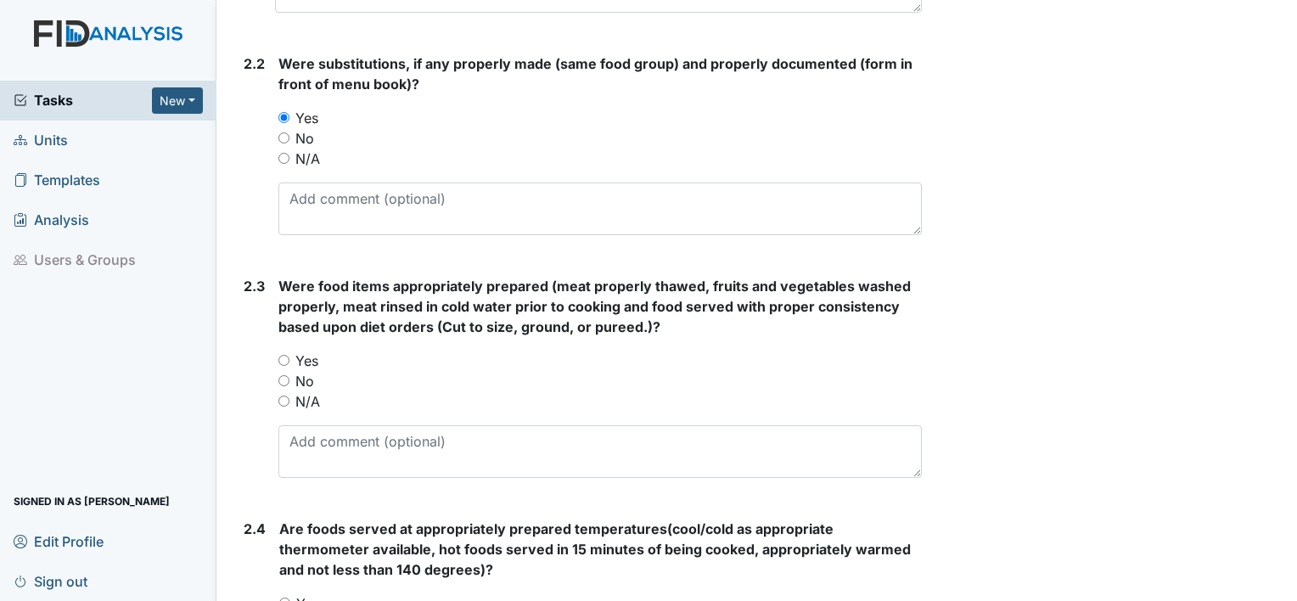
click at [282, 358] on input "Yes" at bounding box center [283, 360] width 11 height 11
radio input "true"
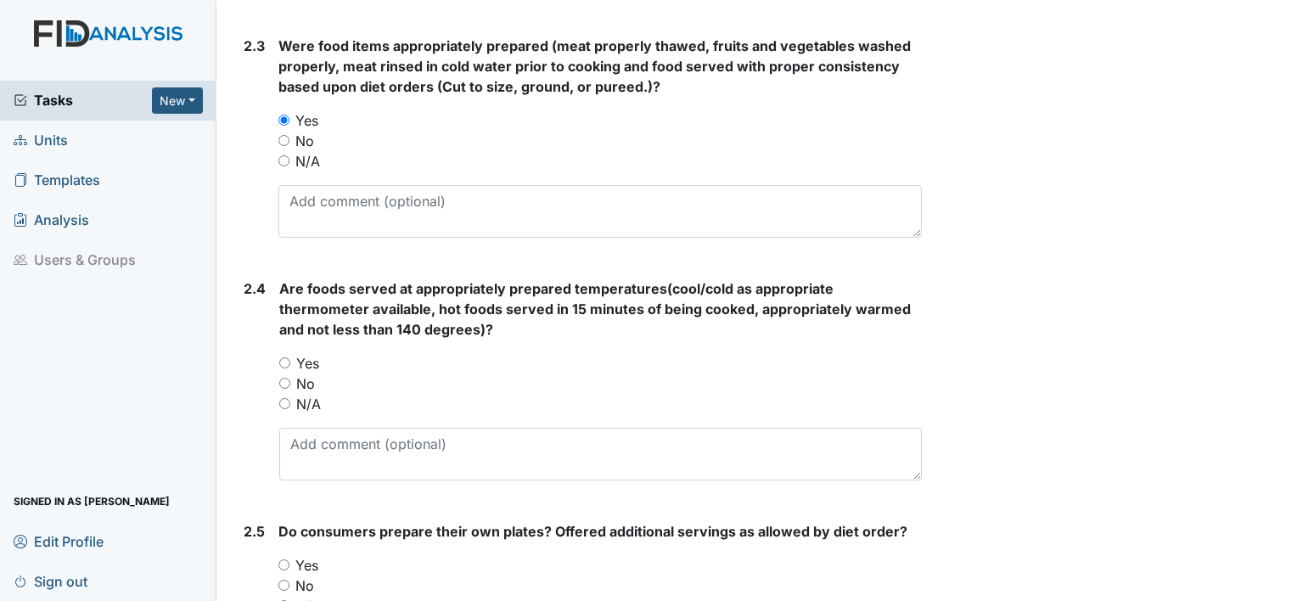
scroll to position [1532, 0]
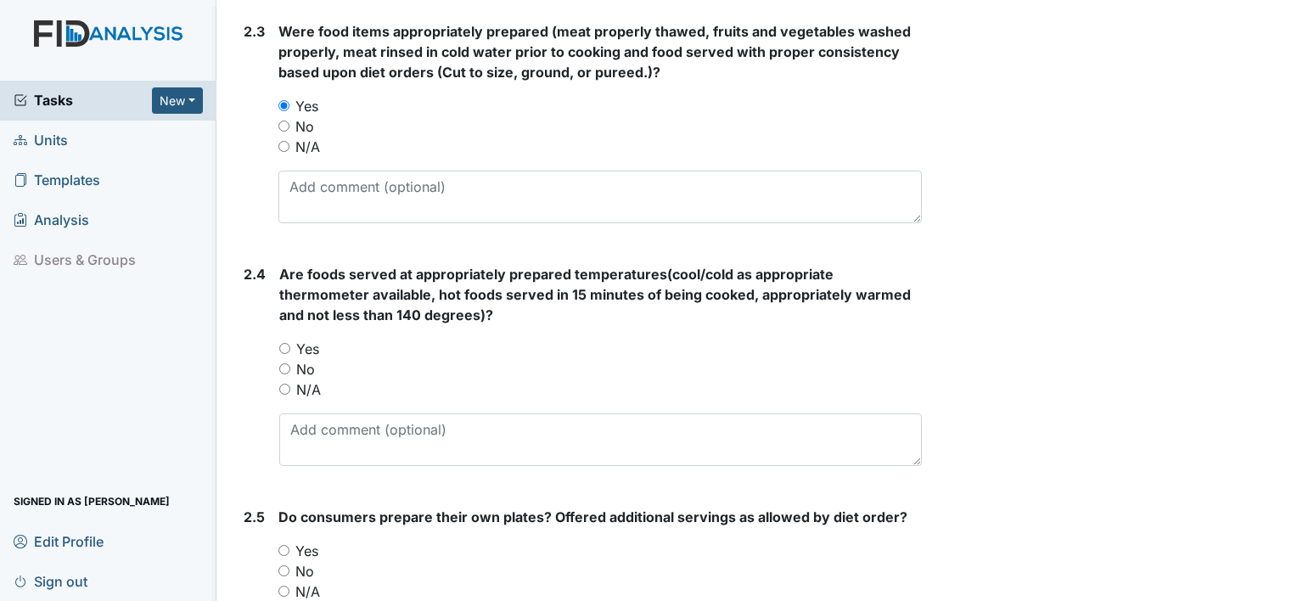
click at [289, 343] on input "Yes" at bounding box center [284, 348] width 11 height 11
radio input "true"
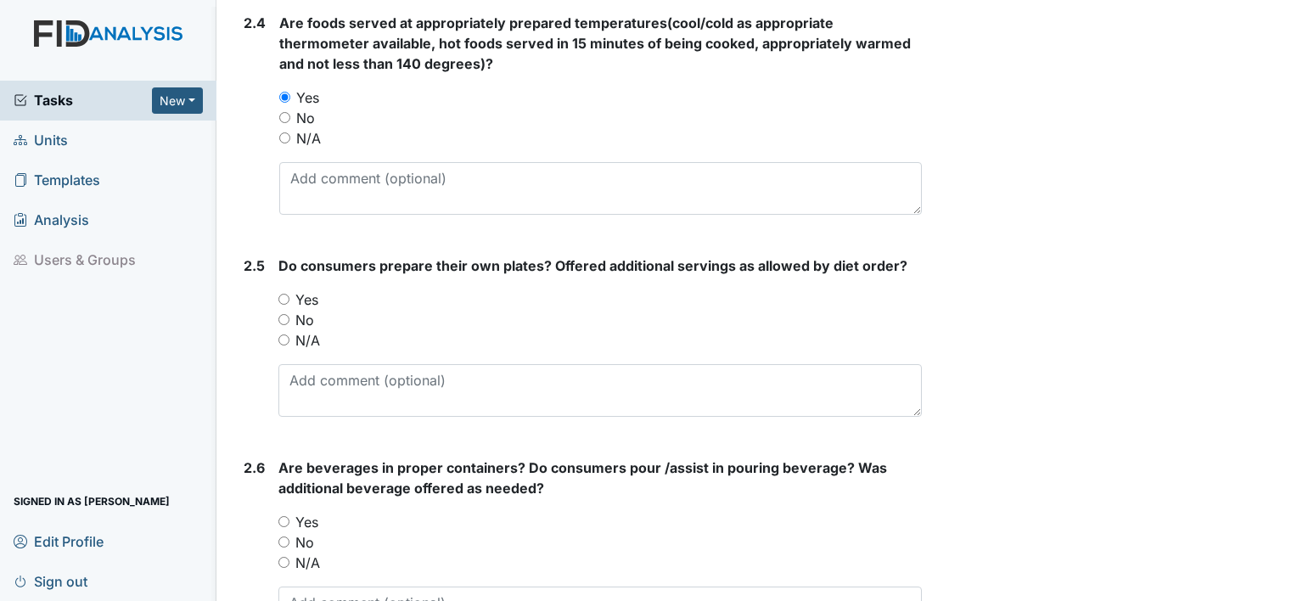
scroll to position [1786, 0]
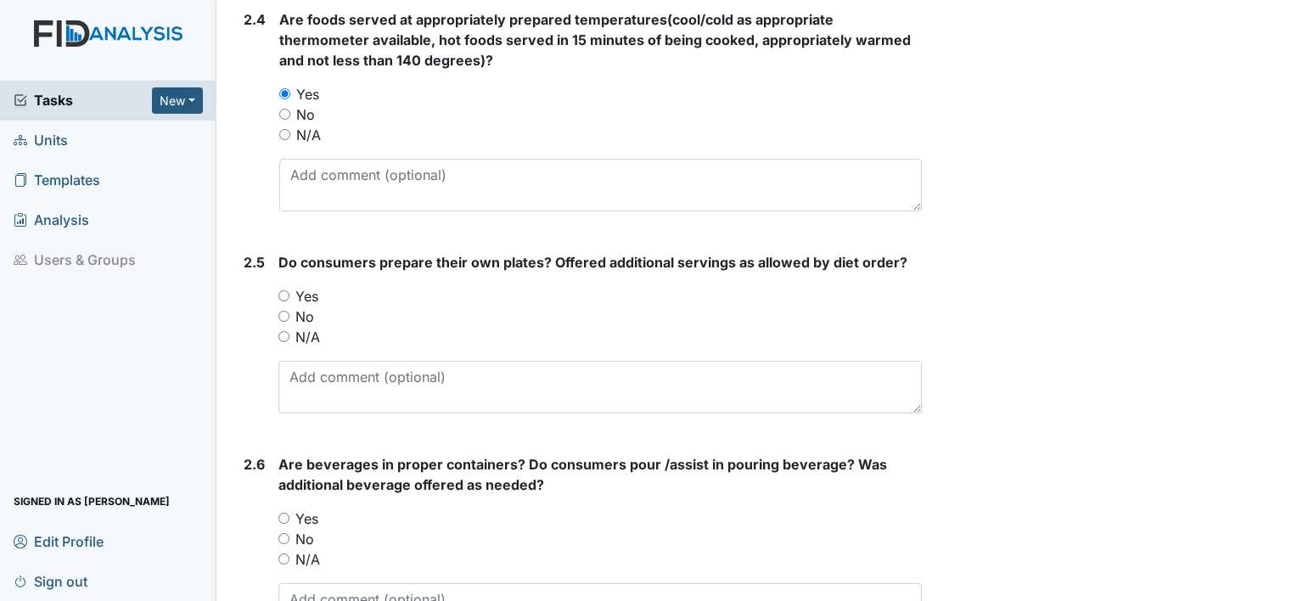
click at [288, 295] on input "Yes" at bounding box center [283, 295] width 11 height 11
radio input "true"
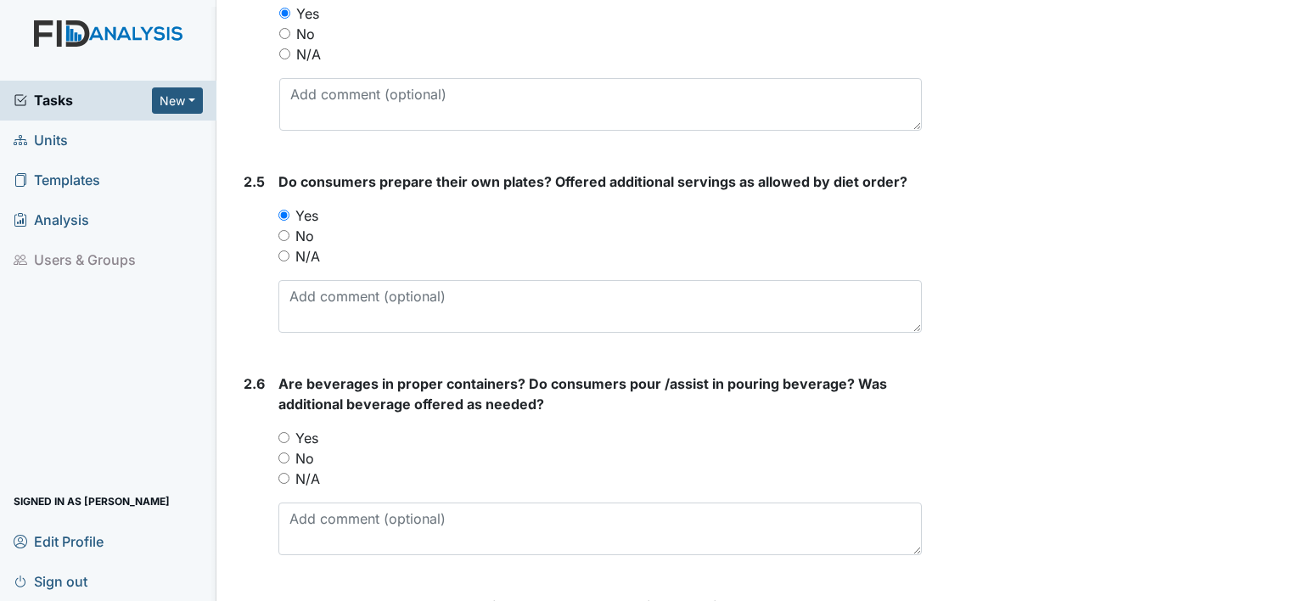
scroll to position [2041, 0]
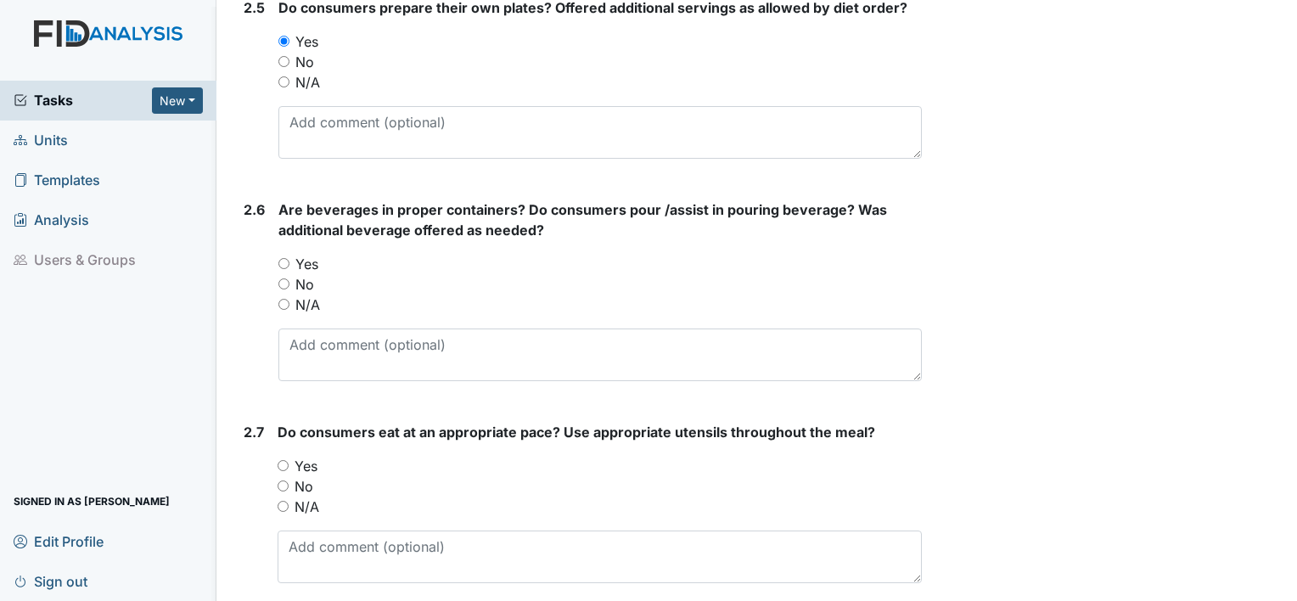
click at [289, 262] on div "Yes" at bounding box center [599, 264] width 643 height 20
drag, startPoint x: 278, startPoint y: 253, endPoint x: 288, endPoint y: 282, distance: 30.6
click at [278, 256] on div "2.6 Are beverages in proper containers? Do consumers pour /assist in pouring be…" at bounding box center [579, 296] width 685 height 195
click at [280, 261] on input "Yes" at bounding box center [283, 263] width 11 height 11
radio input "true"
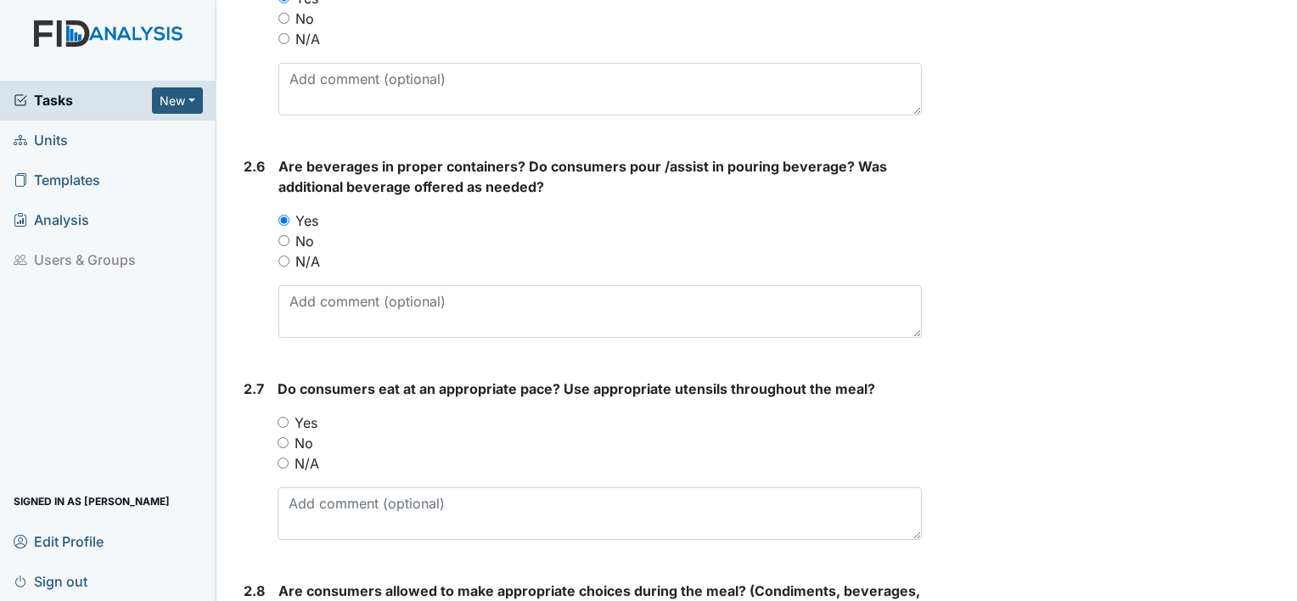
scroll to position [2126, 0]
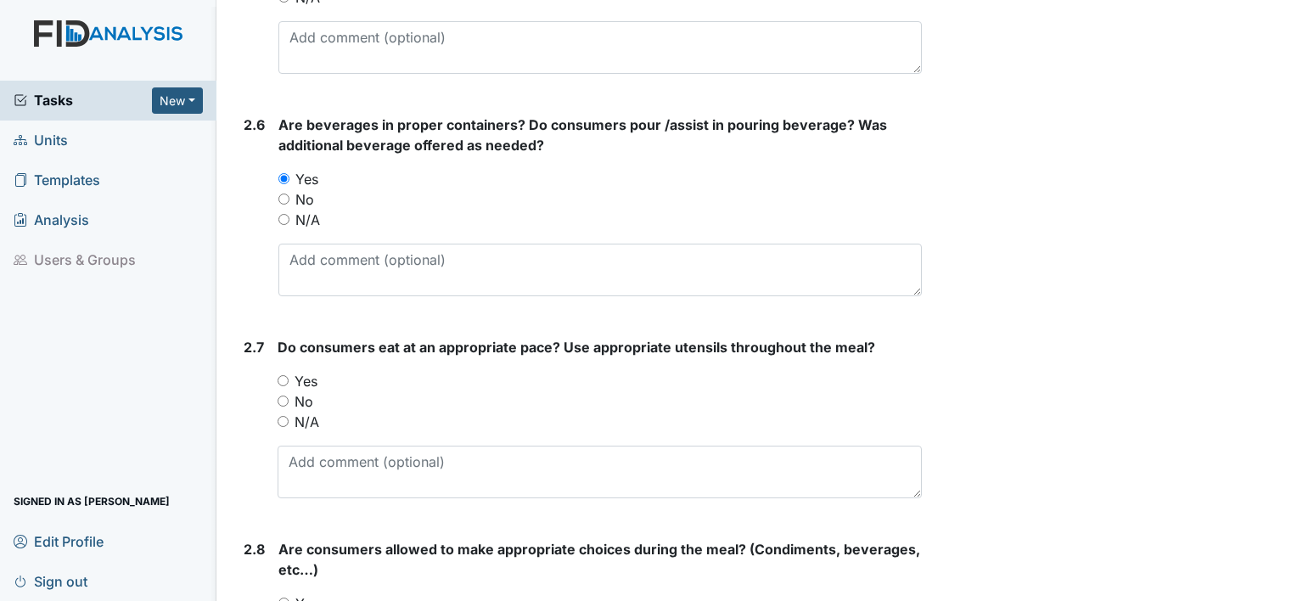
click at [283, 375] on input "Yes" at bounding box center [283, 380] width 11 height 11
radio input "true"
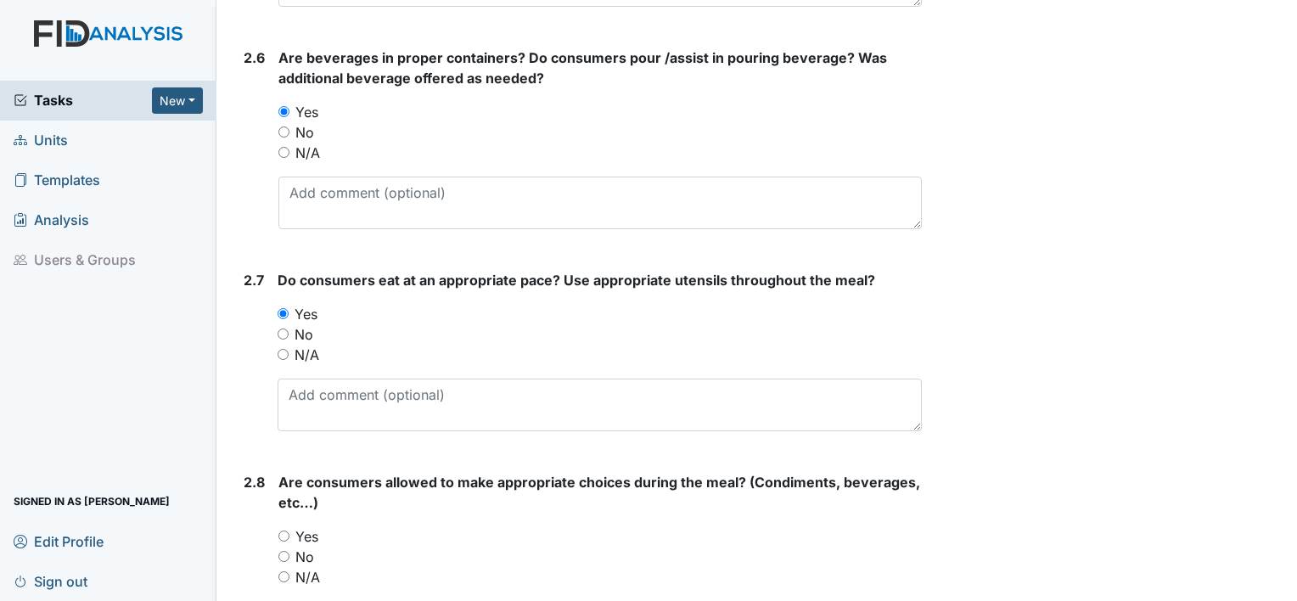
scroll to position [2296, 0]
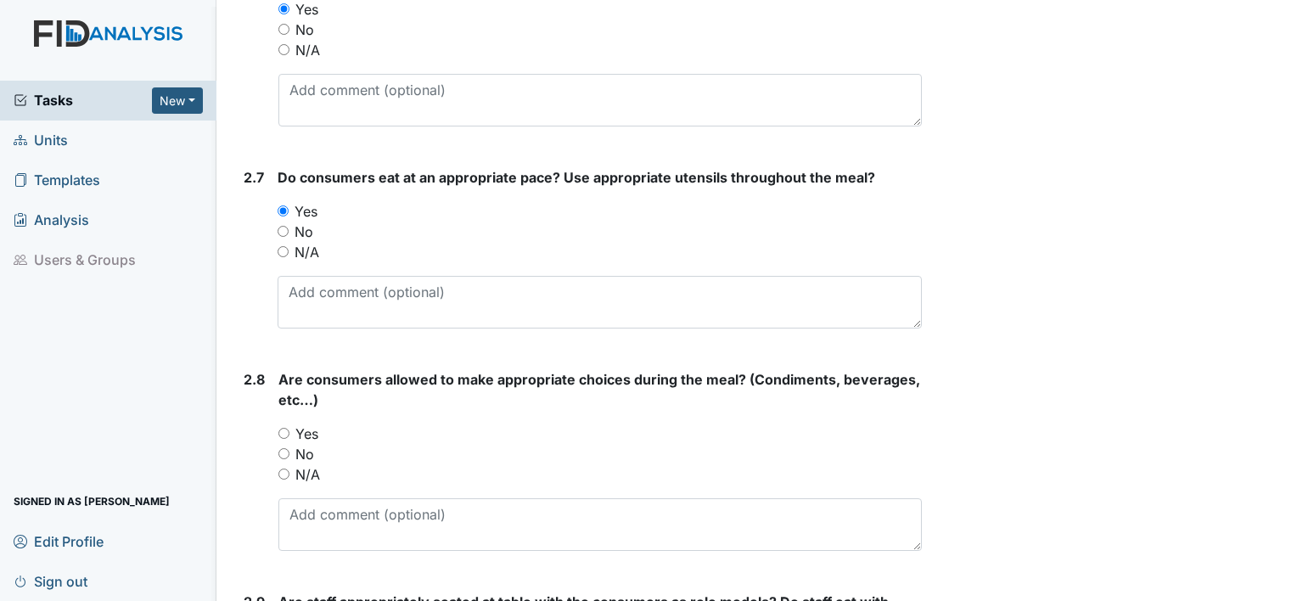
click at [283, 428] on input "Yes" at bounding box center [283, 433] width 11 height 11
radio input "true"
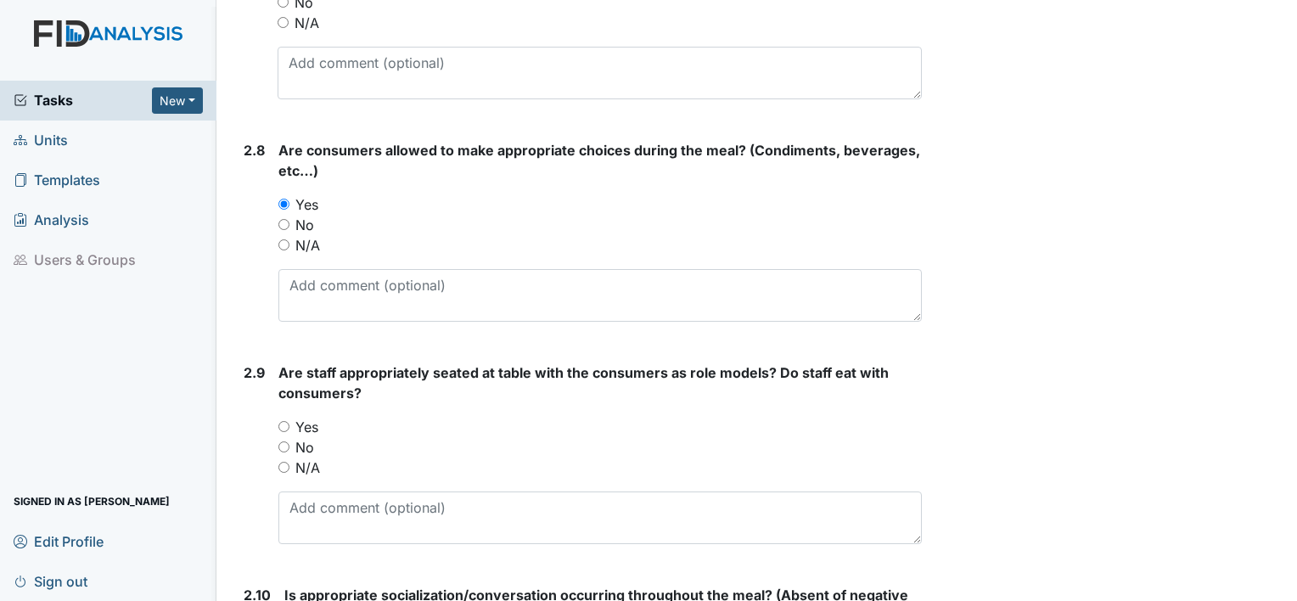
scroll to position [2550, 0]
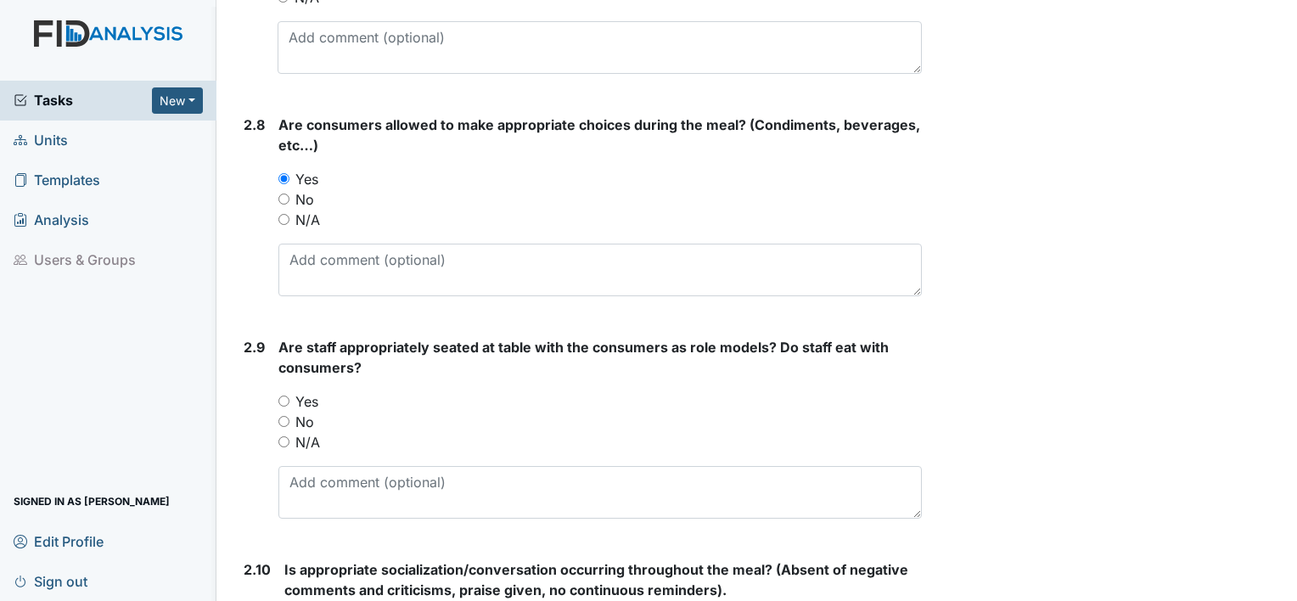
click at [278, 395] on input "Yes" at bounding box center [283, 400] width 11 height 11
radio input "true"
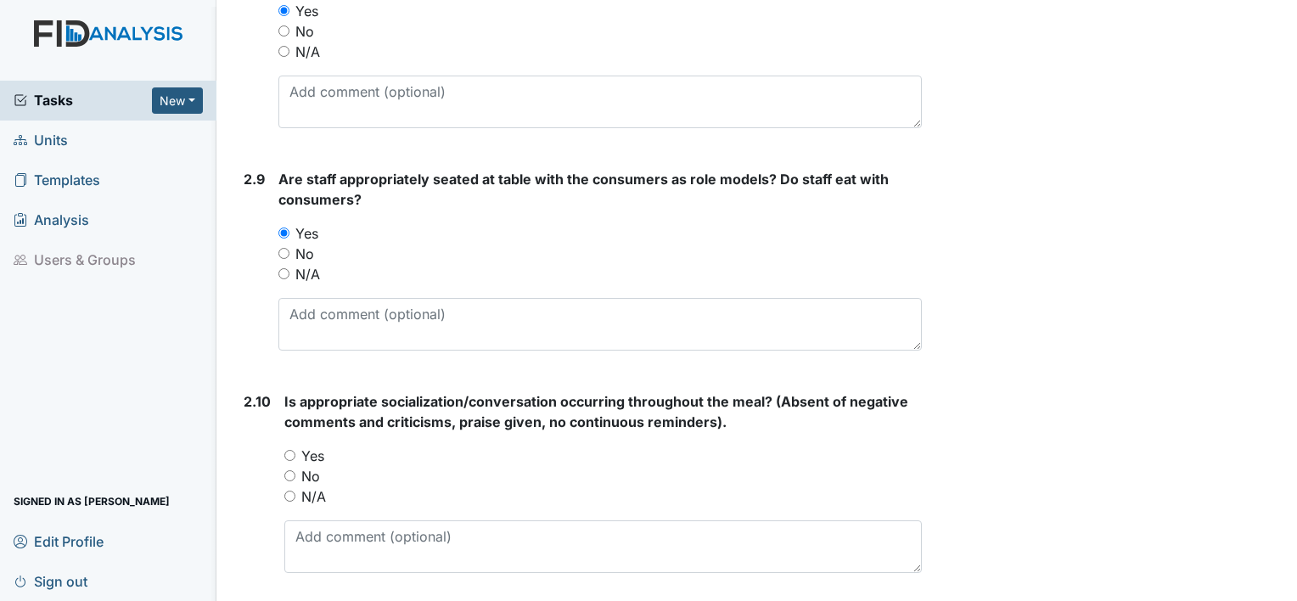
scroll to position [2720, 0]
click at [292, 448] on input "Yes" at bounding box center [289, 453] width 11 height 11
radio input "true"
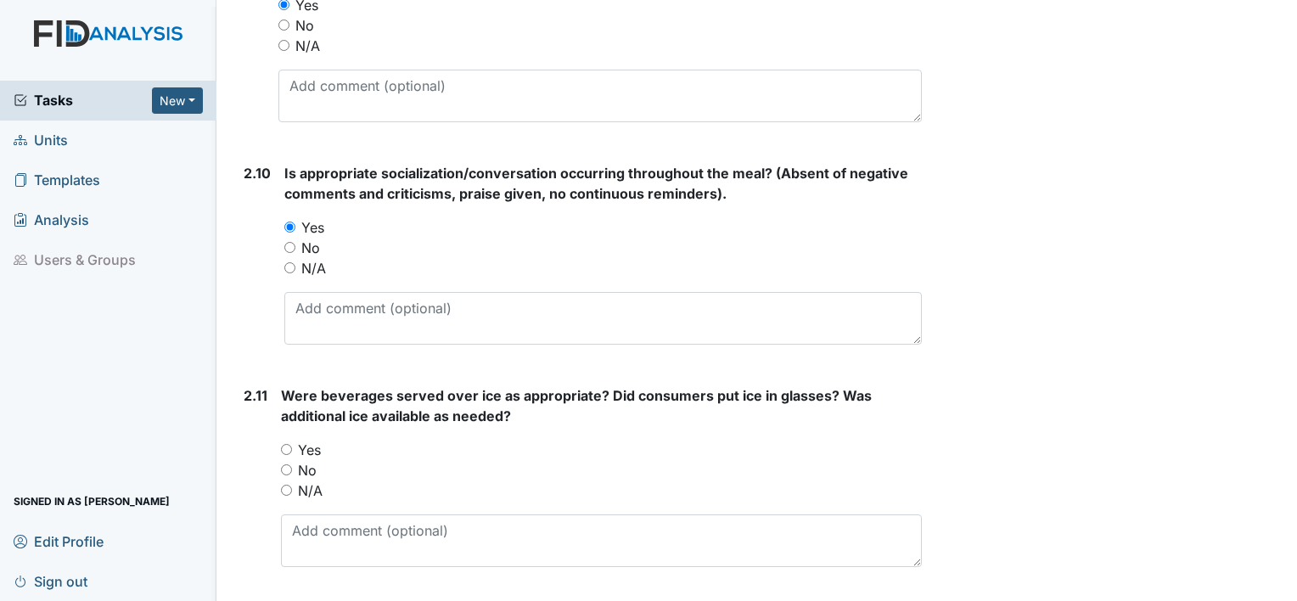
scroll to position [2974, 0]
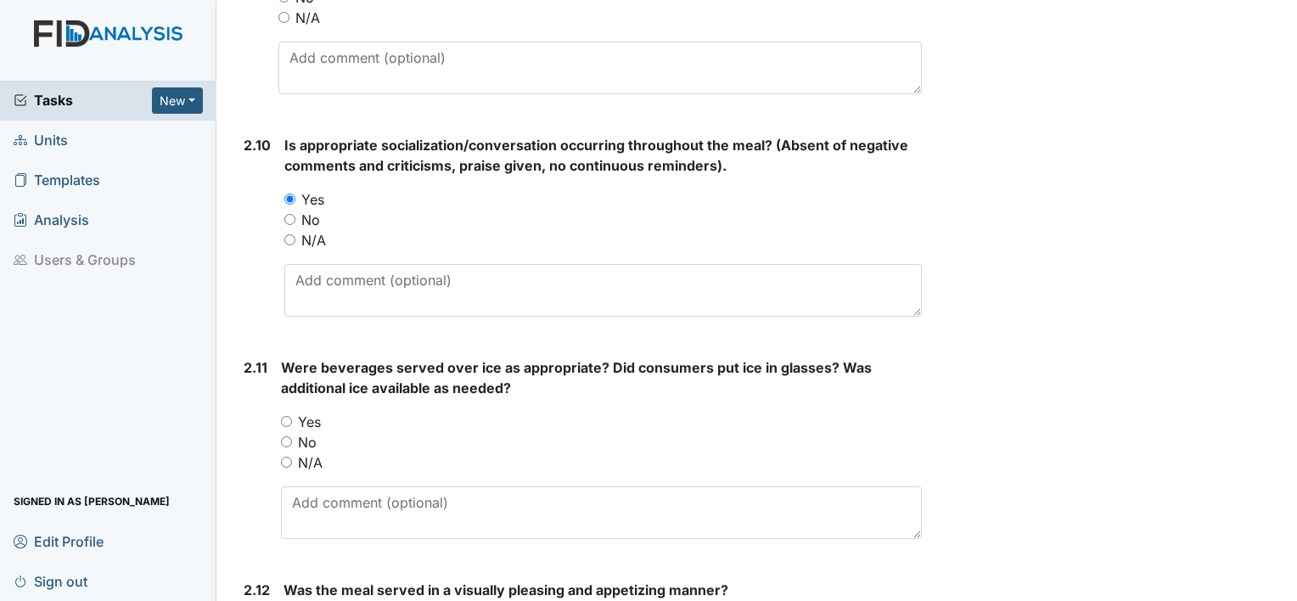
click at [289, 416] on input "Yes" at bounding box center [286, 421] width 11 height 11
radio input "true"
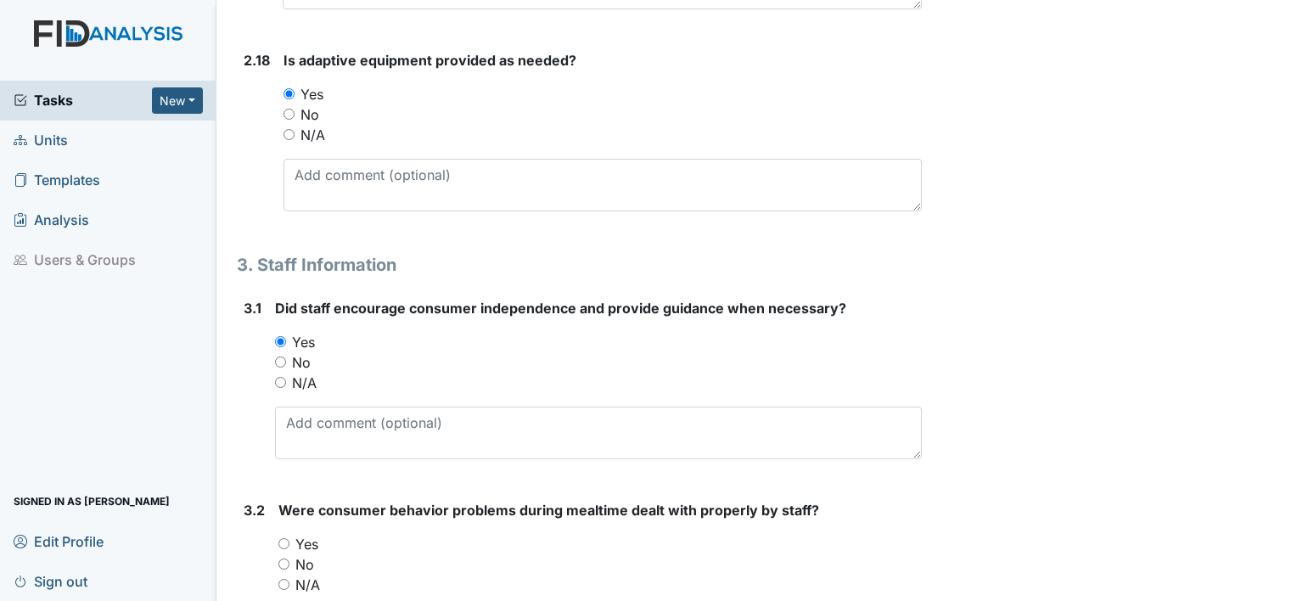
scroll to position [5011, 0]
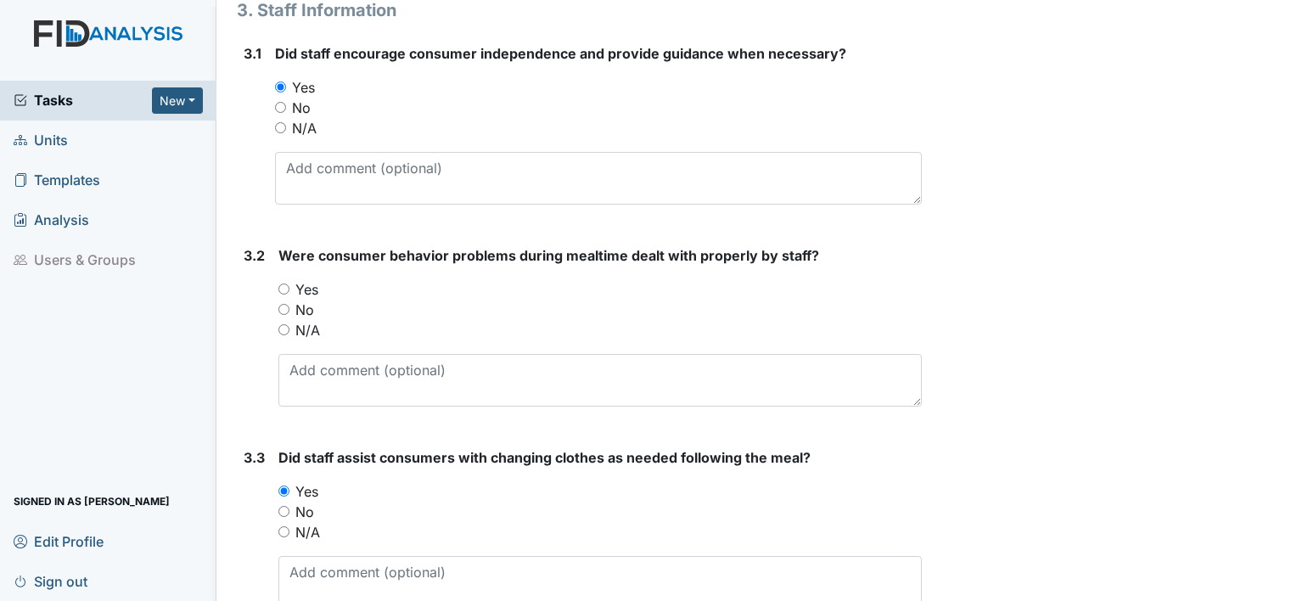
click at [281, 283] on input "Yes" at bounding box center [283, 288] width 11 height 11
radio input "true"
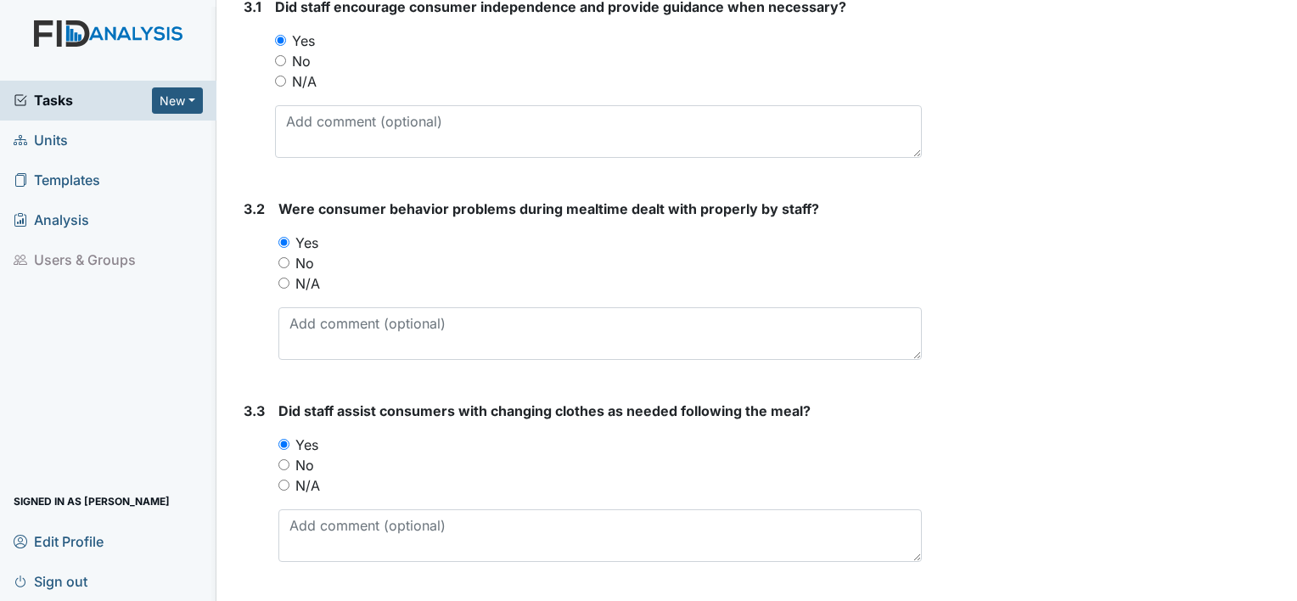
scroll to position [5096, 0]
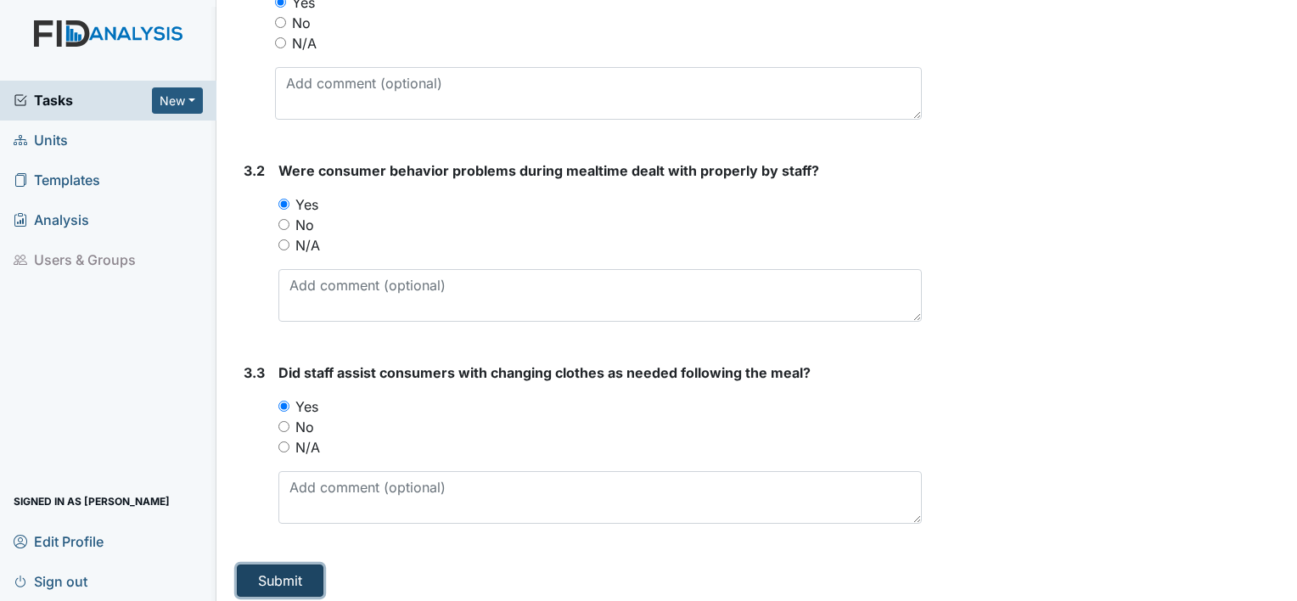
click at [272, 564] on button "Submit" at bounding box center [280, 580] width 87 height 32
click at [289, 564] on button "Submit" at bounding box center [280, 580] width 87 height 32
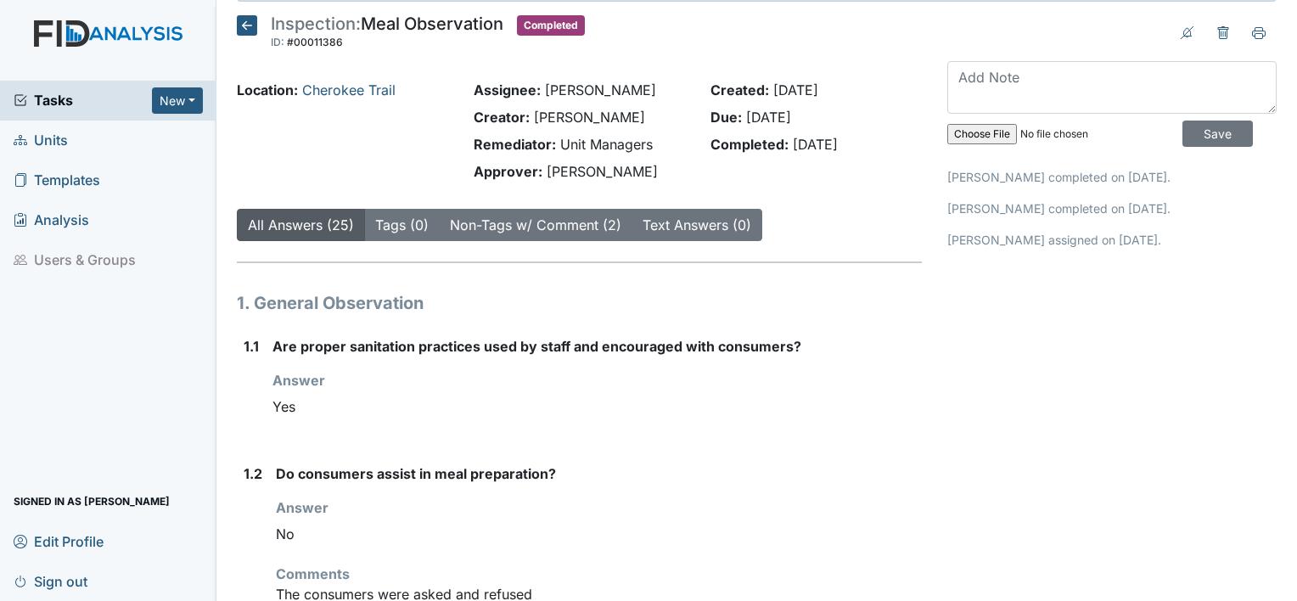
scroll to position [85, 0]
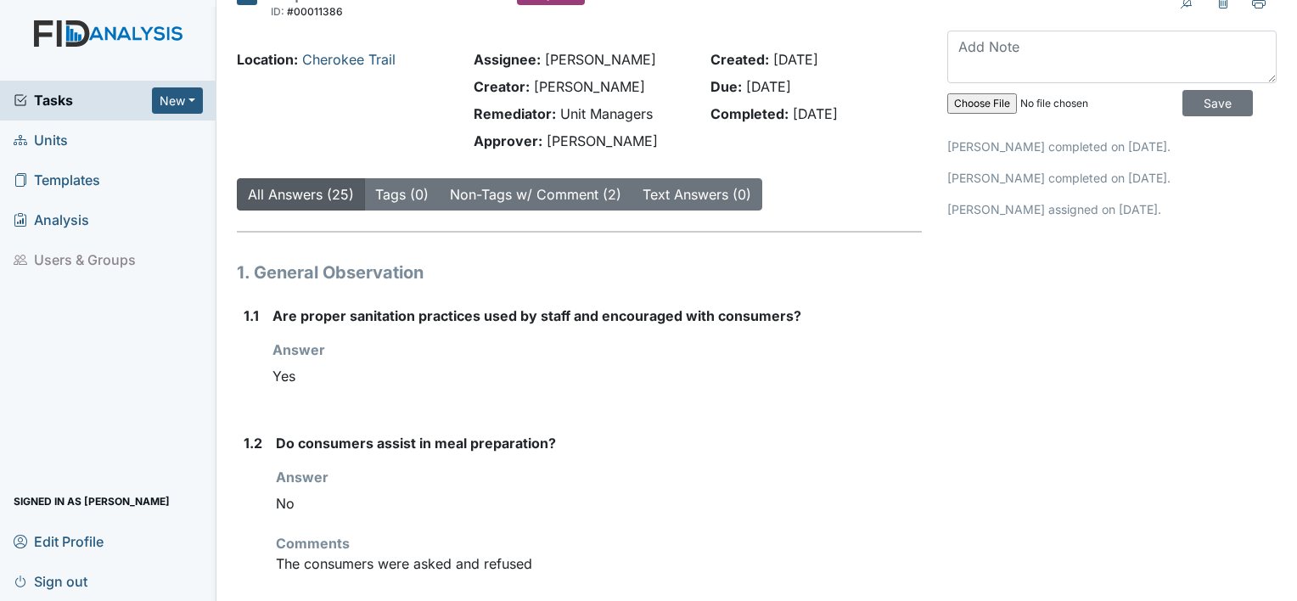
click at [53, 133] on span "Units" at bounding box center [41, 140] width 54 height 26
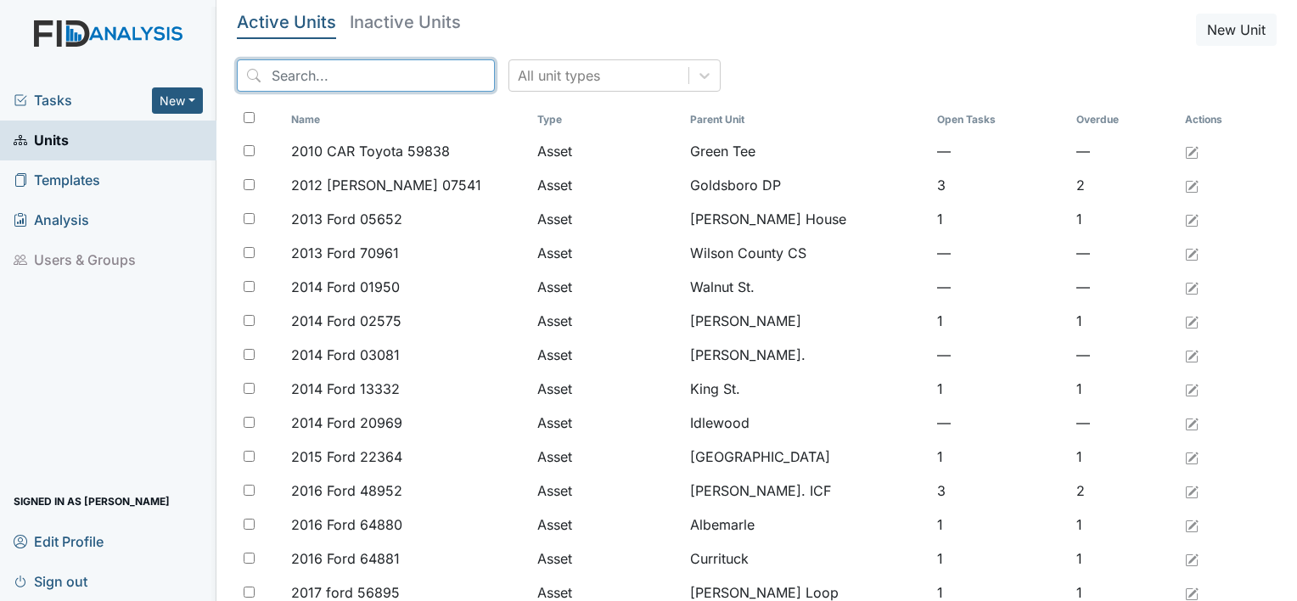
click at [379, 68] on input "search" at bounding box center [366, 75] width 258 height 32
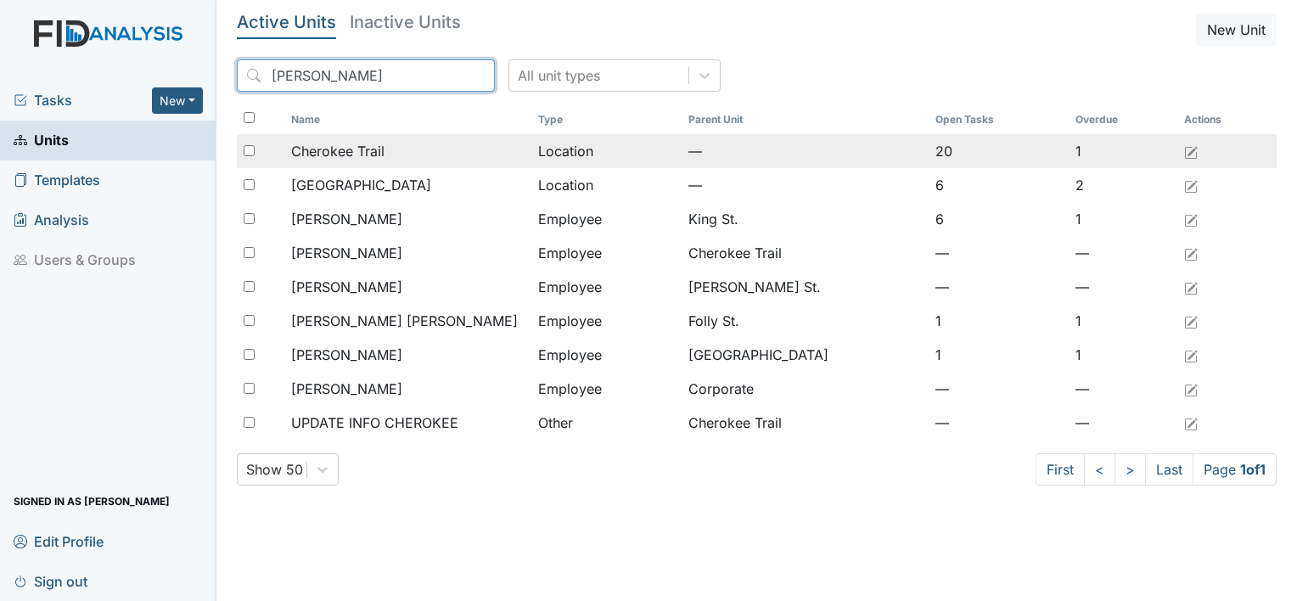
type input "[PERSON_NAME]"
click at [347, 153] on span "Cherokee Trail" at bounding box center [337, 151] width 93 height 20
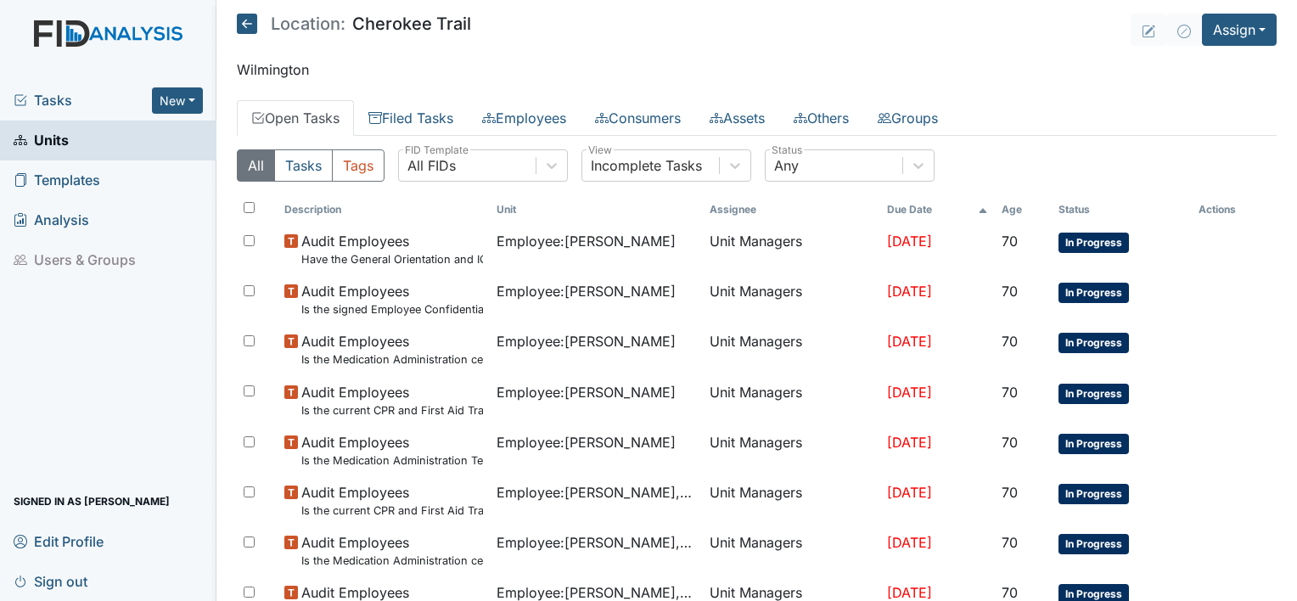
click at [324, 116] on link "Open Tasks" at bounding box center [295, 118] width 117 height 36
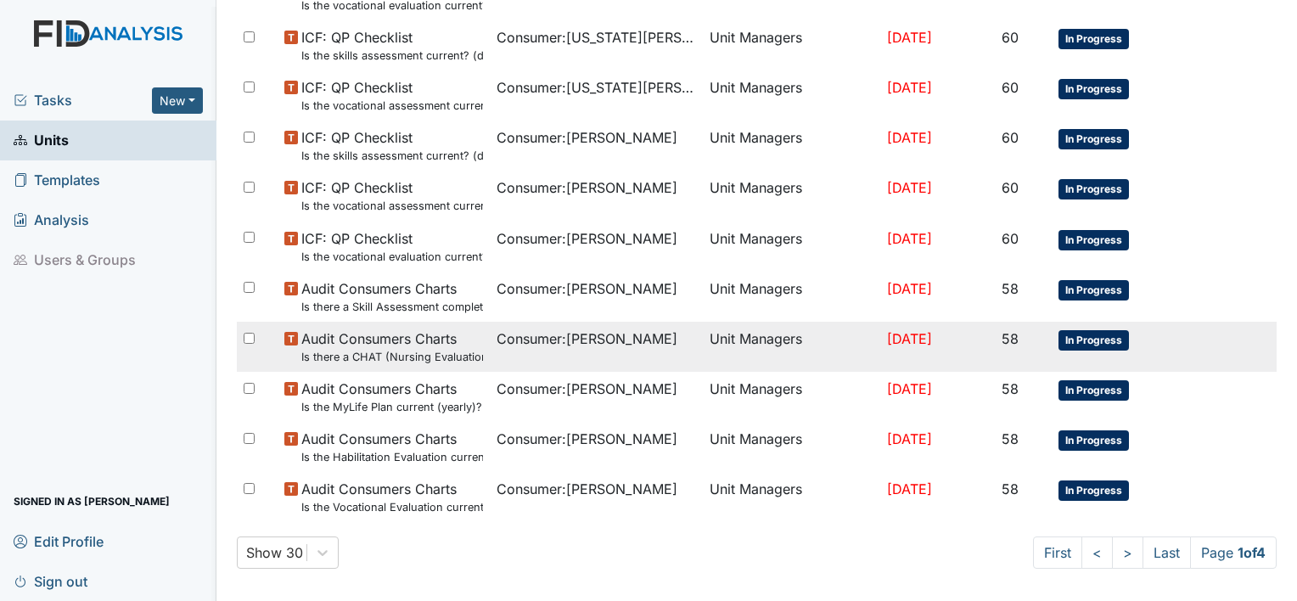
scroll to position [1216, 0]
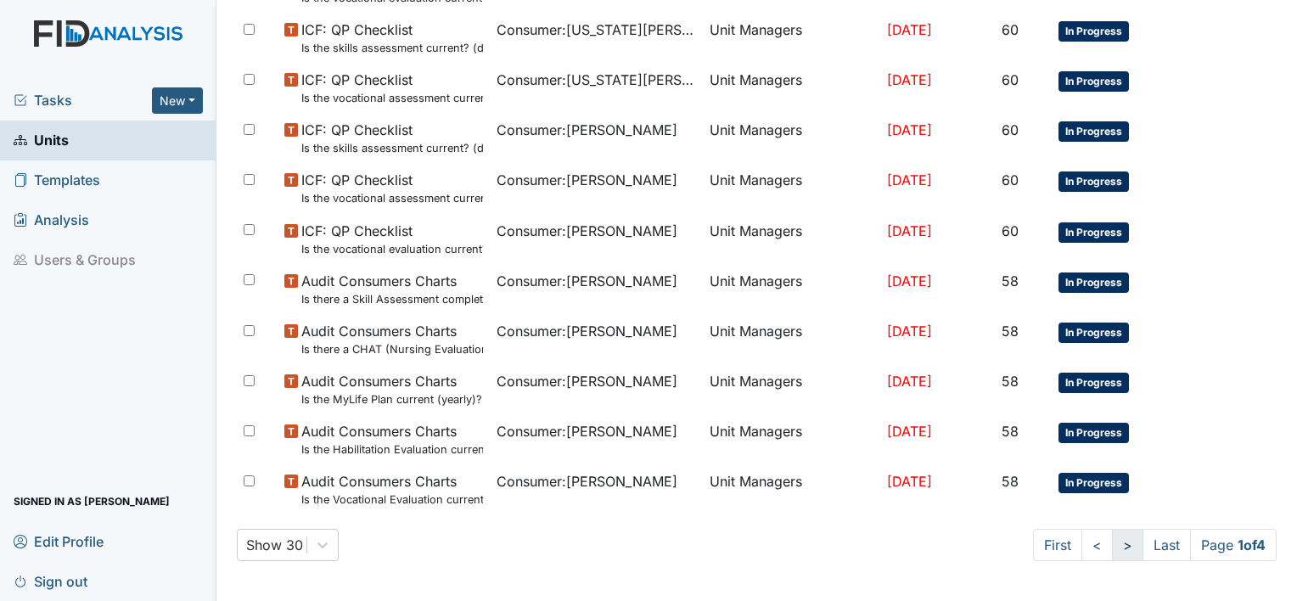
click at [1112, 547] on link ">" at bounding box center [1127, 545] width 31 height 32
click at [1109, 547] on link ">" at bounding box center [1124, 545] width 31 height 32
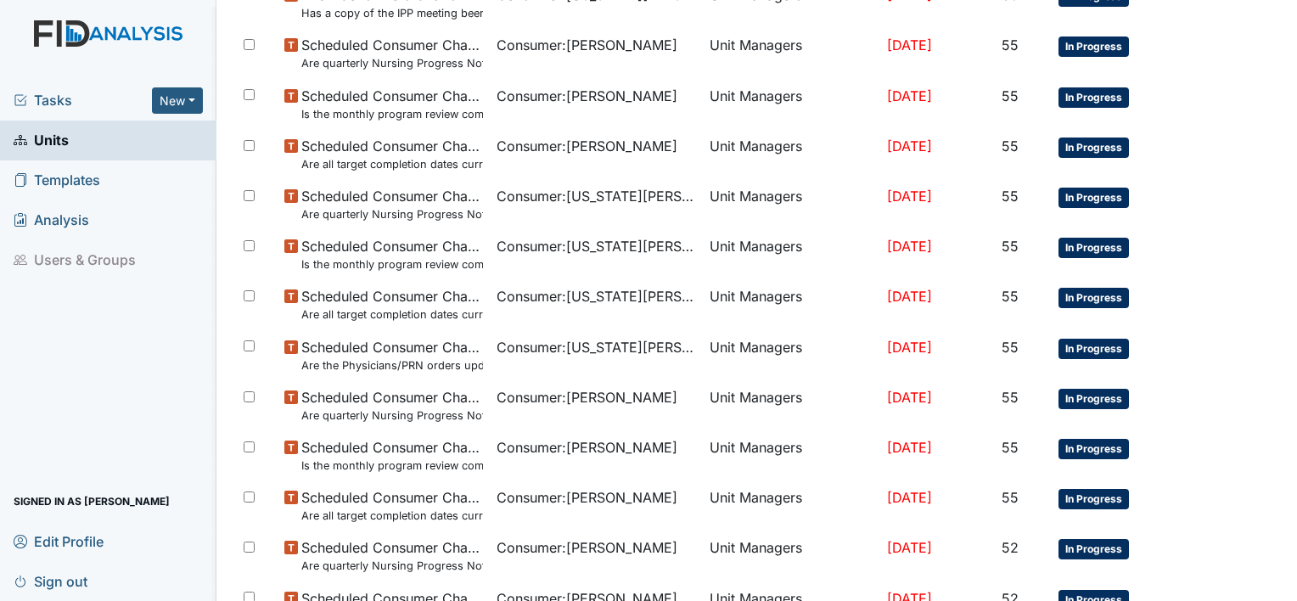
scroll to position [1186, 0]
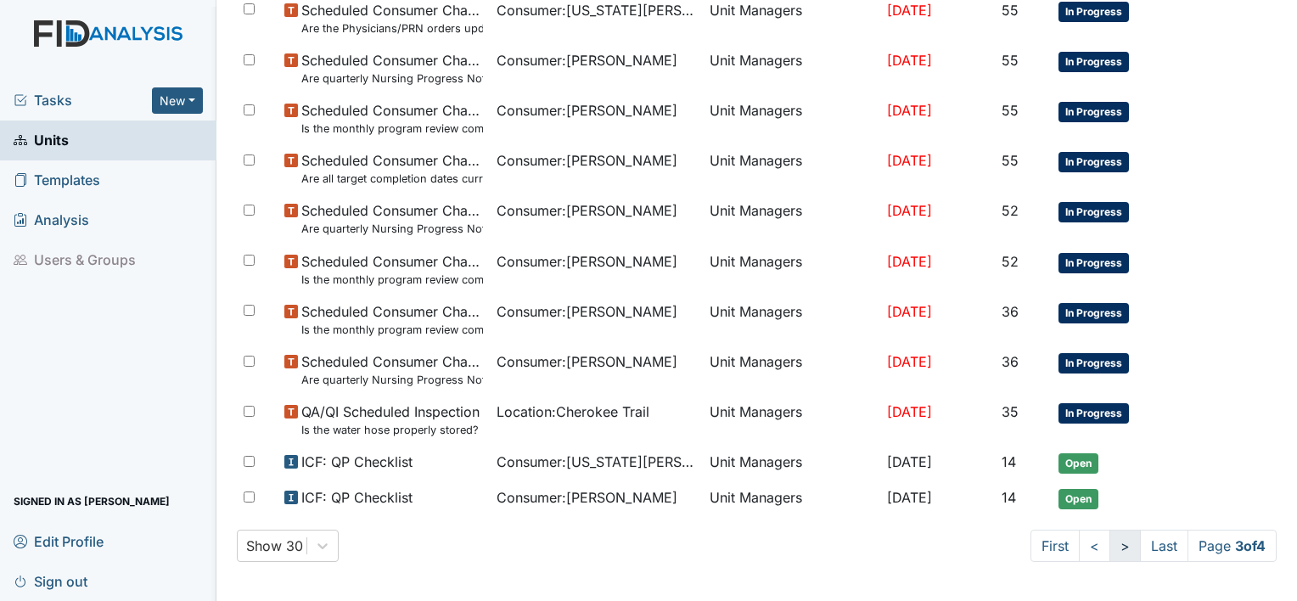
click at [1109, 547] on link ">" at bounding box center [1124, 546] width 31 height 32
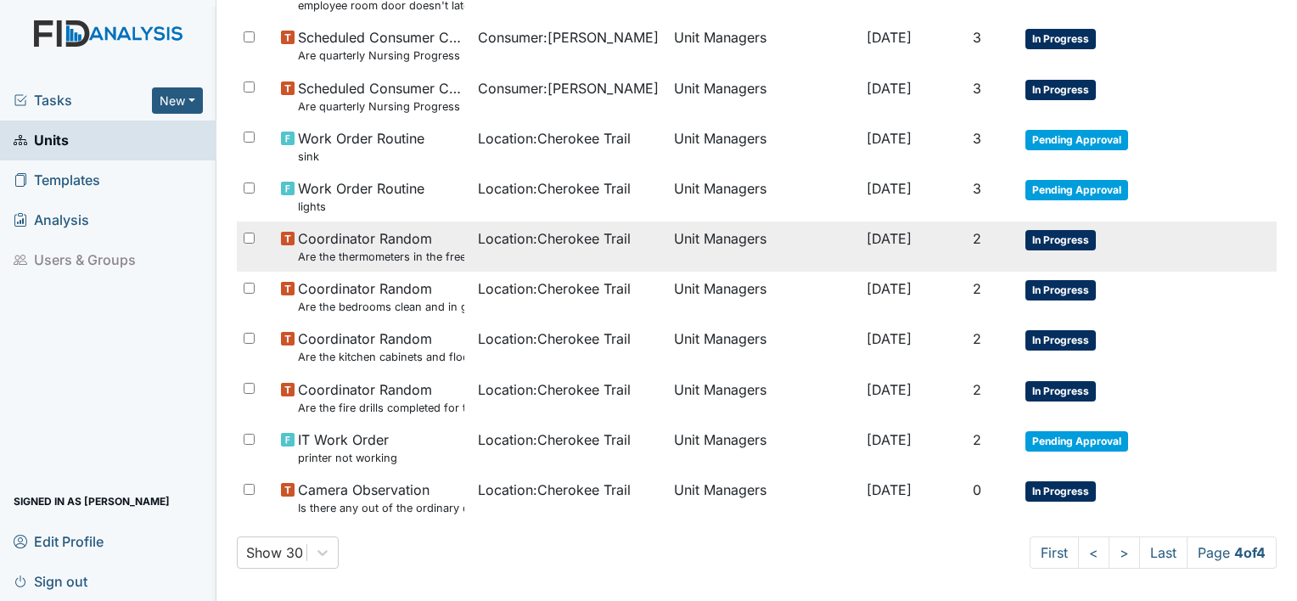
click at [407, 232] on span "Coordinator Random Are the thermometers in the freezer reading between 0 degree…" at bounding box center [380, 246] width 165 height 36
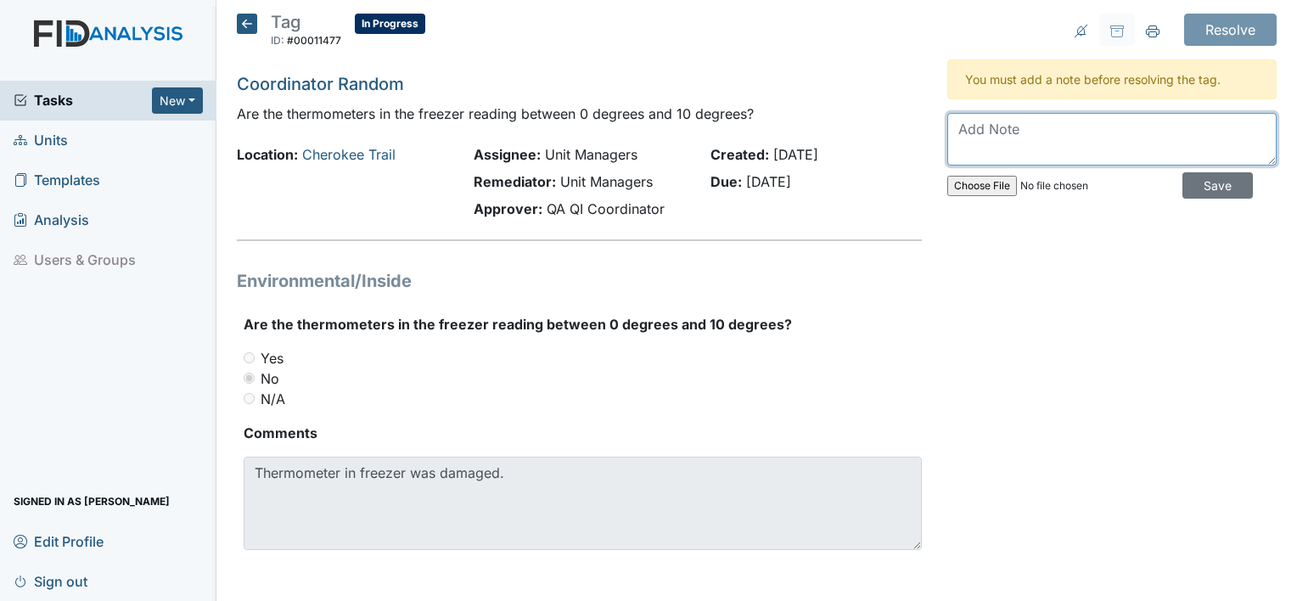
click at [984, 149] on textarea at bounding box center [1111, 139] width 329 height 53
click at [968, 213] on div "Resolve Archive Task × Are you sure you want to archive this task? It will appe…" at bounding box center [1111, 302] width 355 height 577
click at [994, 121] on textarea "I" at bounding box center [1111, 139] width 329 height 53
type textarea "I"
type textarea "I'm going to replaced the thermometer in the freezer"
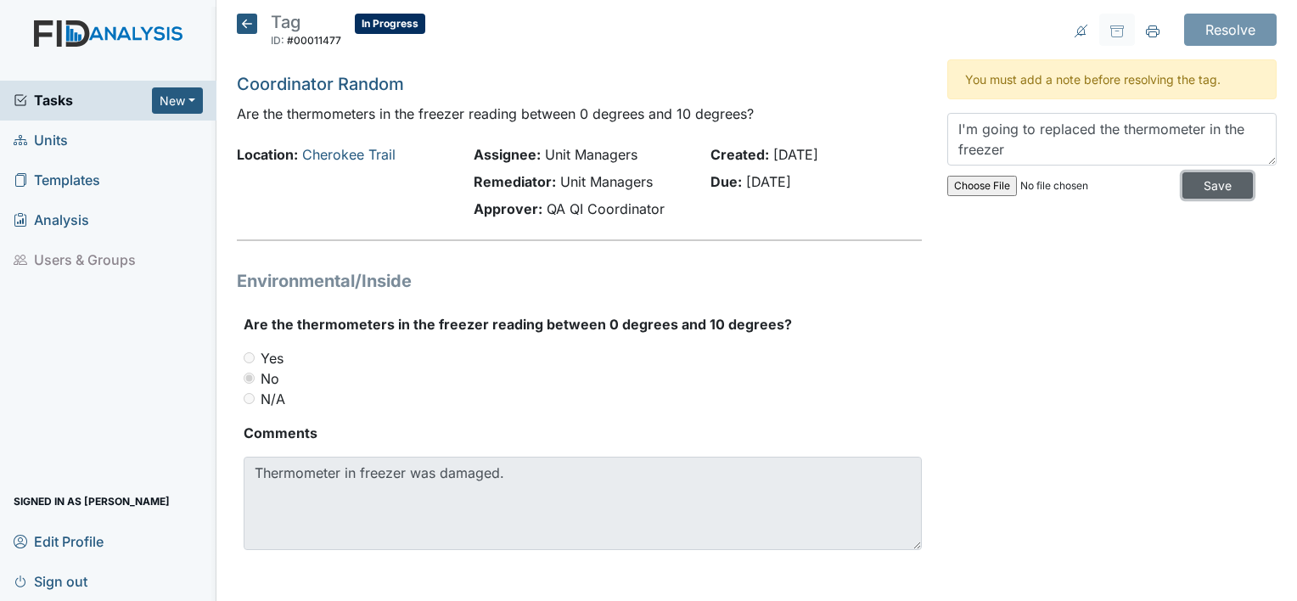
click at [1205, 187] on input "Save" at bounding box center [1217, 185] width 70 height 26
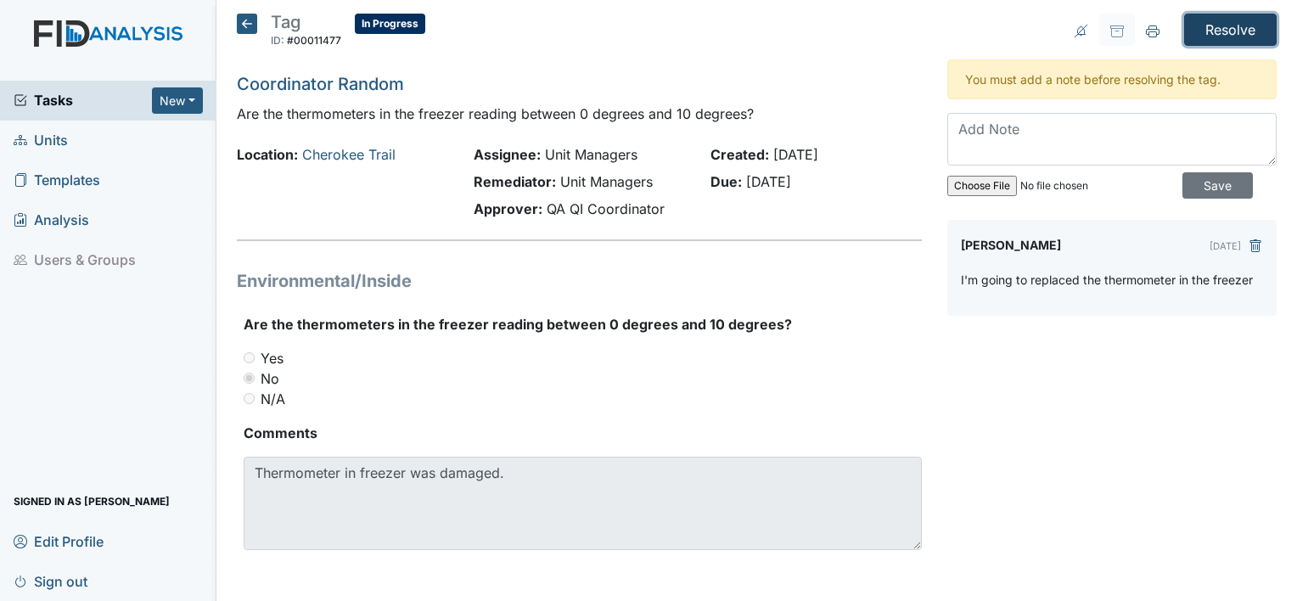
click at [1218, 28] on input "Resolve" at bounding box center [1230, 30] width 93 height 32
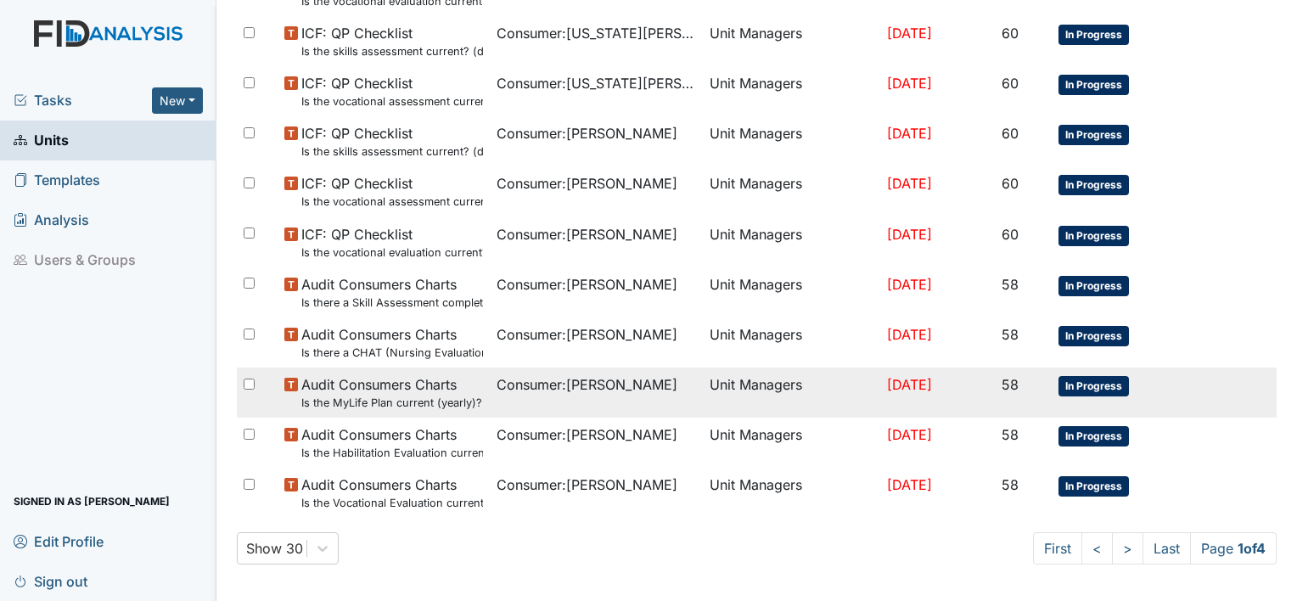
scroll to position [1272, 0]
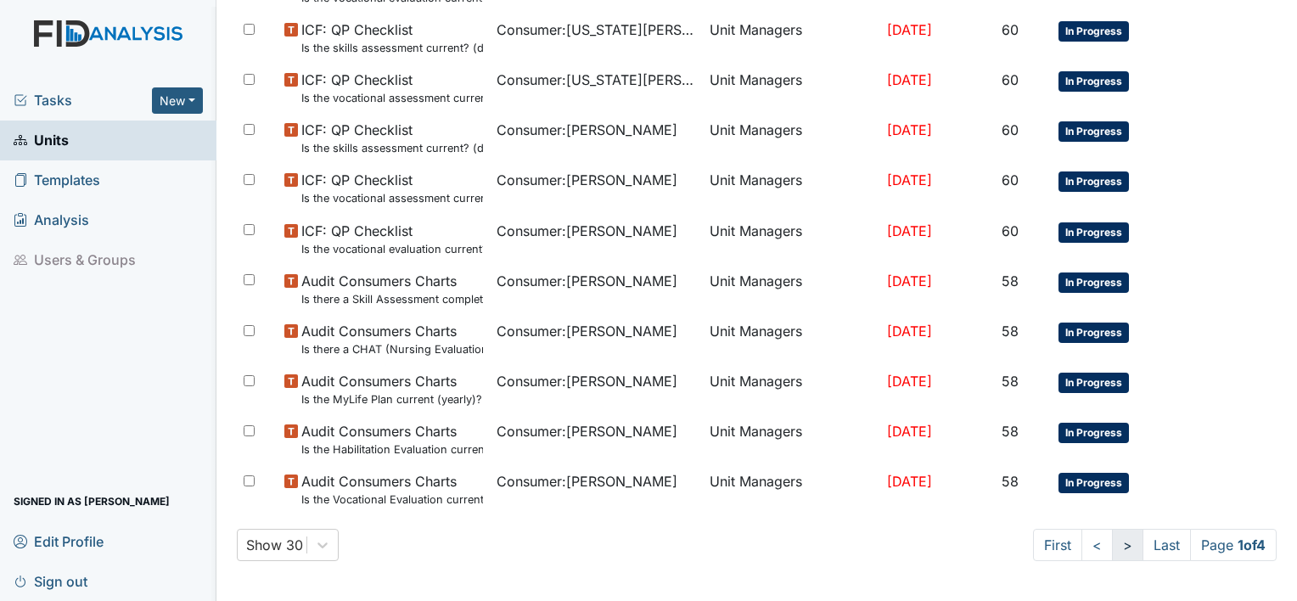
click at [1112, 547] on link ">" at bounding box center [1127, 545] width 31 height 32
click at [1109, 547] on link ">" at bounding box center [1124, 545] width 31 height 32
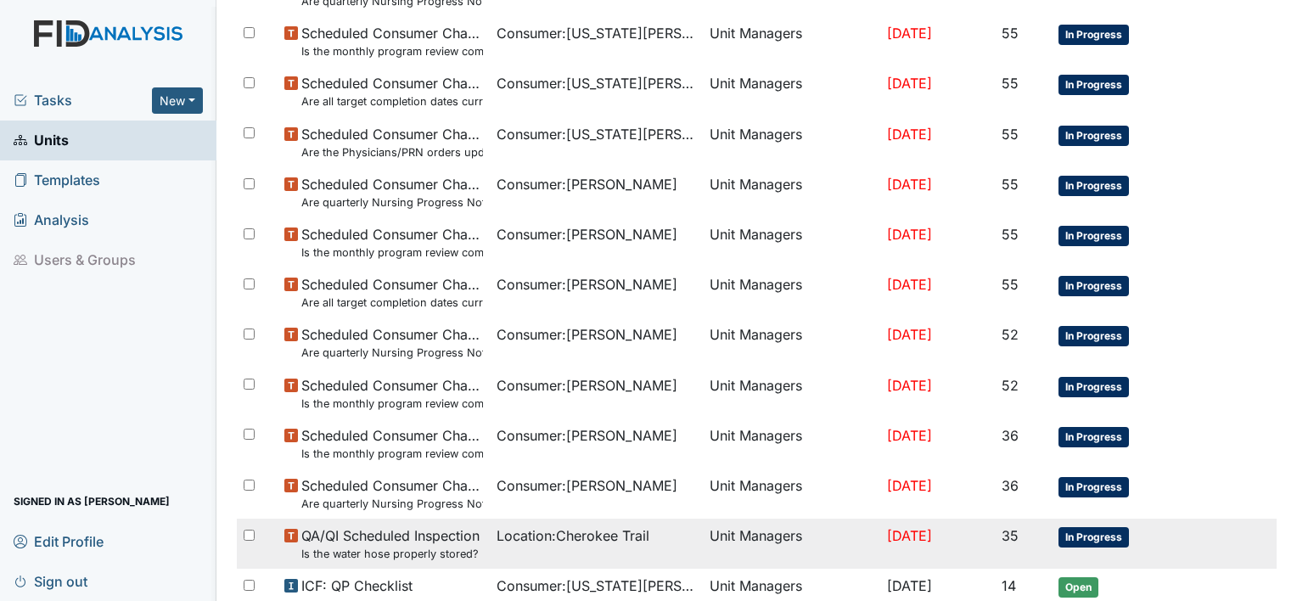
scroll to position [1242, 0]
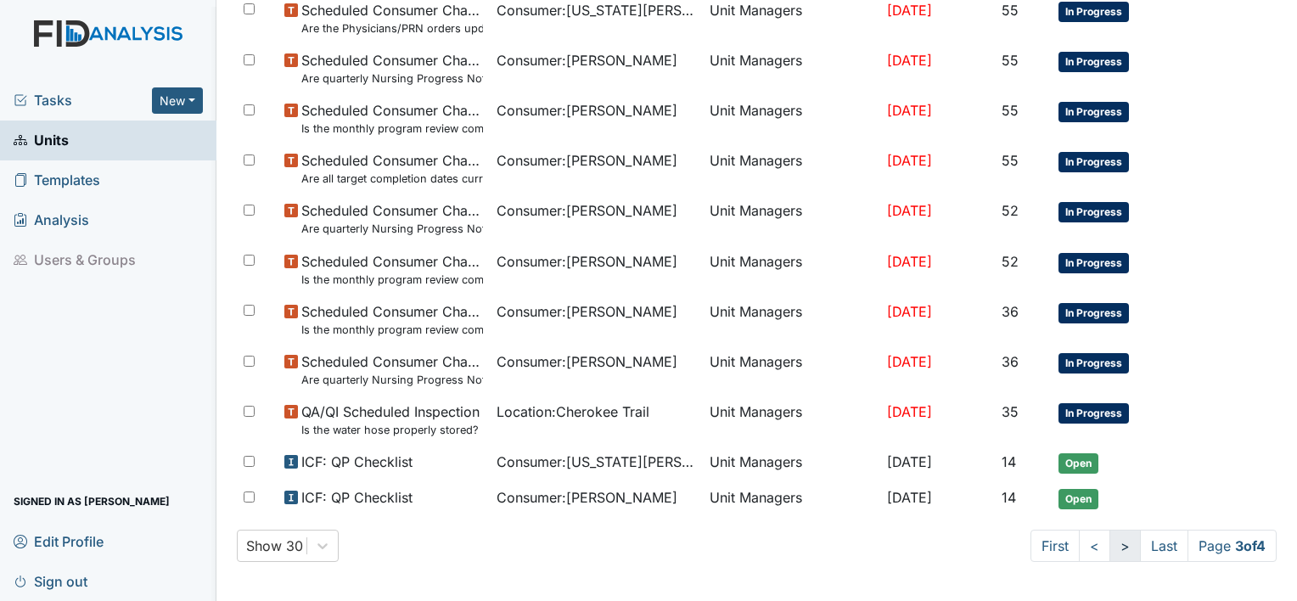
click at [1109, 537] on link ">" at bounding box center [1124, 546] width 31 height 32
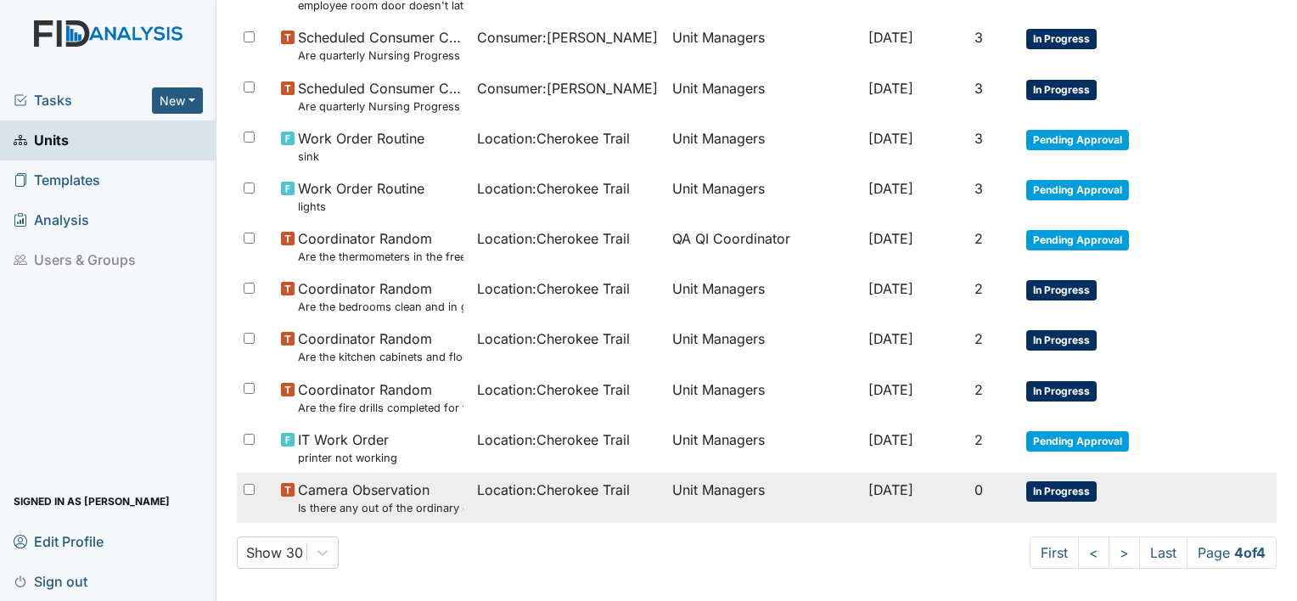
click at [569, 481] on span "Location : Cherokee Trail" at bounding box center [553, 489] width 153 height 20
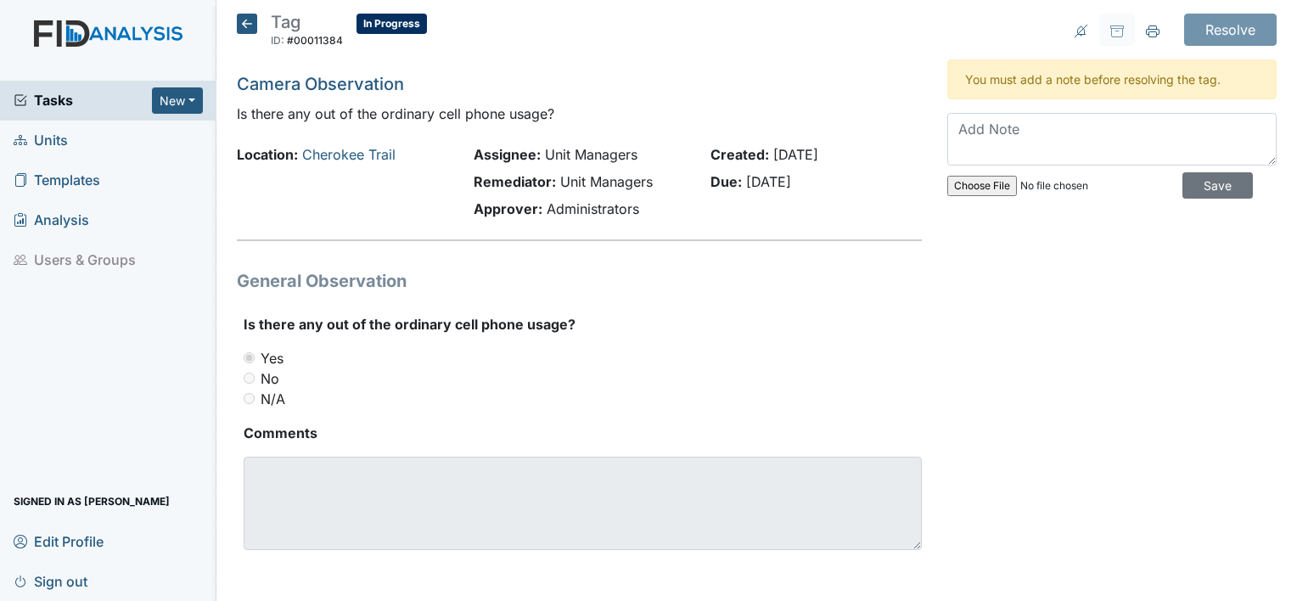
scroll to position [3, 0]
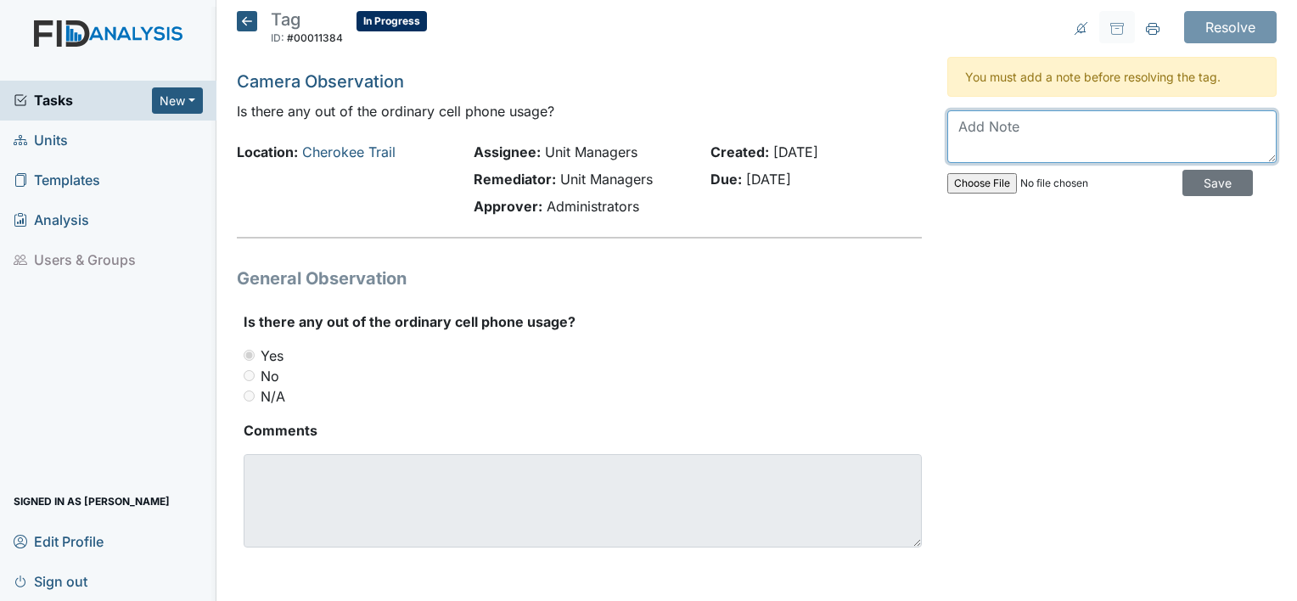
click at [996, 137] on textarea at bounding box center [1111, 136] width 329 height 53
click at [1180, 122] on textarea "Staff Inservice on cell phones policy" at bounding box center [1111, 136] width 329 height 53
type textarea "Staff Inservice on cell phones policy"
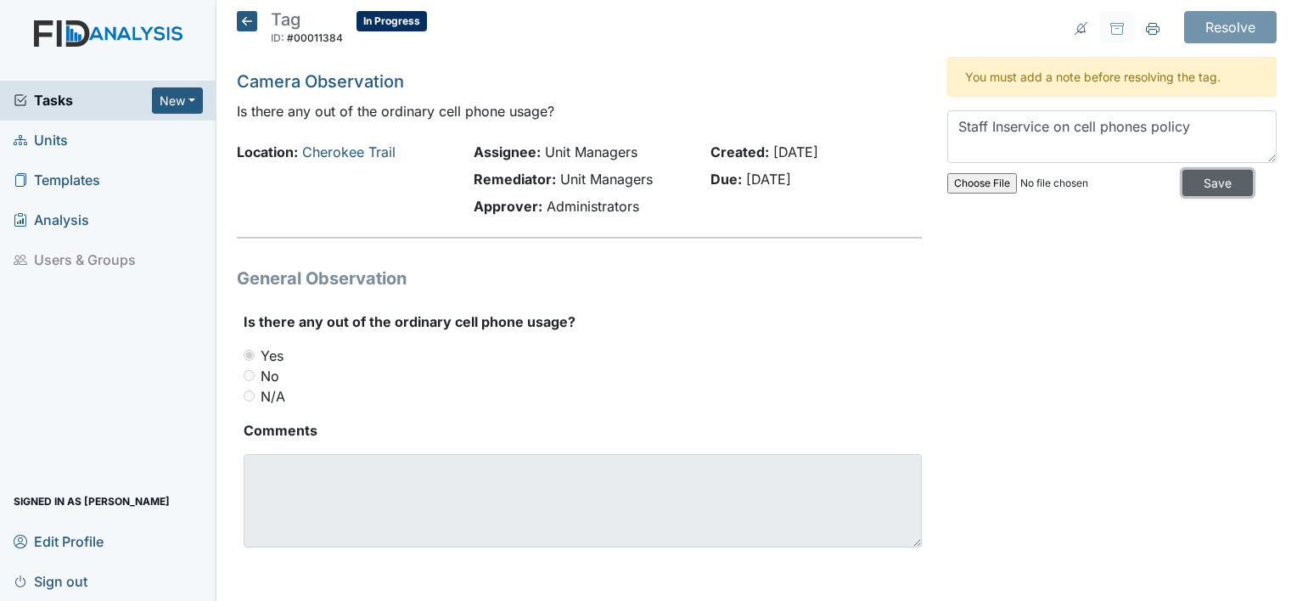
click at [1199, 177] on input "Save" at bounding box center [1217, 183] width 70 height 26
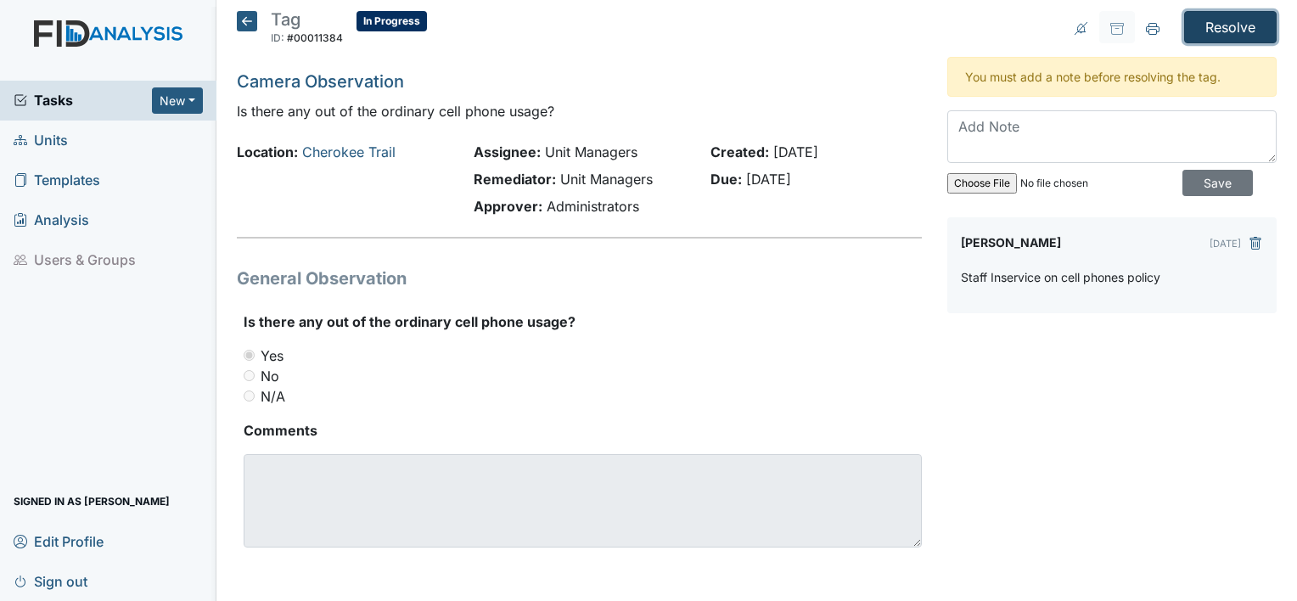
click at [1232, 22] on input "Resolve" at bounding box center [1230, 27] width 93 height 32
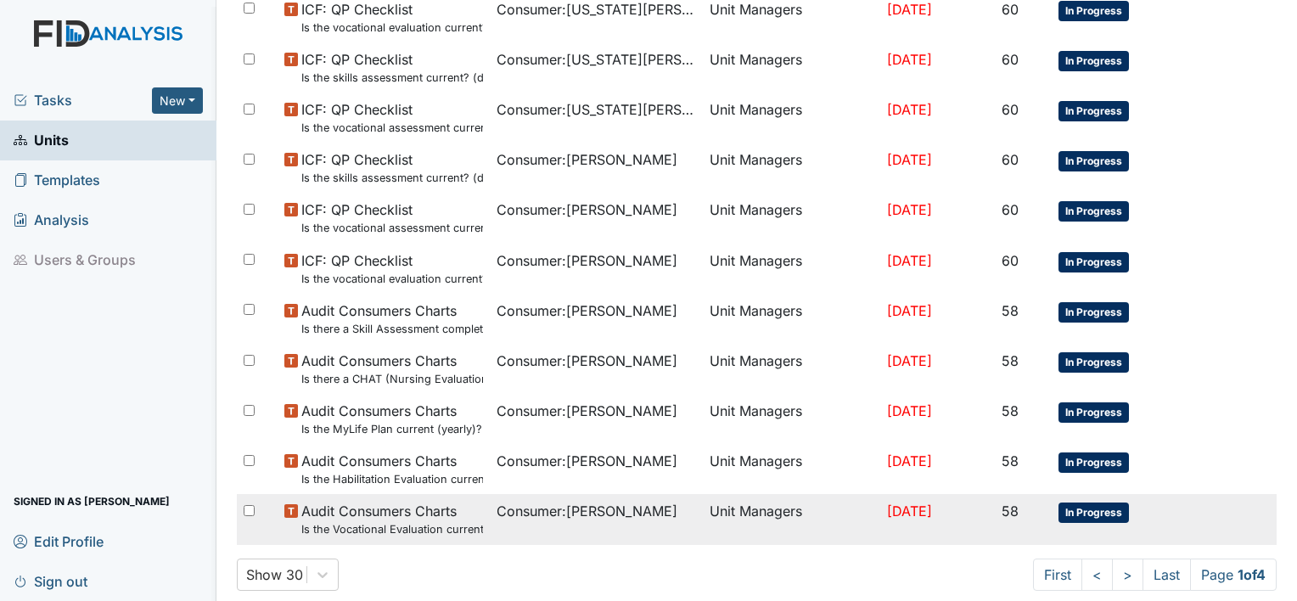
scroll to position [1272, 0]
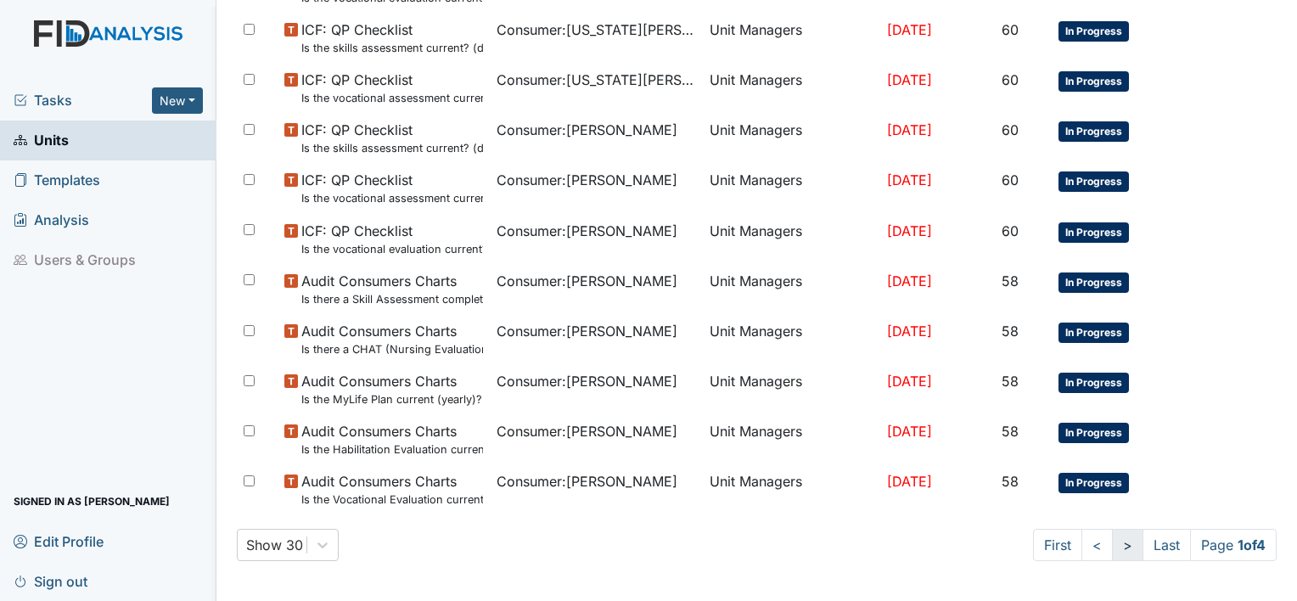
click at [1117, 547] on link ">" at bounding box center [1127, 545] width 31 height 32
click at [1117, 547] on link ">" at bounding box center [1124, 545] width 31 height 32
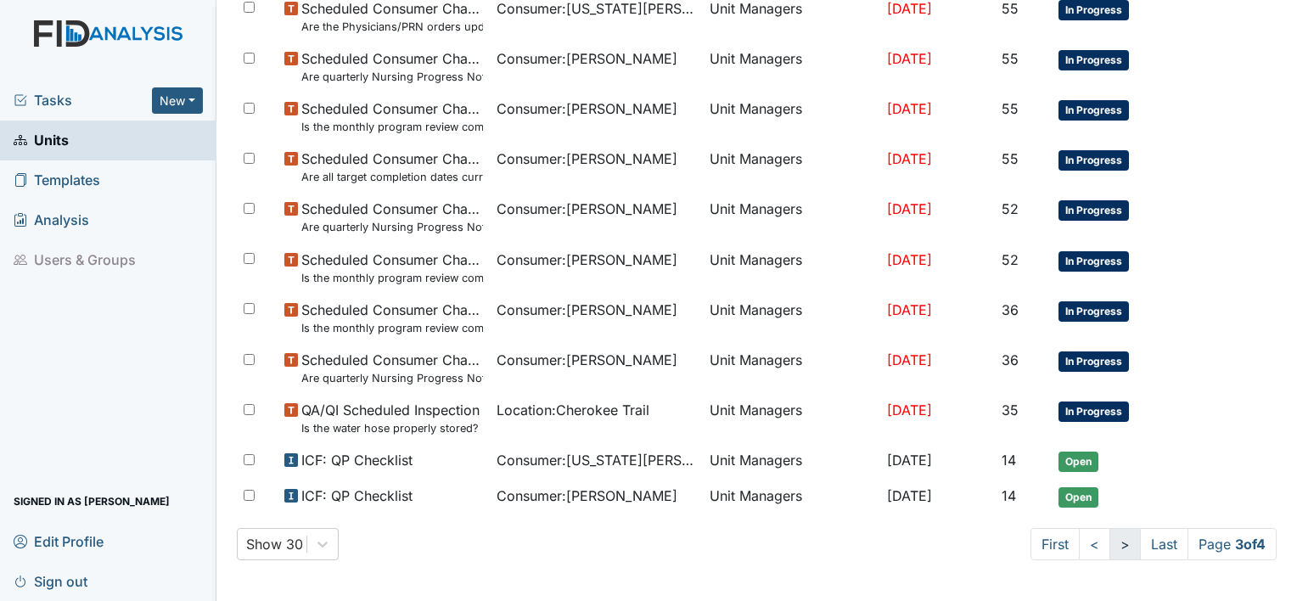
scroll to position [1242, 0]
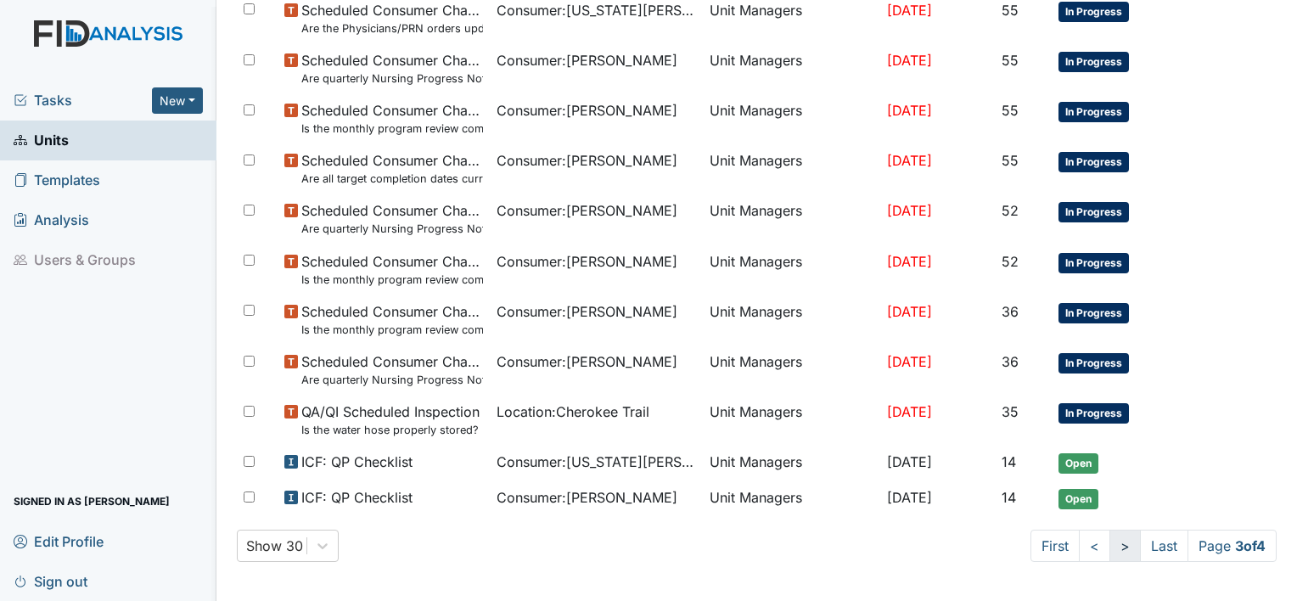
click at [1117, 547] on link ">" at bounding box center [1124, 546] width 31 height 32
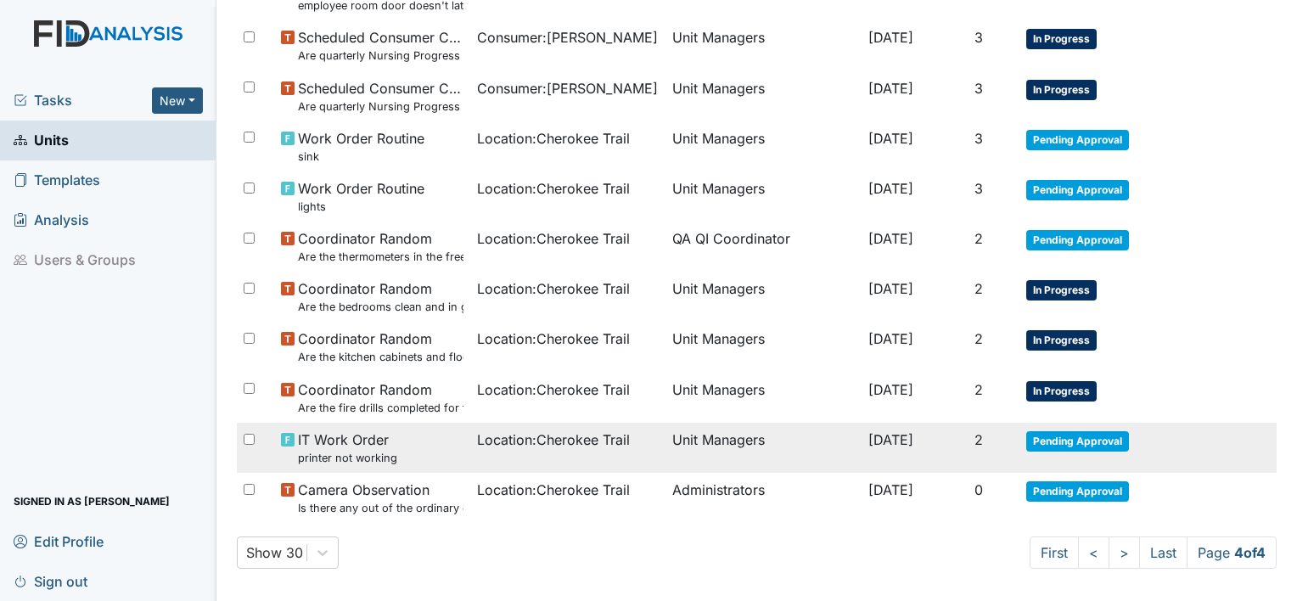
click at [513, 429] on span "Location : Cherokee Trail" at bounding box center [553, 439] width 153 height 20
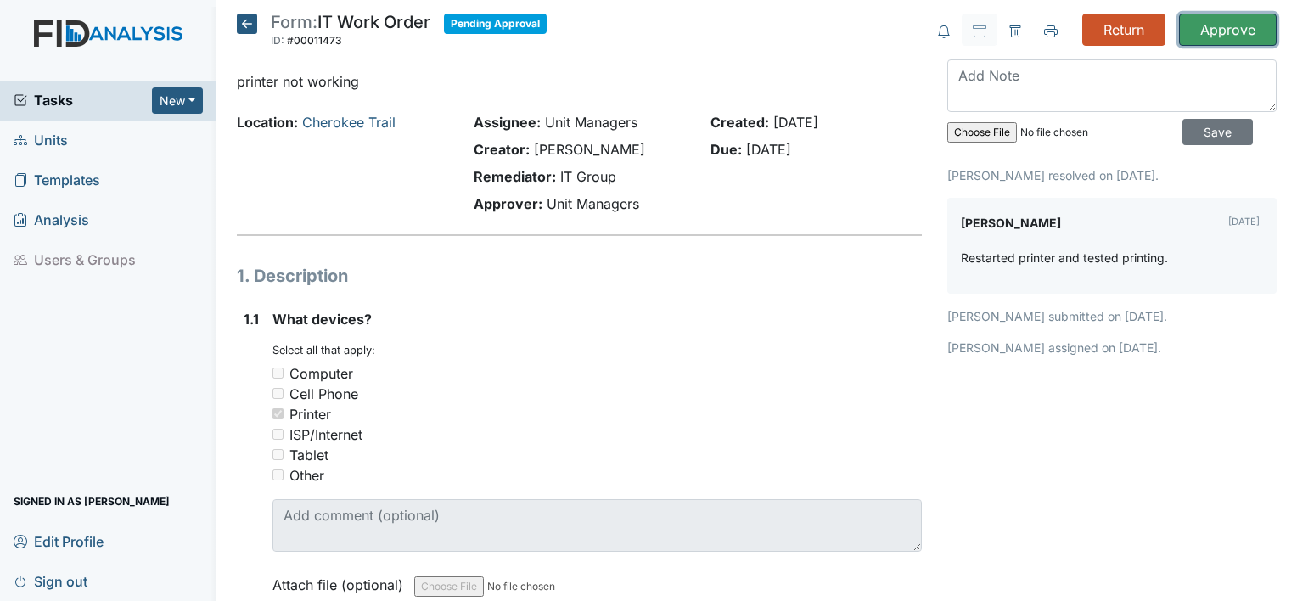
click at [1228, 34] on input "Approve" at bounding box center [1228, 30] width 98 height 32
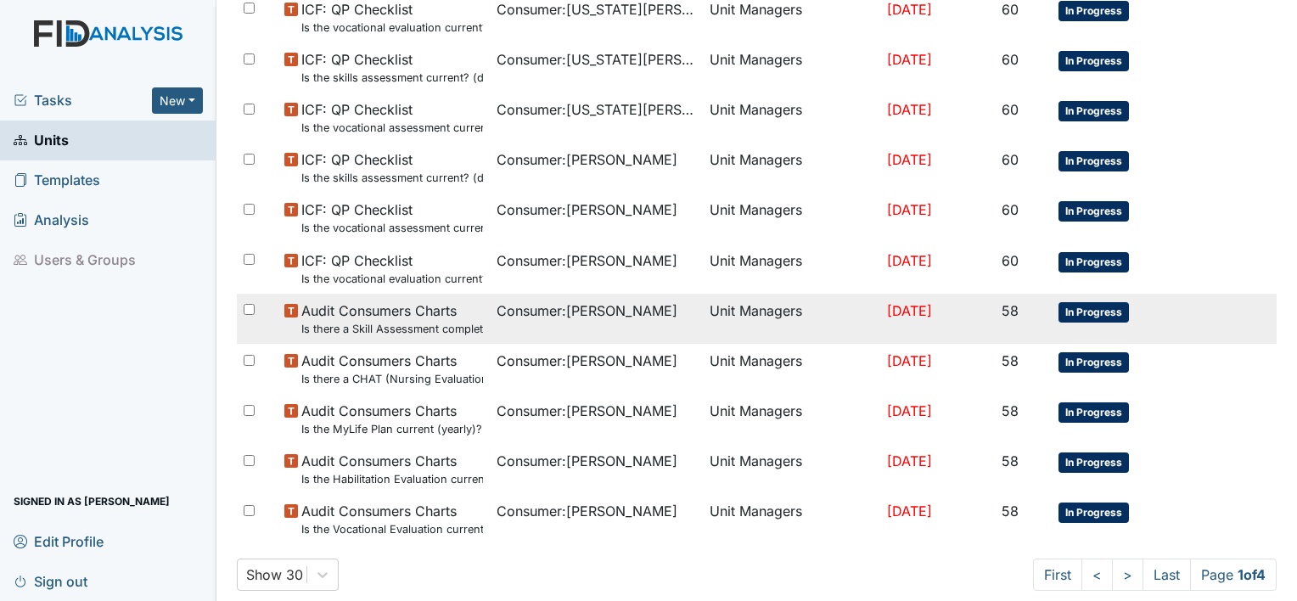
scroll to position [1272, 0]
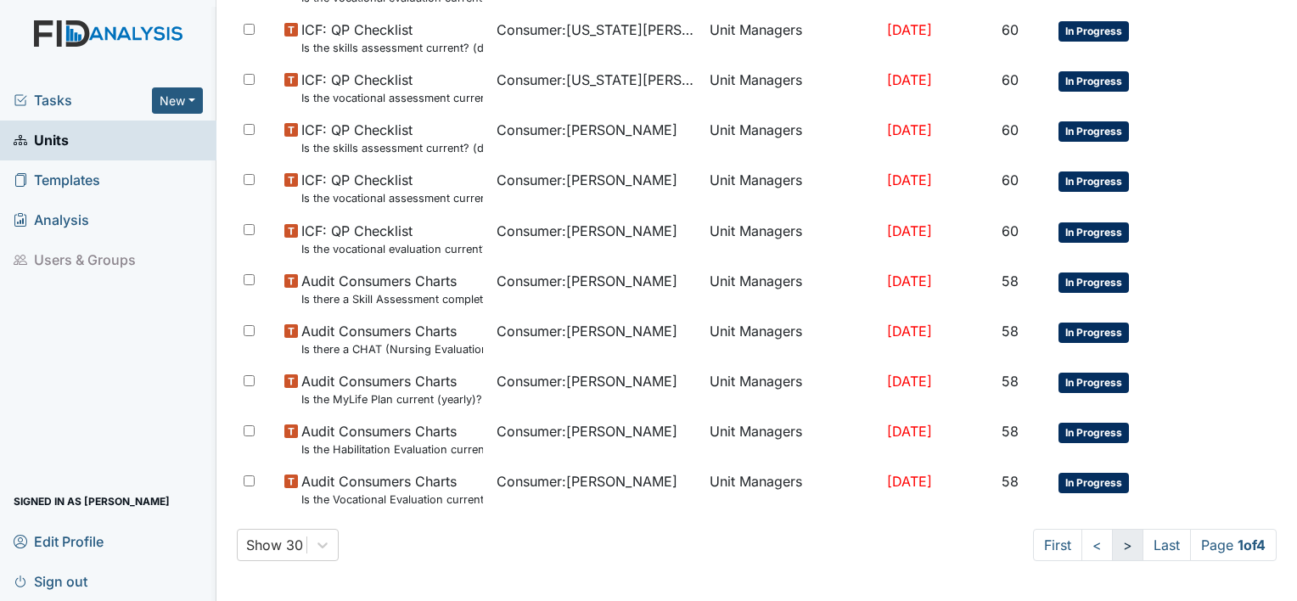
click at [1112, 547] on link ">" at bounding box center [1127, 545] width 31 height 32
click at [1109, 543] on link ">" at bounding box center [1124, 545] width 31 height 32
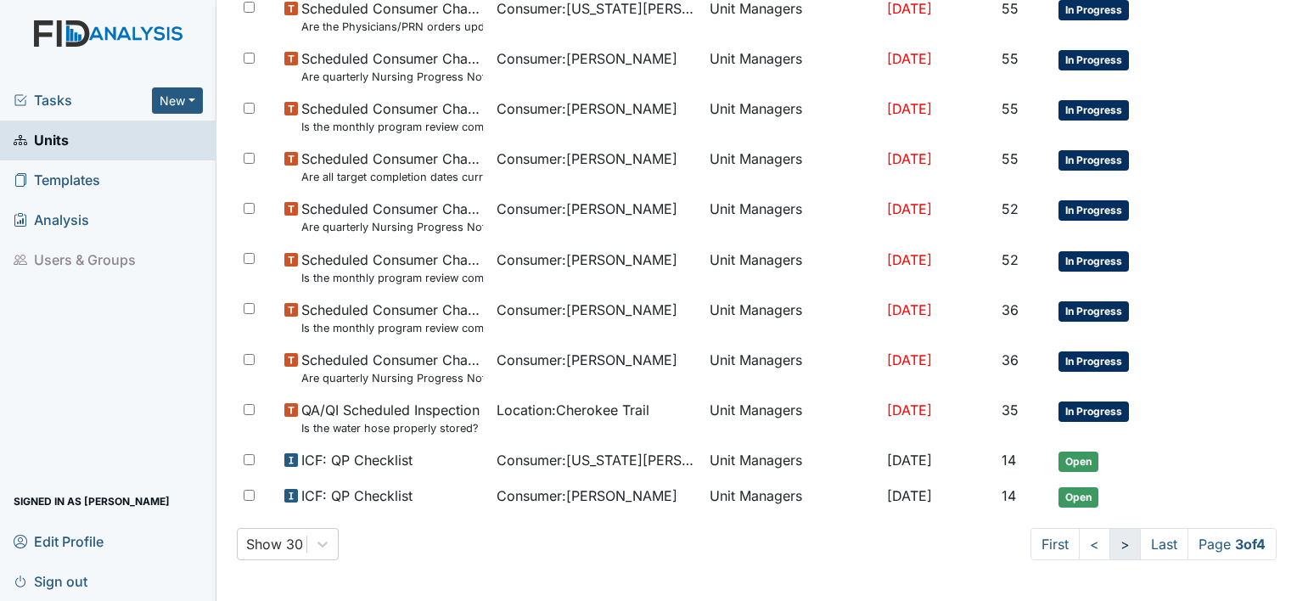
scroll to position [1242, 0]
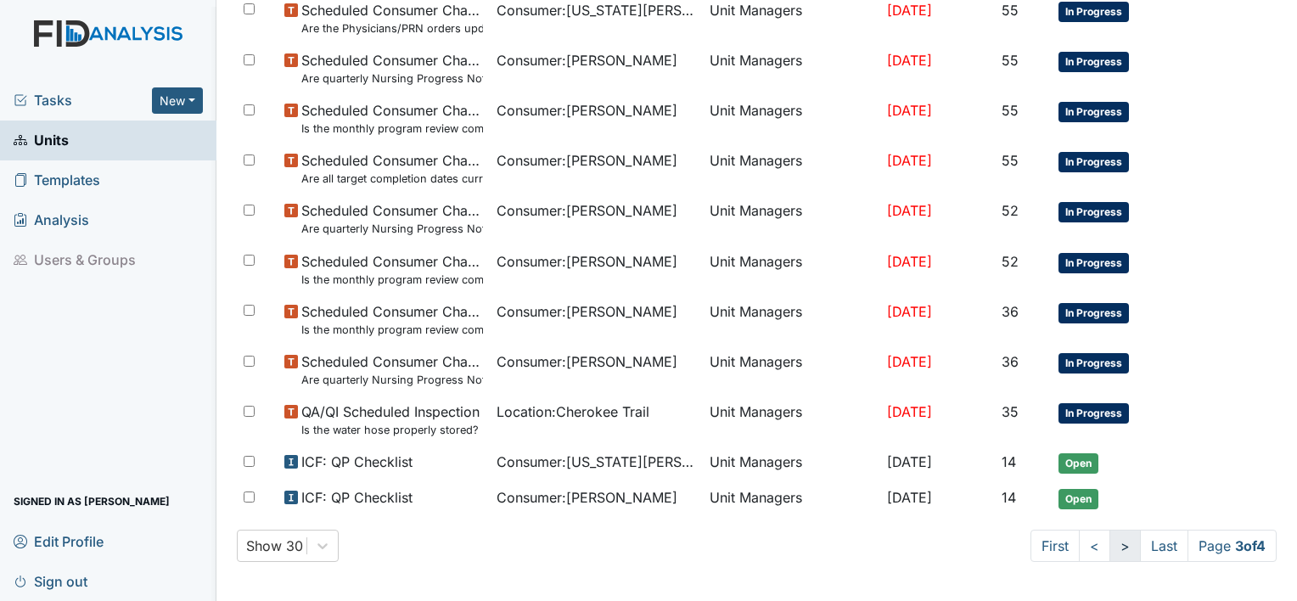
click at [1109, 543] on link ">" at bounding box center [1124, 546] width 31 height 32
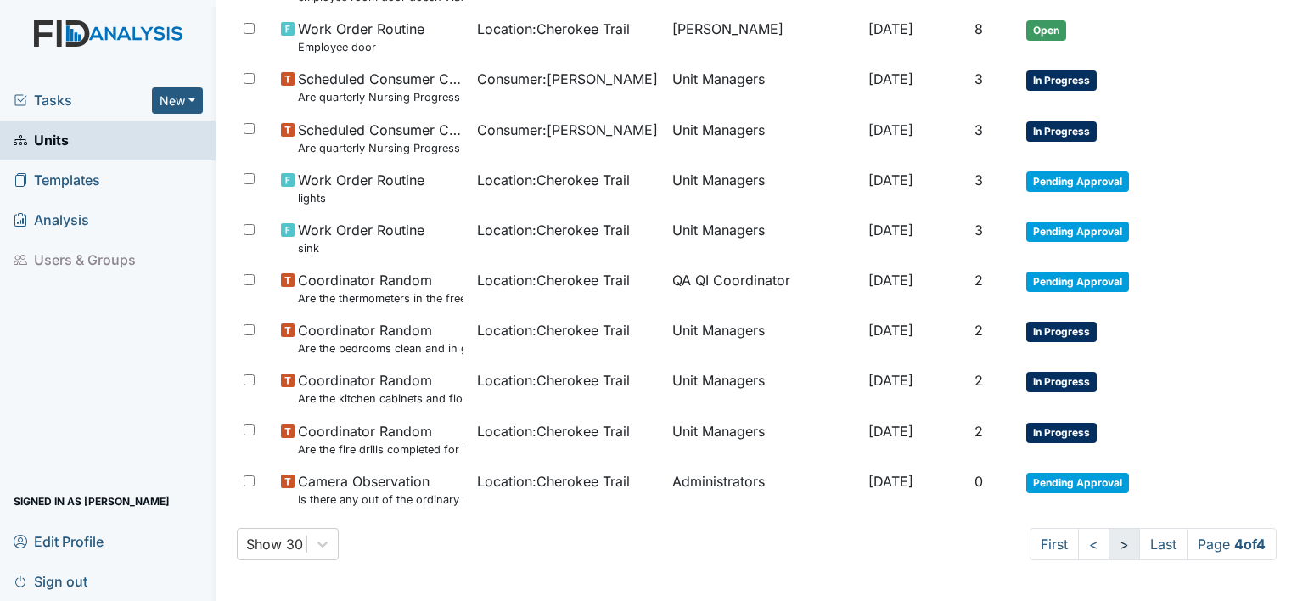
scroll to position [988, 0]
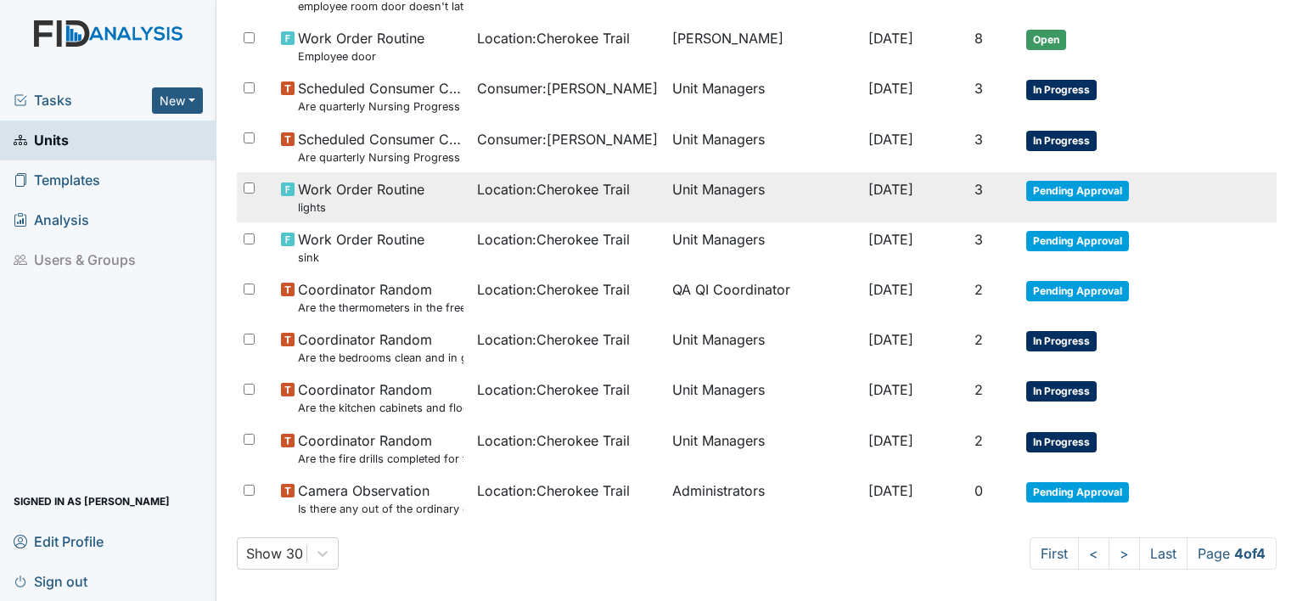
click at [499, 208] on td "Location : Cherokee Trail" at bounding box center [568, 197] width 196 height 50
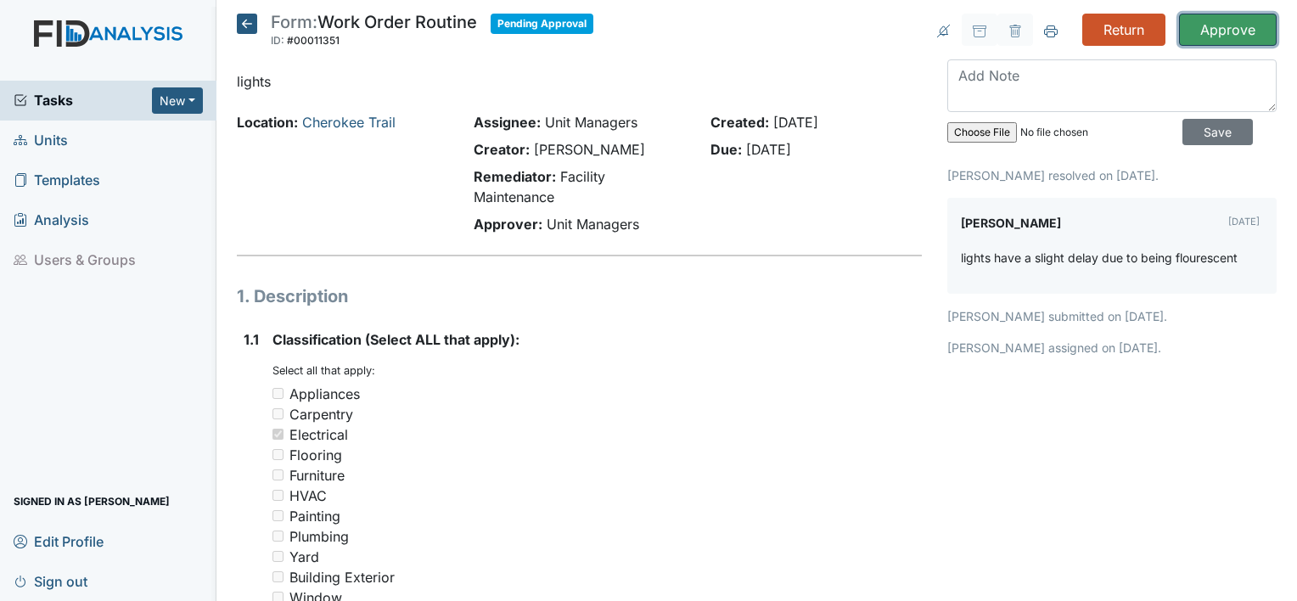
click at [1234, 23] on input "Approve" at bounding box center [1228, 30] width 98 height 32
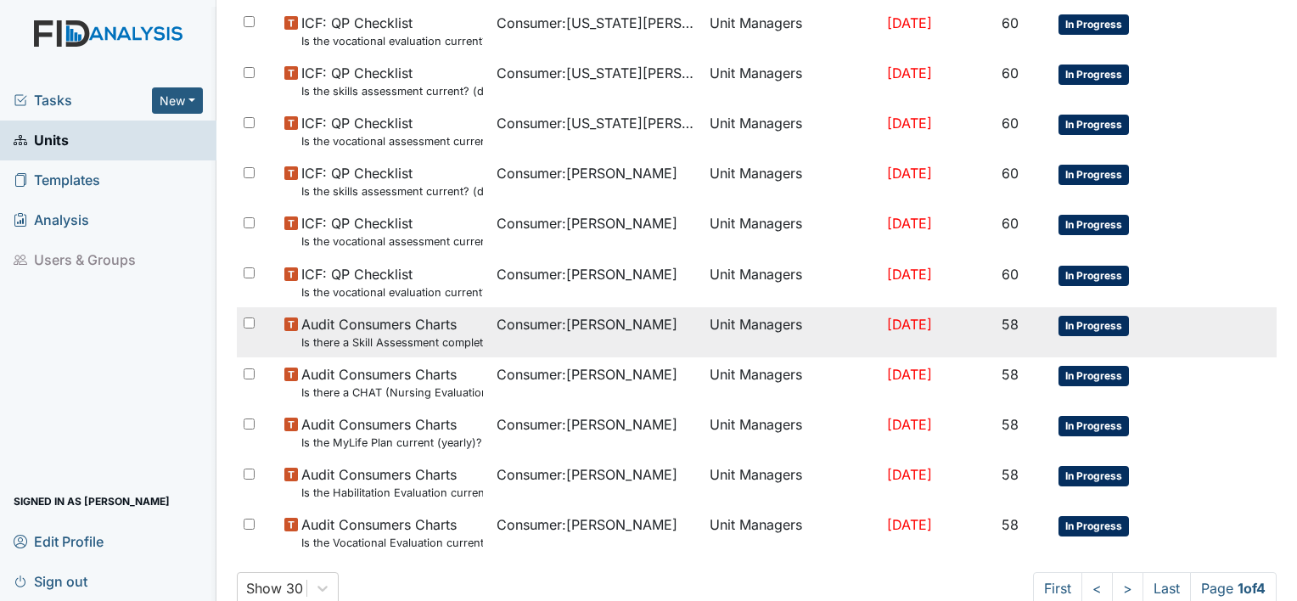
scroll to position [1272, 0]
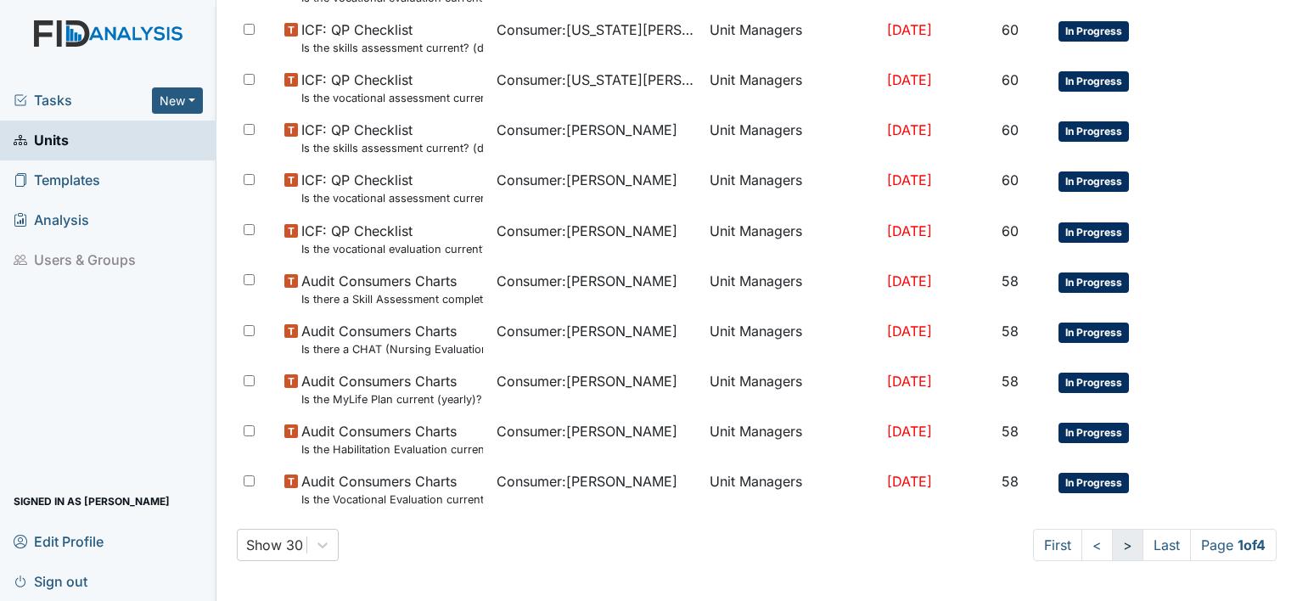
click at [1112, 539] on link ">" at bounding box center [1127, 545] width 31 height 32
click at [1109, 543] on link ">" at bounding box center [1124, 545] width 31 height 32
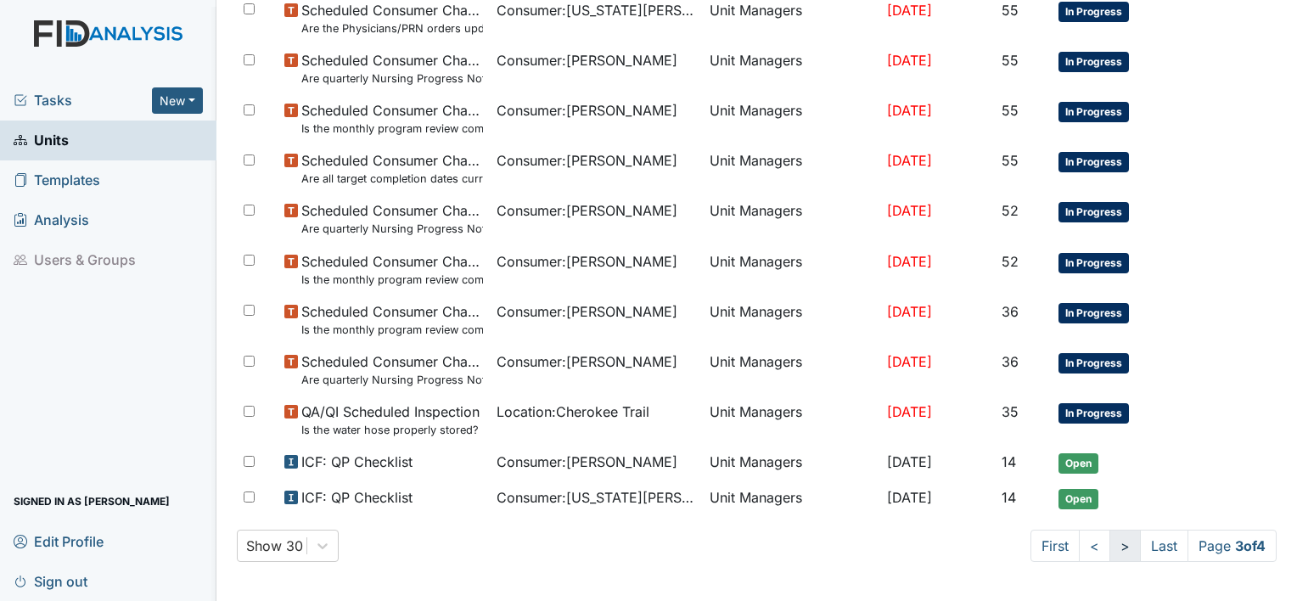
click at [1109, 548] on link ">" at bounding box center [1124, 546] width 31 height 32
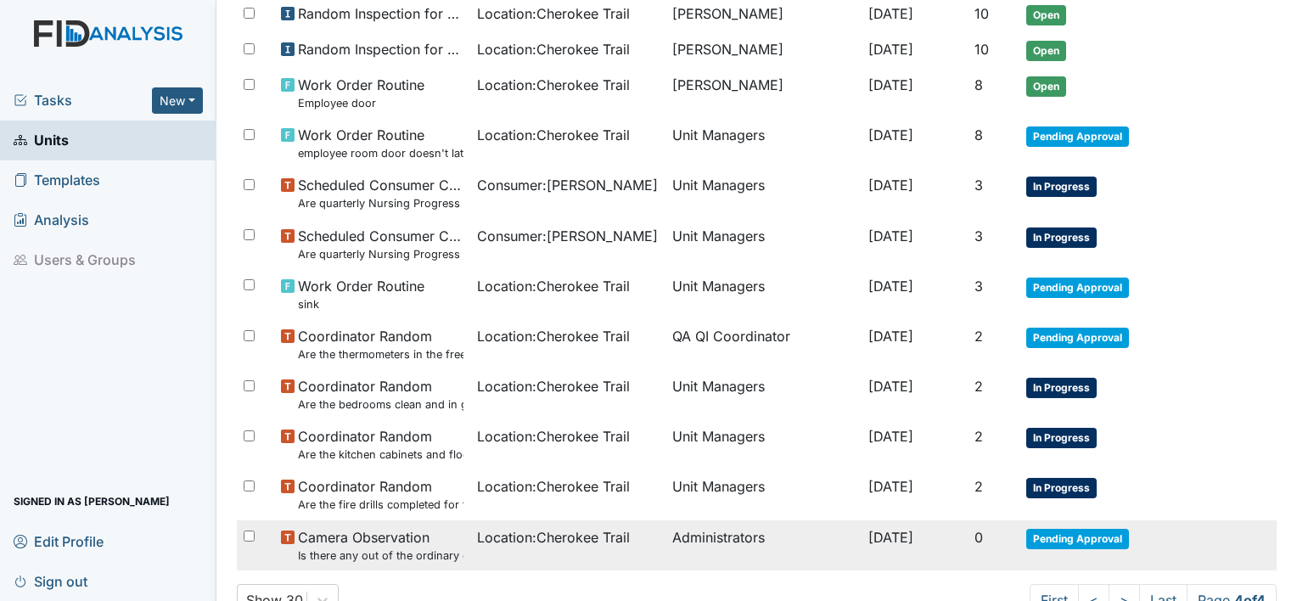
scroll to position [768, 0]
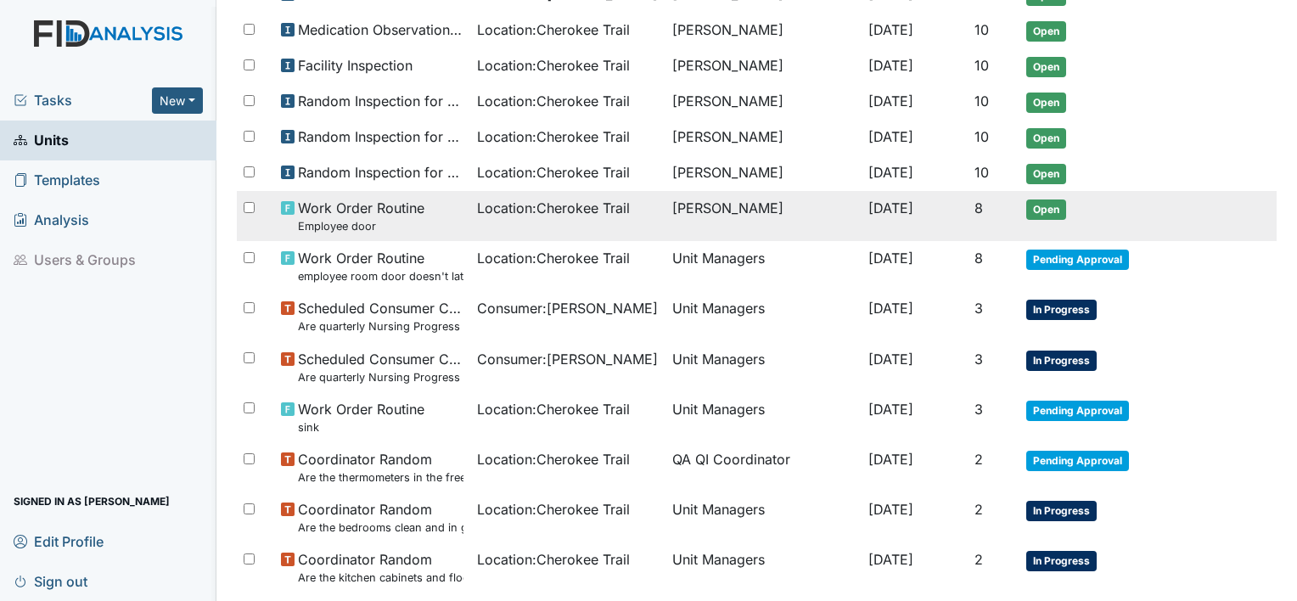
click at [523, 204] on span "Location : Cherokee Trail" at bounding box center [553, 208] width 153 height 20
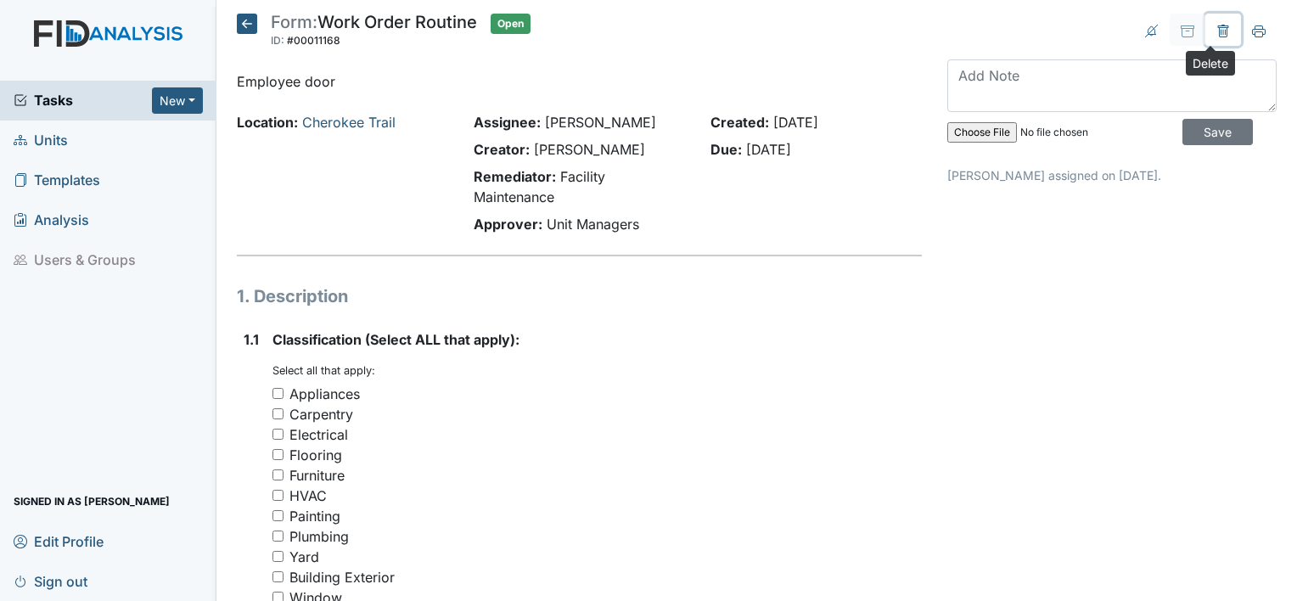
click at [1217, 26] on icon at bounding box center [1222, 31] width 11 height 13
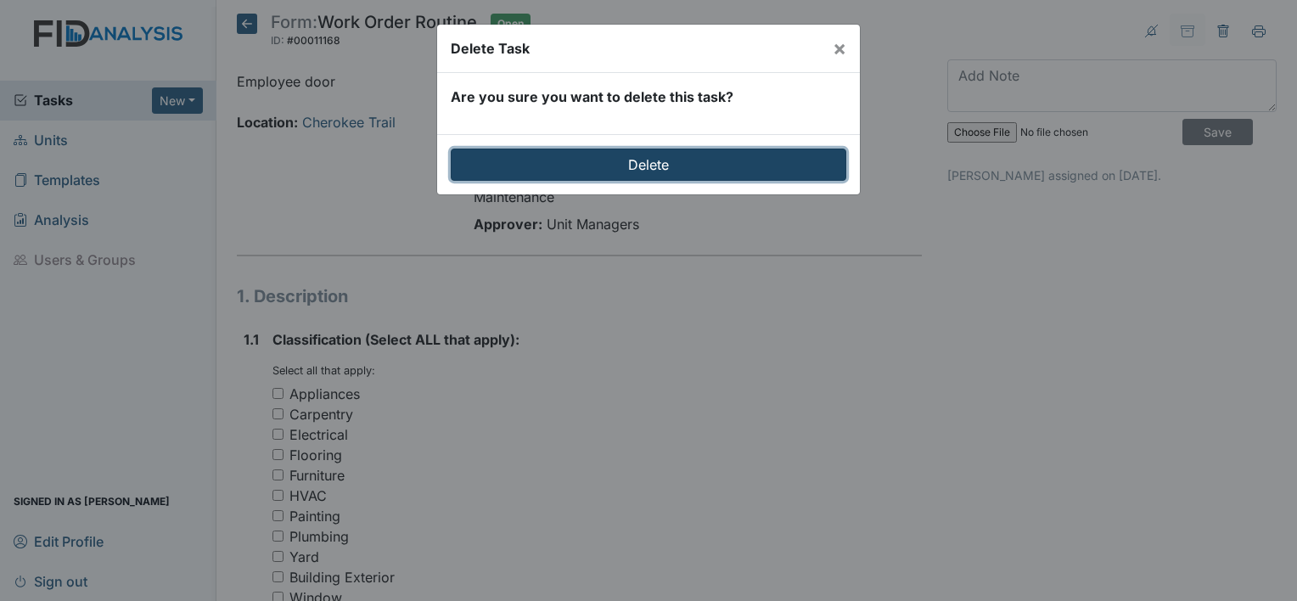
click at [755, 165] on input "Delete" at bounding box center [648, 165] width 395 height 32
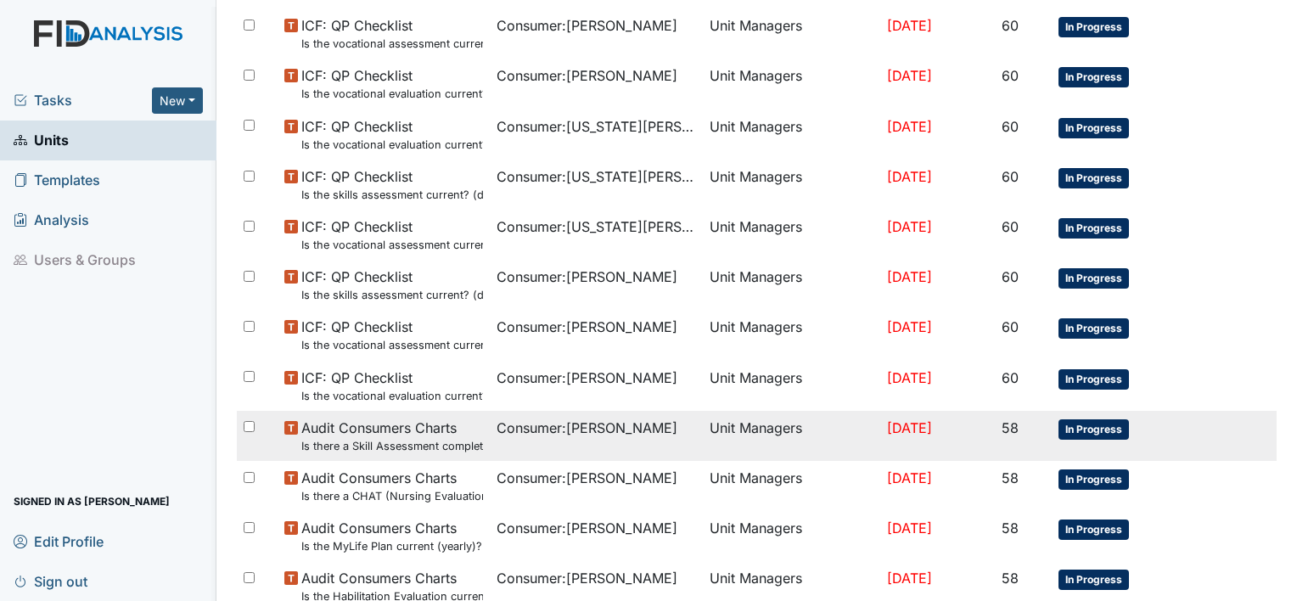
scroll to position [1272, 0]
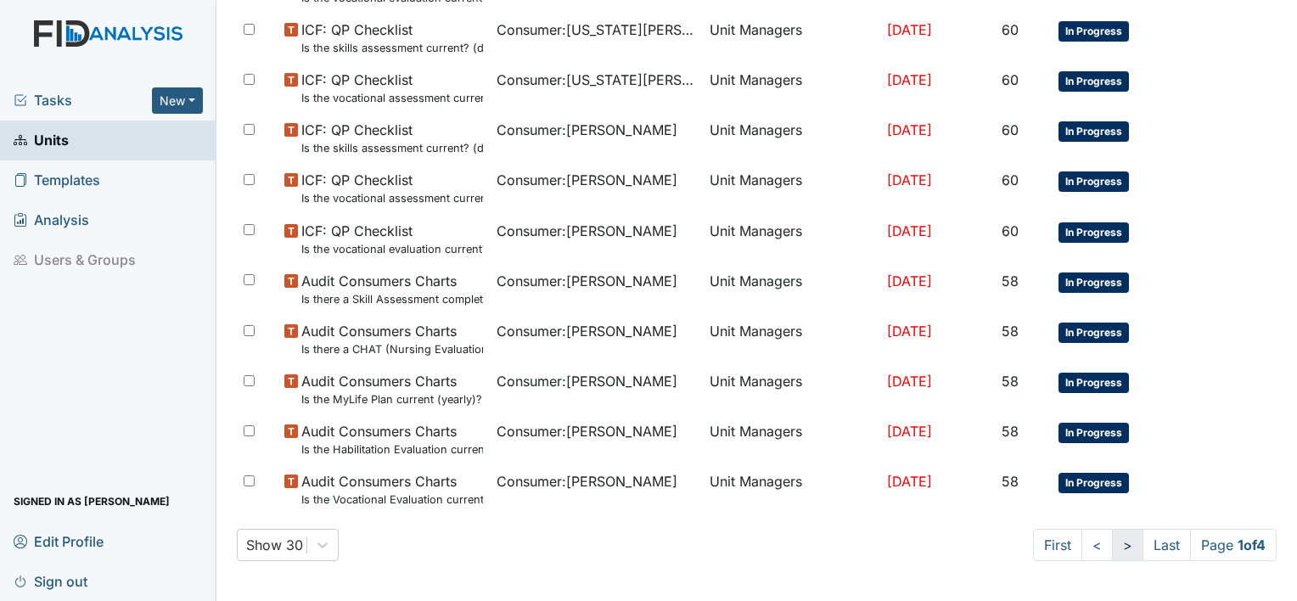
click at [1112, 542] on link ">" at bounding box center [1127, 545] width 31 height 32
click at [1109, 543] on link ">" at bounding box center [1124, 545] width 31 height 32
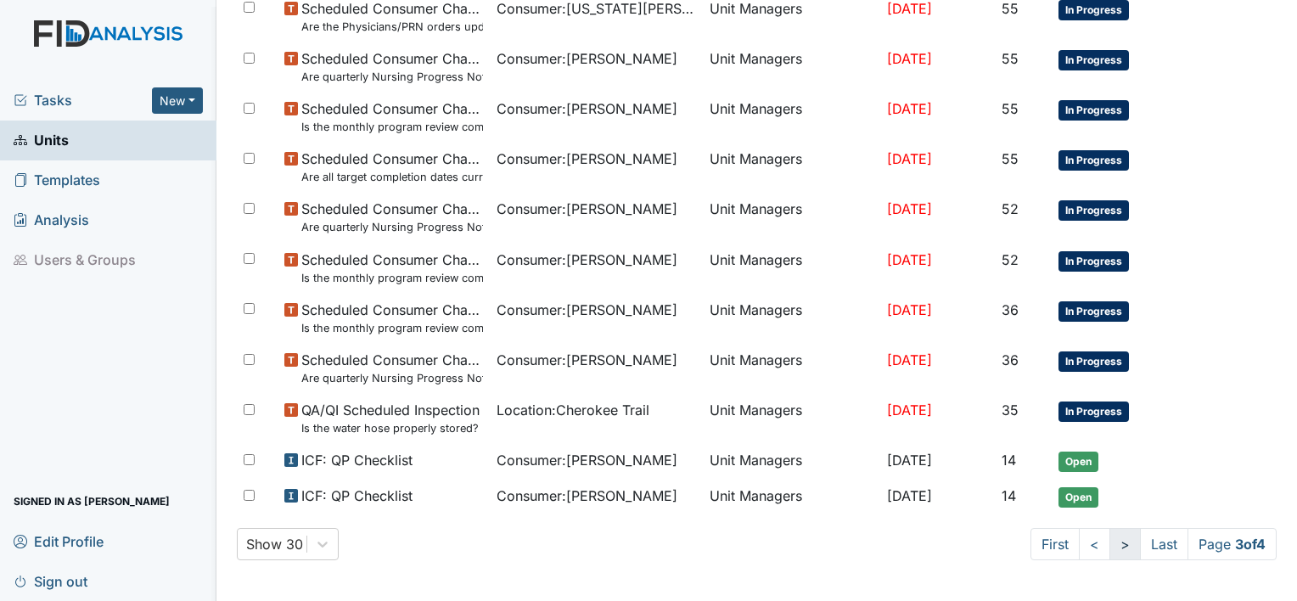
scroll to position [1242, 0]
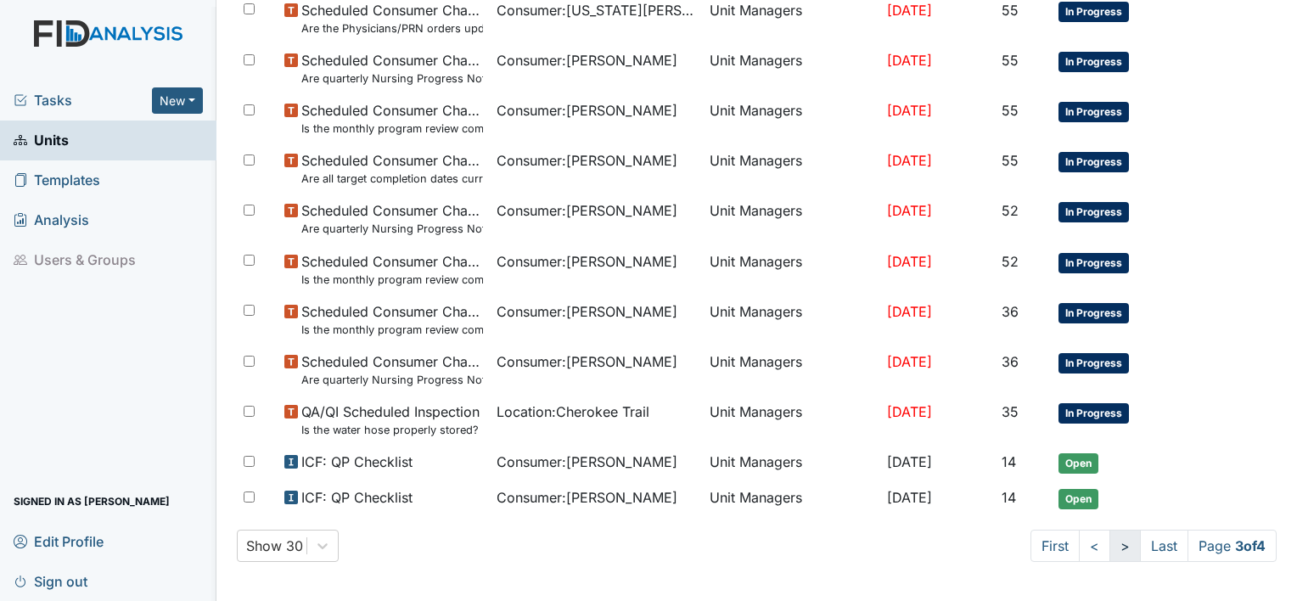
click at [1109, 543] on link ">" at bounding box center [1124, 546] width 31 height 32
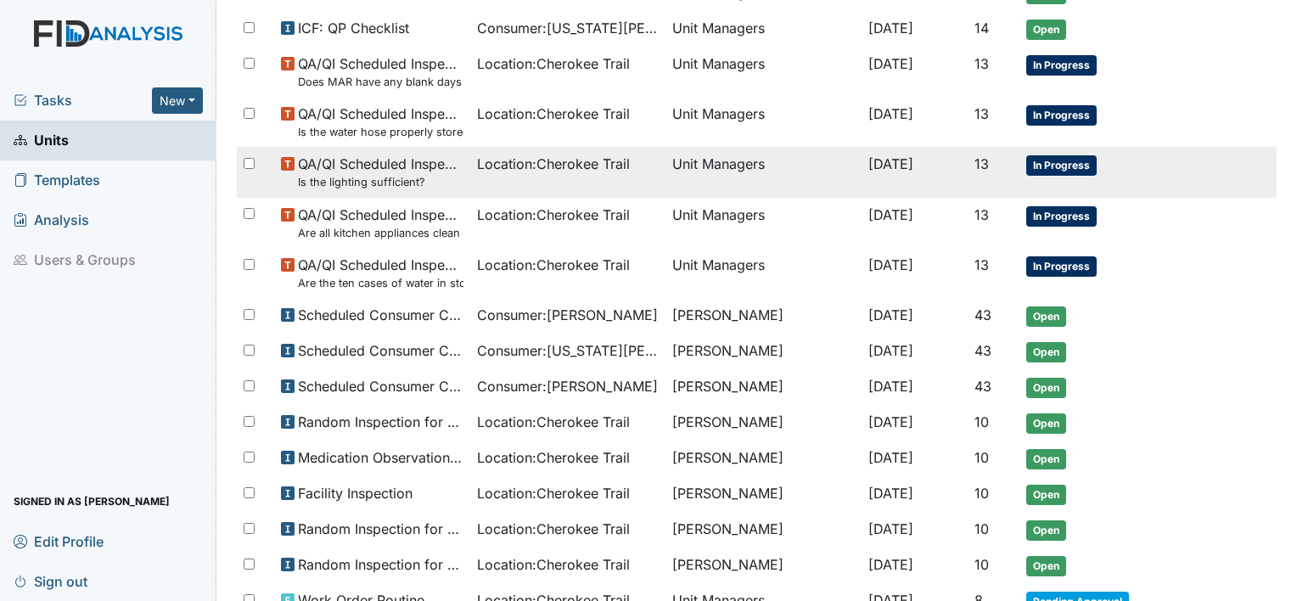
scroll to position [294, 0]
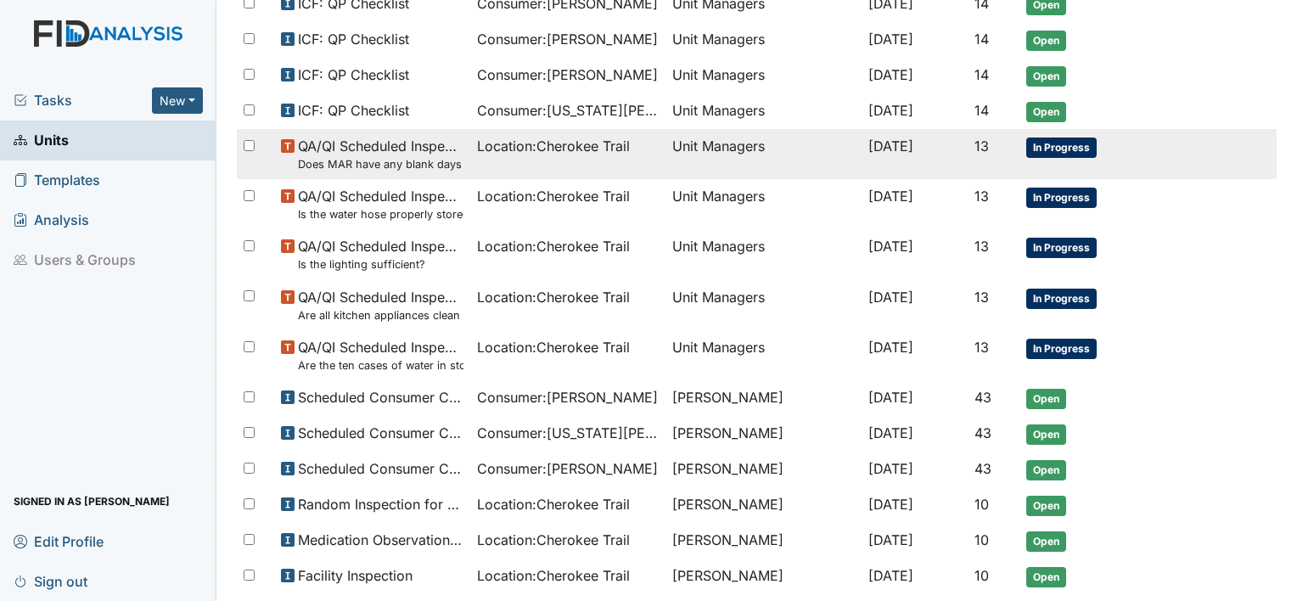
click at [723, 144] on td "Unit Managers" at bounding box center [763, 154] width 196 height 50
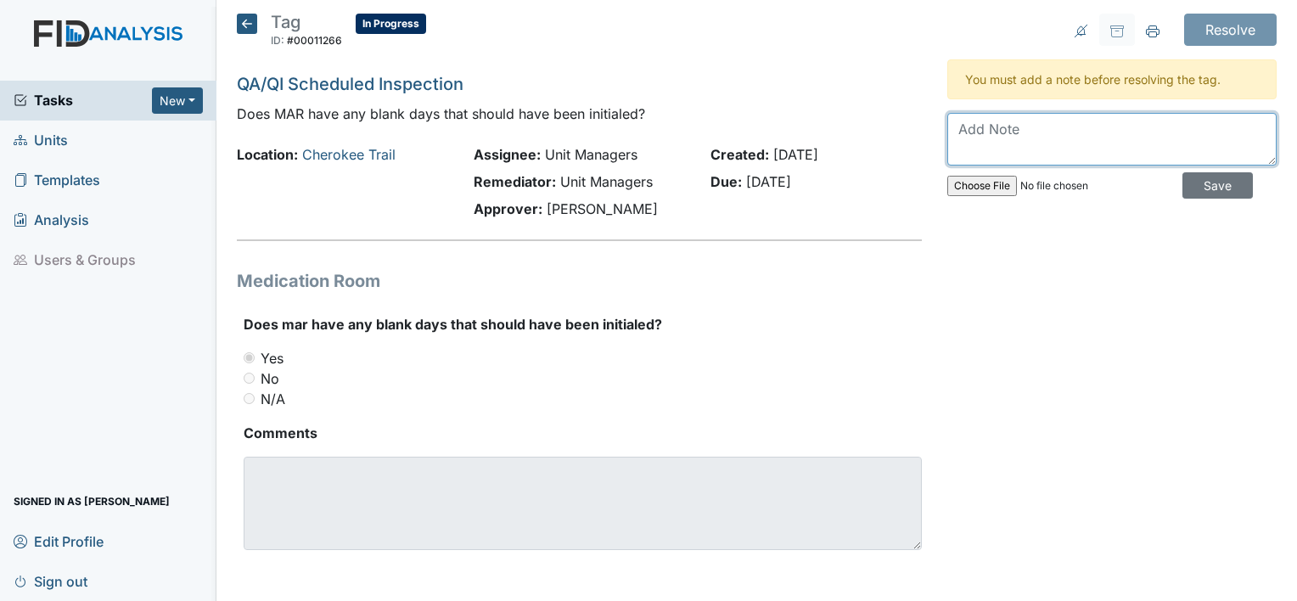
click at [1007, 139] on textarea at bounding box center [1111, 139] width 329 height 53
click at [1120, 197] on input "file" at bounding box center [1062, 185] width 231 height 41
click at [990, 129] on textarea "S" at bounding box center [1111, 139] width 329 height 53
type textarea "Staff Inservice on singing the Mar not leaving them blank"
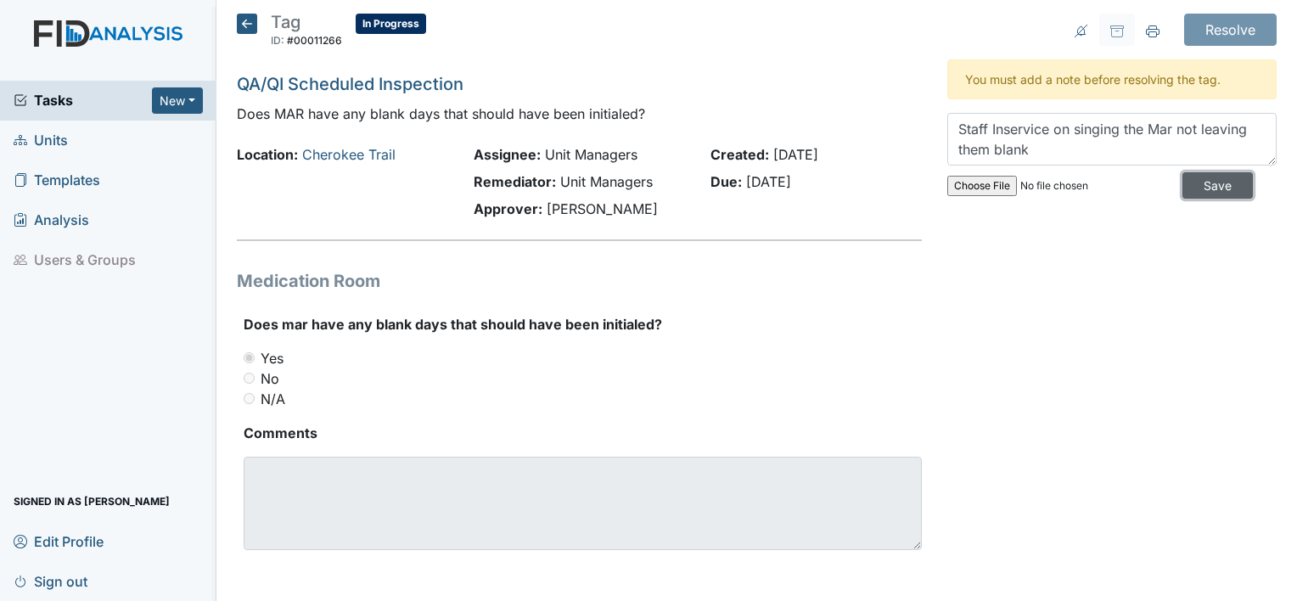
click at [1184, 188] on input "Save" at bounding box center [1217, 185] width 70 height 26
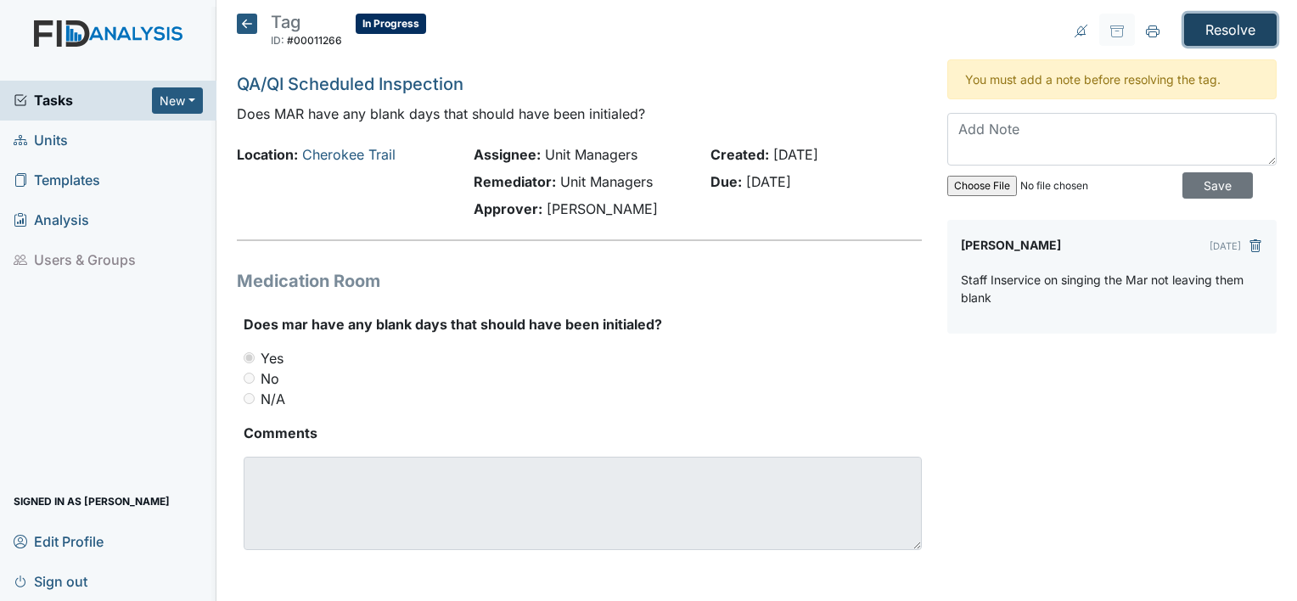
click at [1222, 34] on input "Resolve" at bounding box center [1230, 30] width 93 height 32
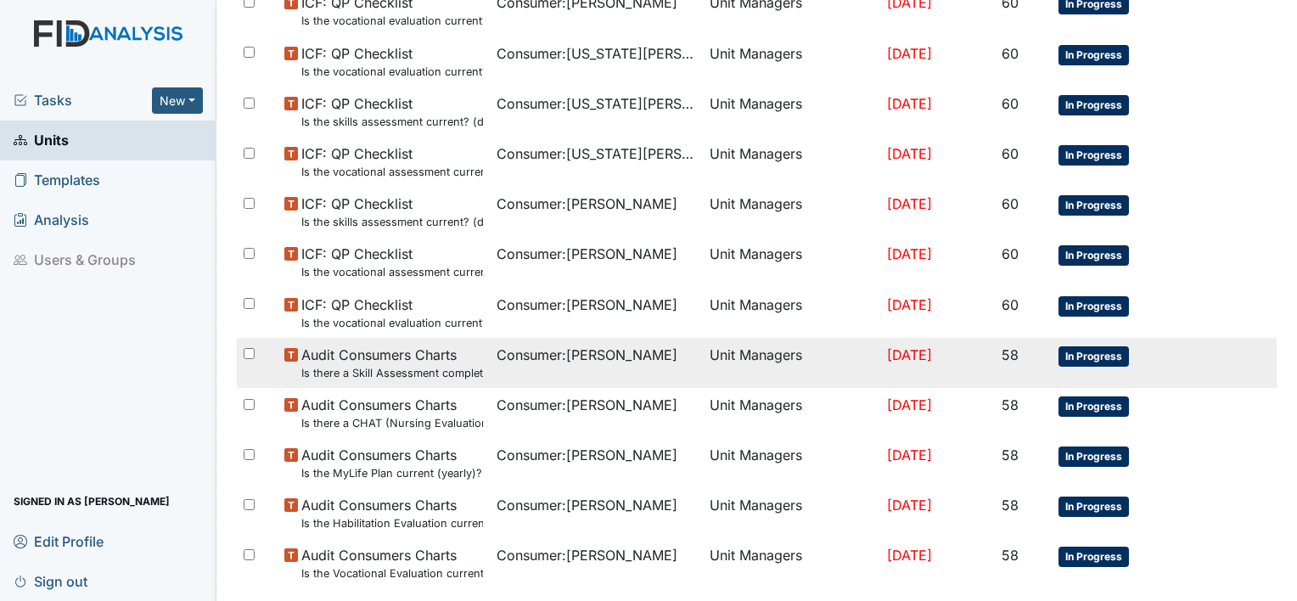
scroll to position [1272, 0]
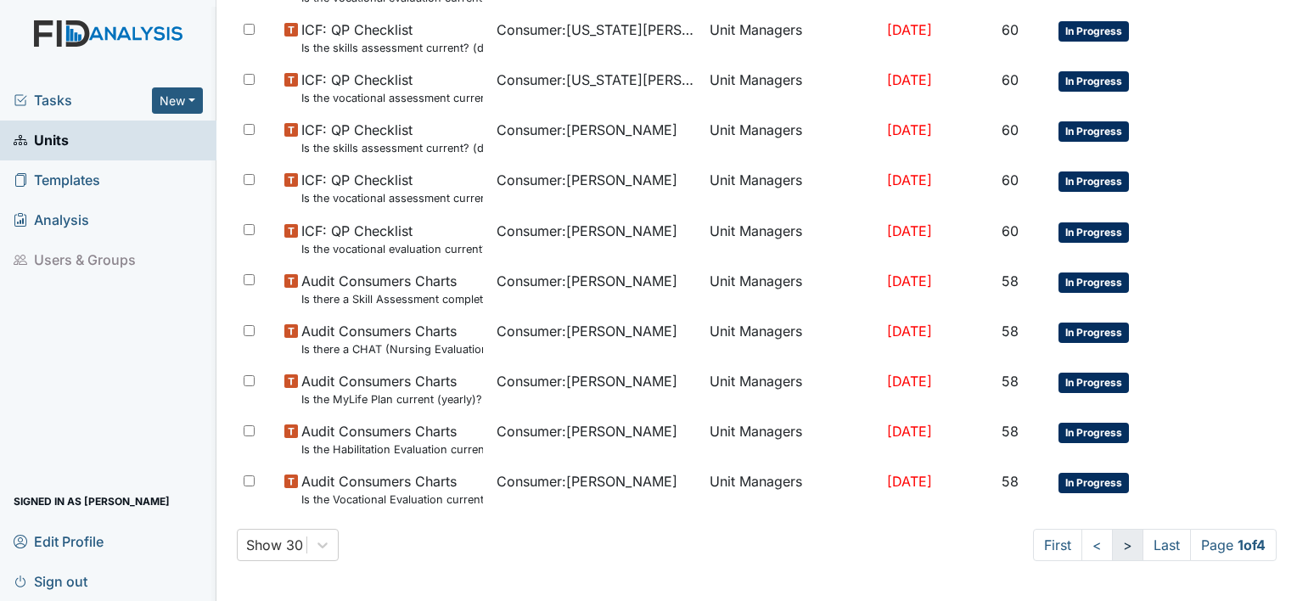
click at [1112, 547] on link ">" at bounding box center [1127, 545] width 31 height 32
click at [1109, 544] on link ">" at bounding box center [1124, 545] width 31 height 32
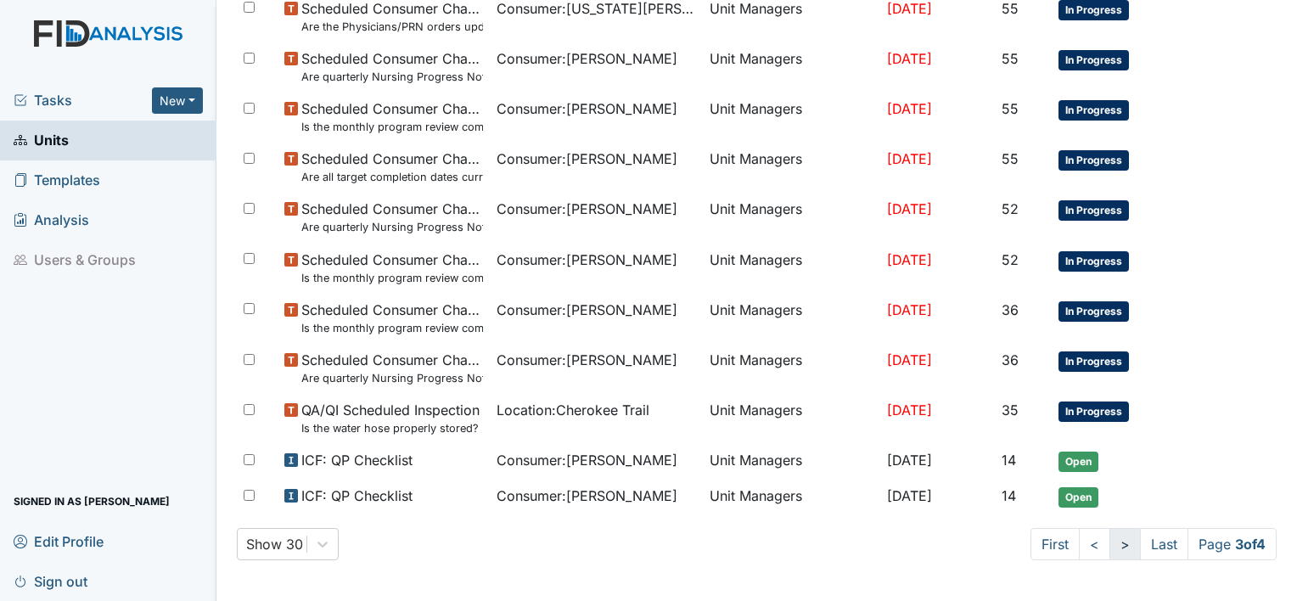
scroll to position [1242, 0]
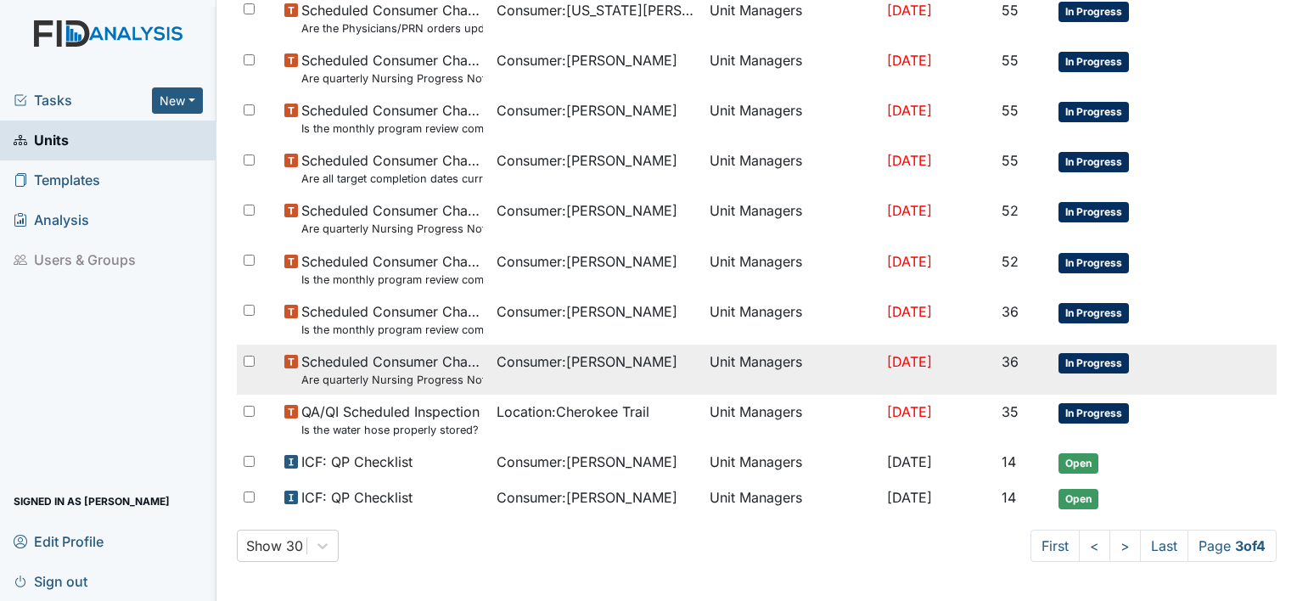
click at [591, 363] on span "Consumer : Anyanwu, Joseph" at bounding box center [586, 361] width 181 height 20
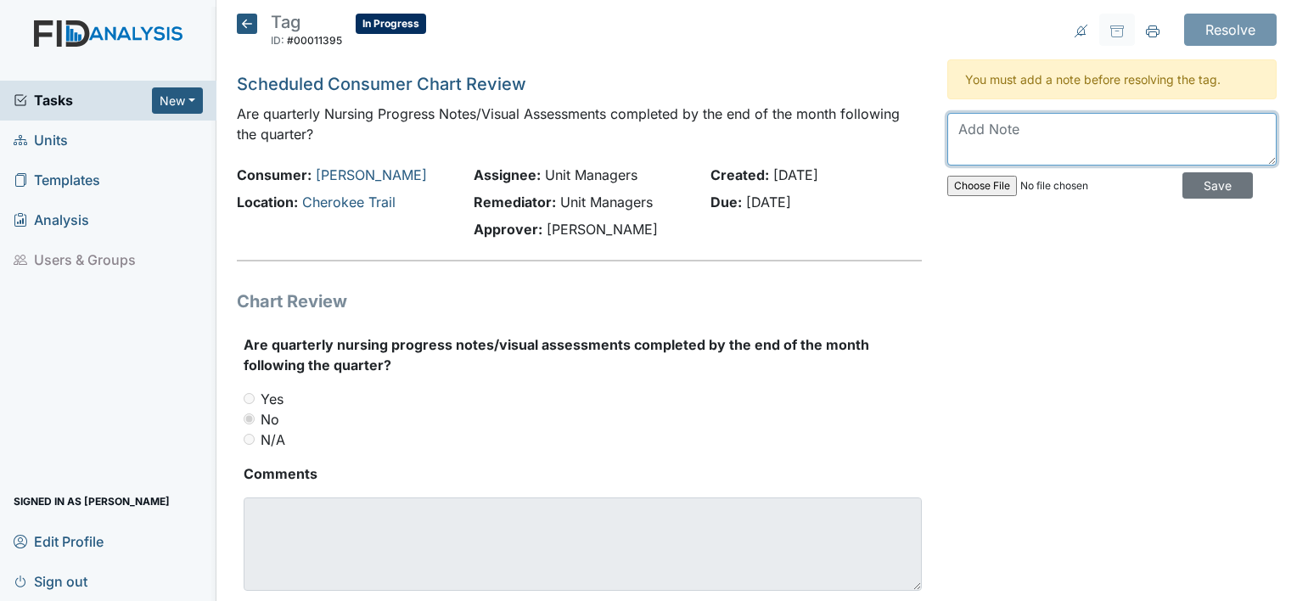
click at [974, 136] on textarea at bounding box center [1111, 139] width 329 height 53
type textarea "Staff Inservice on completing JA visual assessments"
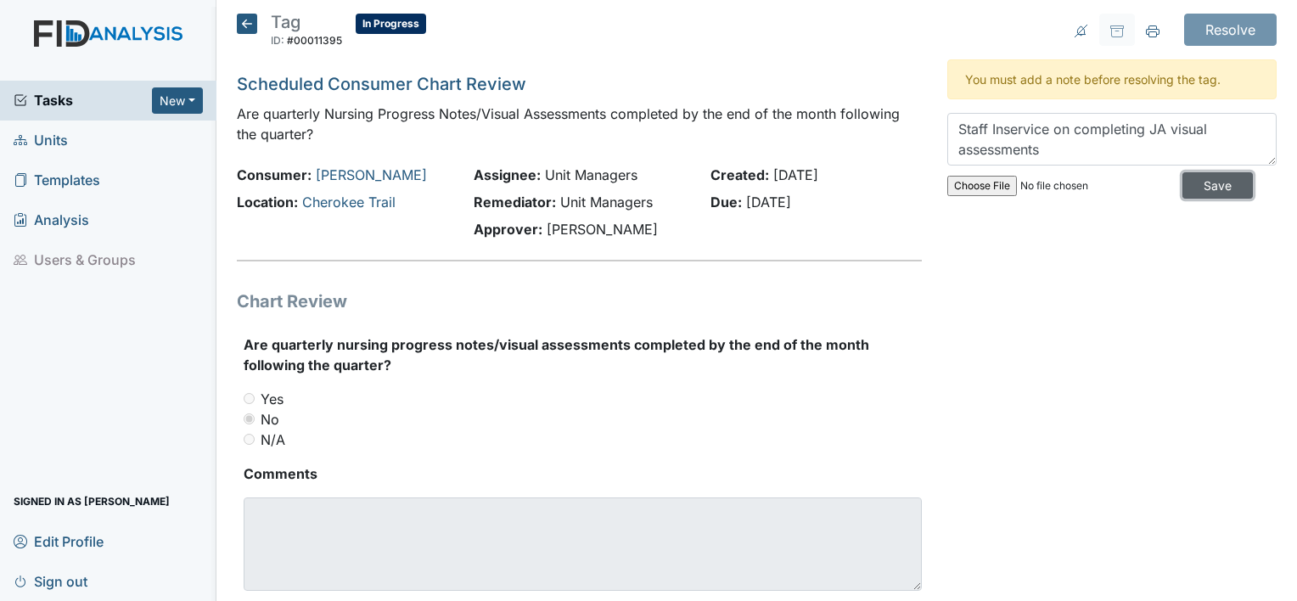
click at [1202, 187] on input "Save" at bounding box center [1217, 185] width 70 height 26
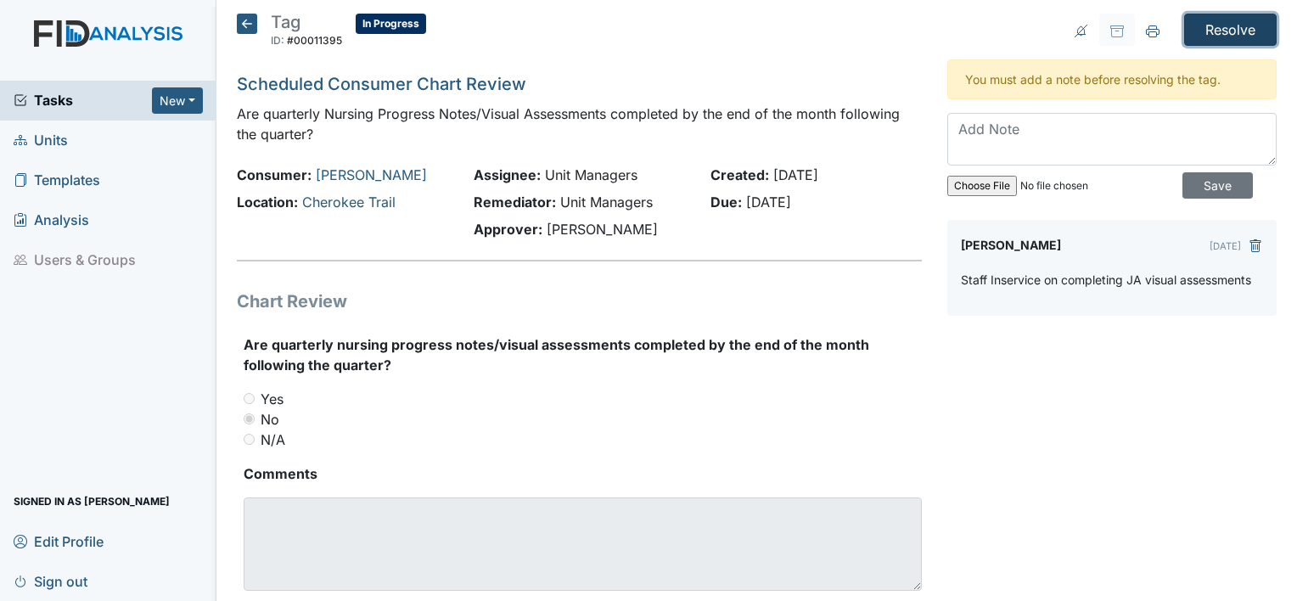
click at [1195, 27] on input "Resolve" at bounding box center [1230, 30] width 93 height 32
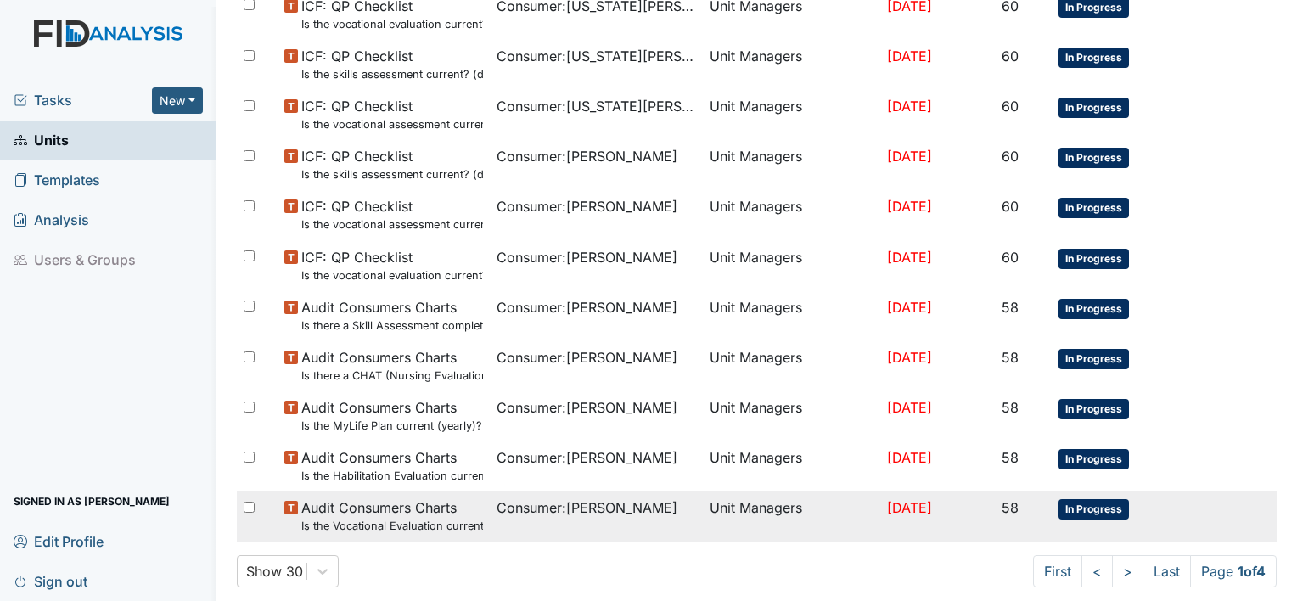
scroll to position [1272, 0]
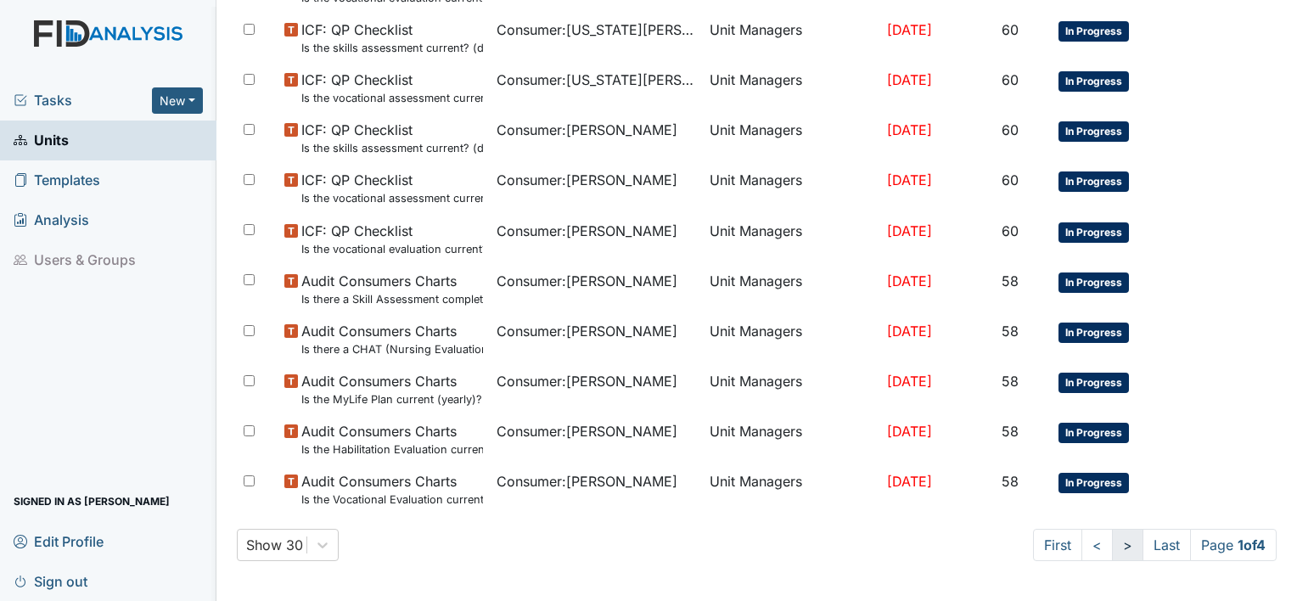
click at [1112, 541] on link ">" at bounding box center [1127, 545] width 31 height 32
click at [1109, 541] on link ">" at bounding box center [1124, 545] width 31 height 32
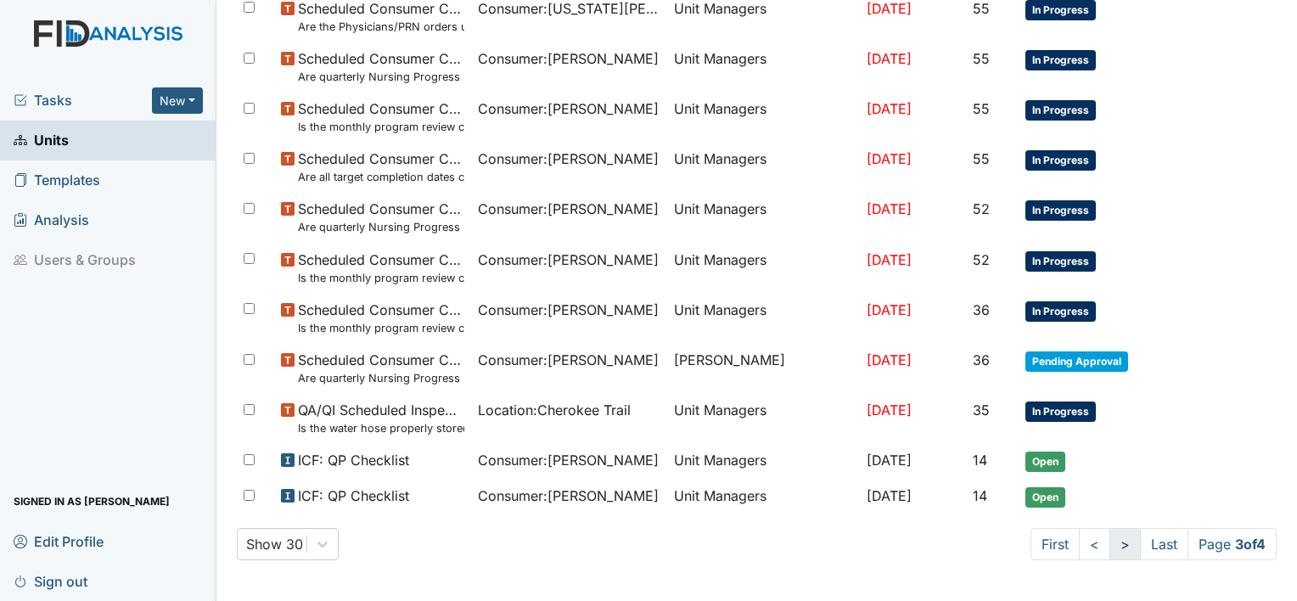
scroll to position [1242, 0]
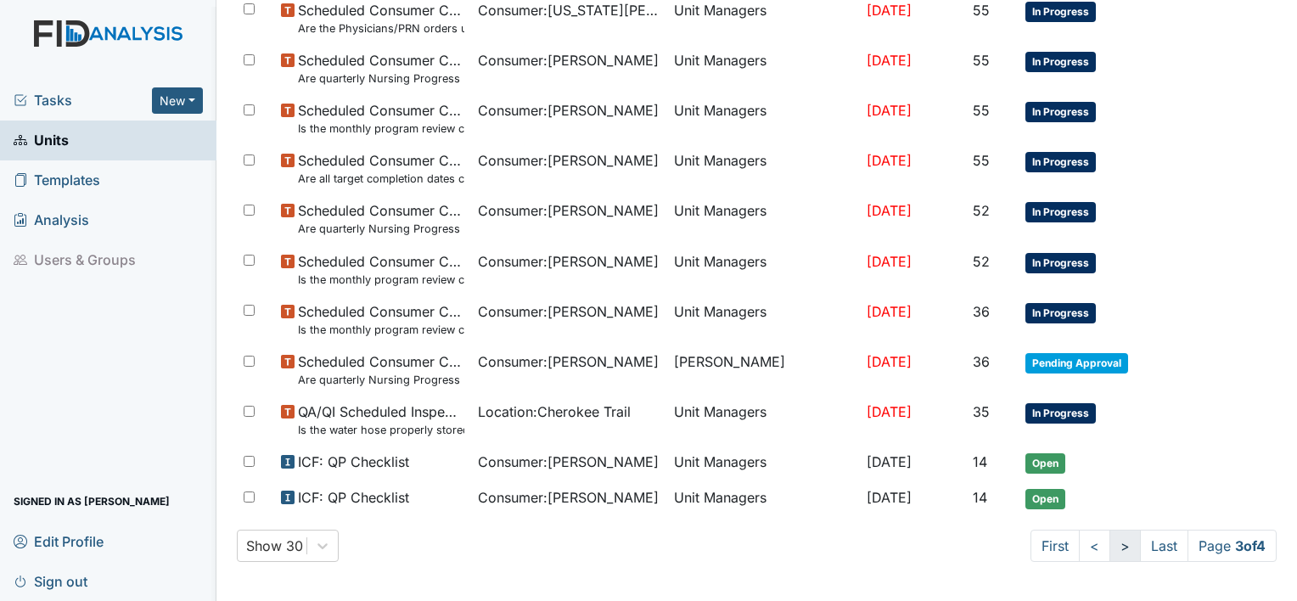
click at [1109, 541] on link ">" at bounding box center [1124, 546] width 31 height 32
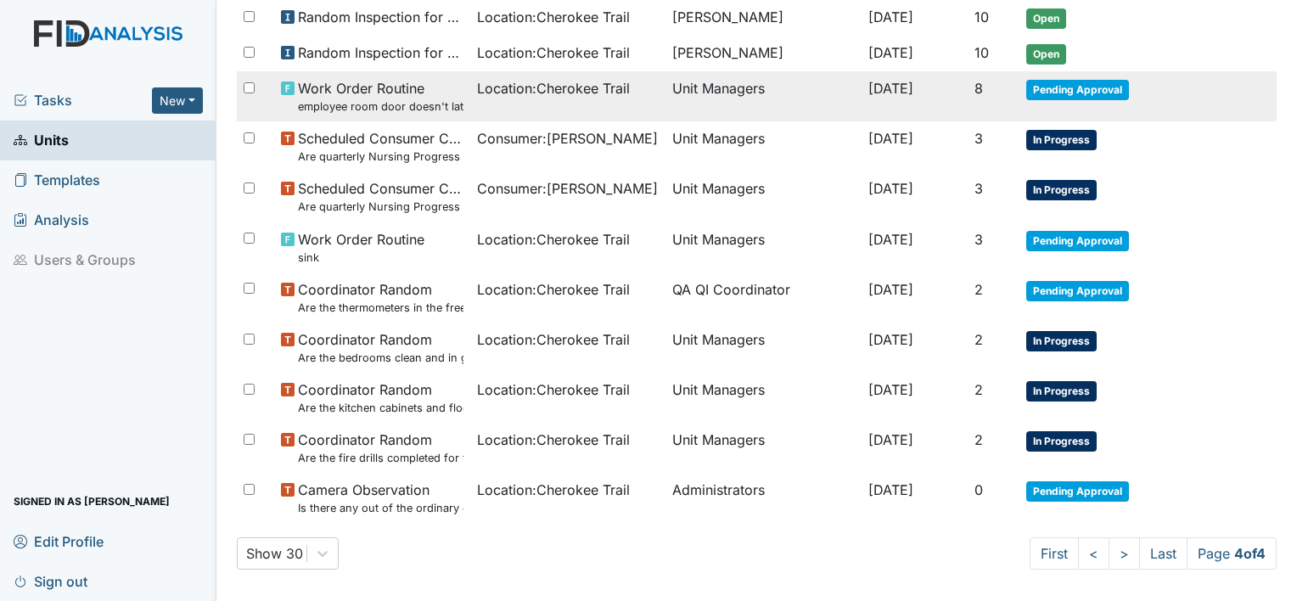
click at [937, 92] on td "[DATE]" at bounding box center [914, 96] width 106 height 50
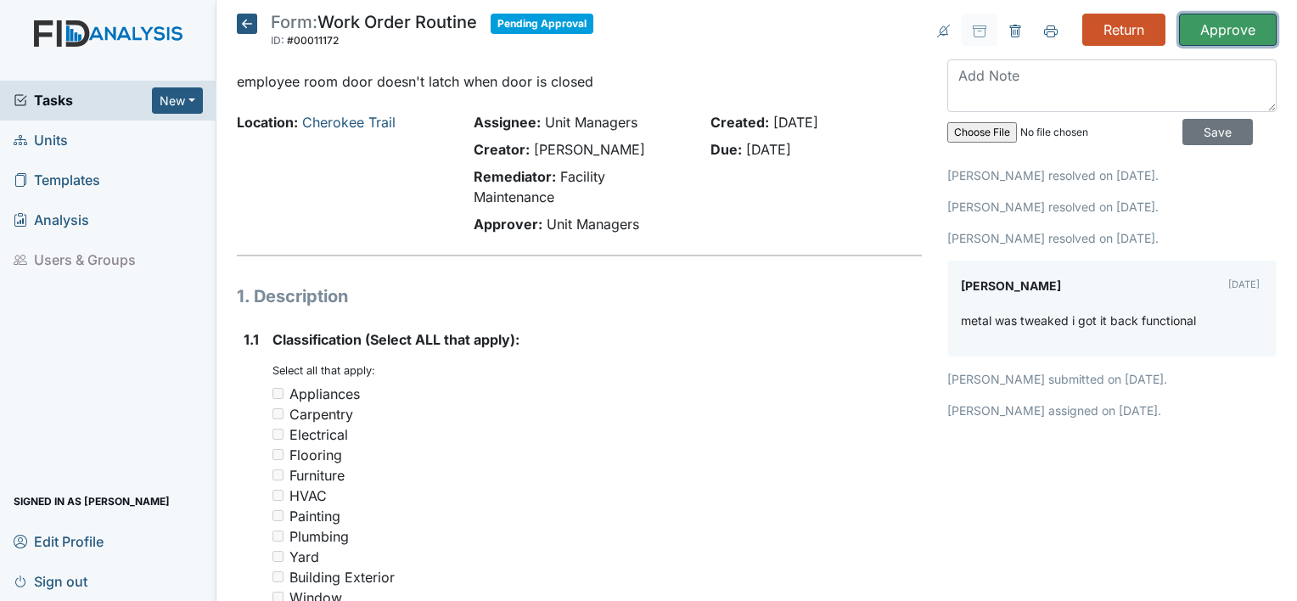
click at [1225, 26] on input "Approve" at bounding box center [1228, 30] width 98 height 32
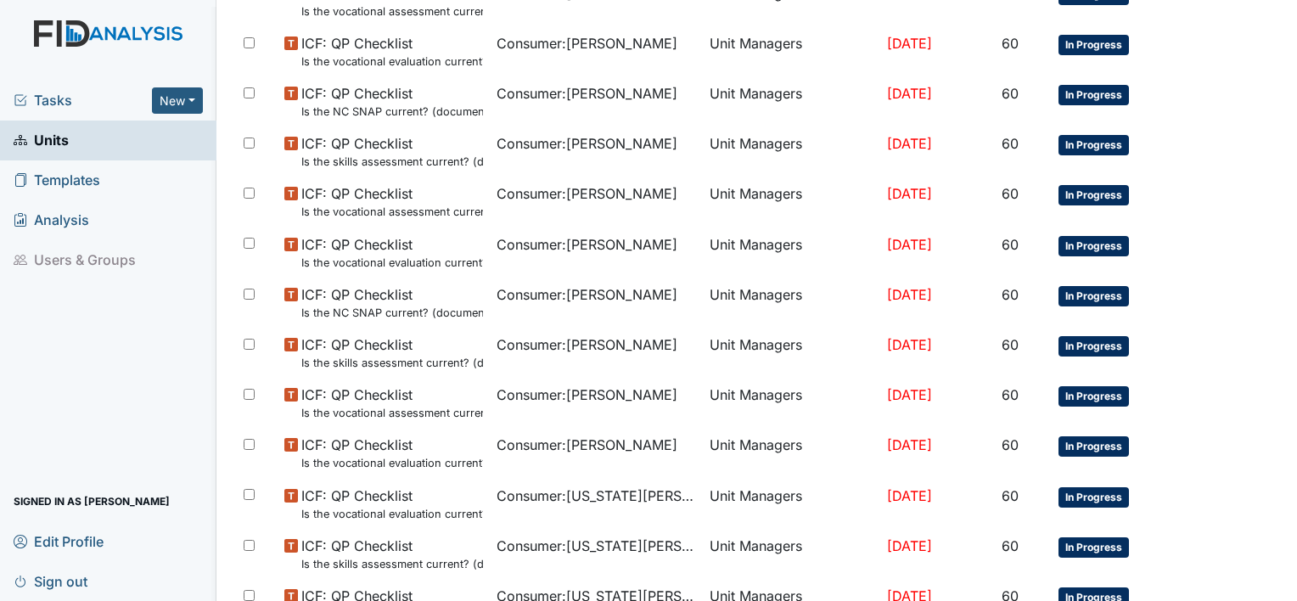
scroll to position [1216, 0]
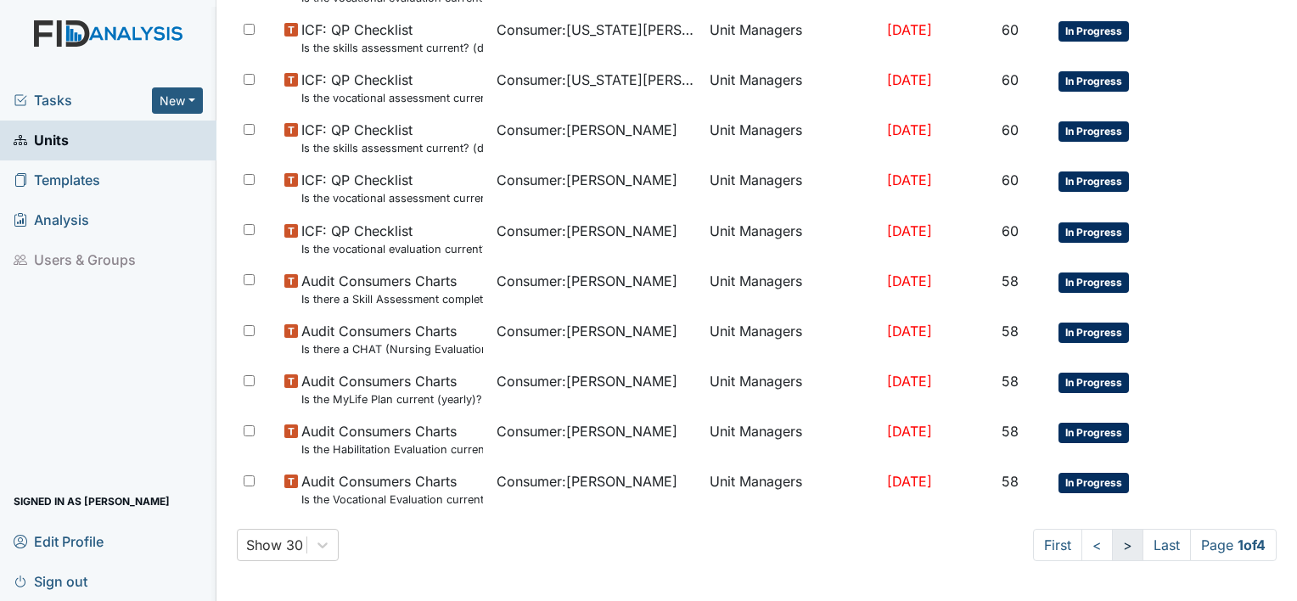
click at [1112, 547] on link ">" at bounding box center [1127, 545] width 31 height 32
click at [1110, 543] on link ">" at bounding box center [1124, 545] width 31 height 32
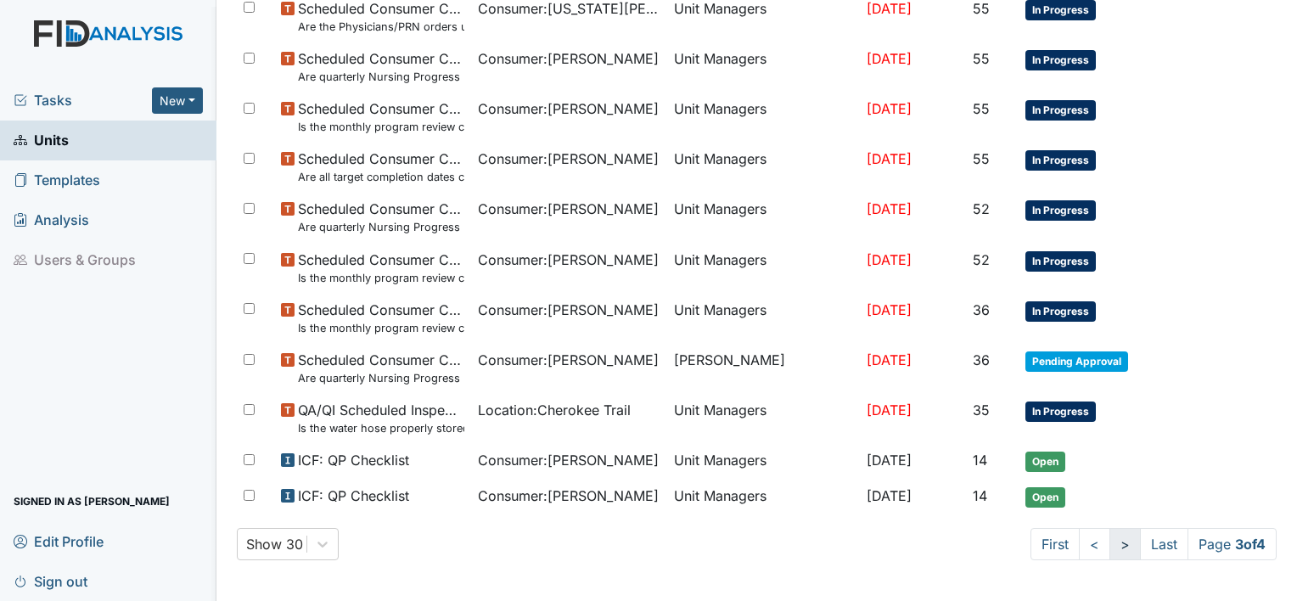
scroll to position [1186, 0]
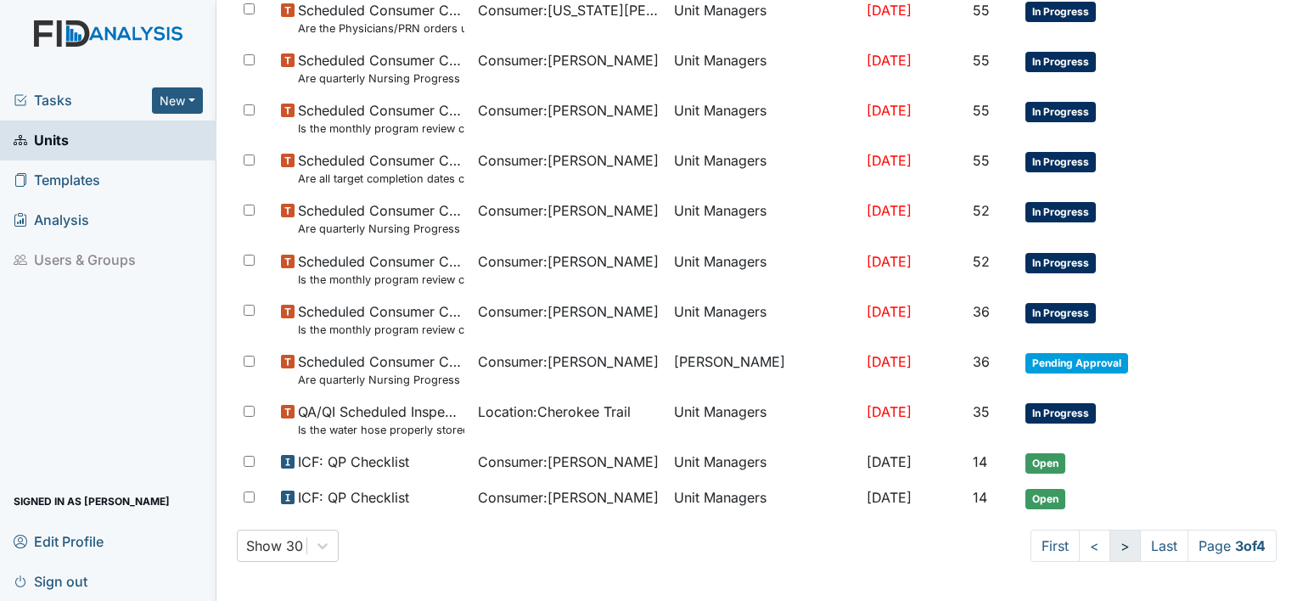
click at [1110, 543] on link ">" at bounding box center [1124, 546] width 31 height 32
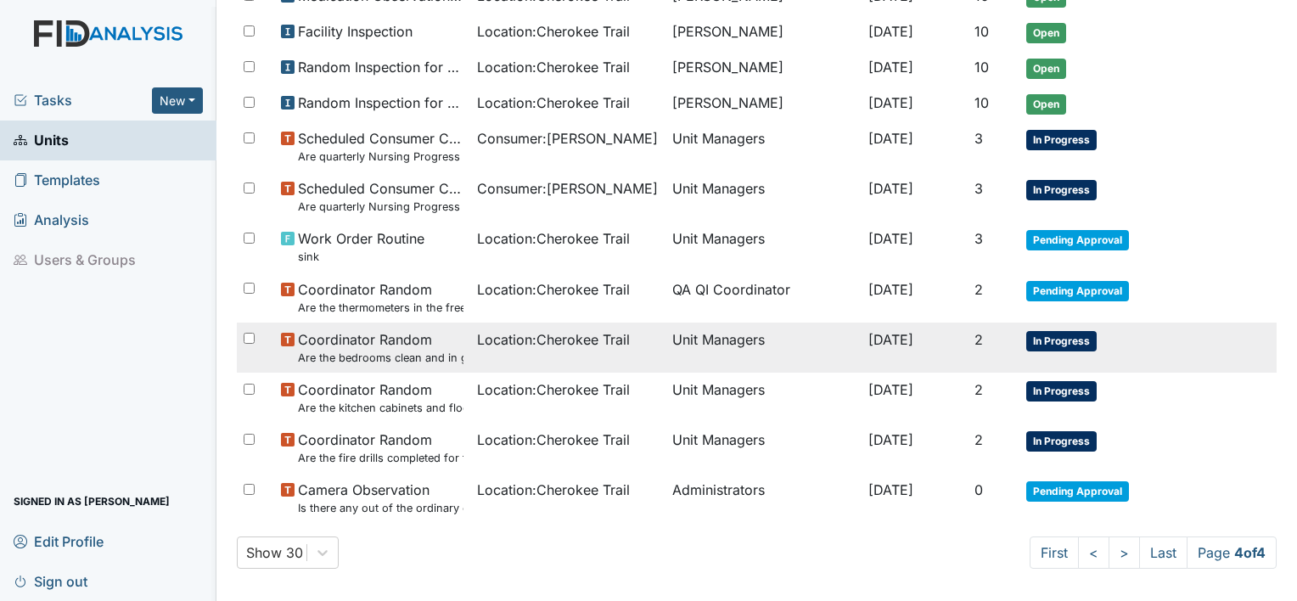
click at [423, 350] on small "Are the bedrooms clean and in good repair?" at bounding box center [380, 358] width 165 height 16
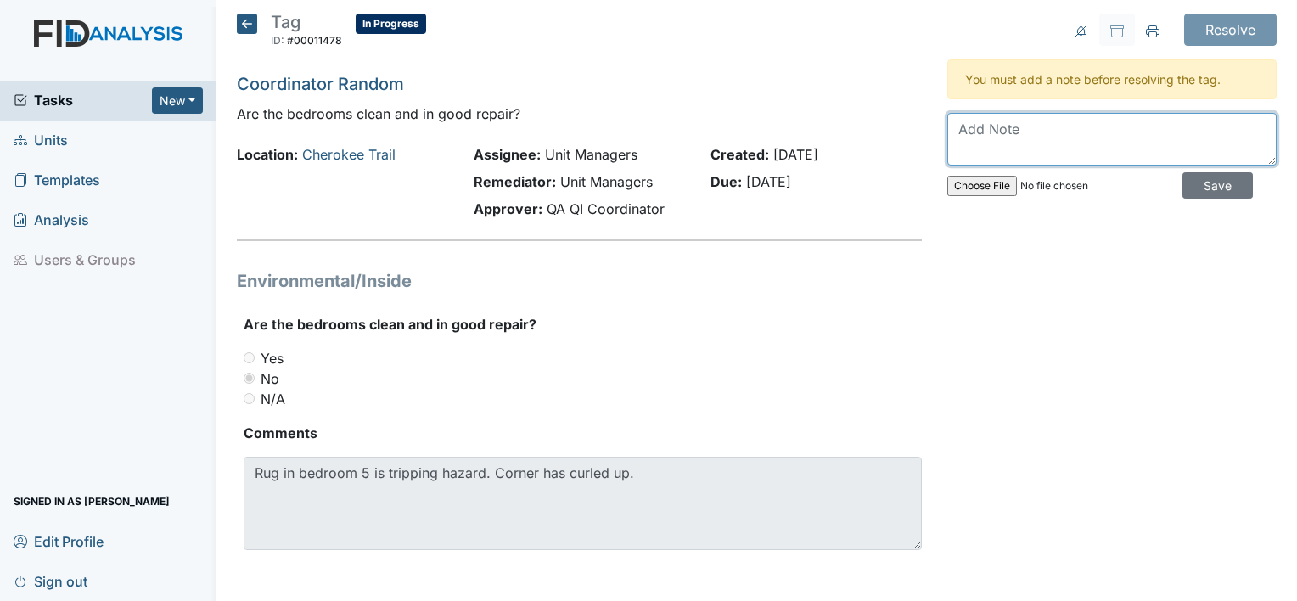
click at [993, 151] on textarea at bounding box center [1111, 139] width 329 height 53
click at [992, 277] on div "Resolve Archive Task × Are you sure you want to archive this task? It will appe…" at bounding box center [1111, 302] width 355 height 577
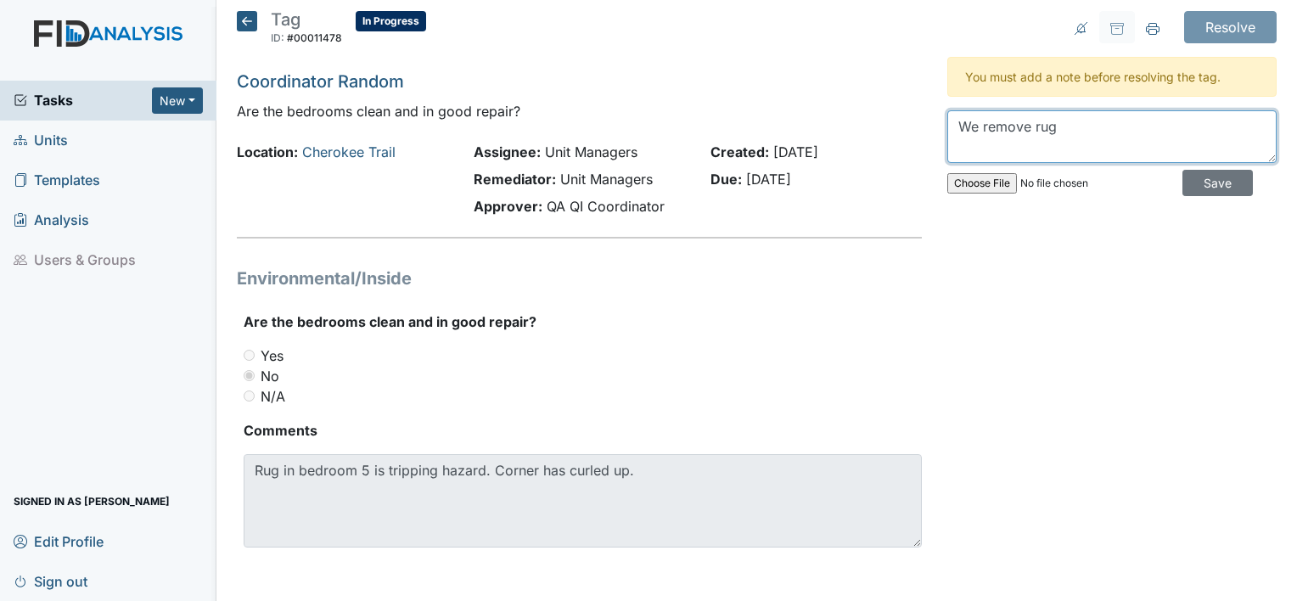
click at [1058, 132] on textarea "We remove rug" at bounding box center [1111, 136] width 329 height 53
click at [1062, 148] on textarea "We remove rug in bedroom 5 rug was brought by family member" at bounding box center [1111, 136] width 329 height 53
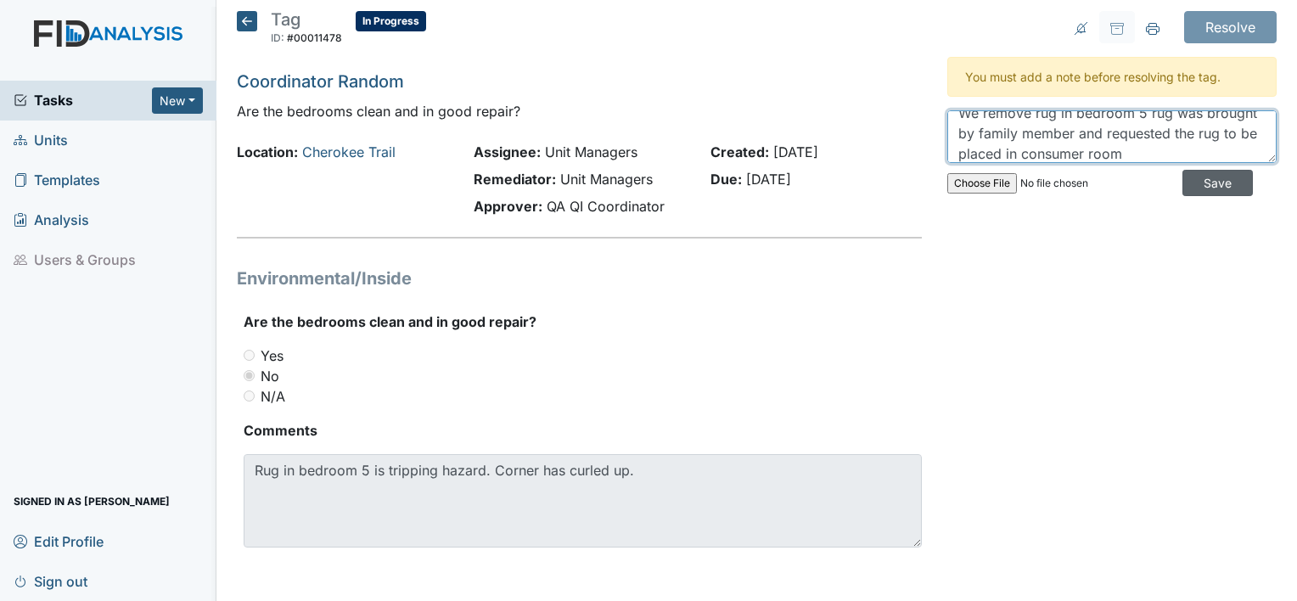
type textarea "We remove rug in bedroom 5 rug was brought by family member and requested the r…"
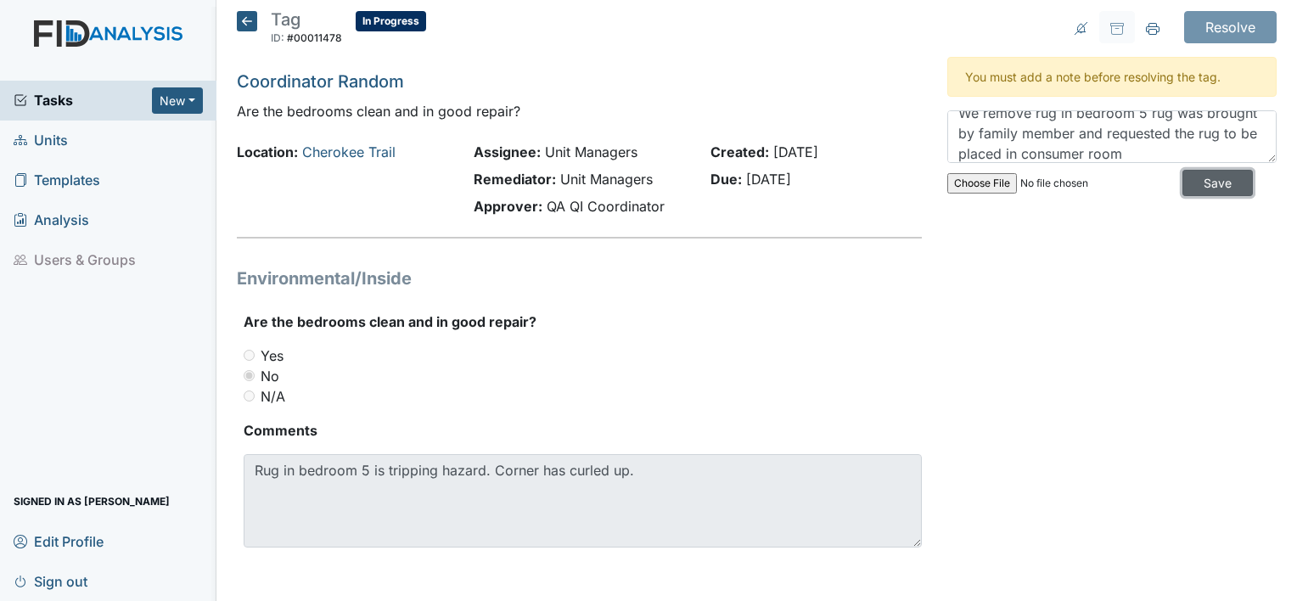
click at [1207, 173] on input "Save" at bounding box center [1217, 183] width 70 height 26
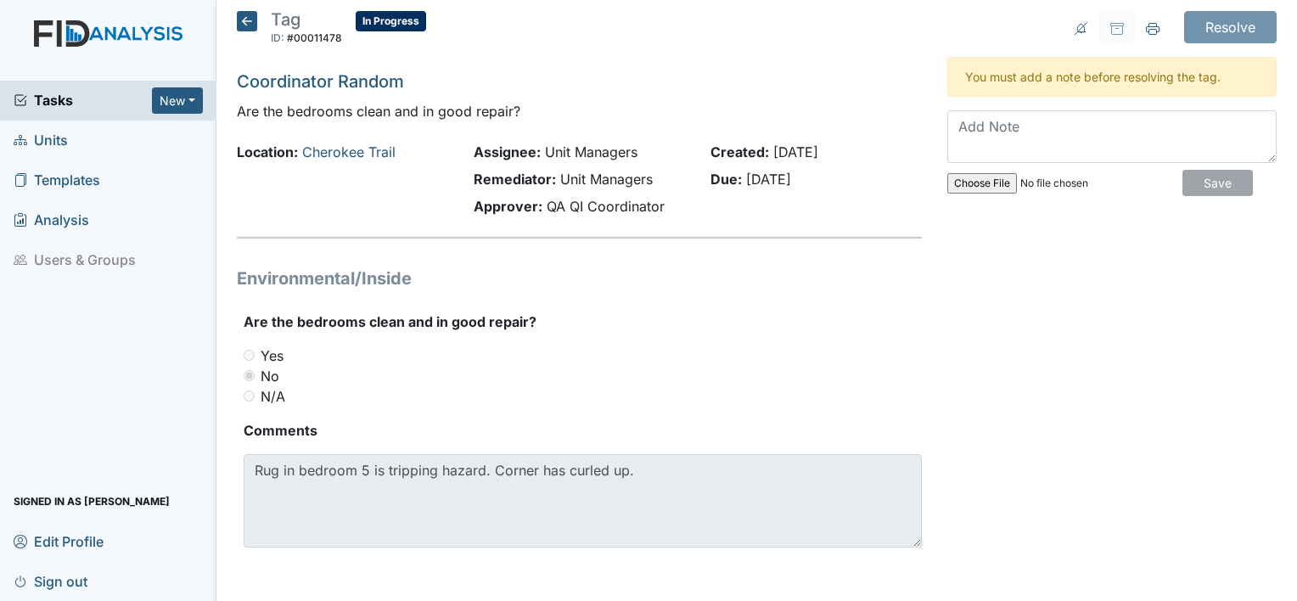
scroll to position [0, 0]
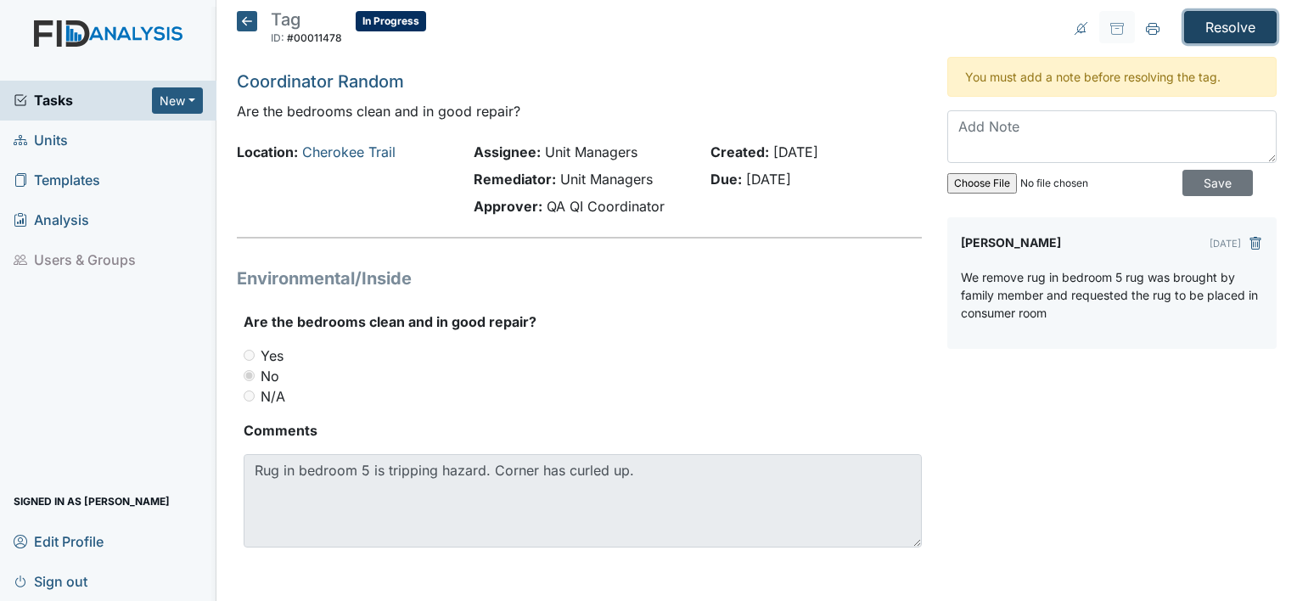
click at [1228, 24] on input "Resolve" at bounding box center [1230, 27] width 93 height 32
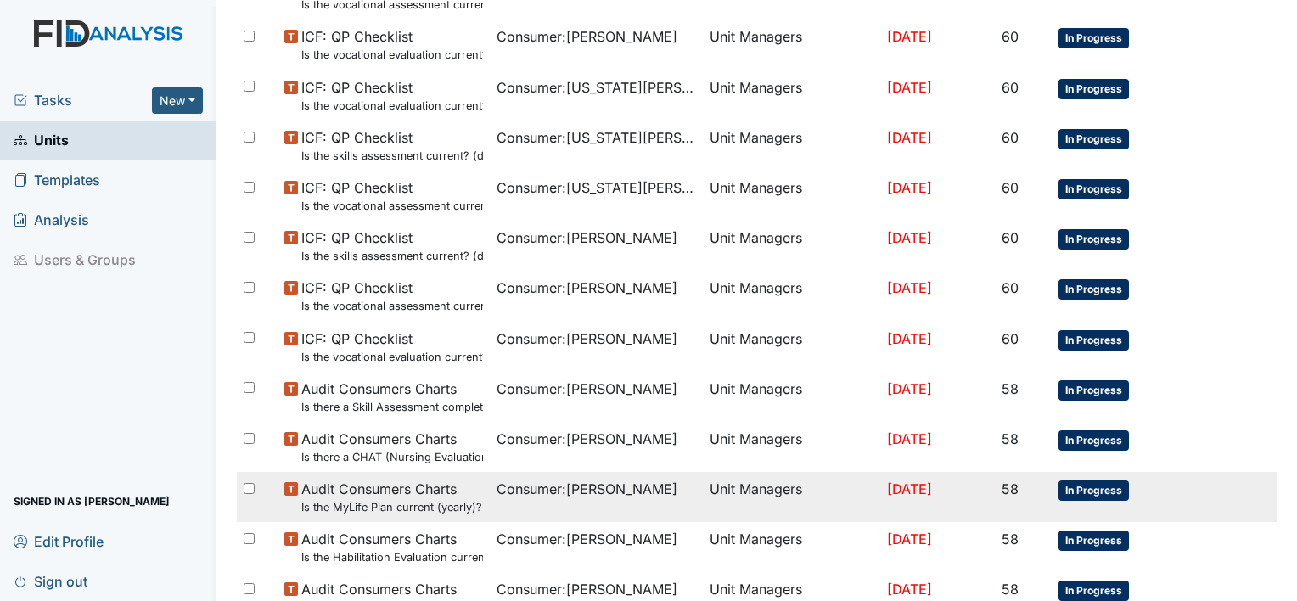
scroll to position [1272, 0]
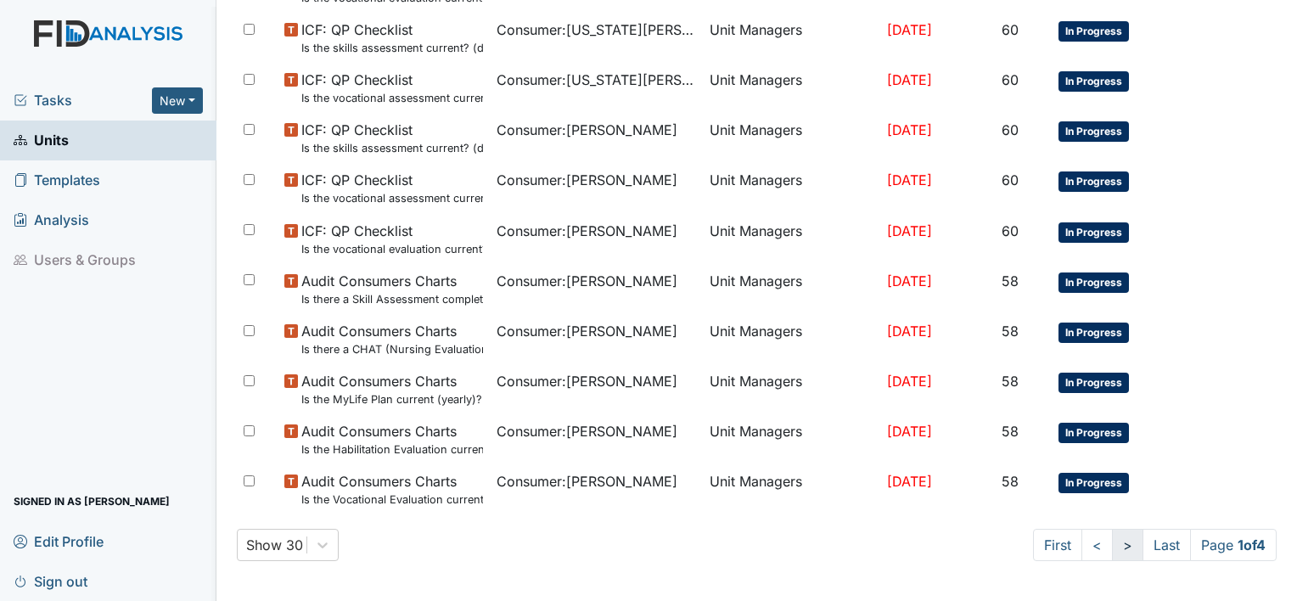
click at [1112, 547] on link ">" at bounding box center [1127, 545] width 31 height 32
click at [1115, 547] on link ">" at bounding box center [1124, 545] width 31 height 32
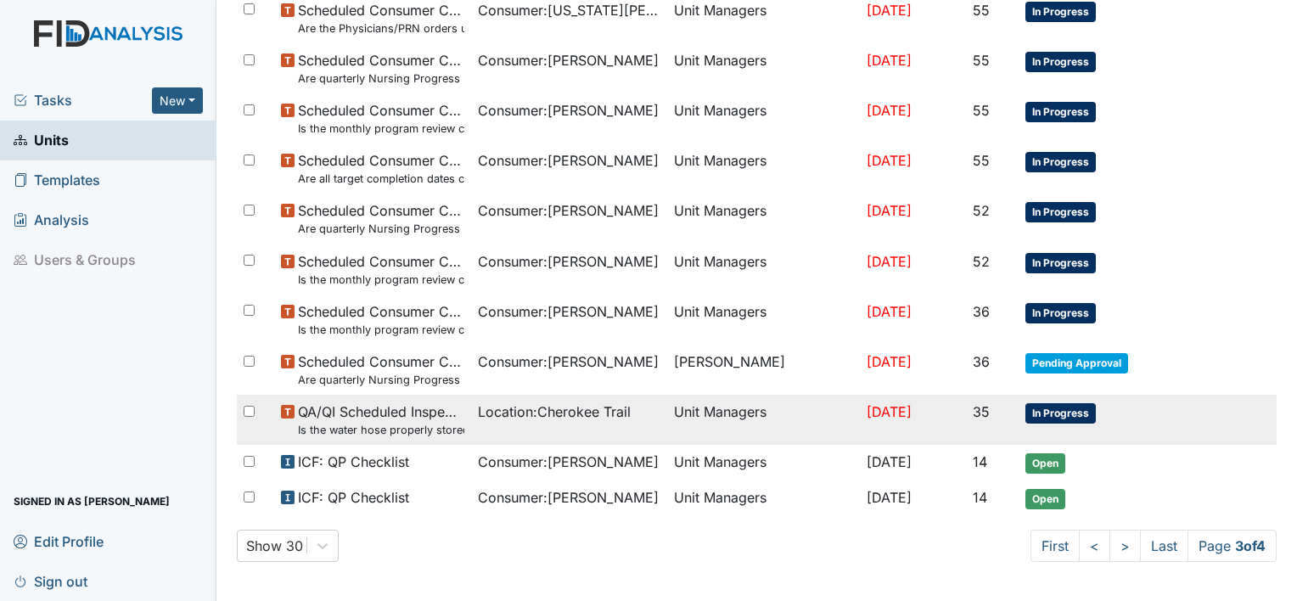
click at [549, 412] on span "Location : Cherokee Trail" at bounding box center [554, 411] width 153 height 20
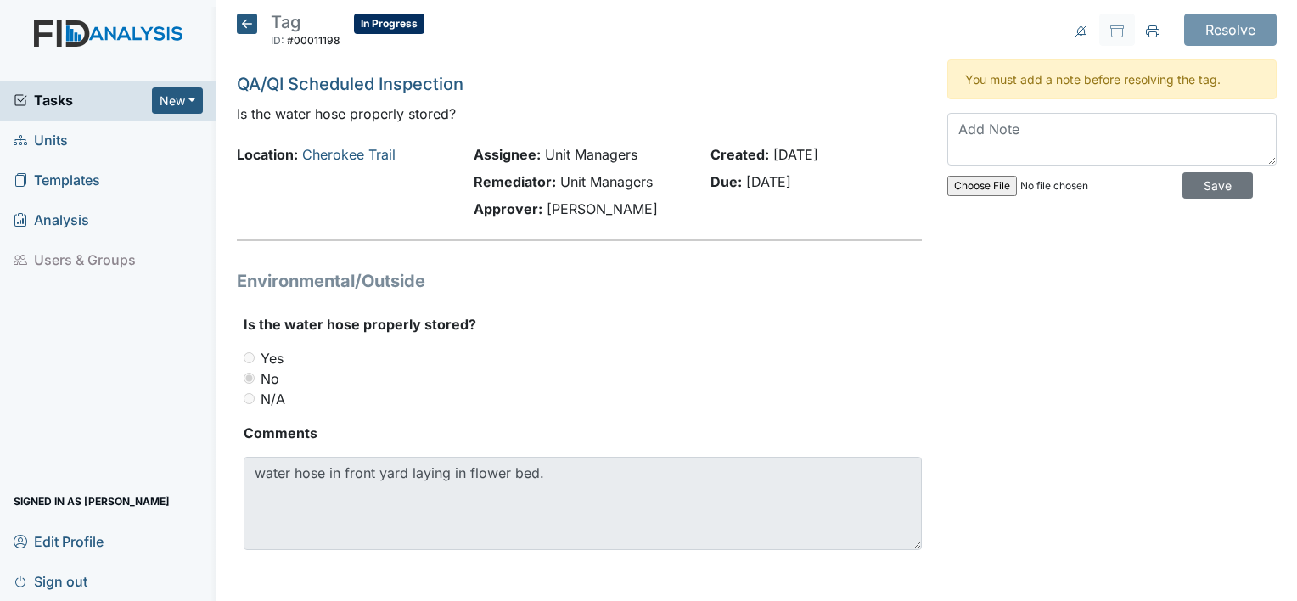
scroll to position [3, 0]
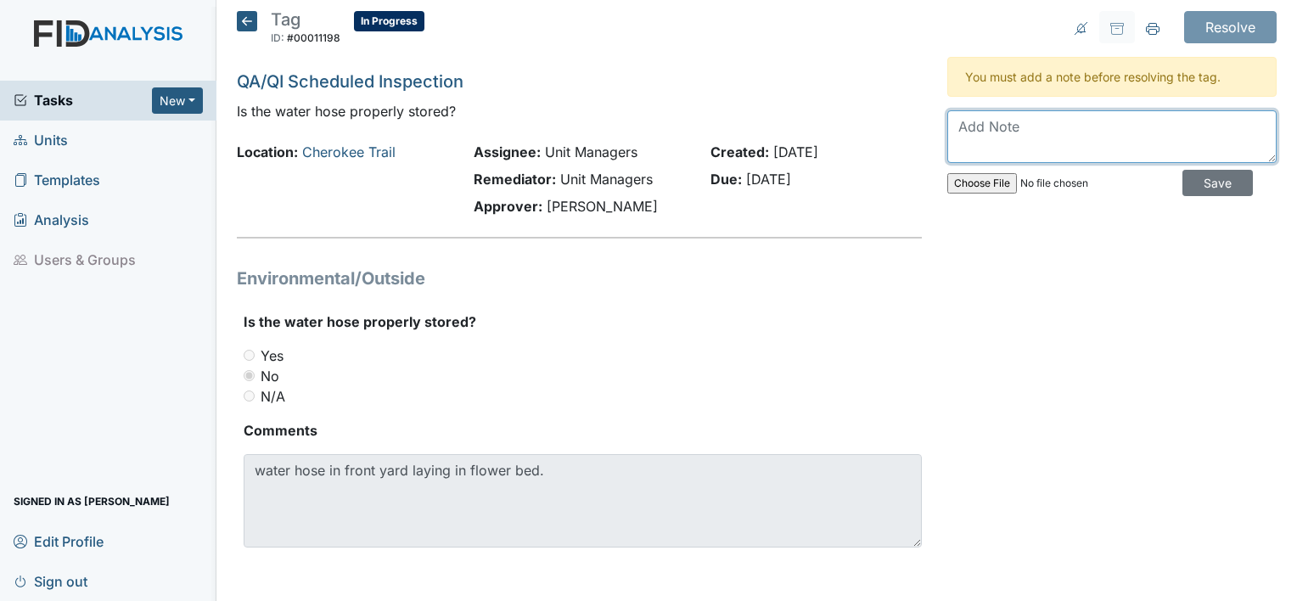
click at [1012, 143] on textarea at bounding box center [1111, 136] width 329 height 53
click at [1060, 126] on textarea "Staff Inservice" at bounding box center [1111, 136] width 329 height 53
type textarea "Staff Inservice on properly storing water hose"
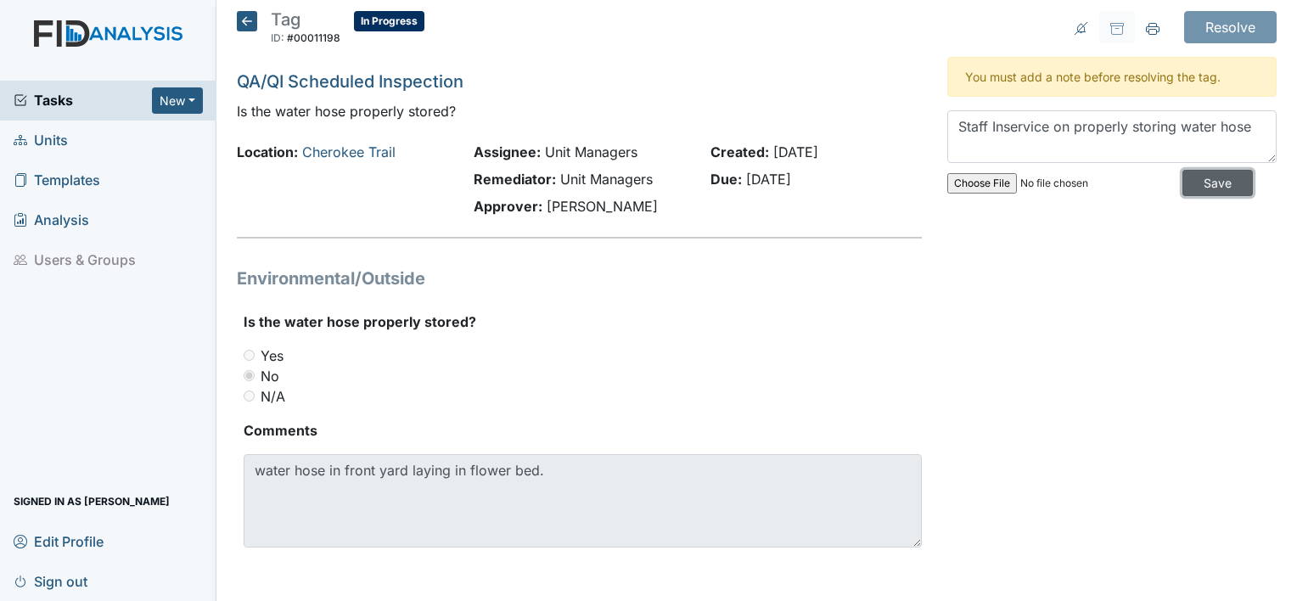
drag, startPoint x: 1225, startPoint y: 182, endPoint x: 1218, endPoint y: 172, distance: 11.5
click at [1224, 180] on input "Save" at bounding box center [1217, 183] width 70 height 26
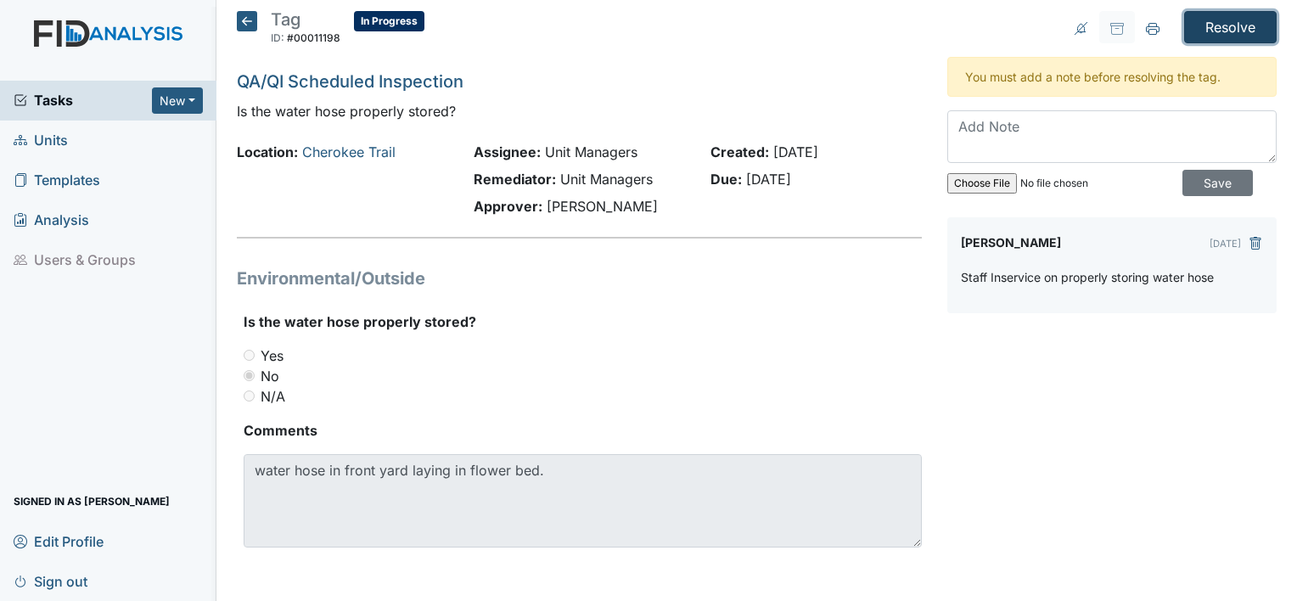
click at [1218, 36] on input "Resolve" at bounding box center [1230, 27] width 93 height 32
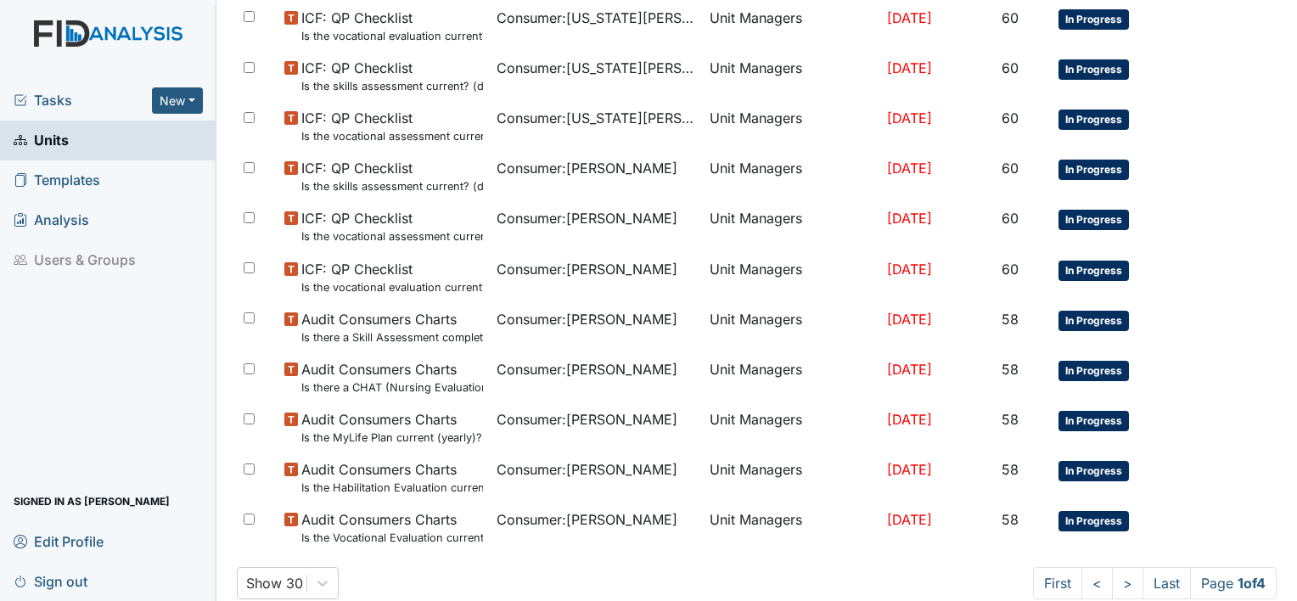
scroll to position [1272, 0]
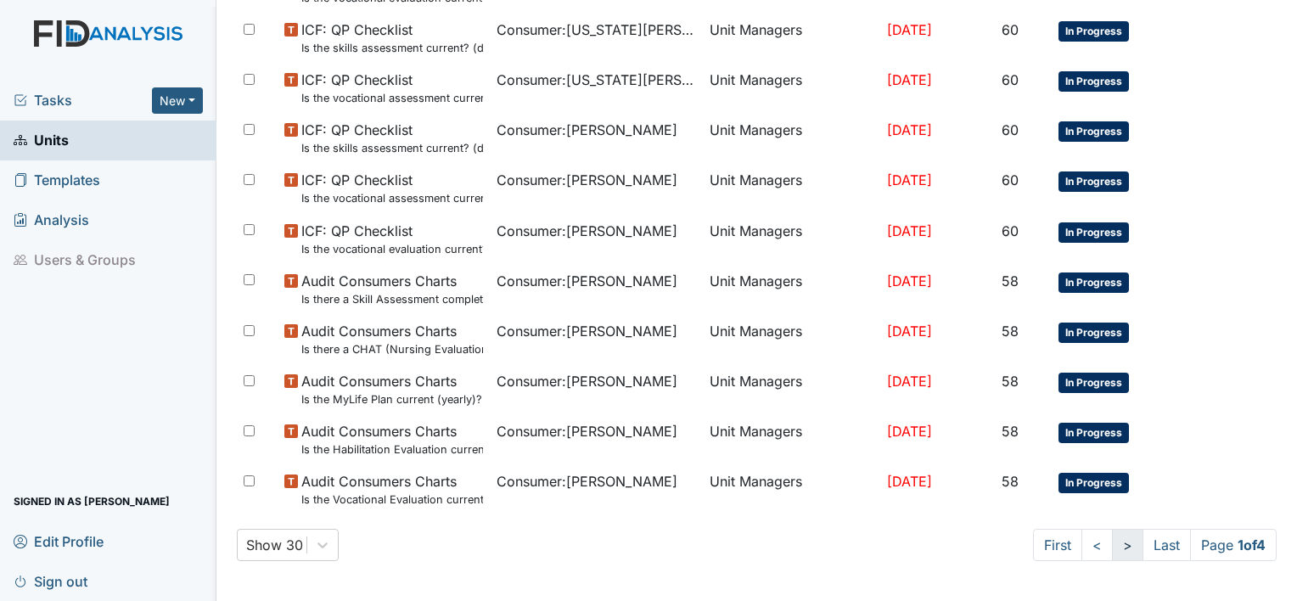
click at [1112, 547] on link ">" at bounding box center [1127, 545] width 31 height 32
click at [1109, 542] on link ">" at bounding box center [1124, 545] width 31 height 32
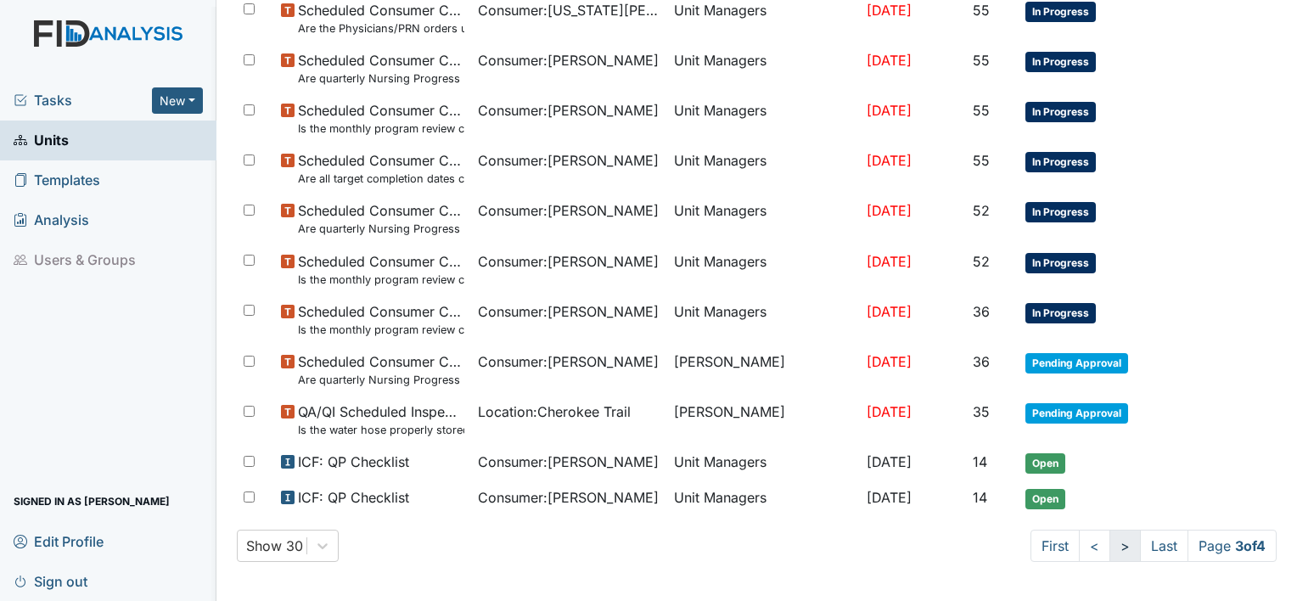
click at [1109, 544] on link ">" at bounding box center [1124, 546] width 31 height 32
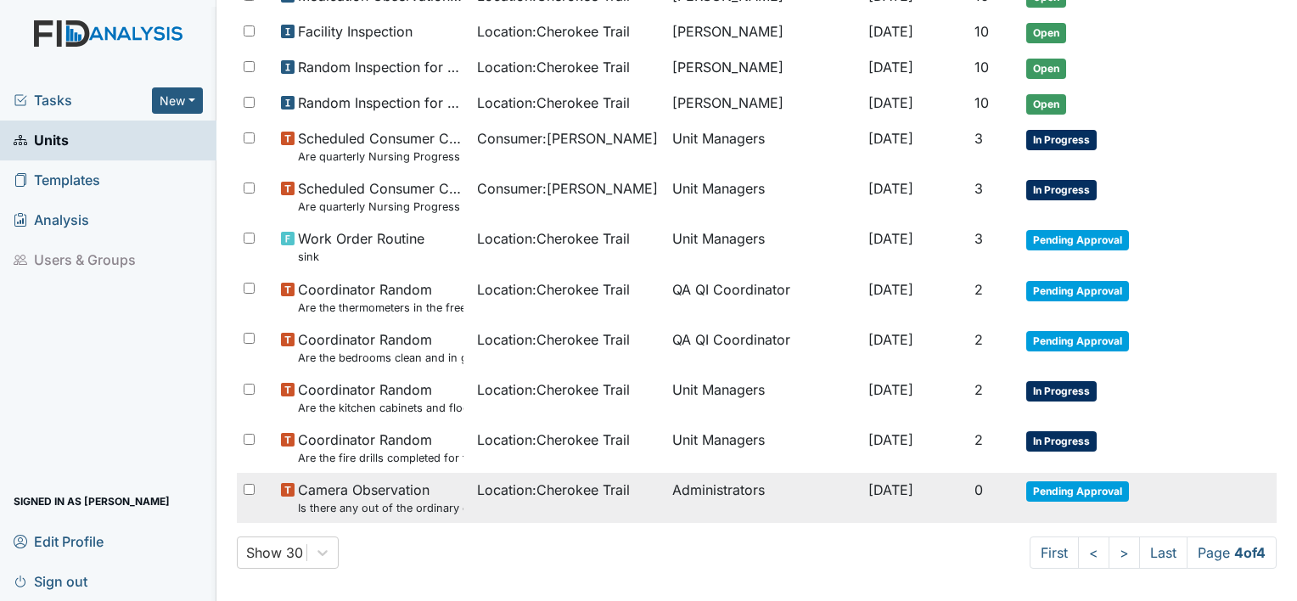
click at [384, 479] on span "Camera Observation Is there any out of the ordinary cell phone usage?" at bounding box center [380, 497] width 165 height 36
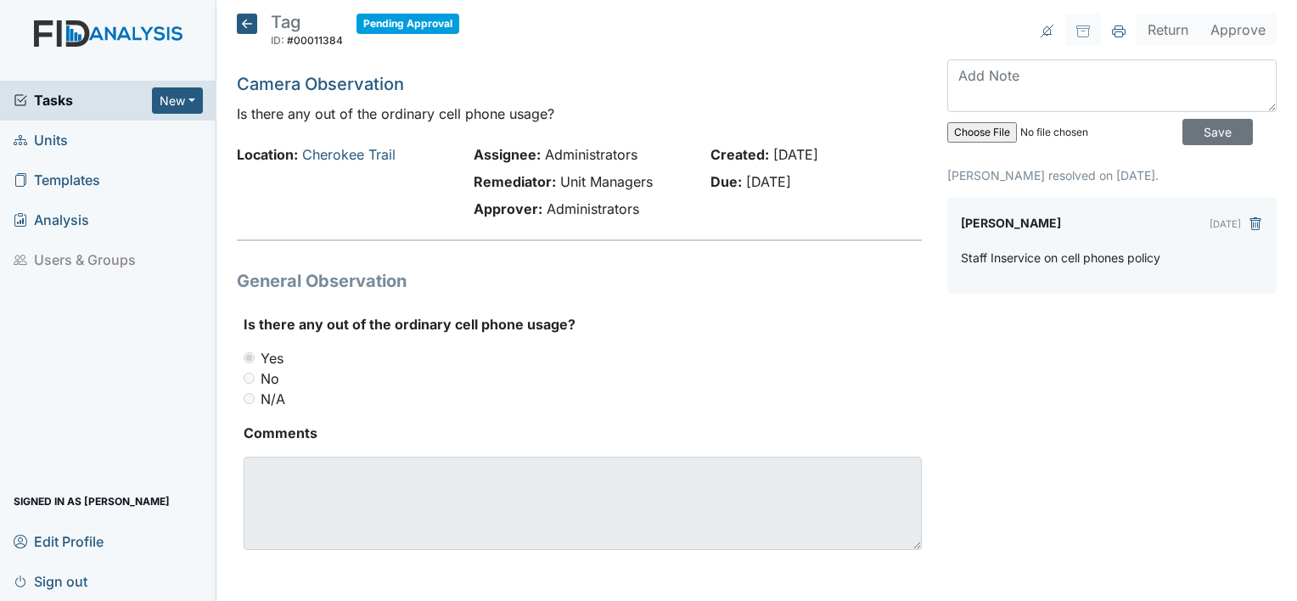
scroll to position [3, 0]
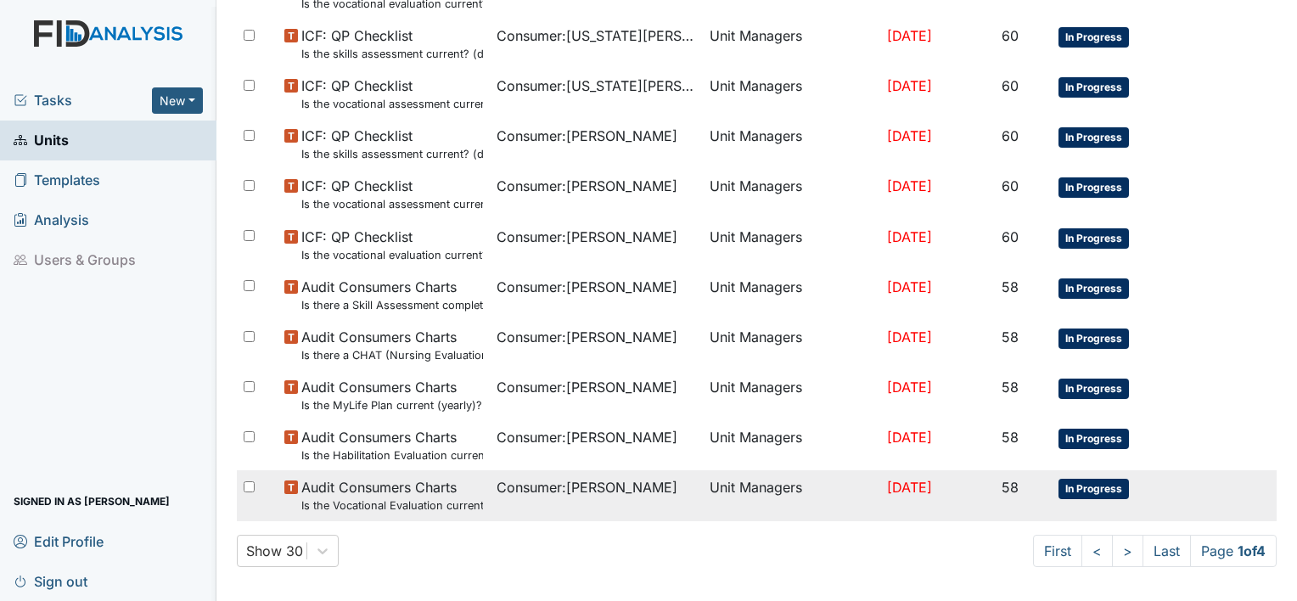
scroll to position [1216, 0]
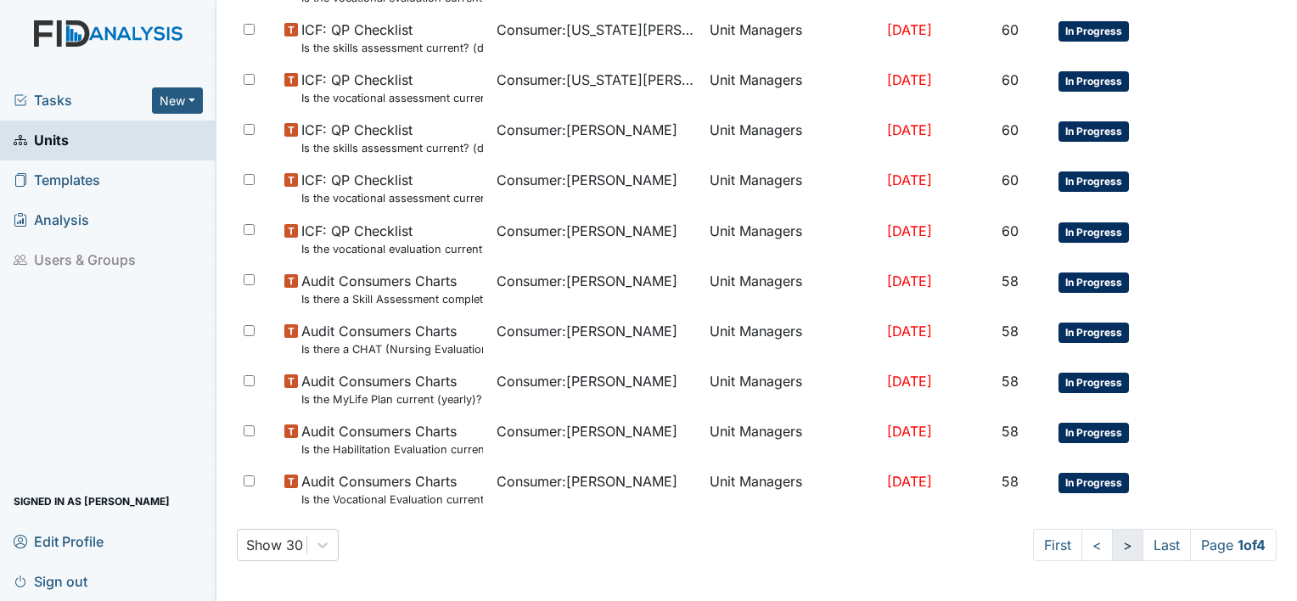
click at [1112, 543] on link ">" at bounding box center [1127, 545] width 31 height 32
click at [1109, 543] on link ">" at bounding box center [1124, 545] width 31 height 32
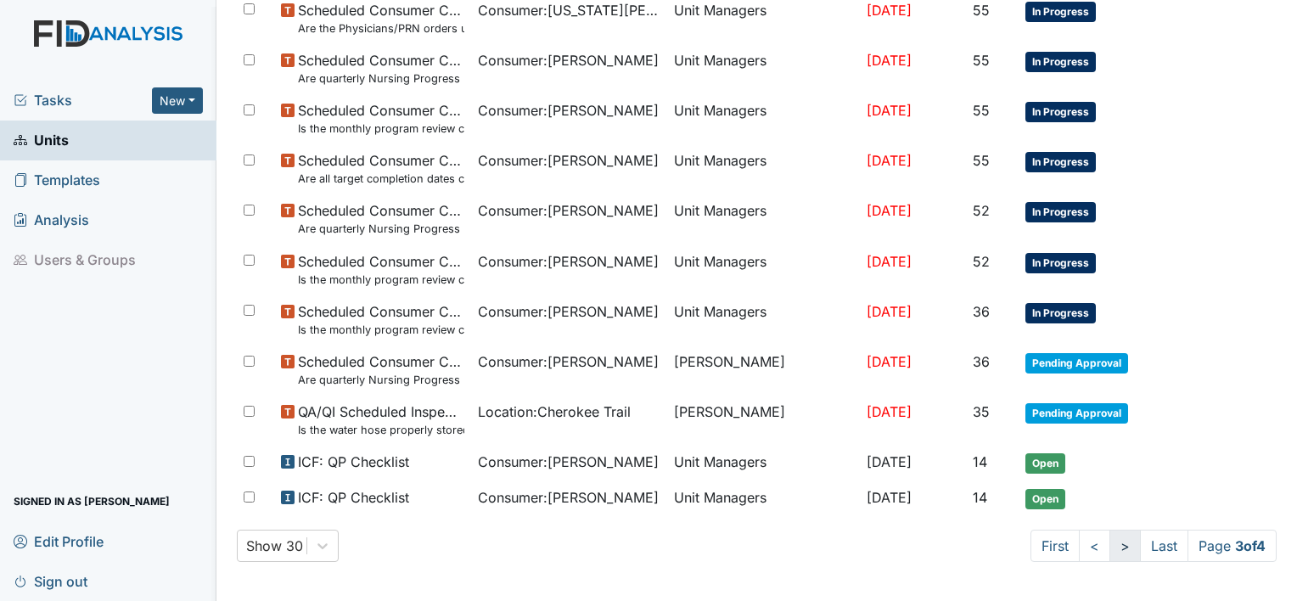
click at [1109, 543] on link ">" at bounding box center [1124, 546] width 31 height 32
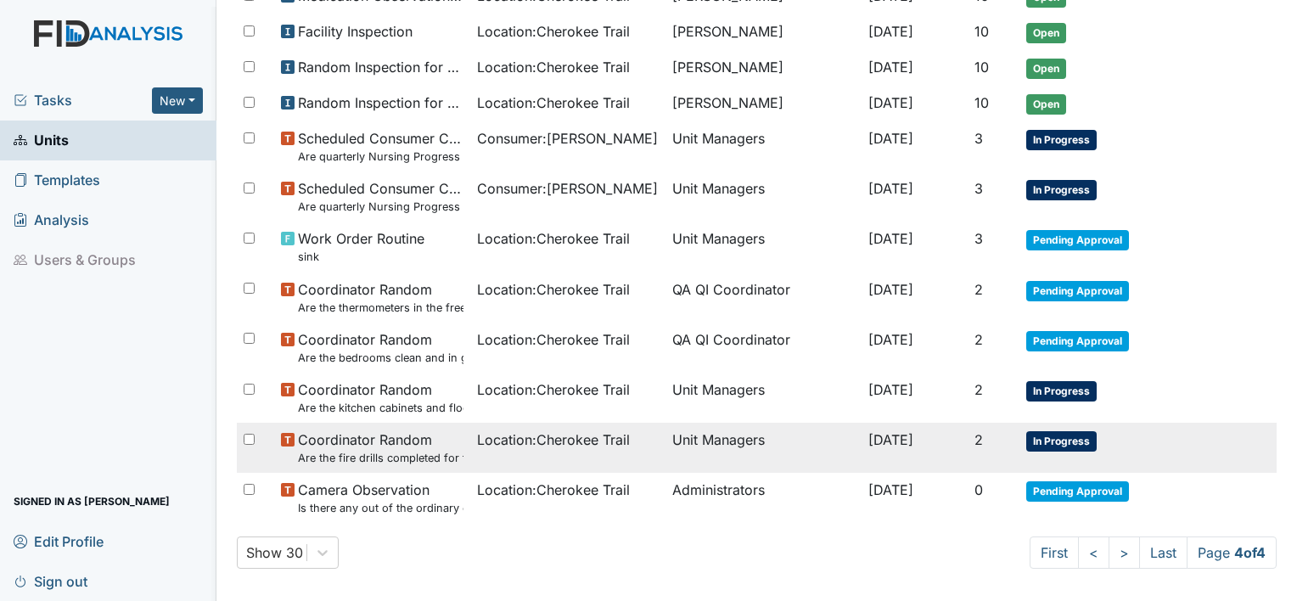
click at [586, 429] on span "Location : Cherokee Trail" at bounding box center [553, 439] width 153 height 20
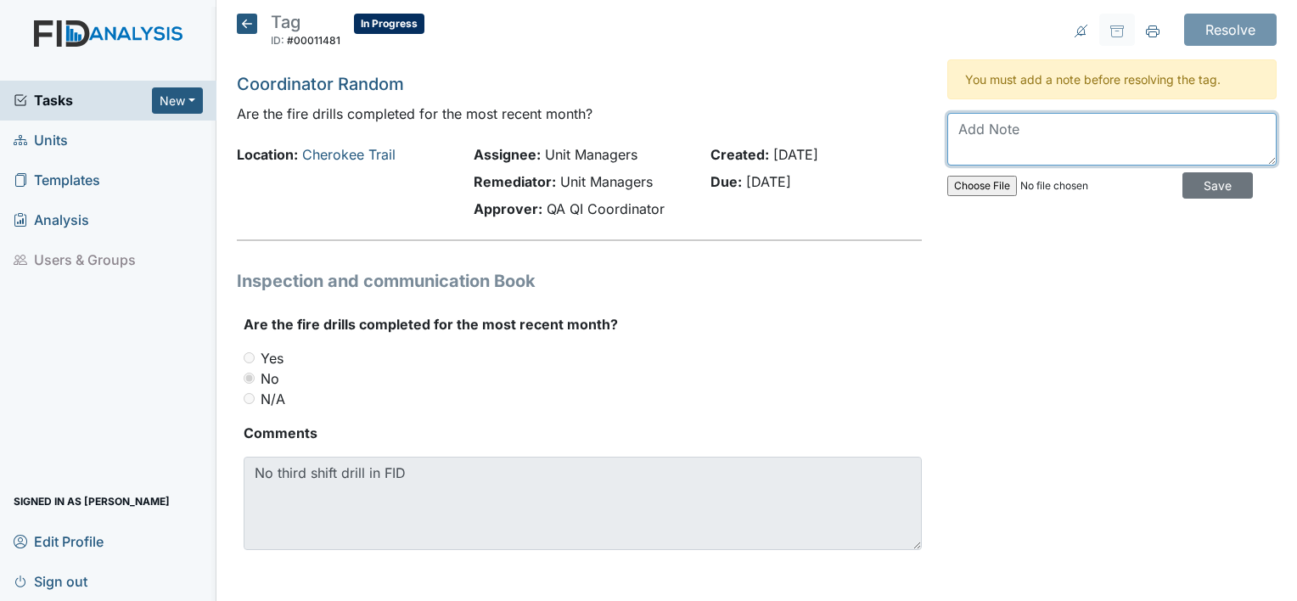
click at [1072, 129] on textarea at bounding box center [1111, 139] width 329 height 53
click at [995, 135] on textarea "I" at bounding box center [1111, 139] width 329 height 53
drag, startPoint x: 1151, startPoint y: 227, endPoint x: 1146, endPoint y: 210, distance: 18.5
click at [1147, 227] on div "Resolve Archive Task × Are you sure you want to archive this task? It will appe…" at bounding box center [1111, 302] width 355 height 577
type textarea "I placed third shift fire drills in the Safety book under fire drills"
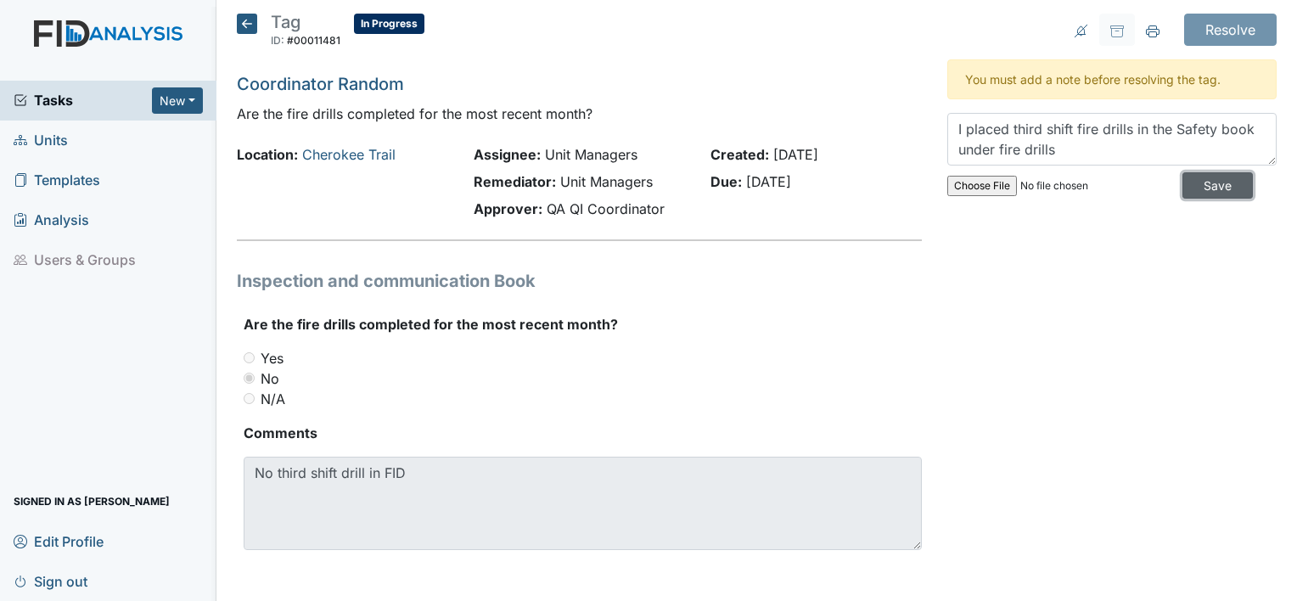
click at [1189, 185] on input "Save" at bounding box center [1217, 185] width 70 height 26
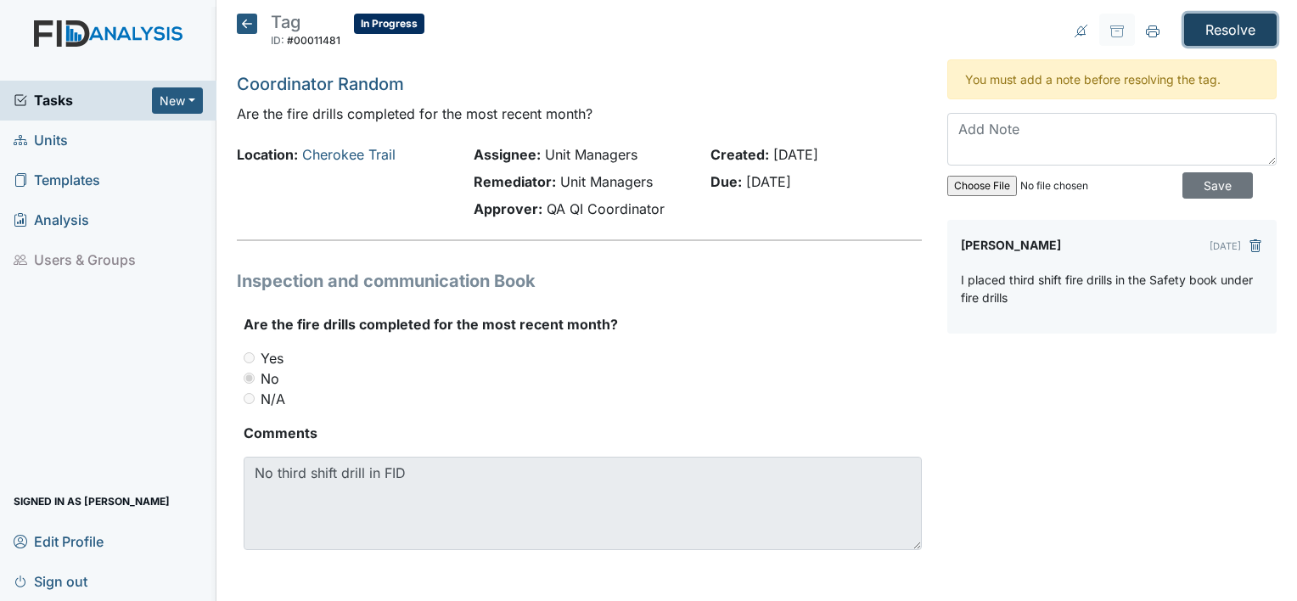
click at [1231, 30] on input "Resolve" at bounding box center [1230, 30] width 93 height 32
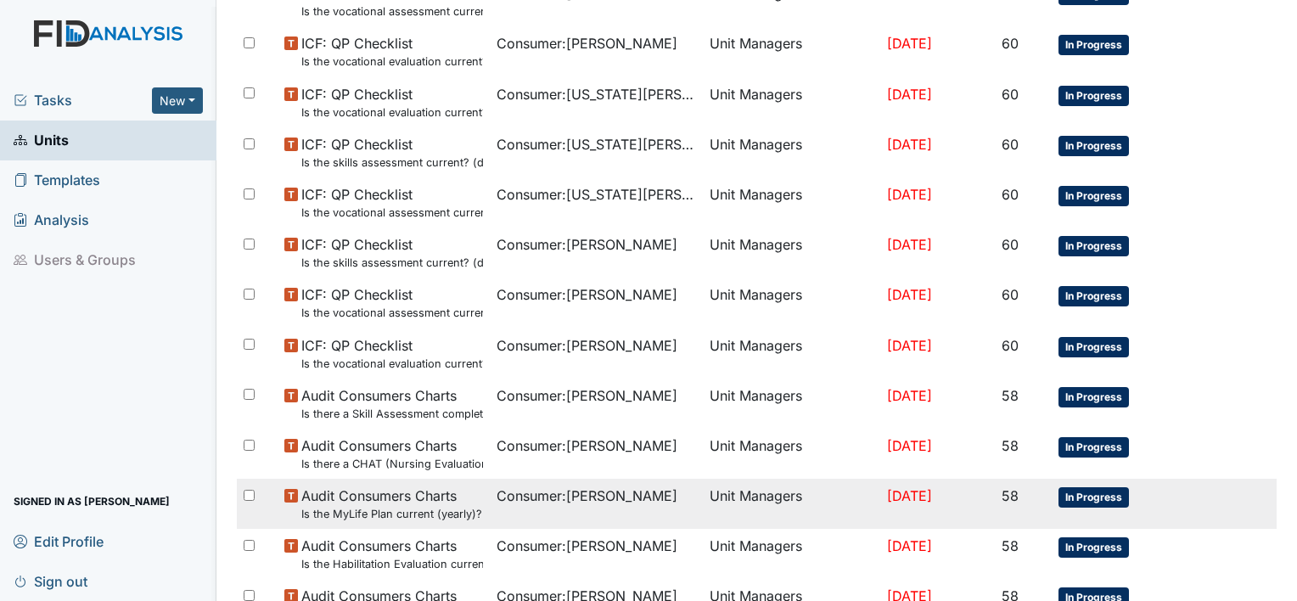
scroll to position [1272, 0]
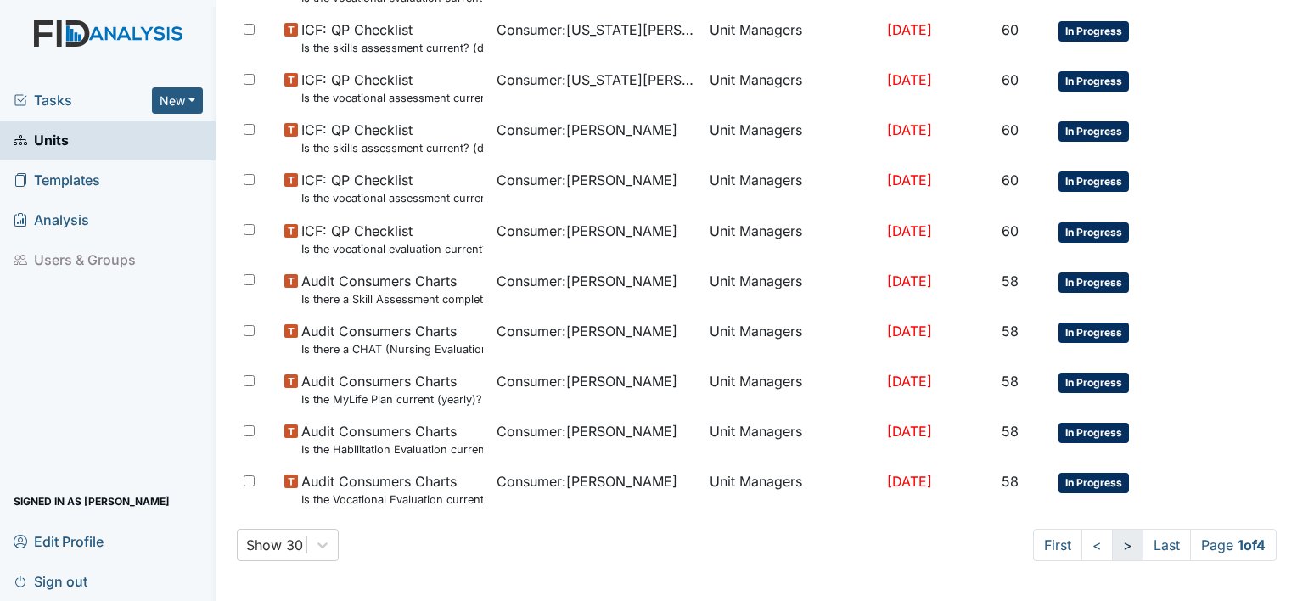
click at [1115, 541] on link ">" at bounding box center [1127, 545] width 31 height 32
click at [1109, 549] on link ">" at bounding box center [1124, 545] width 31 height 32
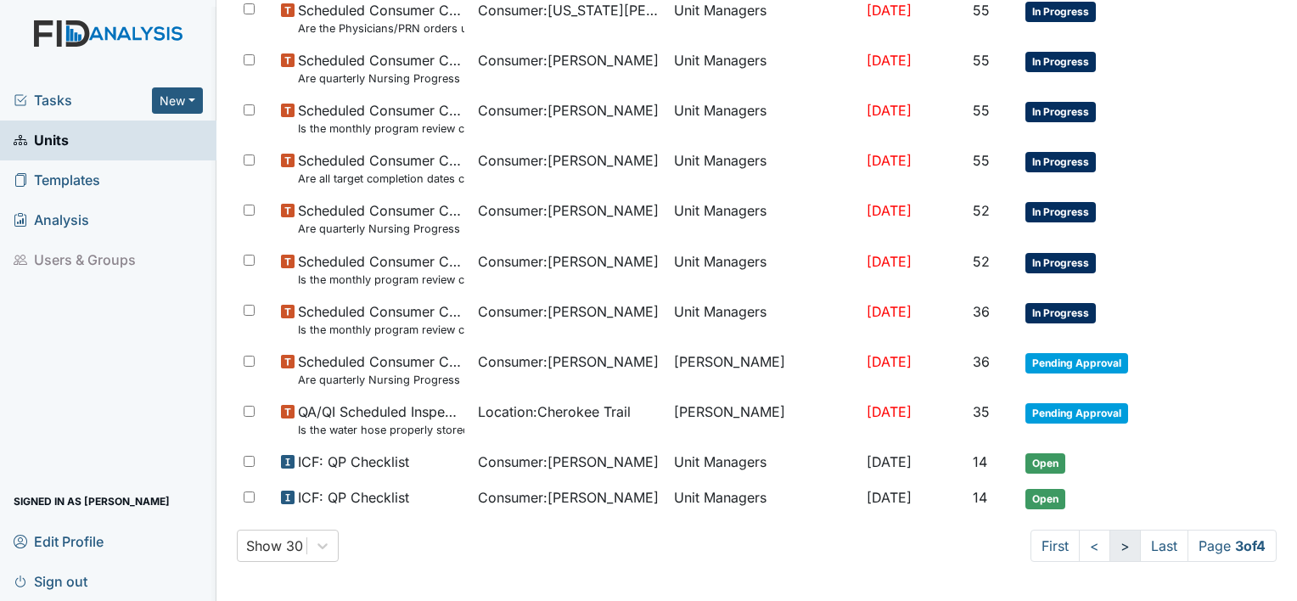
click at [1109, 549] on link ">" at bounding box center [1124, 546] width 31 height 32
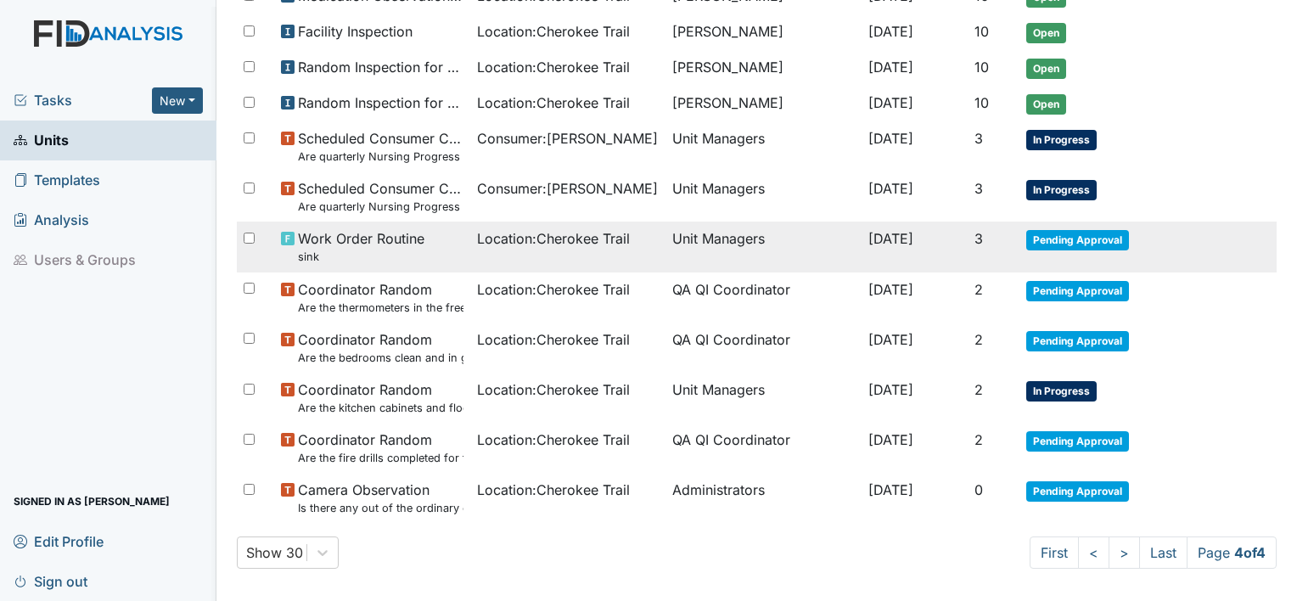
click at [742, 238] on td "Unit Managers" at bounding box center [763, 246] width 196 height 50
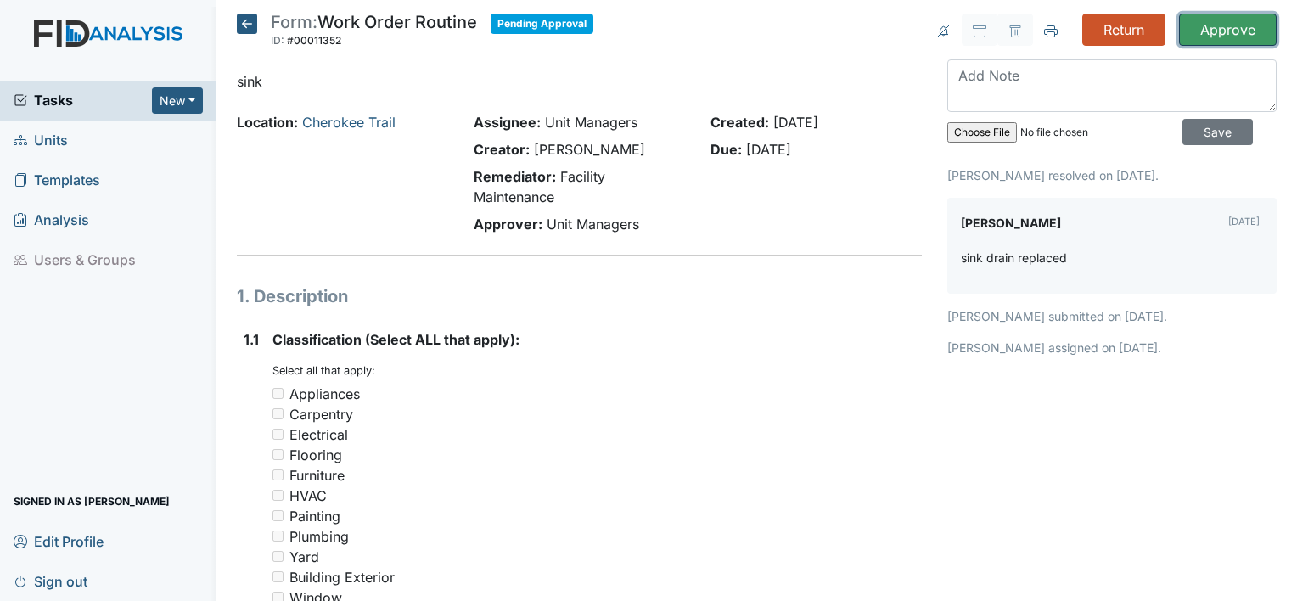
click at [1191, 29] on input "Approve" at bounding box center [1228, 30] width 98 height 32
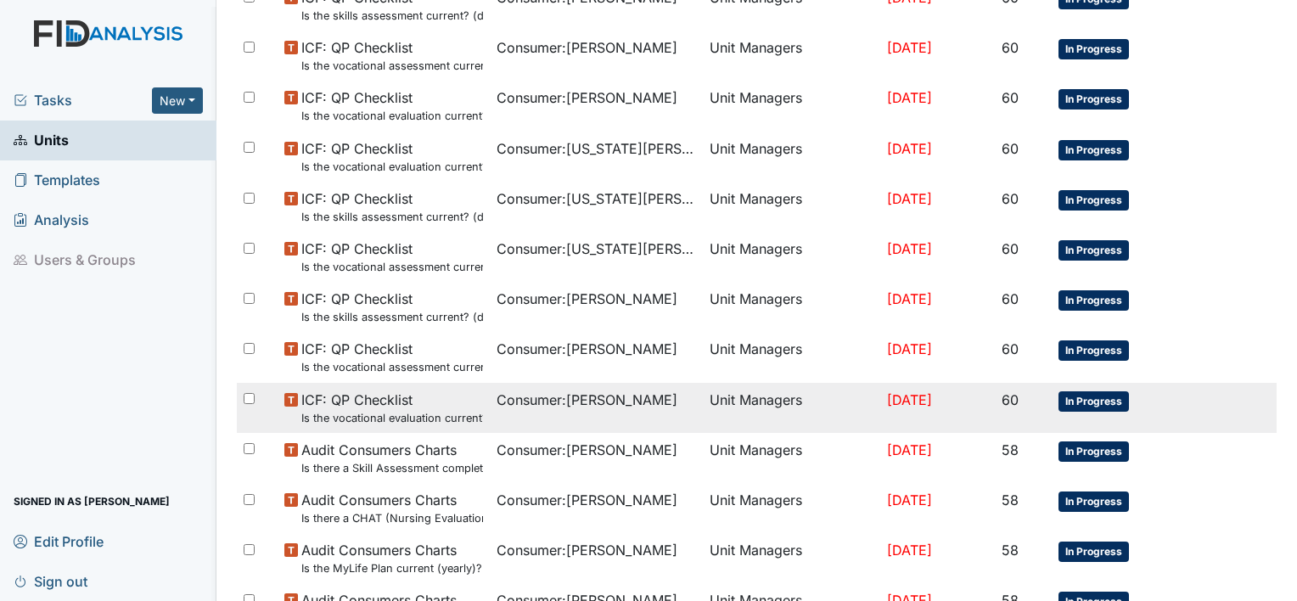
scroll to position [1272, 0]
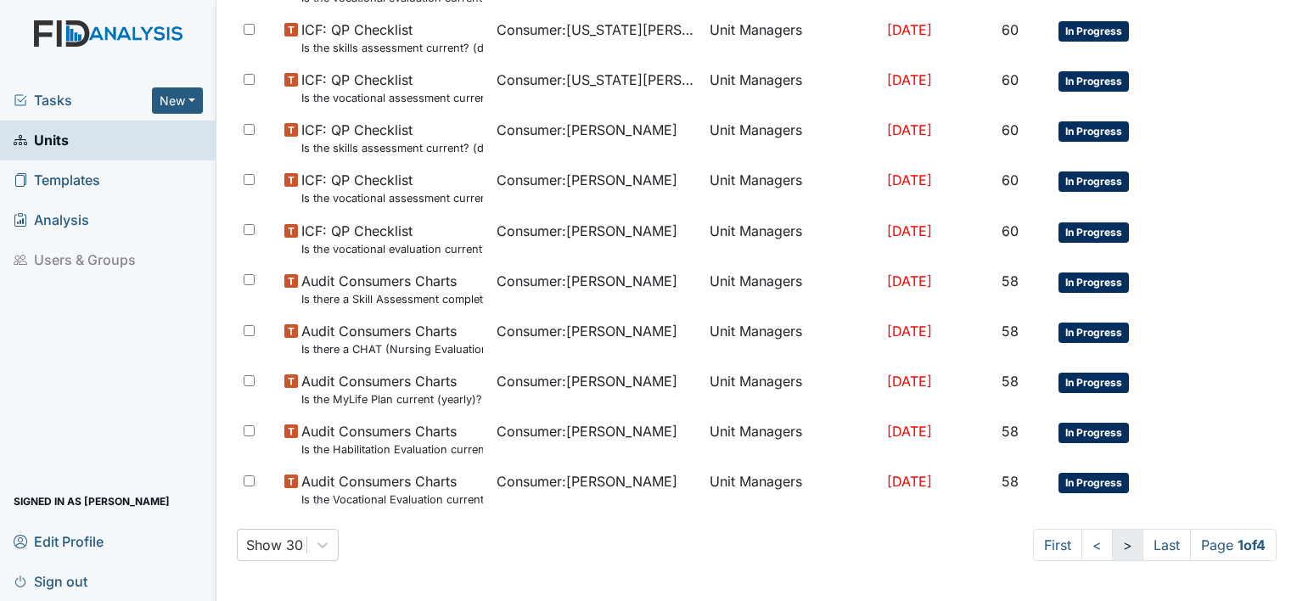
click at [1112, 541] on link ">" at bounding box center [1127, 545] width 31 height 32
click at [1109, 541] on link ">" at bounding box center [1124, 545] width 31 height 32
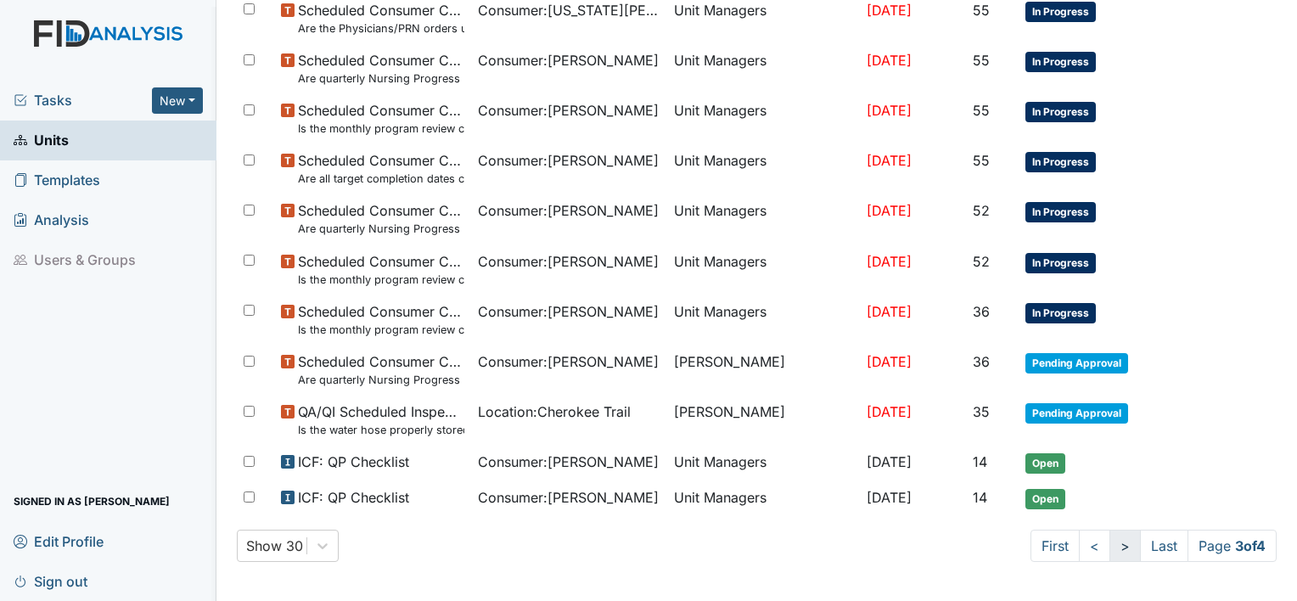
click at [1109, 541] on link ">" at bounding box center [1124, 546] width 31 height 32
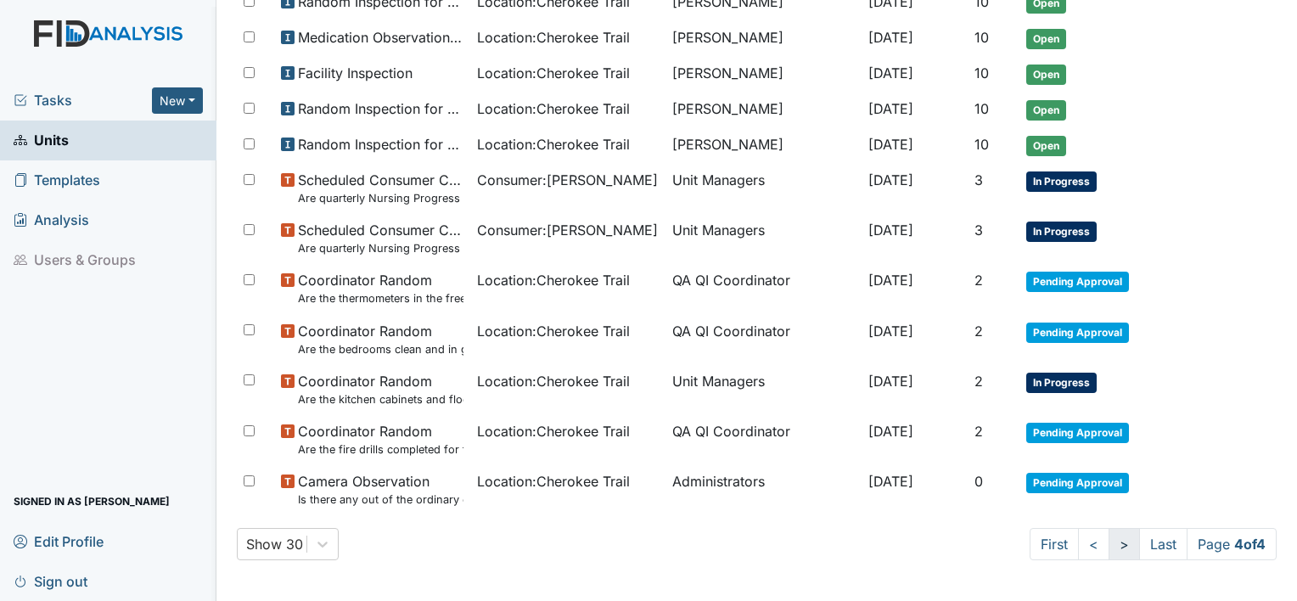
scroll to position [788, 0]
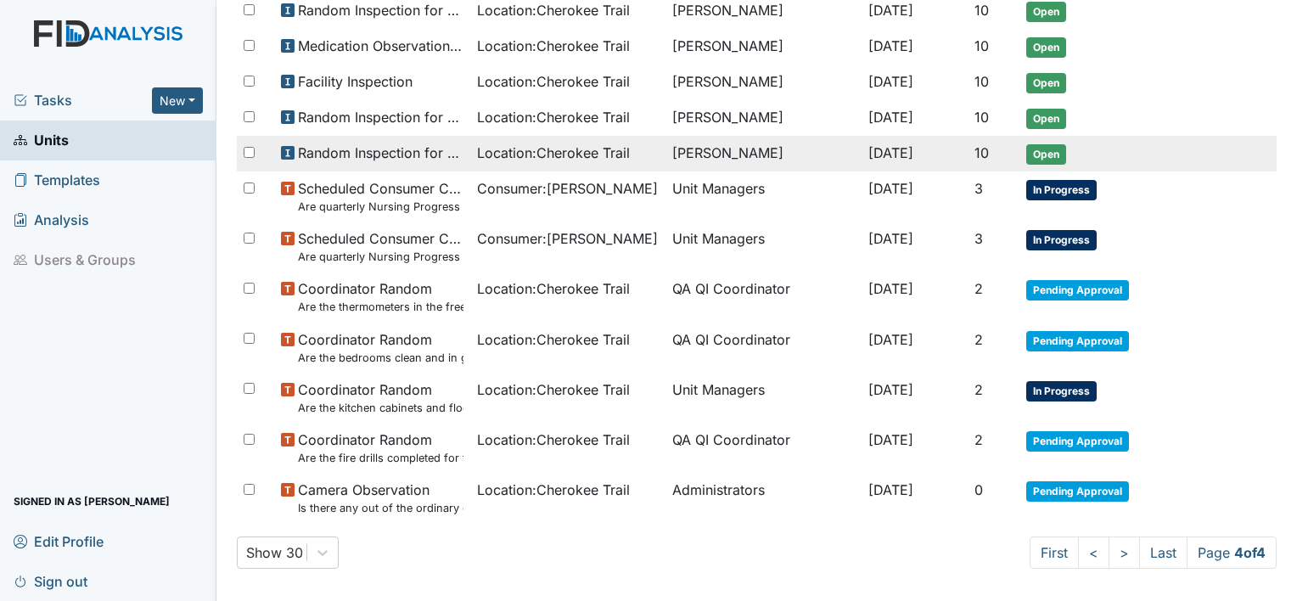
click at [717, 146] on td "[PERSON_NAME]" at bounding box center [763, 154] width 196 height 36
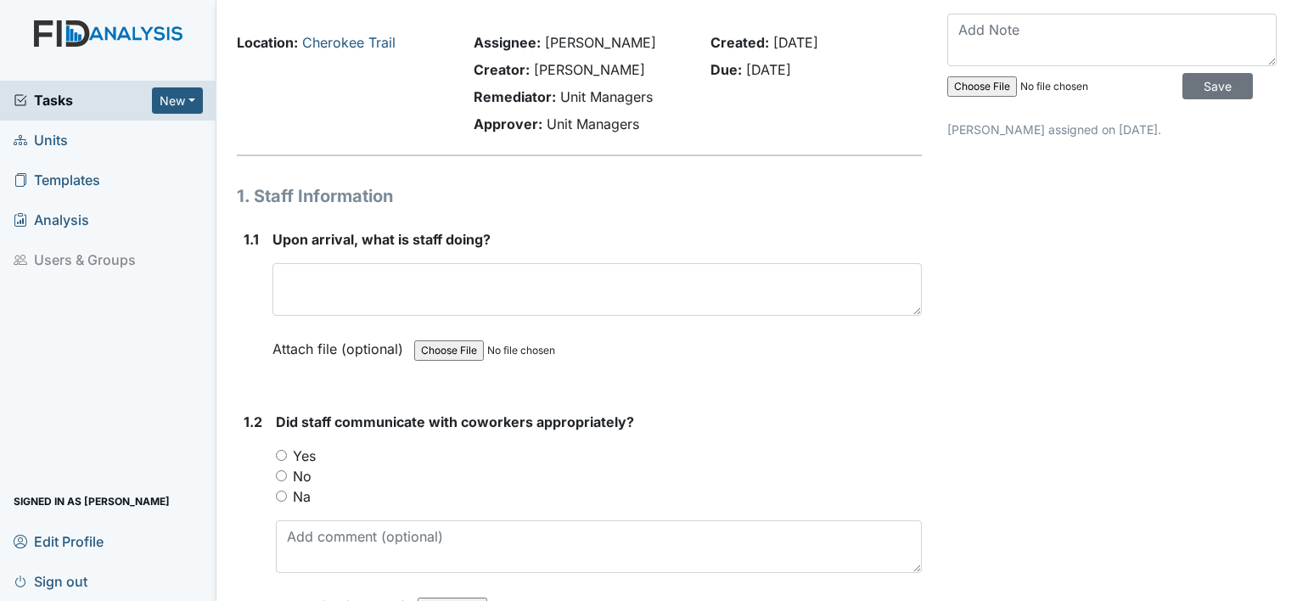
scroll to position [85, 0]
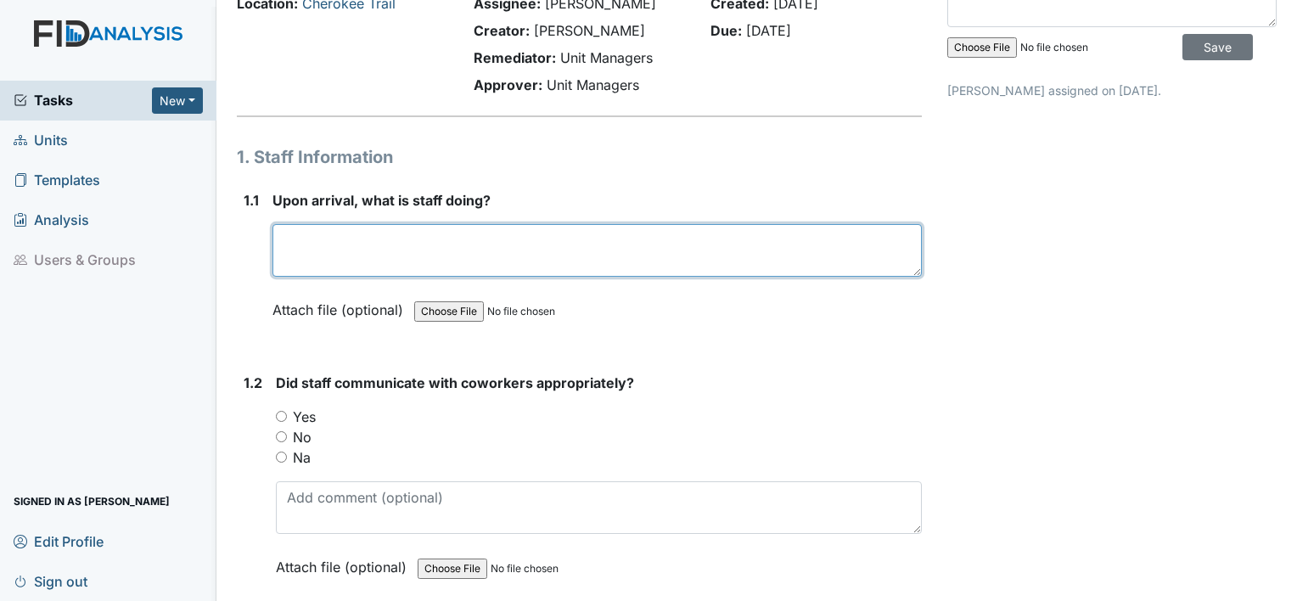
drag, startPoint x: 378, startPoint y: 234, endPoint x: 390, endPoint y: 244, distance: 15.6
click at [379, 234] on textarea at bounding box center [596, 250] width 649 height 53
type textarea "Sitting down on their phones"
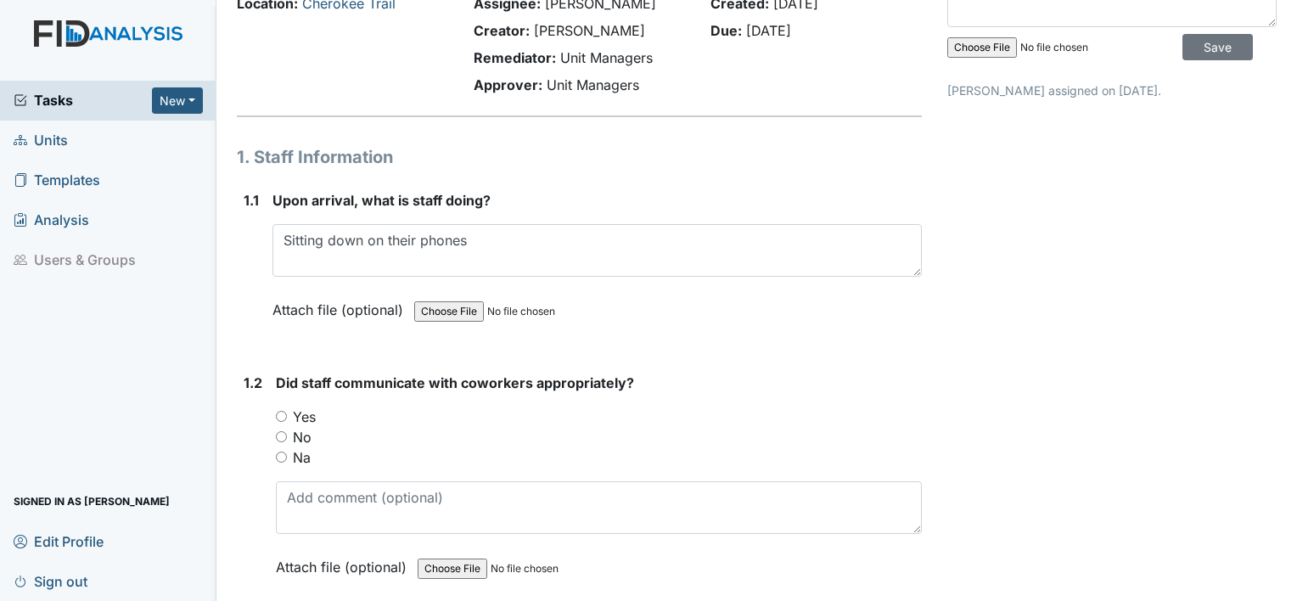
click at [282, 415] on input "Yes" at bounding box center [281, 416] width 11 height 11
radio input "true"
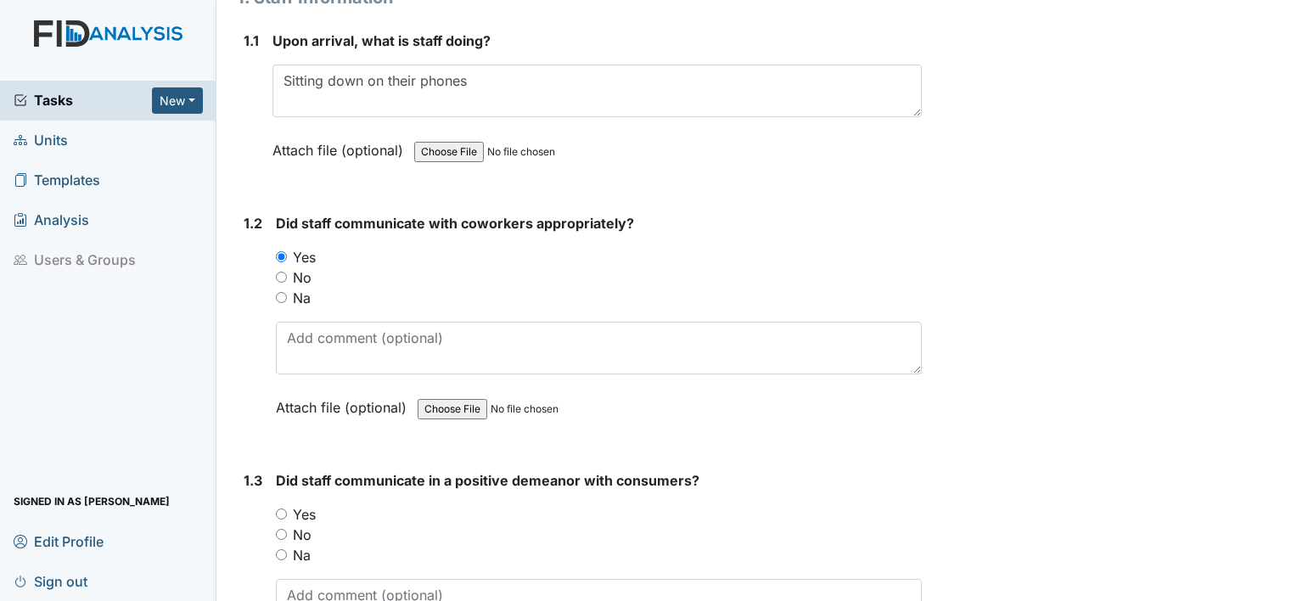
scroll to position [255, 0]
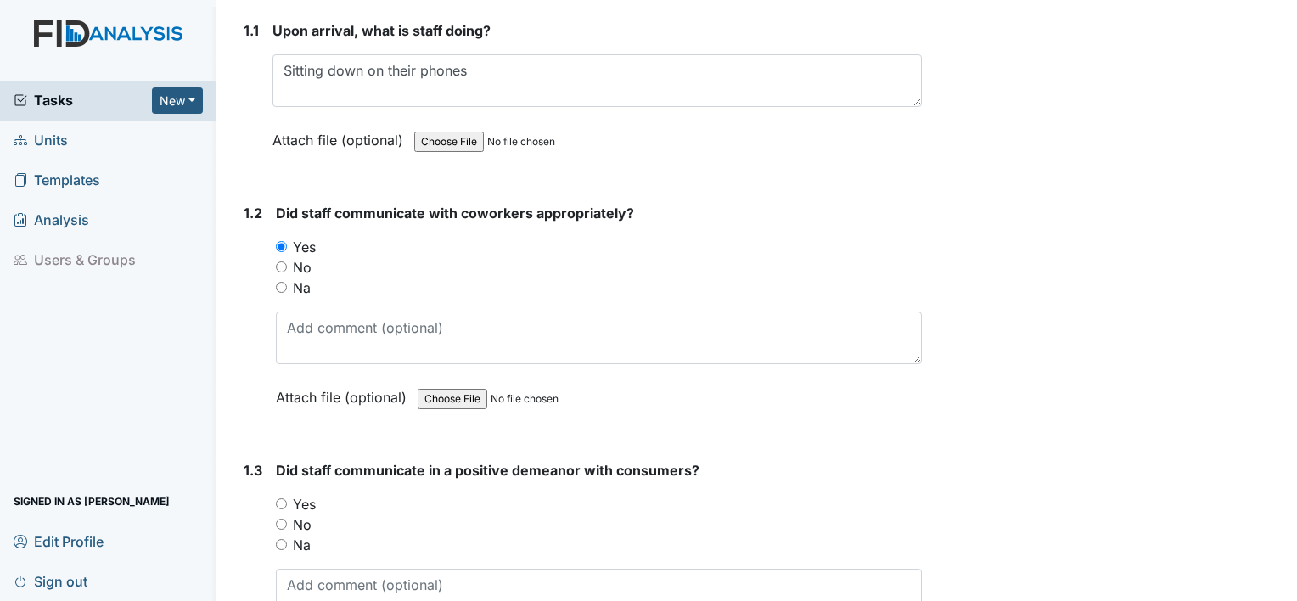
click at [280, 502] on input "Yes" at bounding box center [281, 503] width 11 height 11
radio input "true"
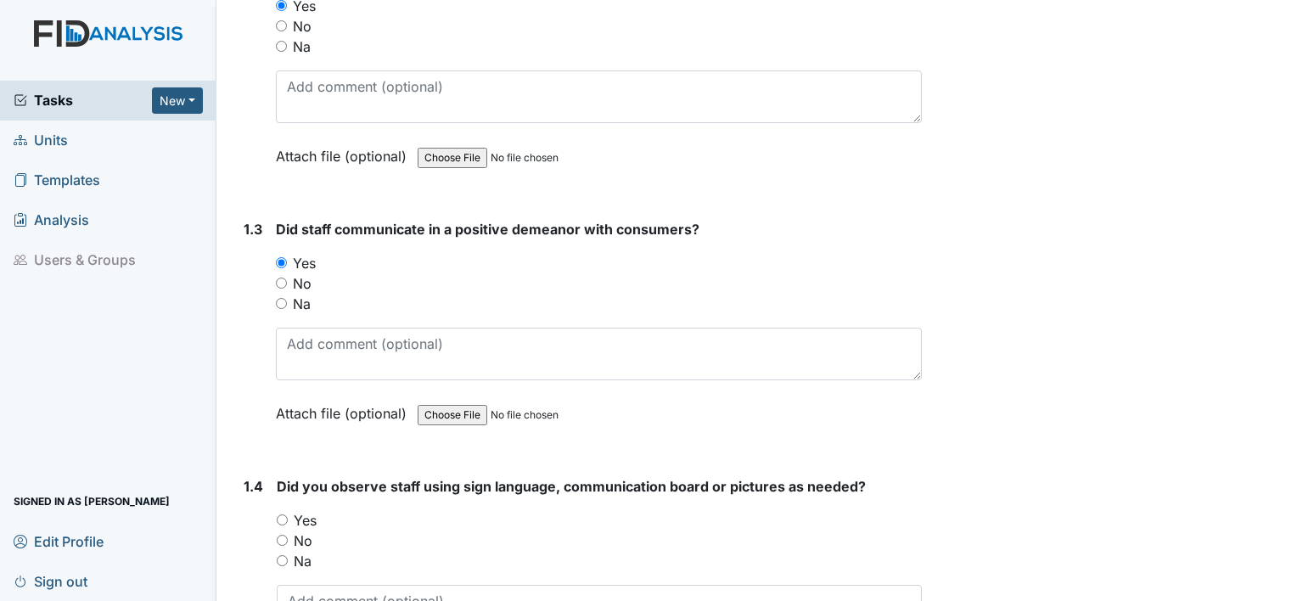
scroll to position [509, 0]
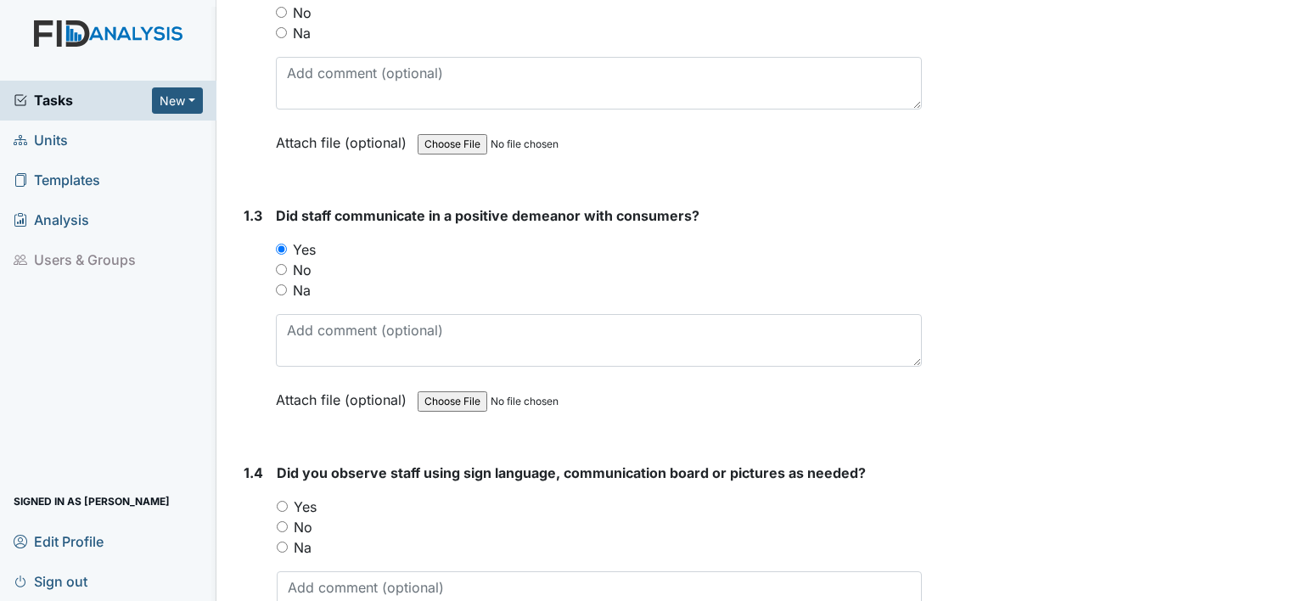
click at [287, 541] on input "Na" at bounding box center [282, 546] width 11 height 11
radio input "true"
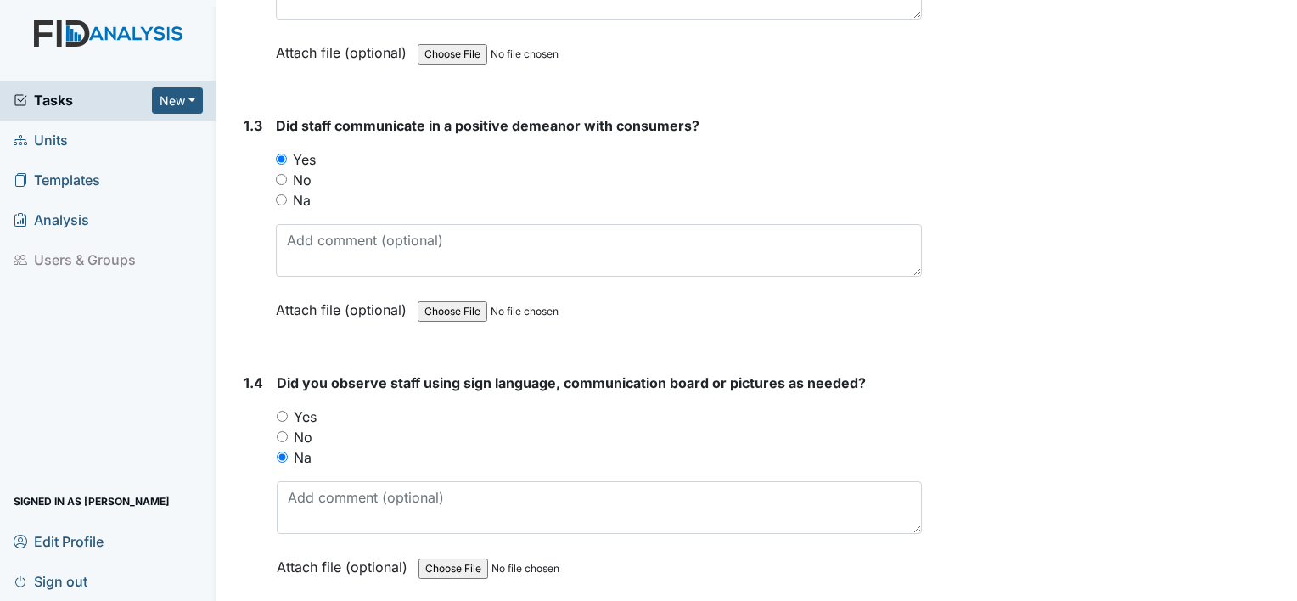
scroll to position [764, 0]
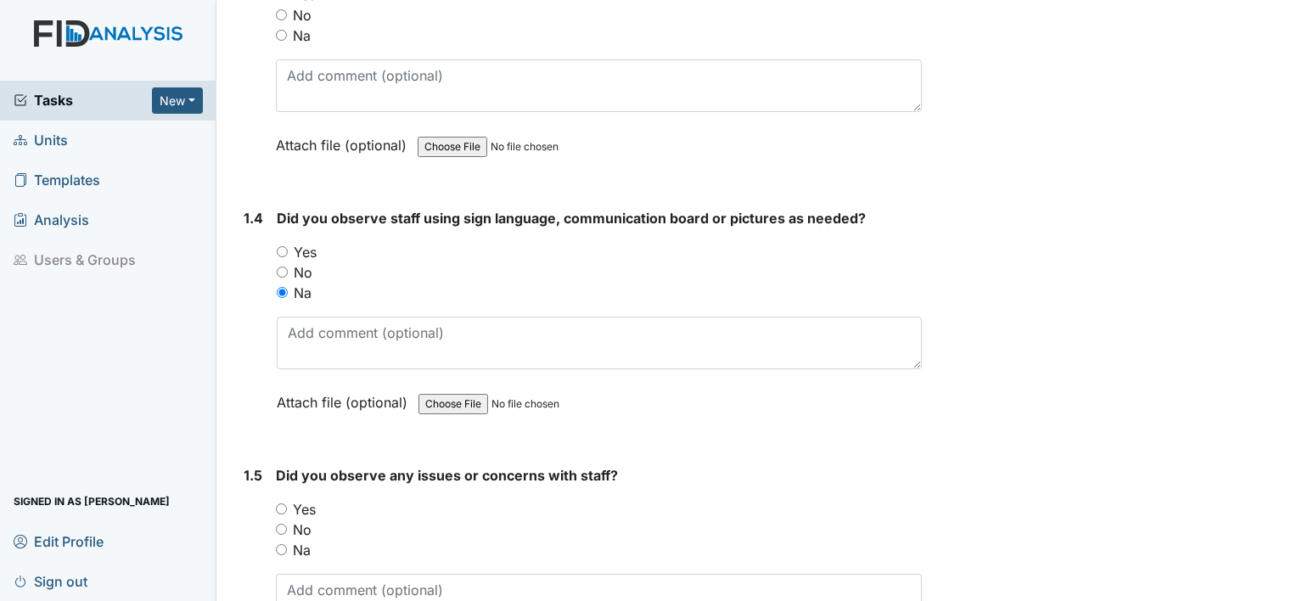
click at [280, 505] on input "Yes" at bounding box center [281, 508] width 11 height 11
radio input "true"
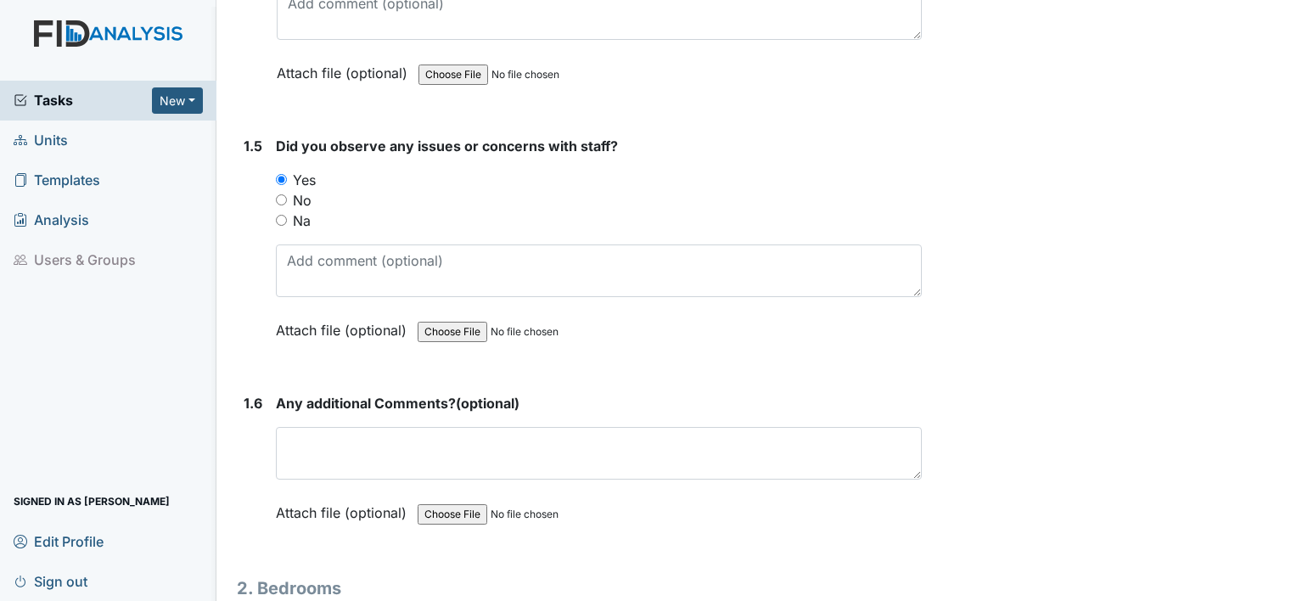
scroll to position [1103, 0]
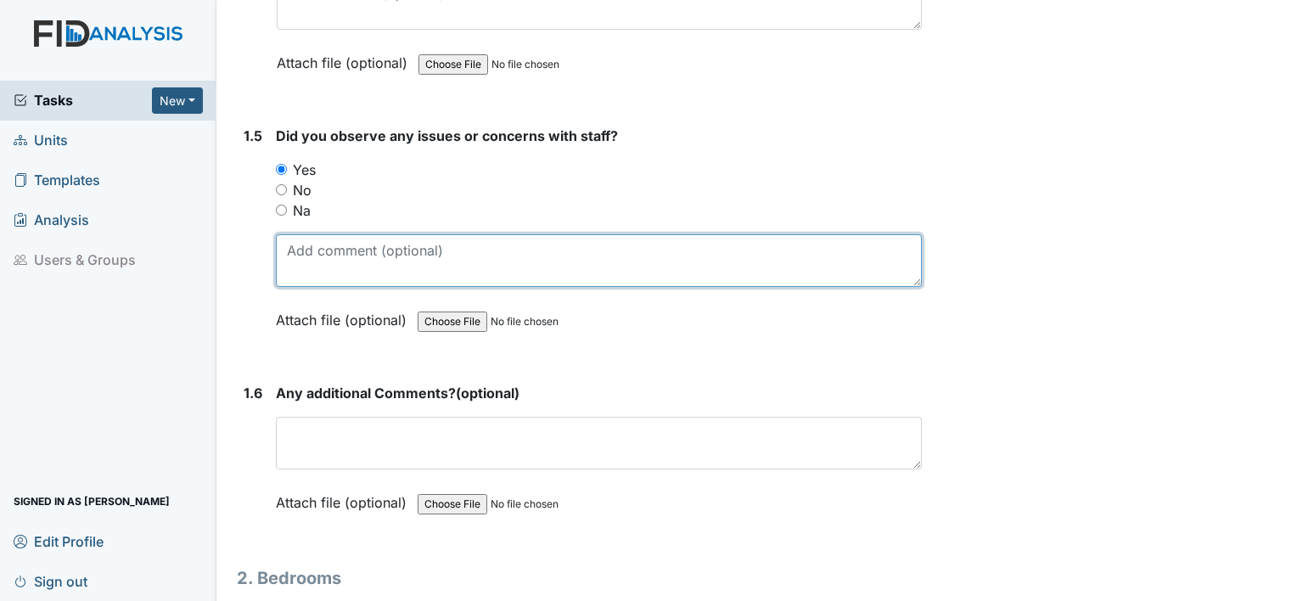
click at [310, 251] on textarea at bounding box center [599, 260] width 646 height 53
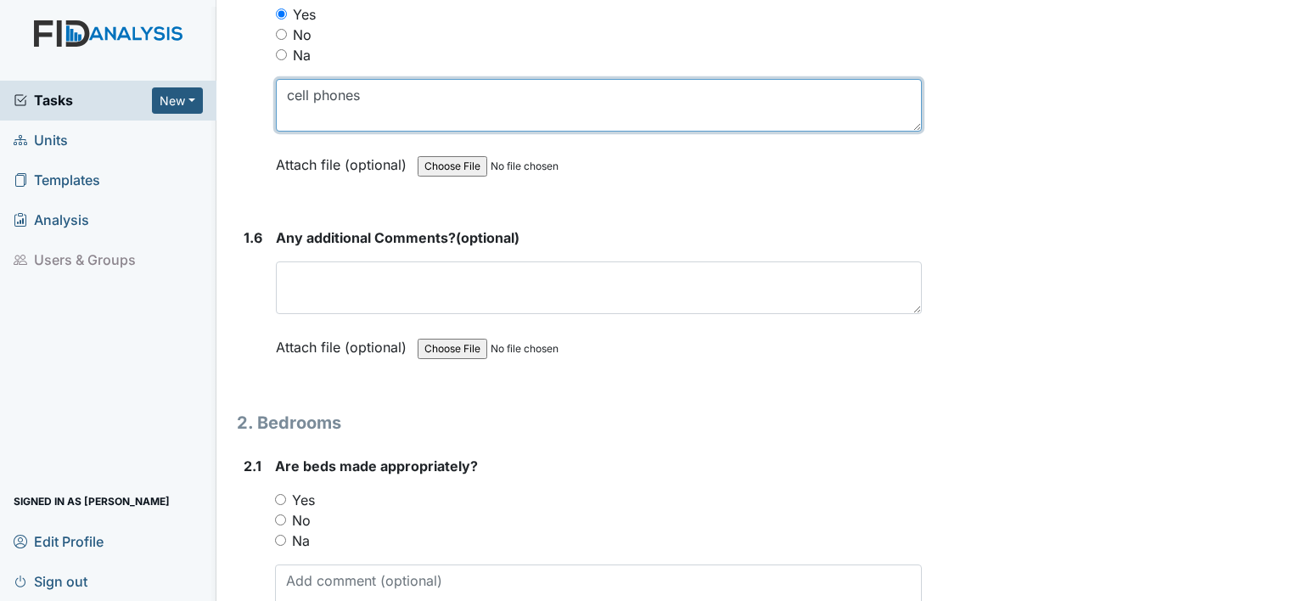
scroll to position [1273, 0]
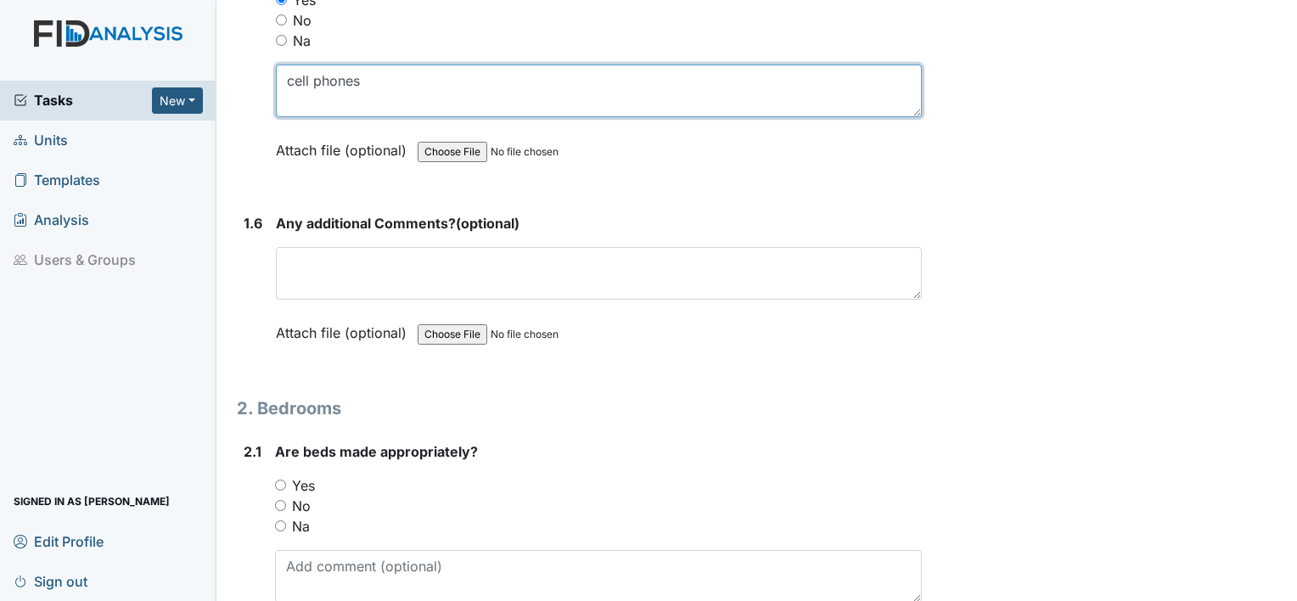
type textarea "cell phones"
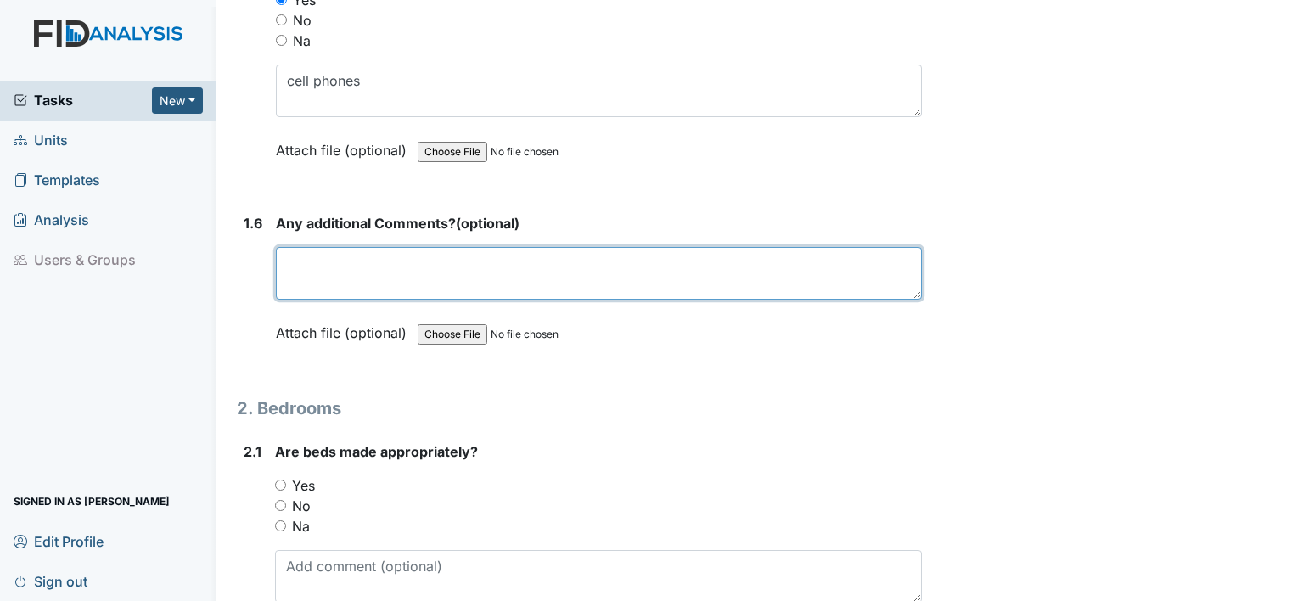
click at [348, 270] on textarea at bounding box center [599, 273] width 646 height 53
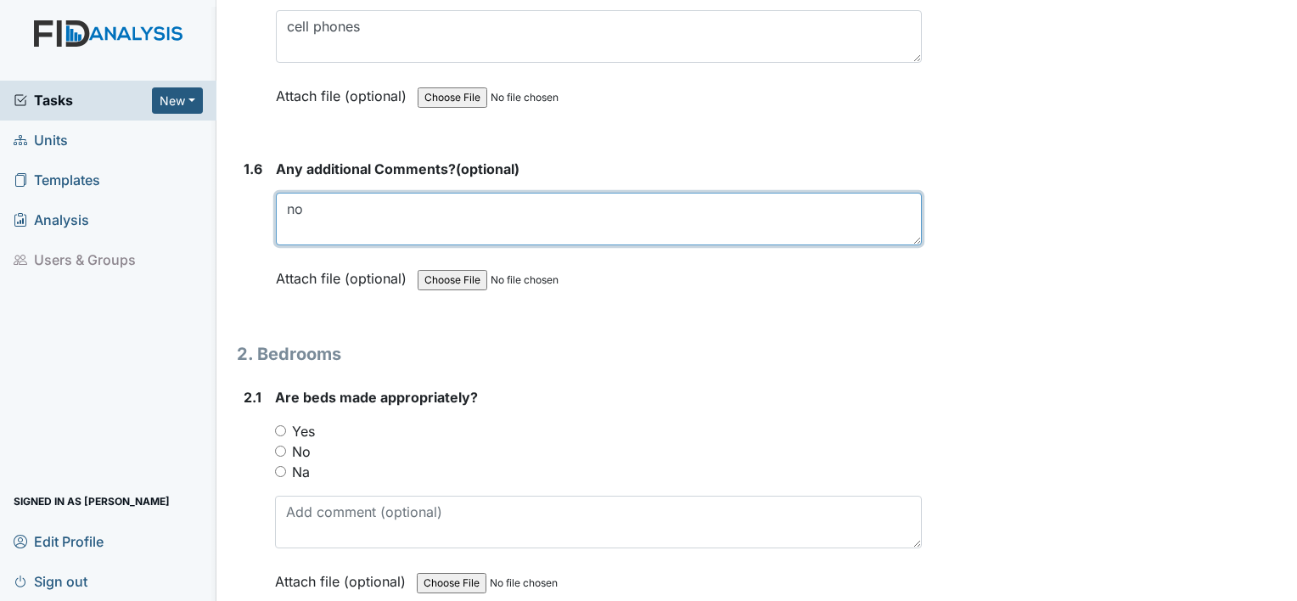
scroll to position [1358, 0]
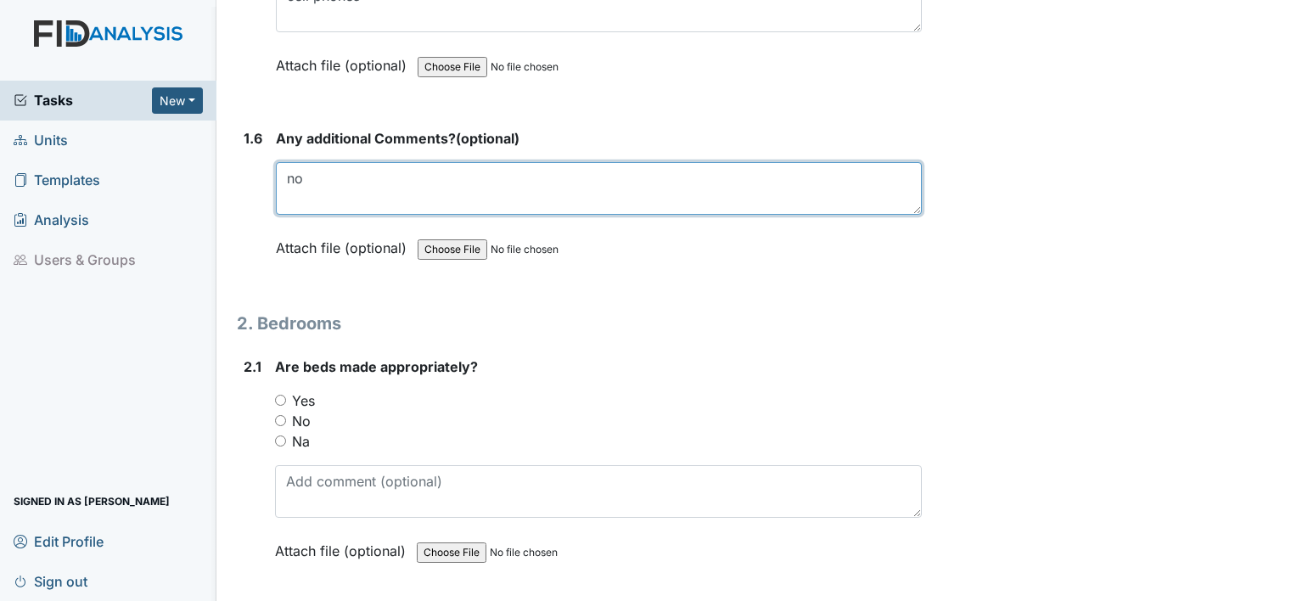
type textarea "no"
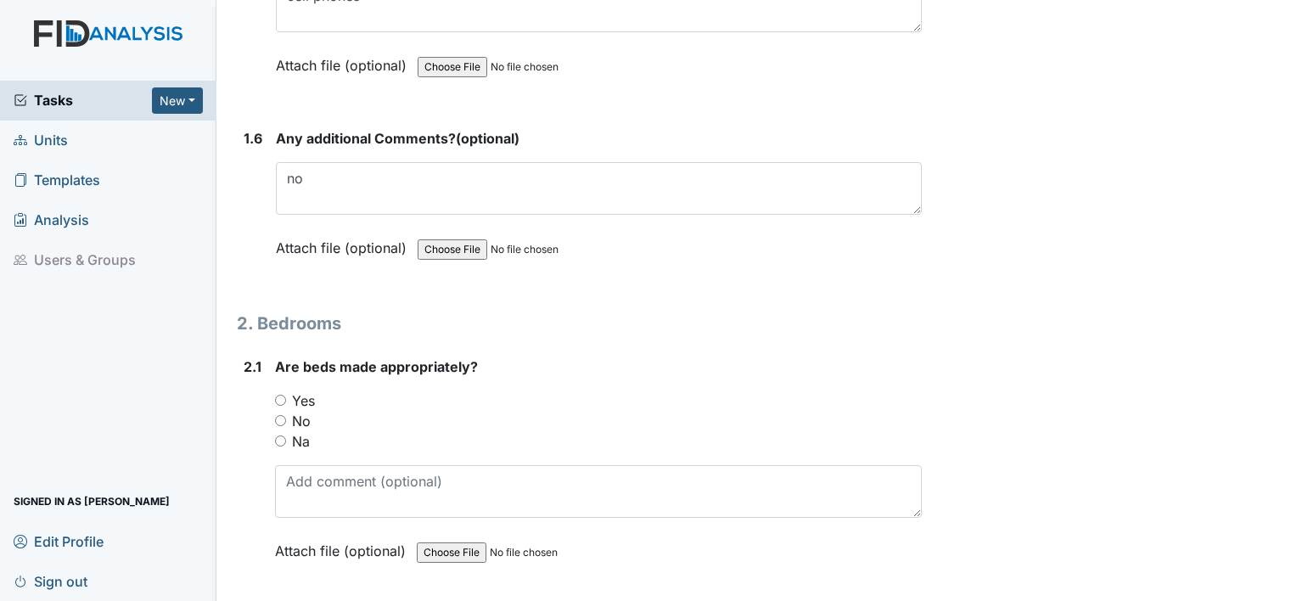
click at [278, 395] on input "Yes" at bounding box center [280, 400] width 11 height 11
radio input "true"
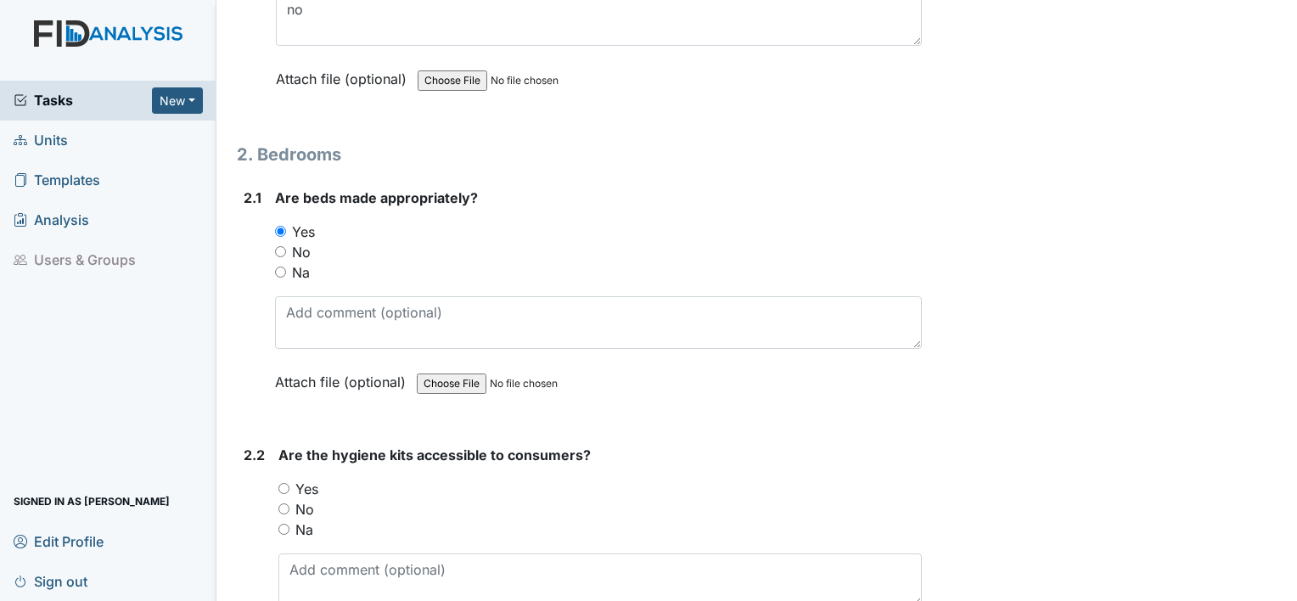
scroll to position [1528, 0]
drag, startPoint x: 278, startPoint y: 474, endPoint x: 291, endPoint y: 477, distance: 13.0
click at [278, 478] on div "Yes" at bounding box center [599, 488] width 643 height 20
click at [278, 482] on input "Yes" at bounding box center [283, 487] width 11 height 11
radio input "true"
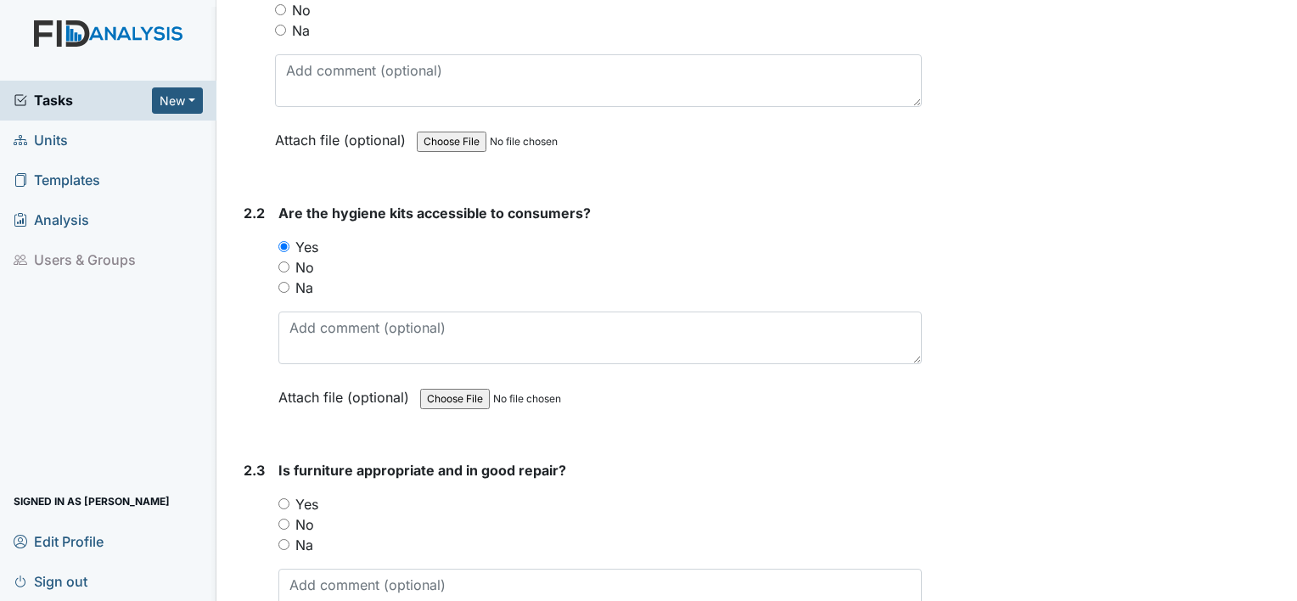
scroll to position [1782, 0]
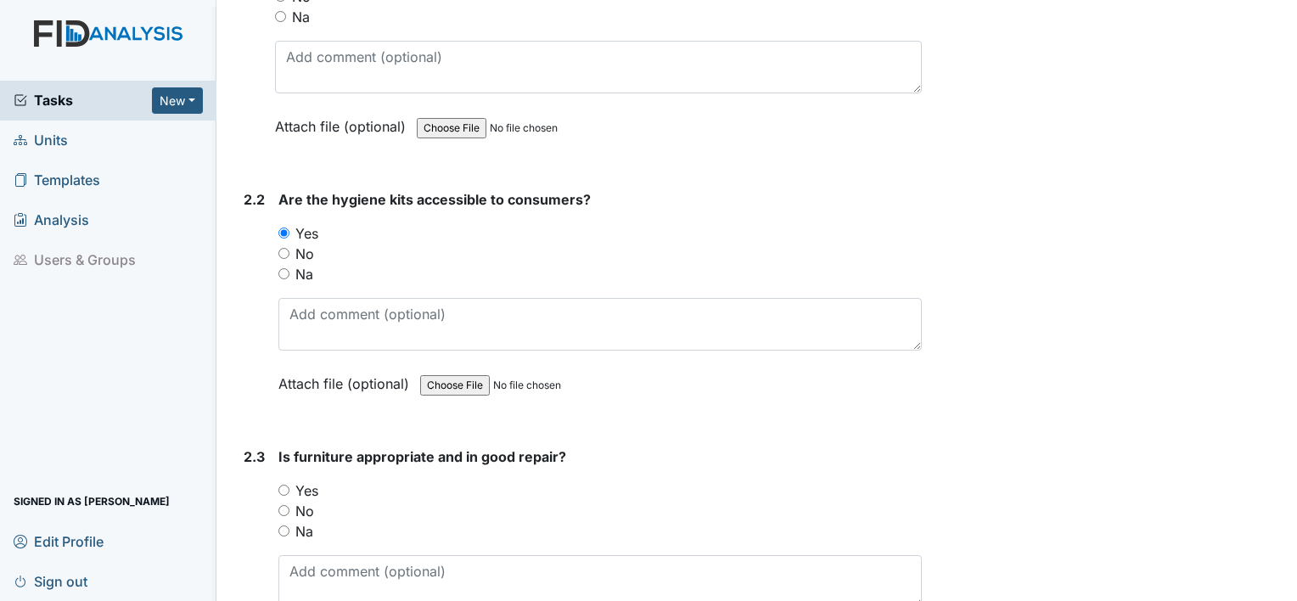
click at [284, 480] on div "Yes" at bounding box center [599, 490] width 643 height 20
click at [282, 485] on input "Yes" at bounding box center [283, 490] width 11 height 11
radio input "true"
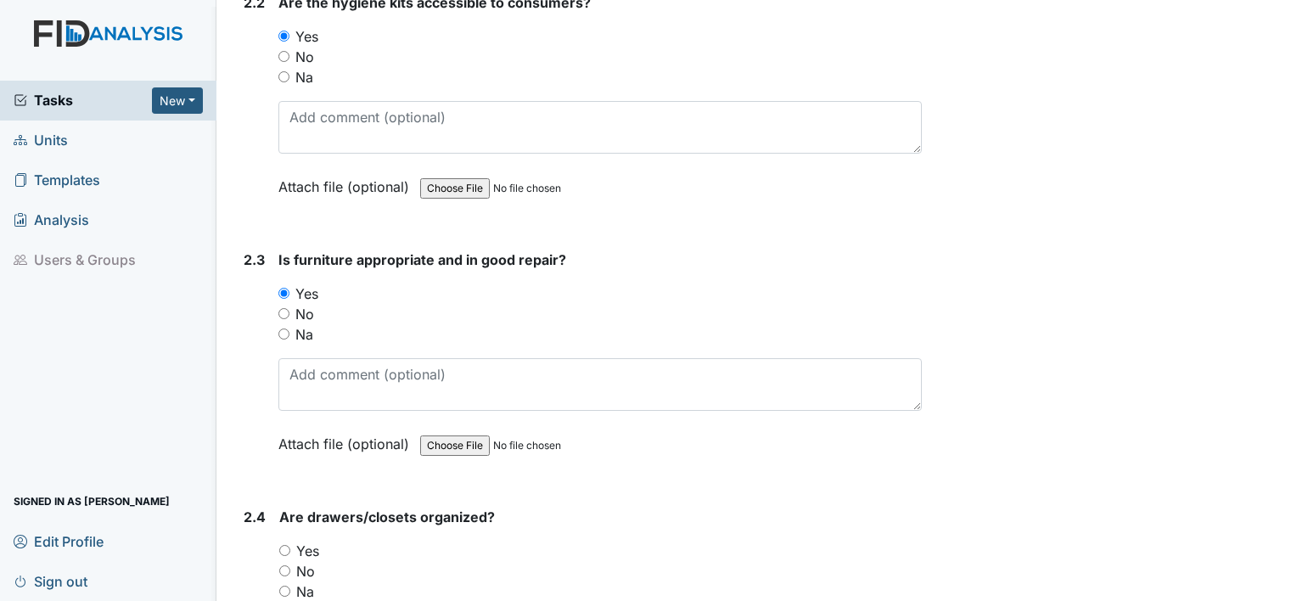
scroll to position [2037, 0]
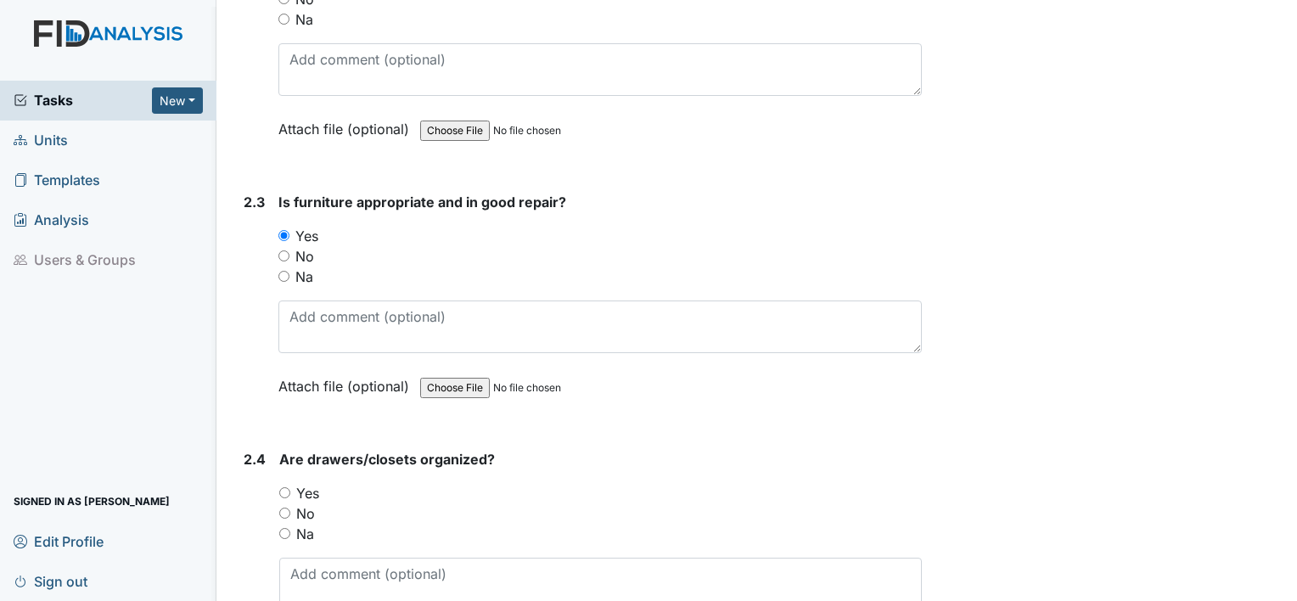
click at [283, 483] on div "Yes" at bounding box center [600, 493] width 642 height 20
click at [275, 485] on div "2.4 Are drawers/closets organized? You must select one of the below options. Ye…" at bounding box center [579, 564] width 685 height 230
click at [283, 487] on input "Yes" at bounding box center [284, 492] width 11 height 11
radio input "true"
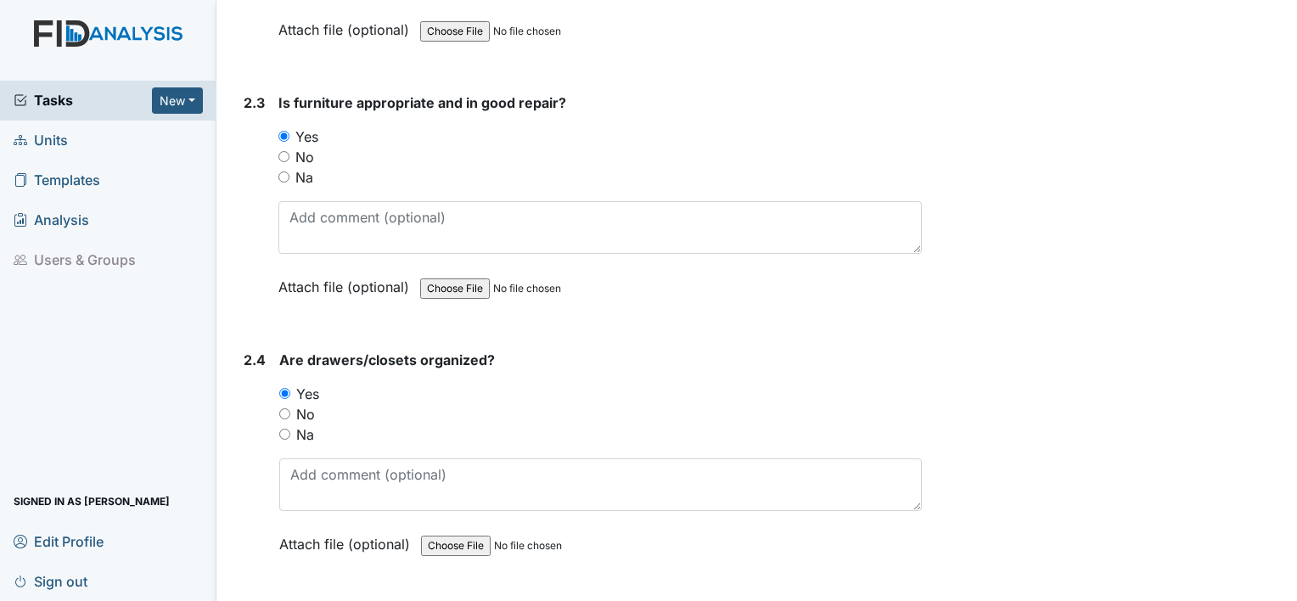
scroll to position [2291, 0]
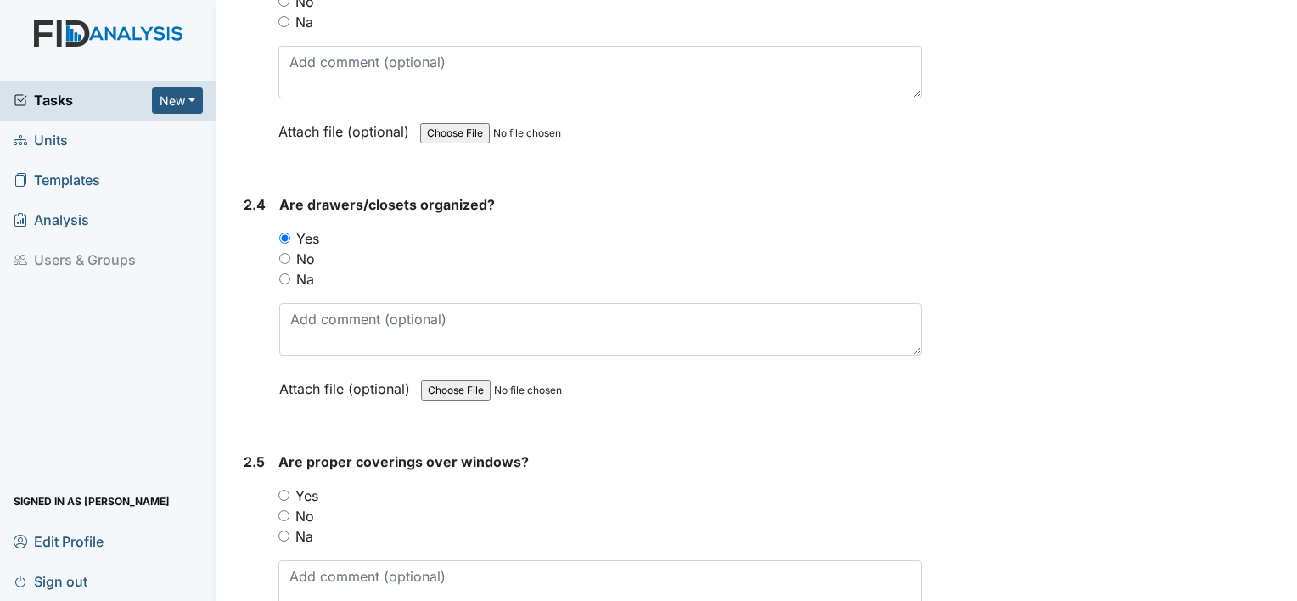
click at [282, 491] on input "Yes" at bounding box center [283, 495] width 11 height 11
radio input "true"
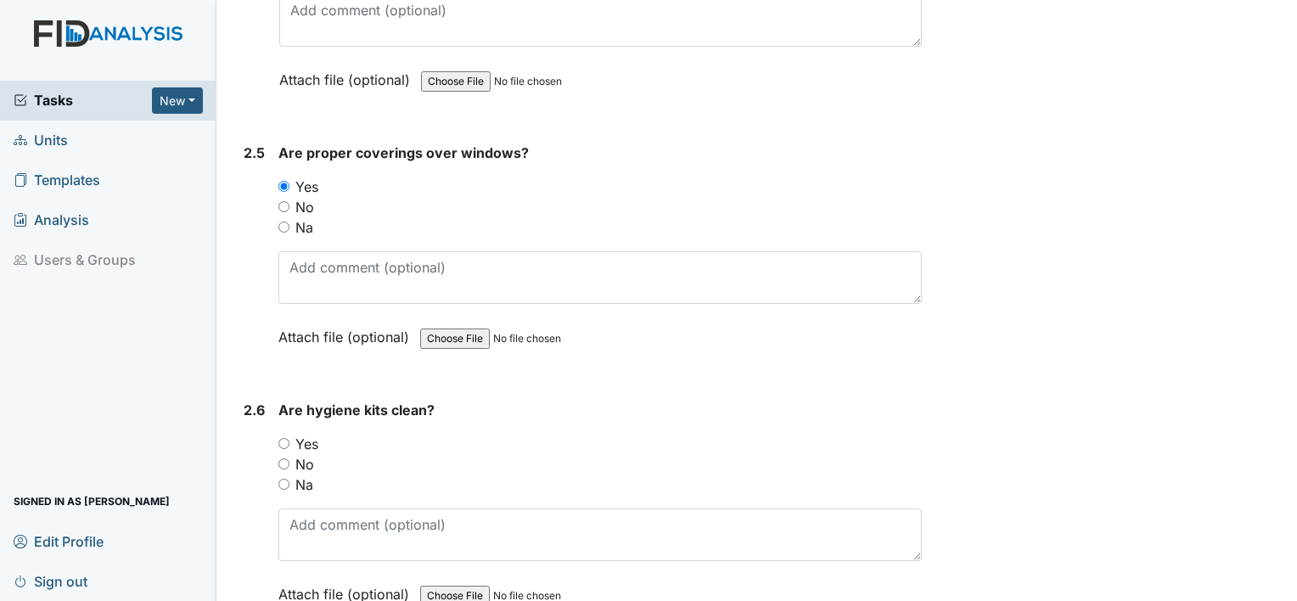
scroll to position [2631, 0]
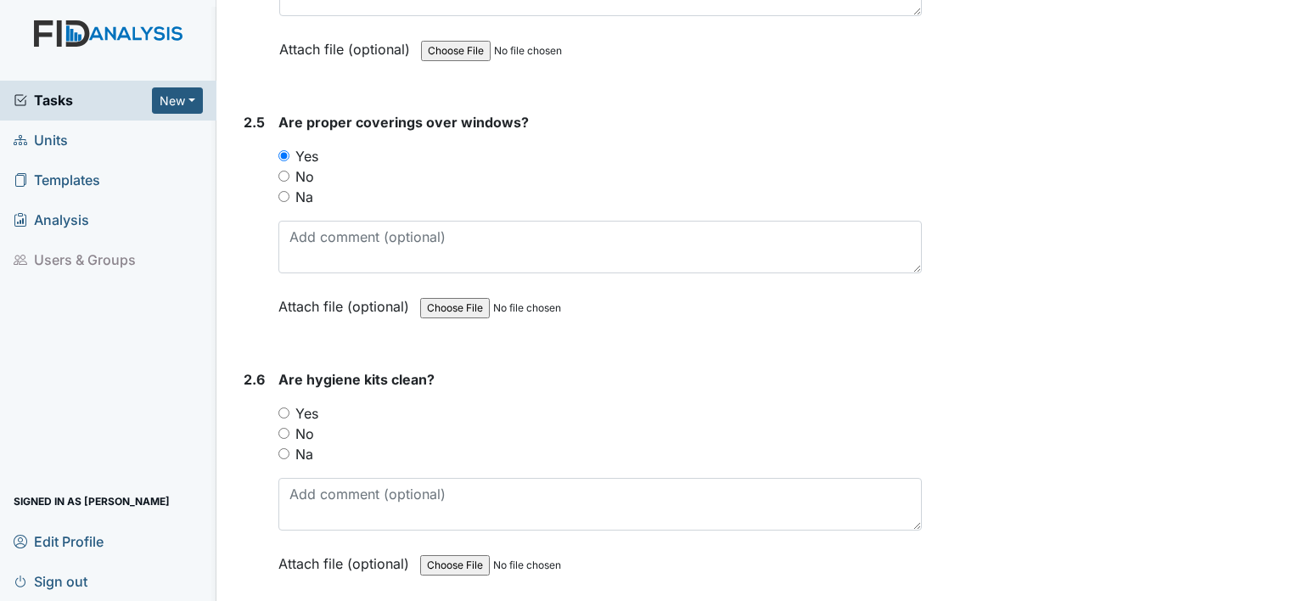
click at [282, 409] on div "Yes" at bounding box center [599, 413] width 643 height 20
click at [282, 407] on input "Yes" at bounding box center [283, 412] width 11 height 11
radio input "true"
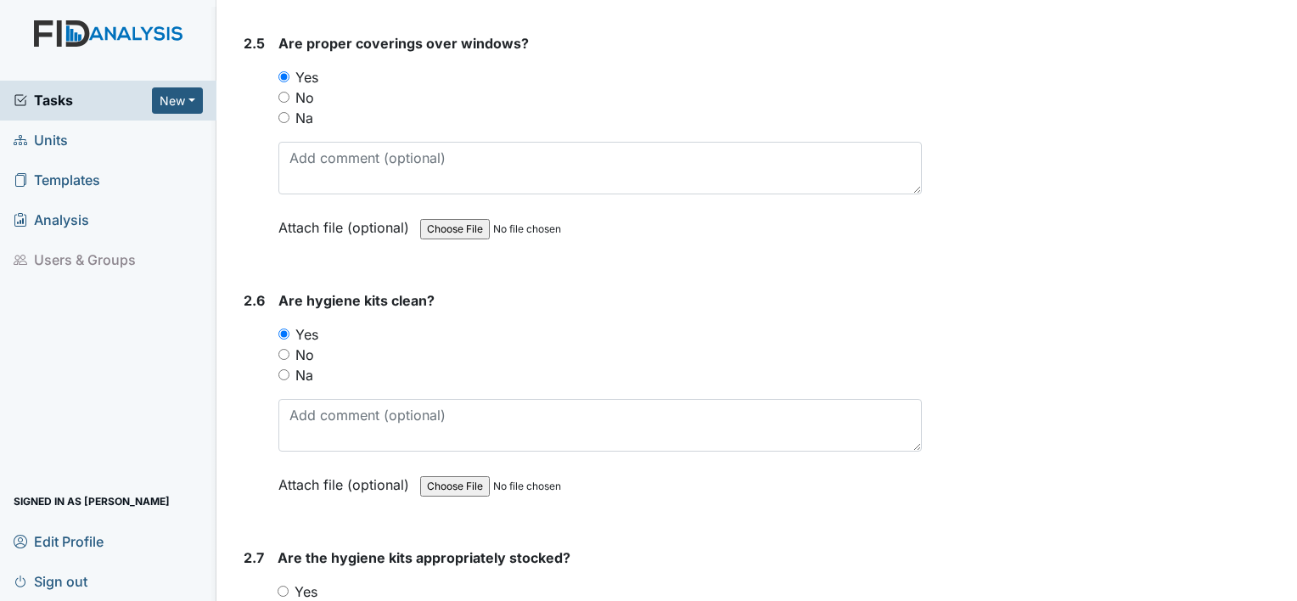
scroll to position [2885, 0]
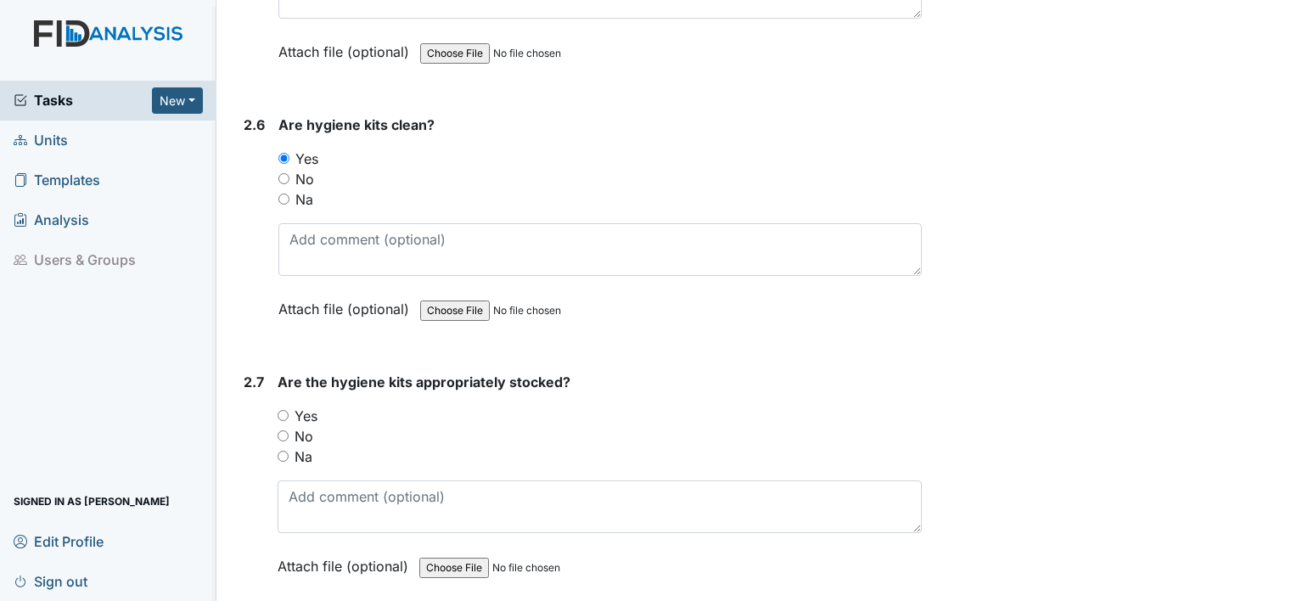
click at [282, 410] on input "Yes" at bounding box center [283, 415] width 11 height 11
radio input "true"
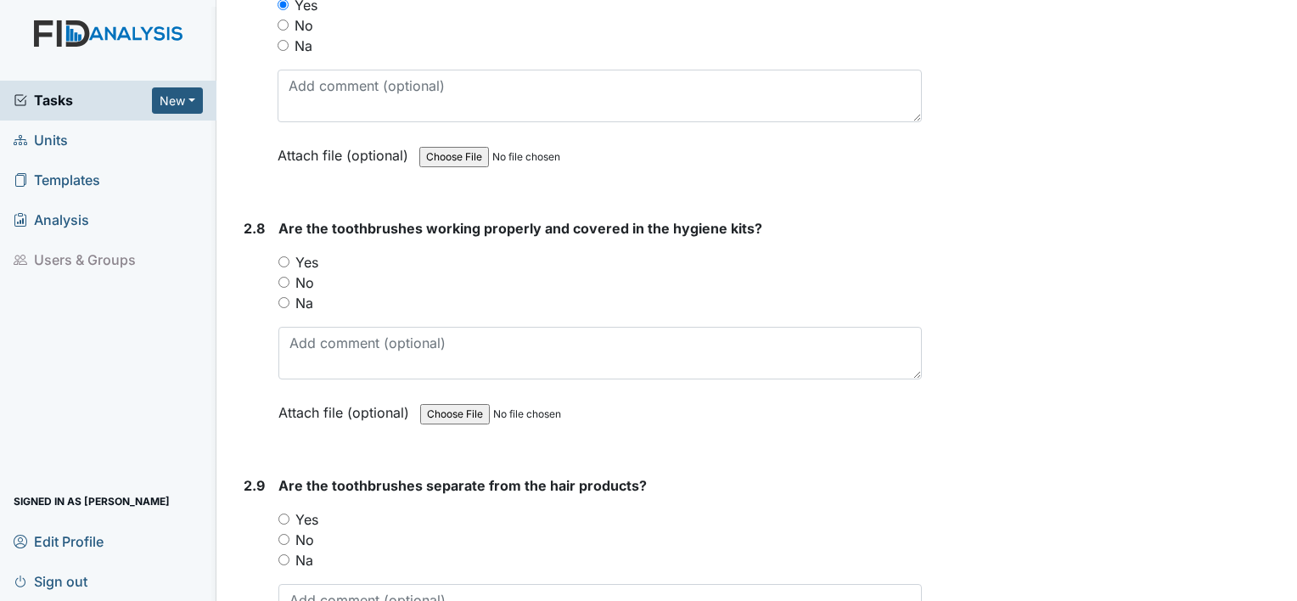
scroll to position [3310, 0]
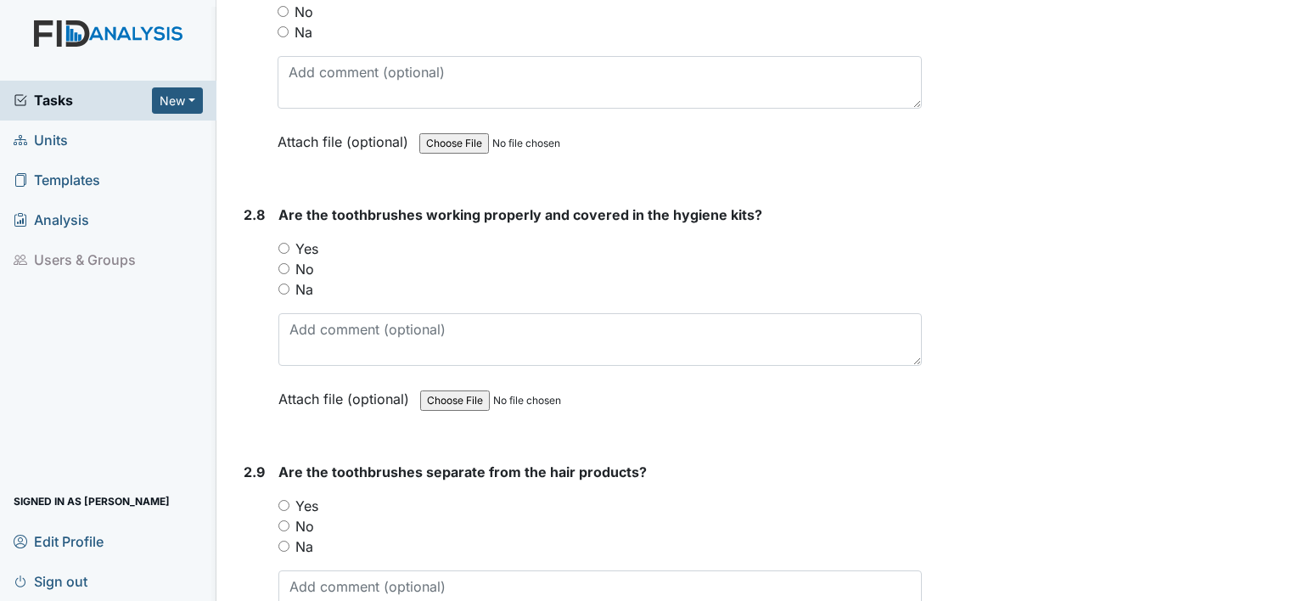
click at [285, 243] on input "Yes" at bounding box center [283, 248] width 11 height 11
radio input "true"
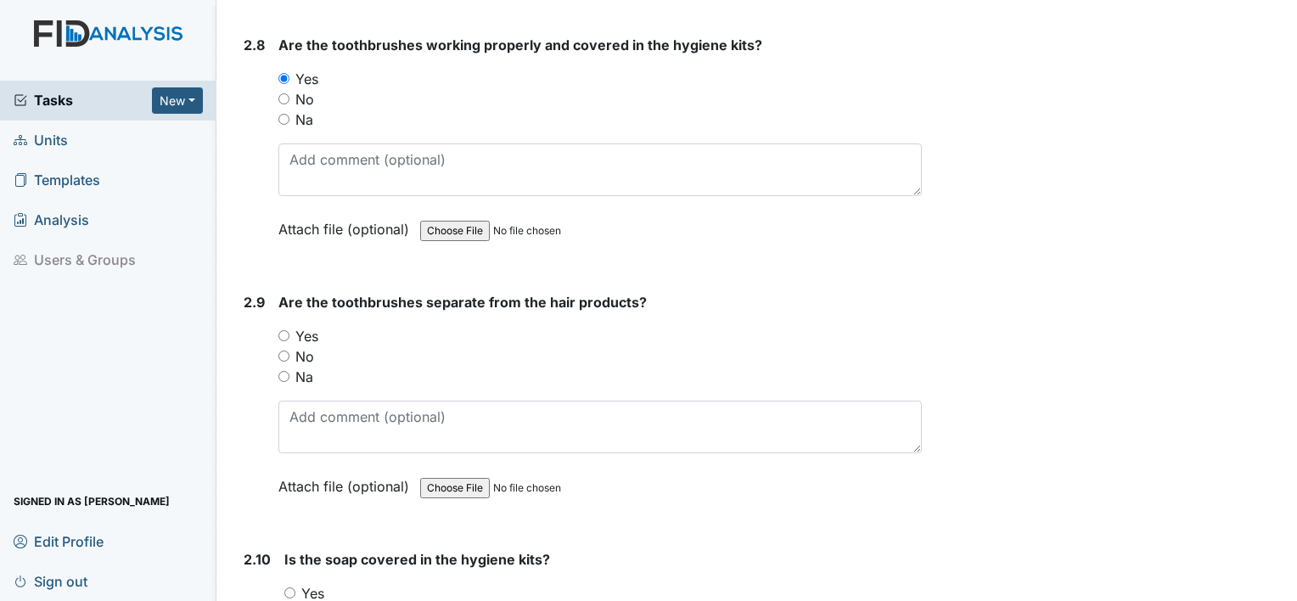
click at [285, 330] on input "Yes" at bounding box center [283, 335] width 11 height 11
radio input "true"
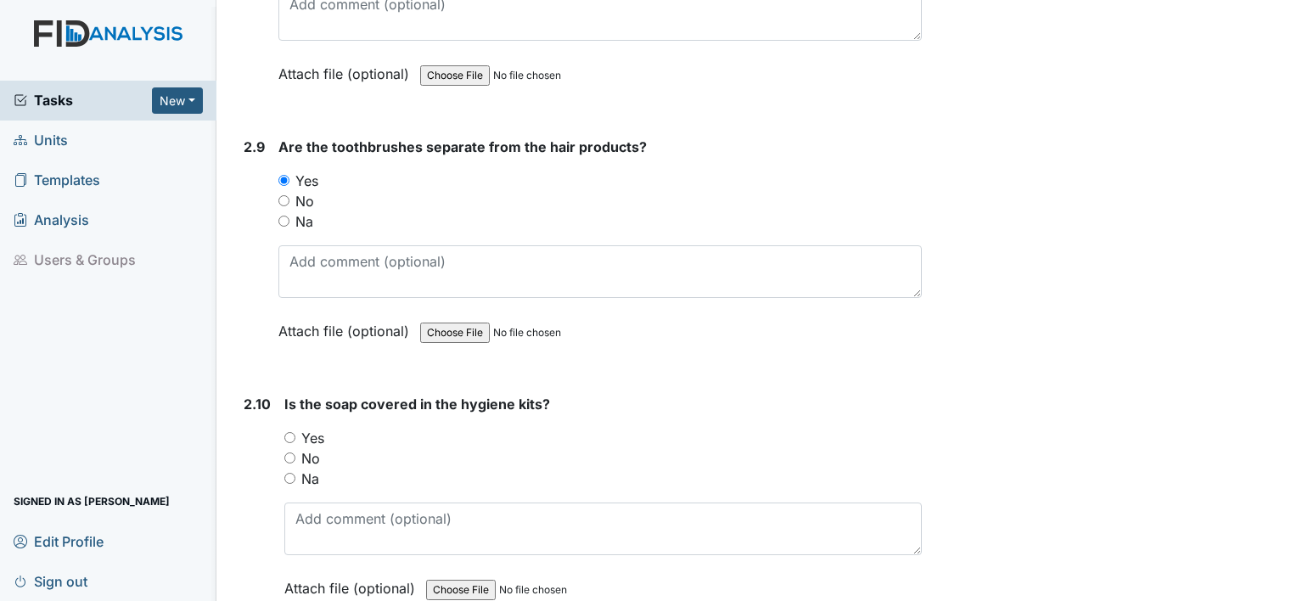
scroll to position [3649, 0]
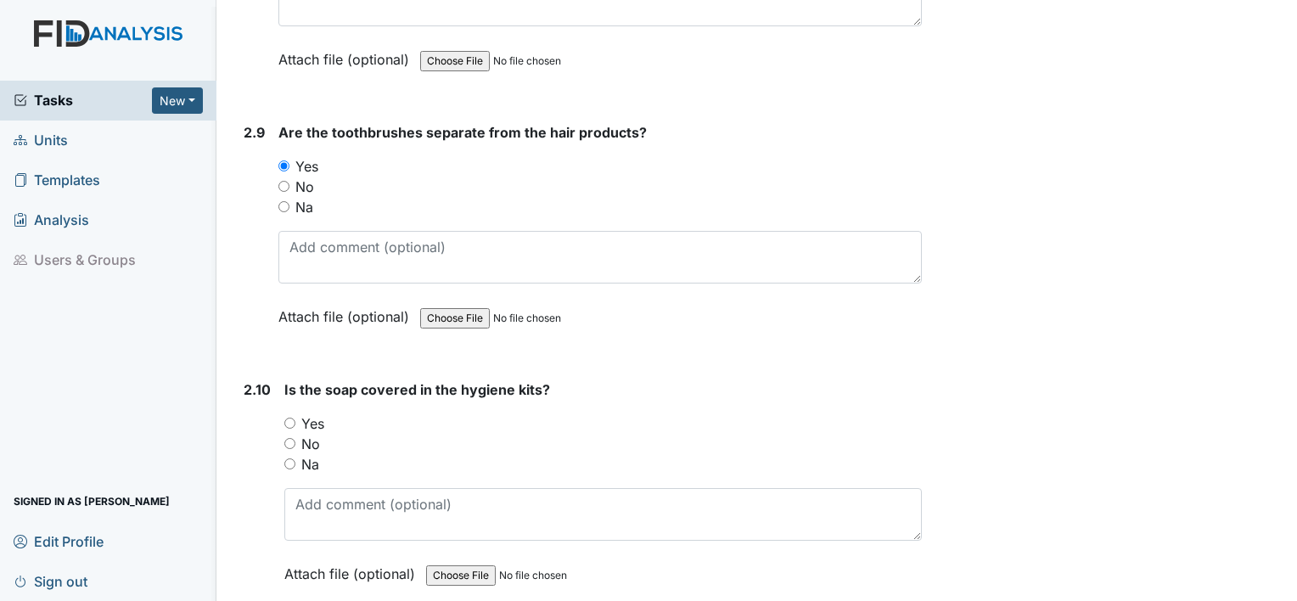
click at [285, 418] on input "Yes" at bounding box center [289, 423] width 11 height 11
radio input "true"
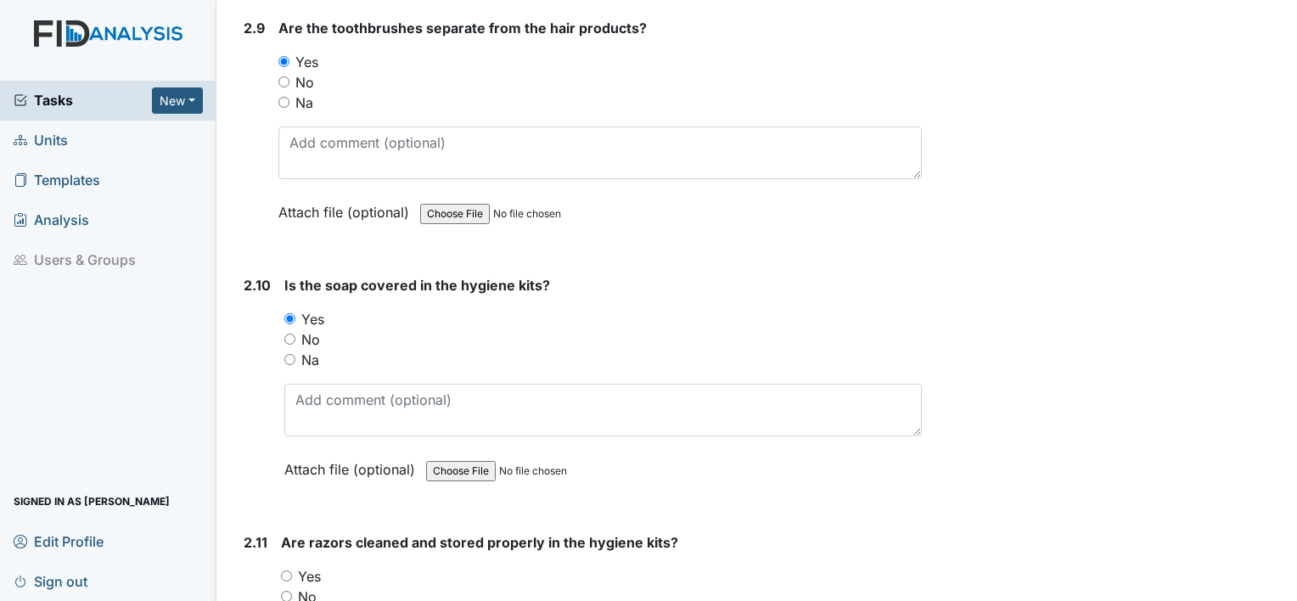
scroll to position [3989, 0]
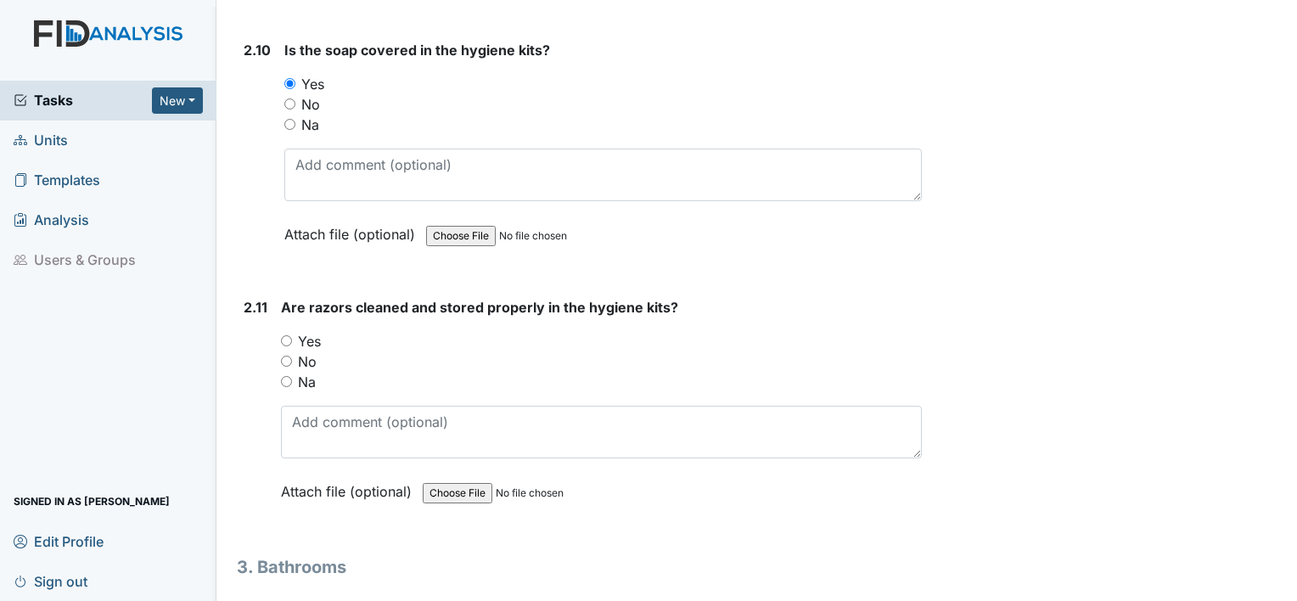
click at [289, 335] on input "Yes" at bounding box center [286, 340] width 11 height 11
radio input "true"
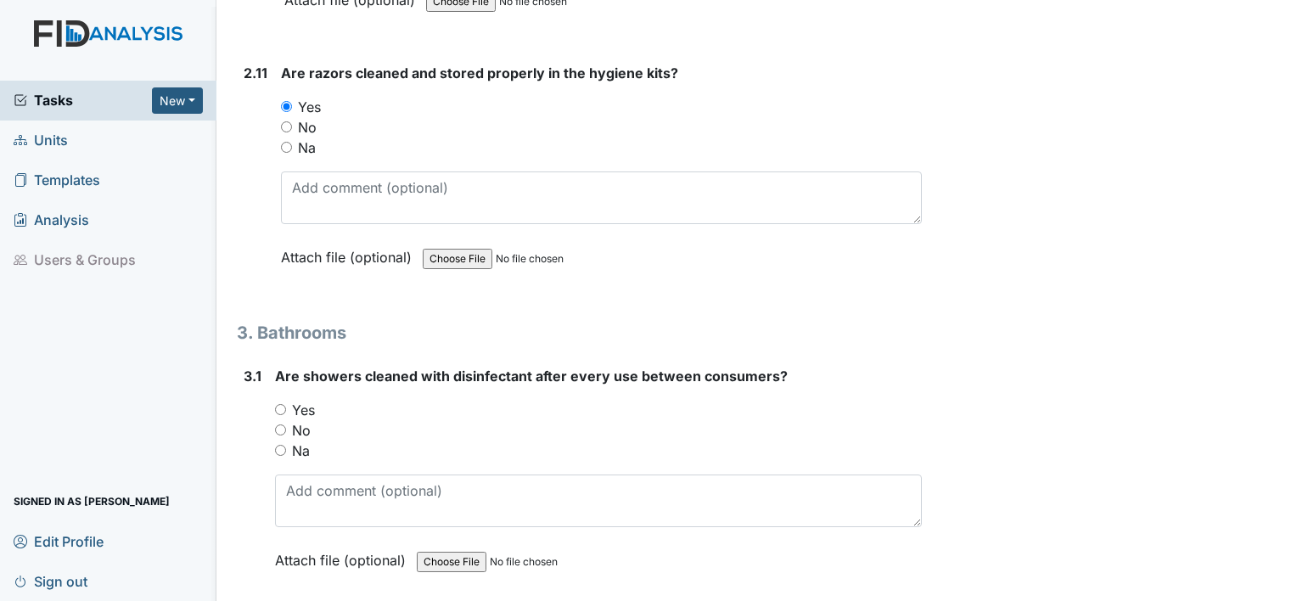
scroll to position [4243, 0]
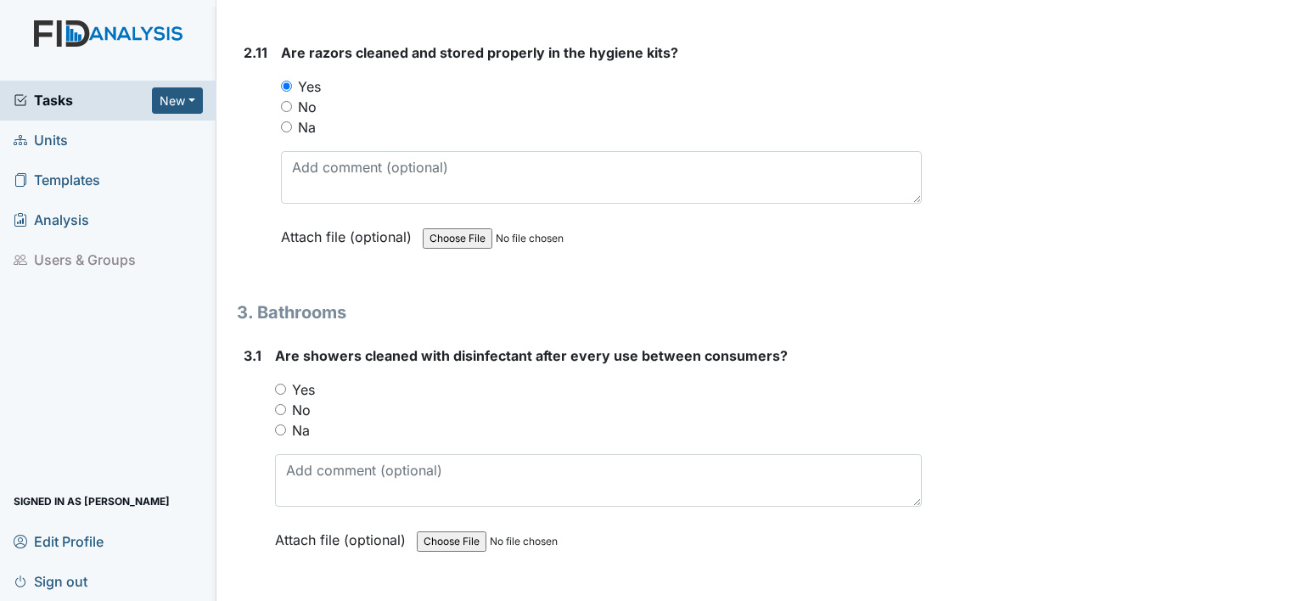
click at [282, 380] on div "Yes" at bounding box center [598, 389] width 647 height 20
click at [283, 384] on input "Yes" at bounding box center [280, 389] width 11 height 11
radio input "true"
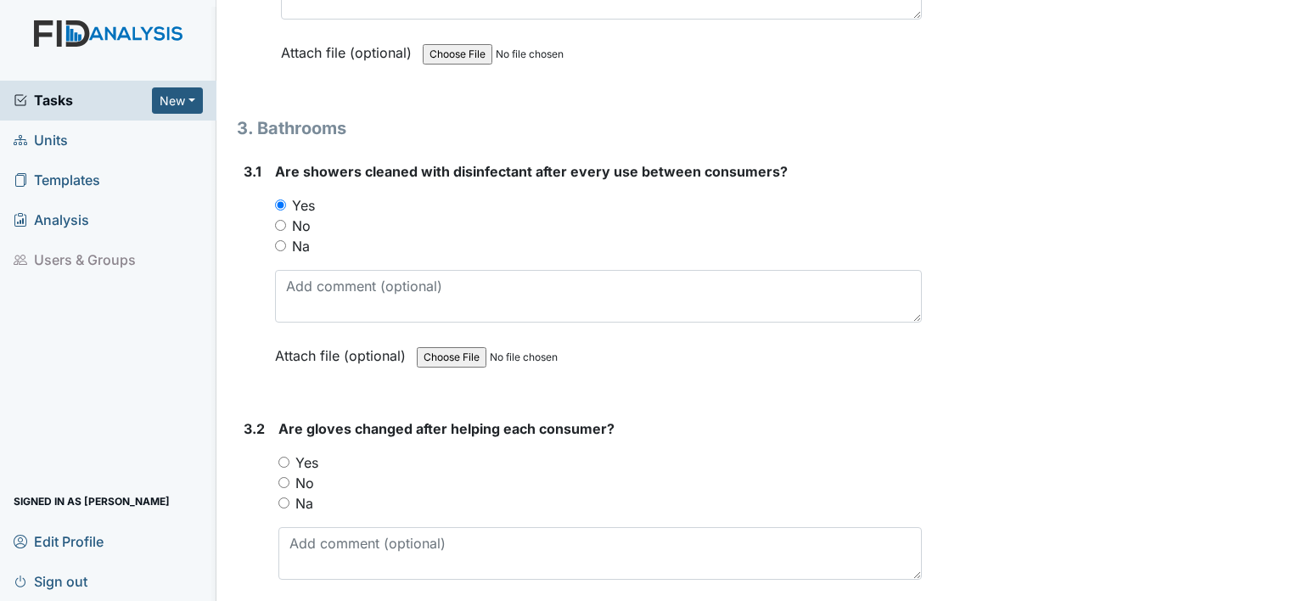
scroll to position [4498, 0]
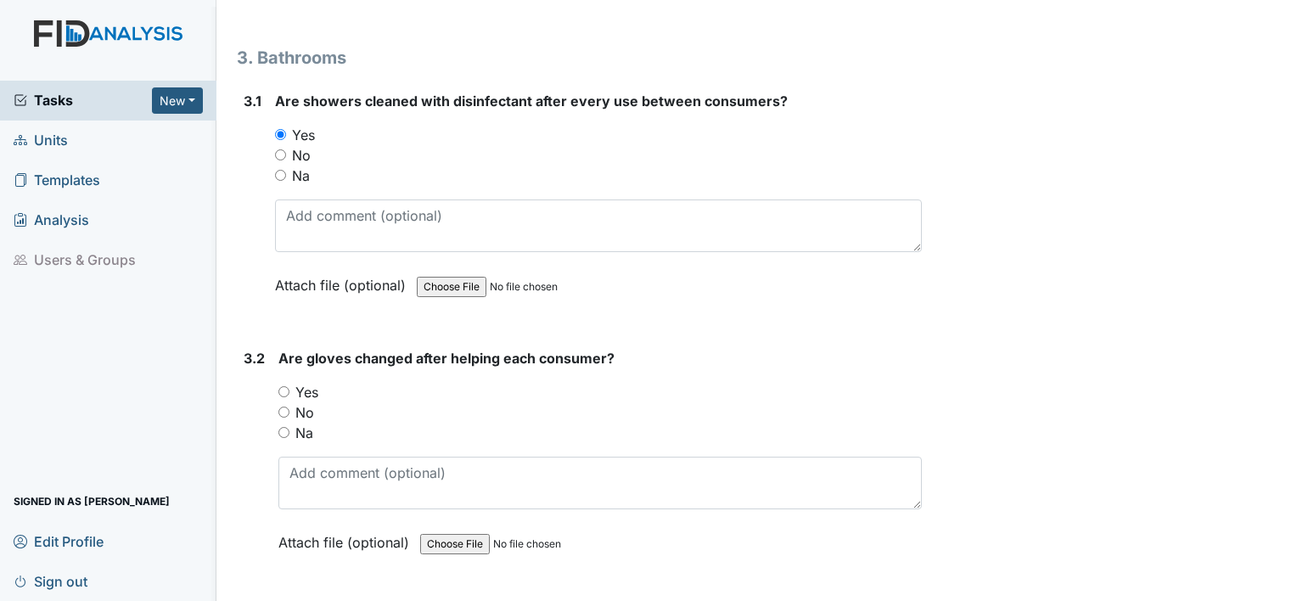
click at [281, 386] on input "Yes" at bounding box center [283, 391] width 11 height 11
radio input "true"
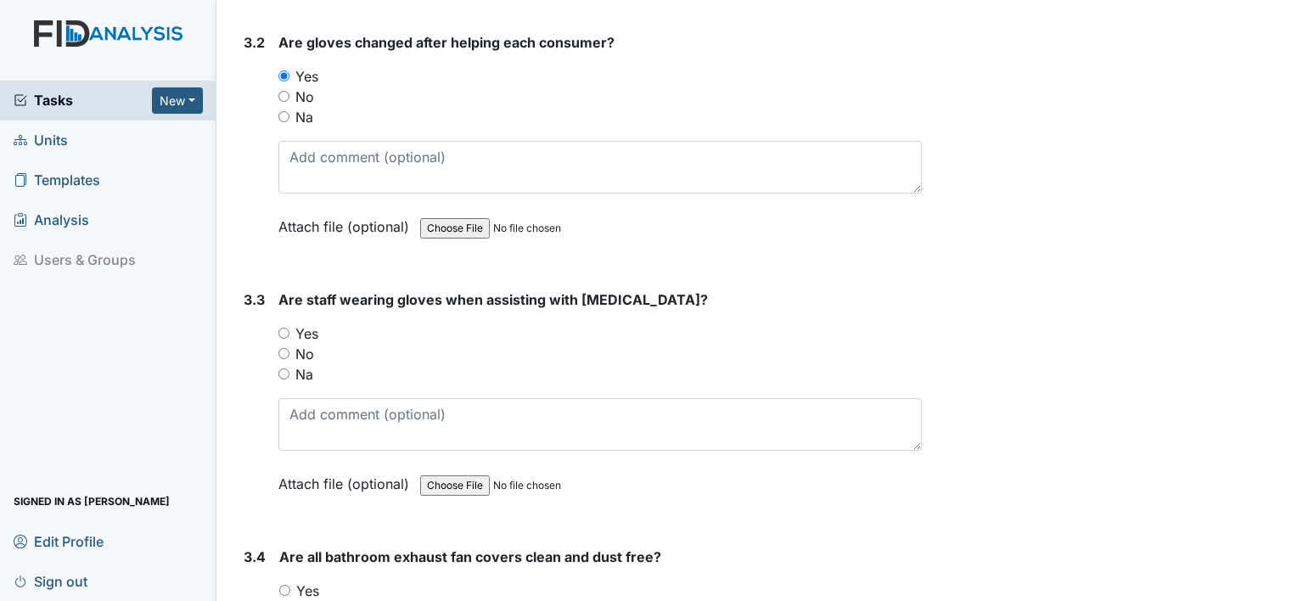
scroll to position [4837, 0]
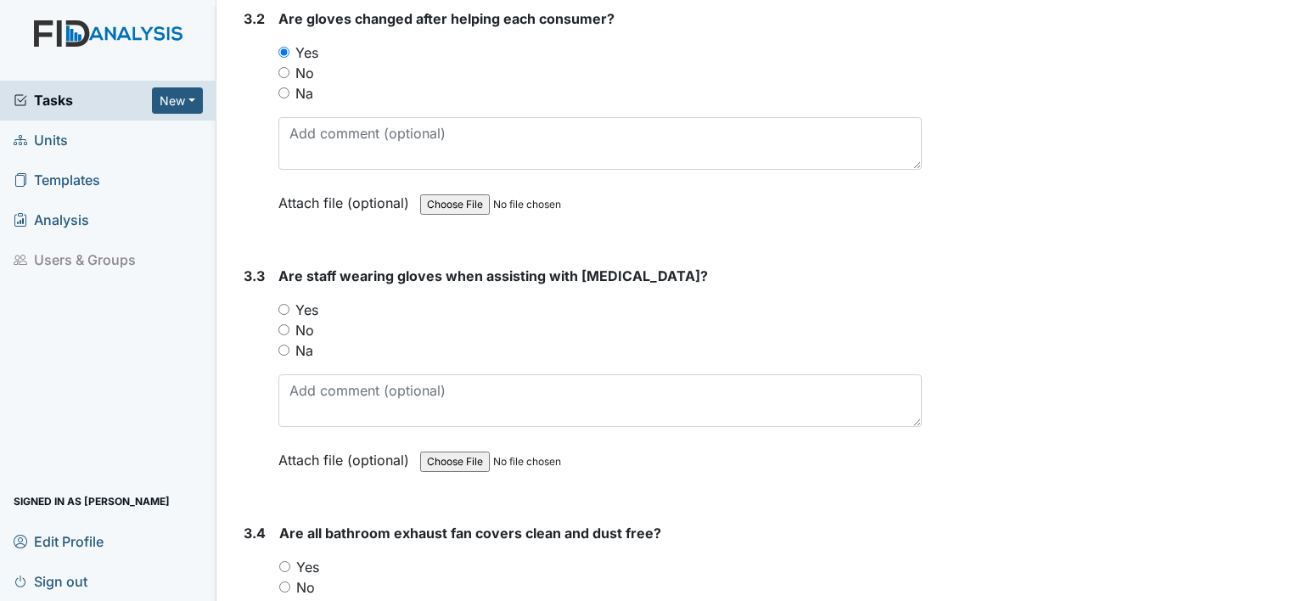
click at [288, 304] on input "Yes" at bounding box center [283, 309] width 11 height 11
radio input "true"
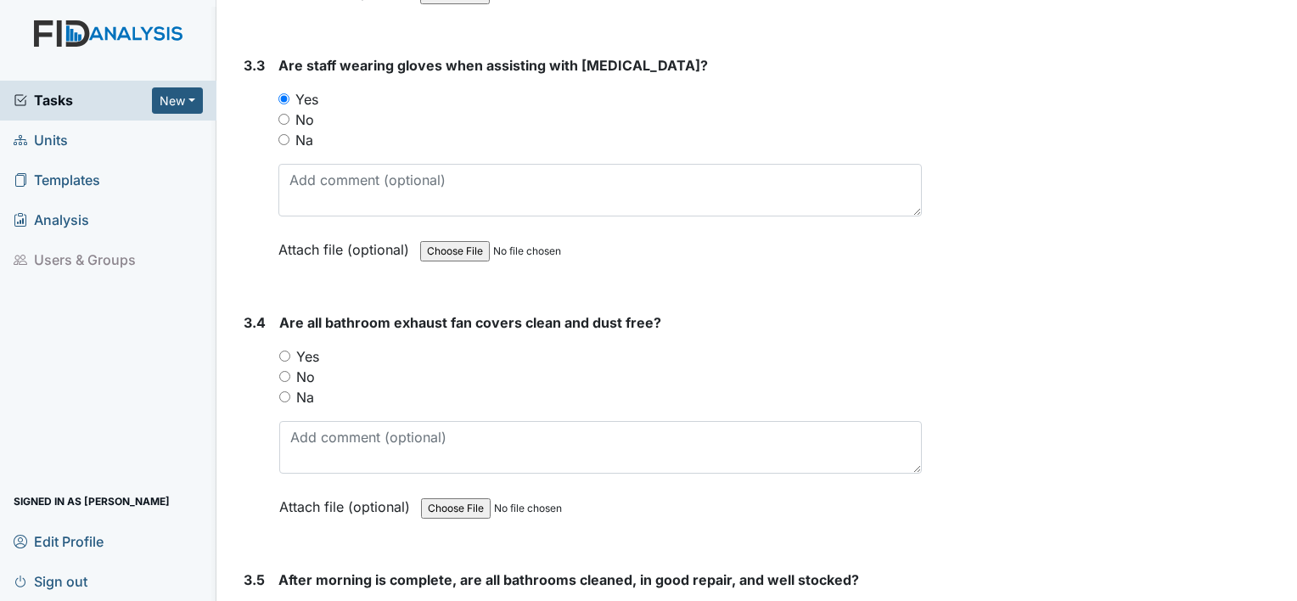
scroll to position [5092, 0]
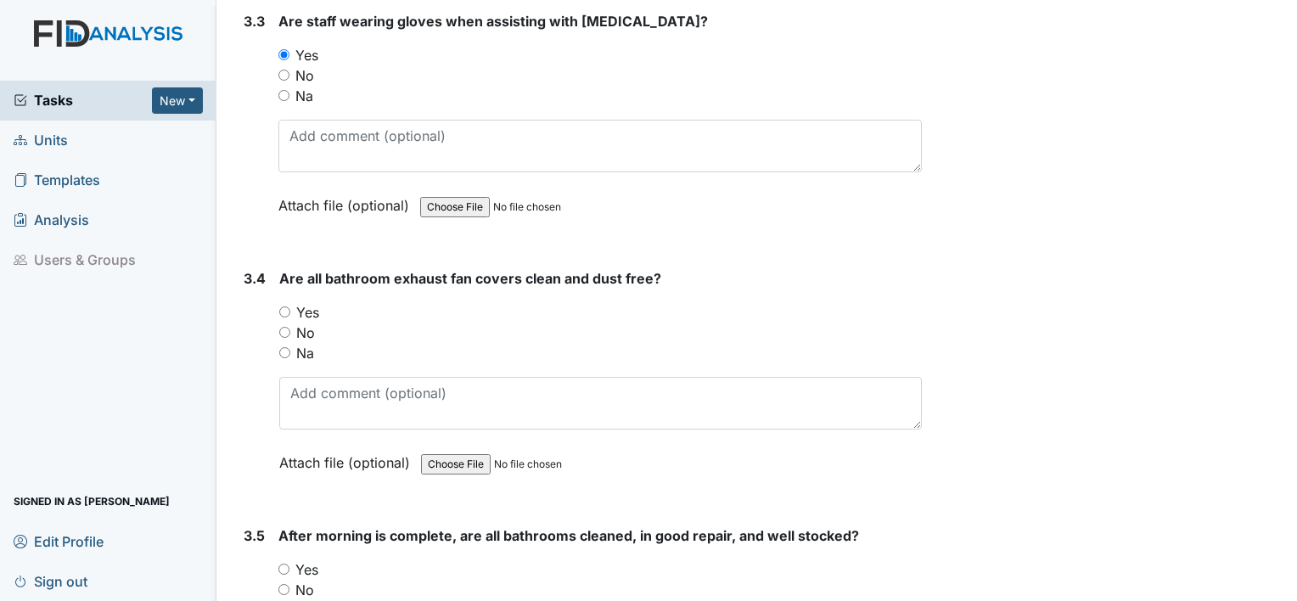
click at [283, 306] on input "Yes" at bounding box center [284, 311] width 11 height 11
radio input "true"
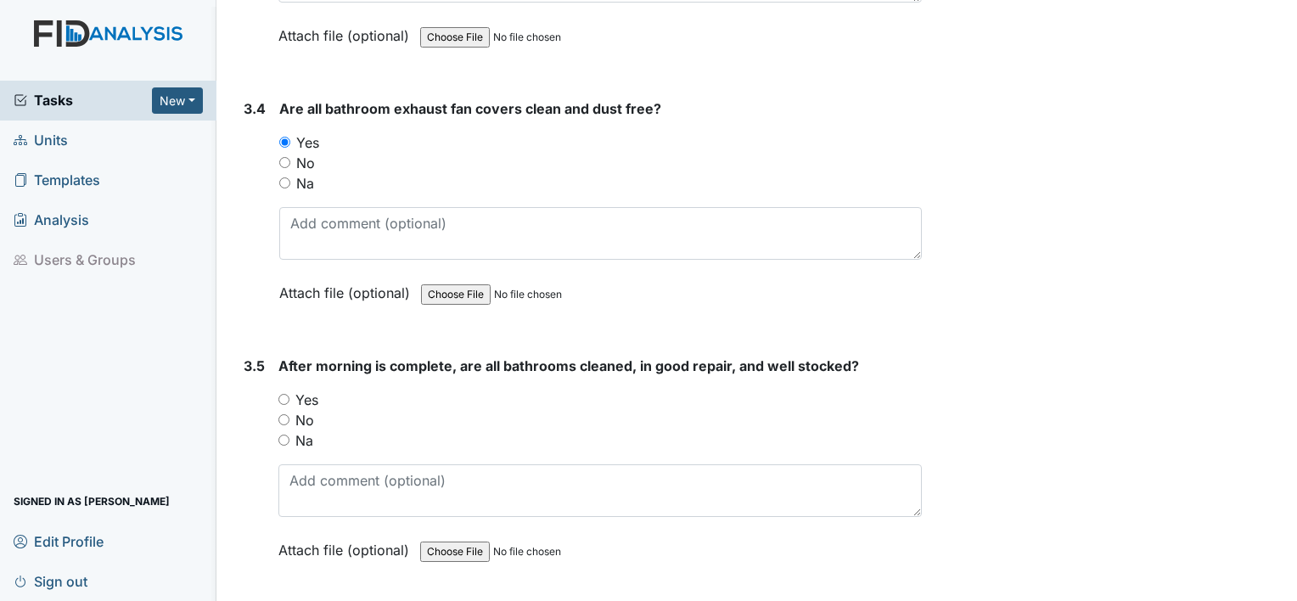
scroll to position [5346, 0]
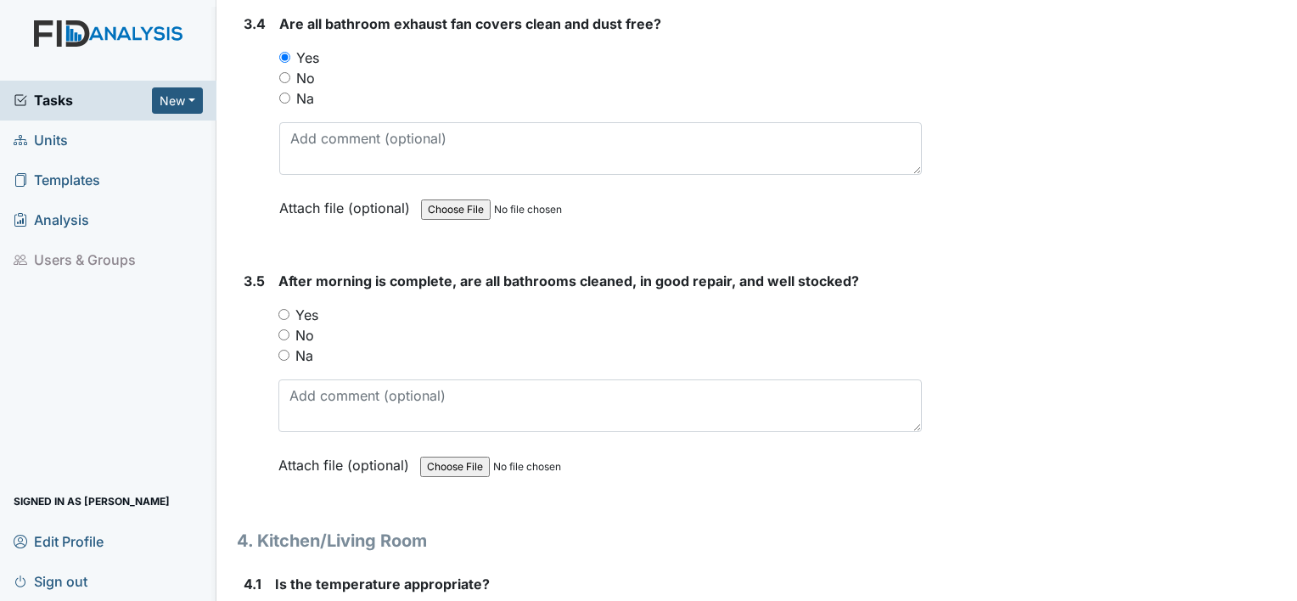
click at [278, 309] on input "Yes" at bounding box center [283, 314] width 11 height 11
radio input "true"
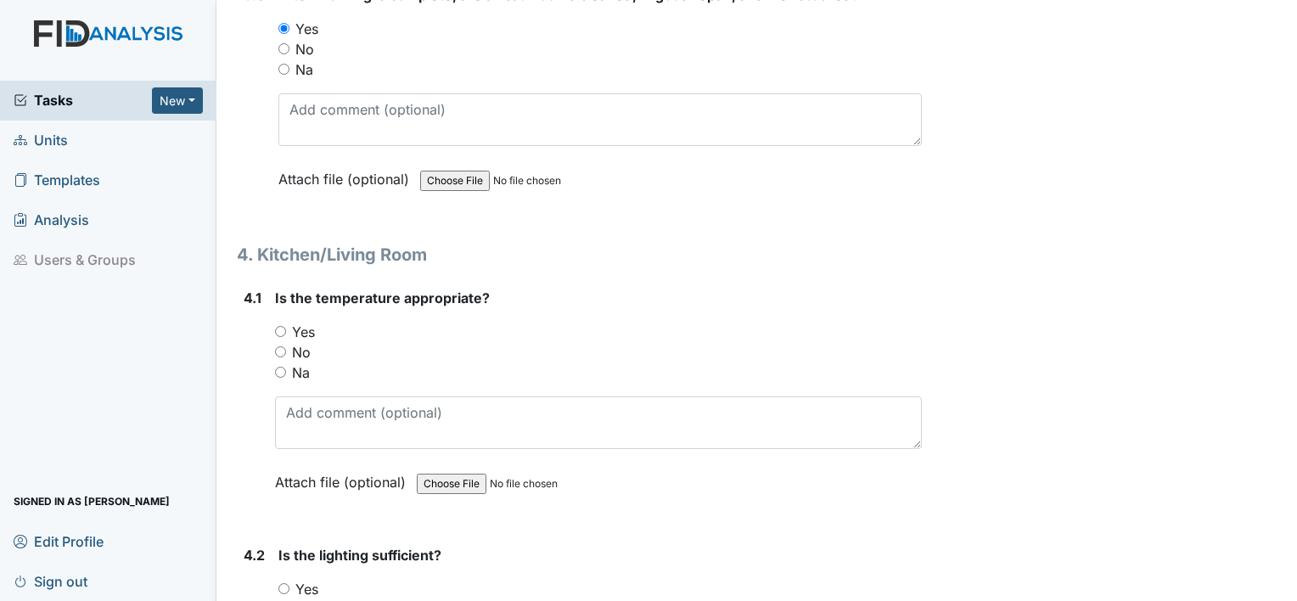
scroll to position [5686, 0]
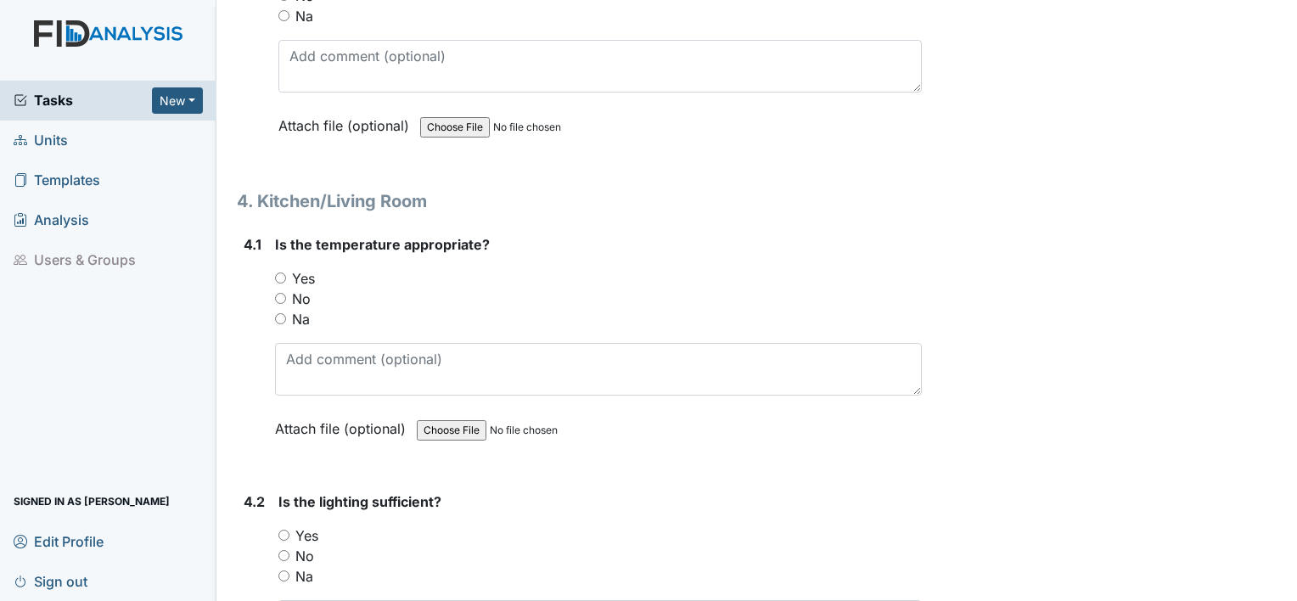
click at [282, 272] on input "Yes" at bounding box center [280, 277] width 11 height 11
radio input "true"
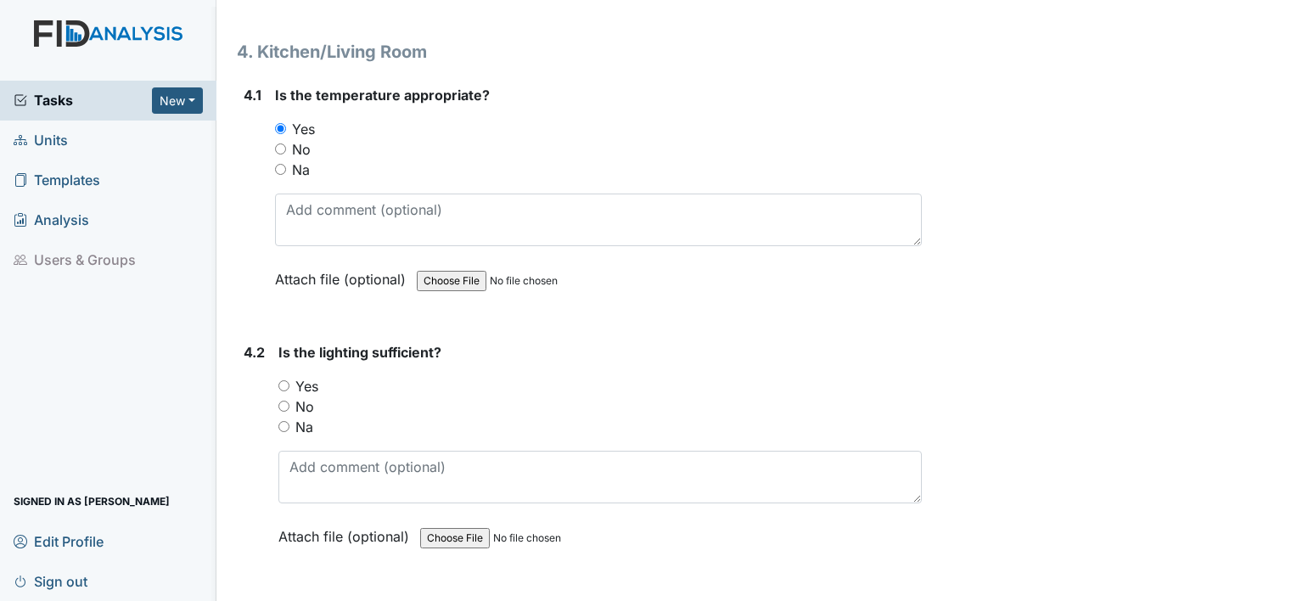
scroll to position [5856, 0]
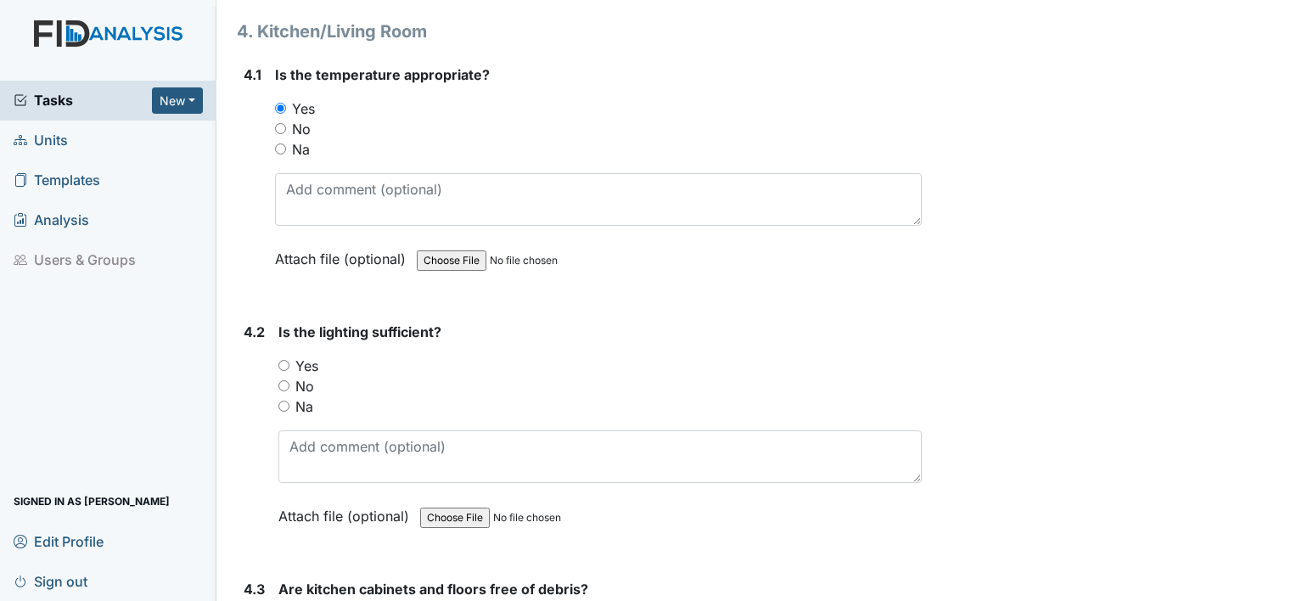
click at [285, 360] on input "Yes" at bounding box center [283, 365] width 11 height 11
radio input "true"
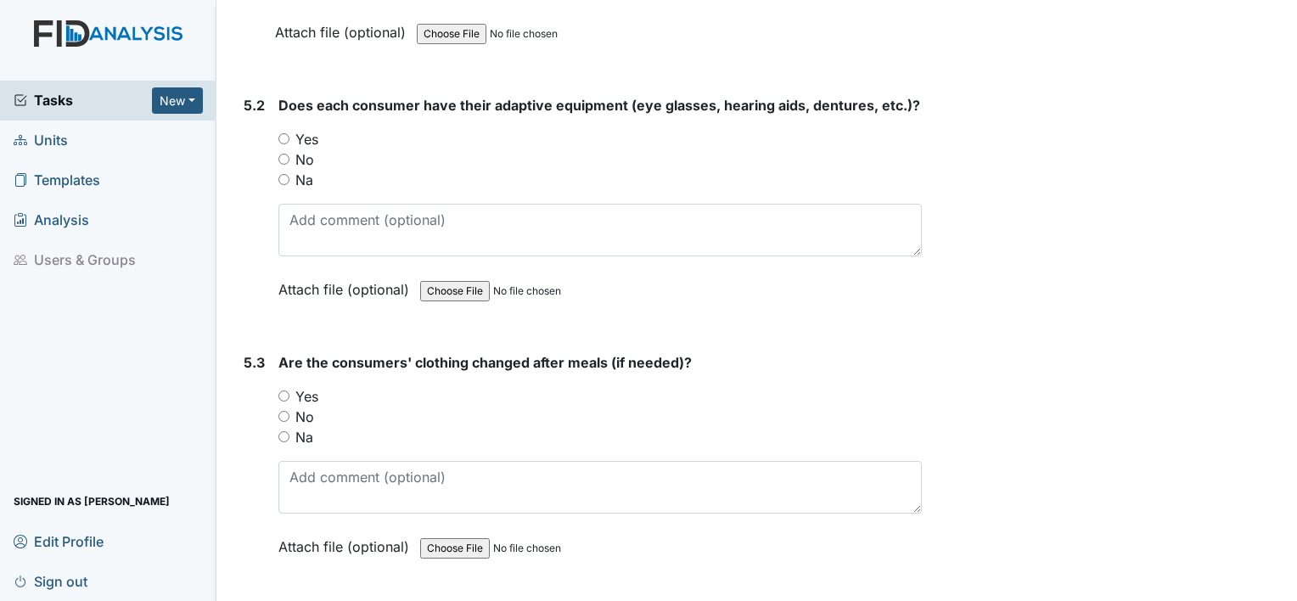
scroll to position [7723, 0]
